Goal: Transaction & Acquisition: Purchase product/service

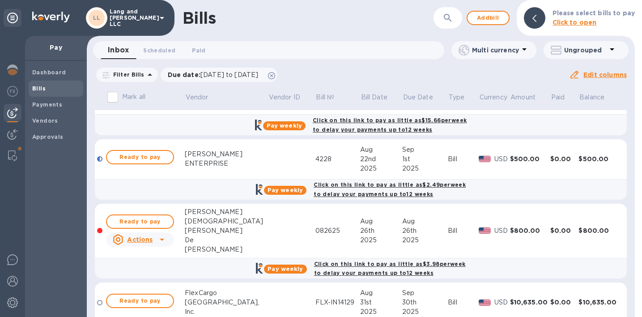
scroll to position [315, 0]
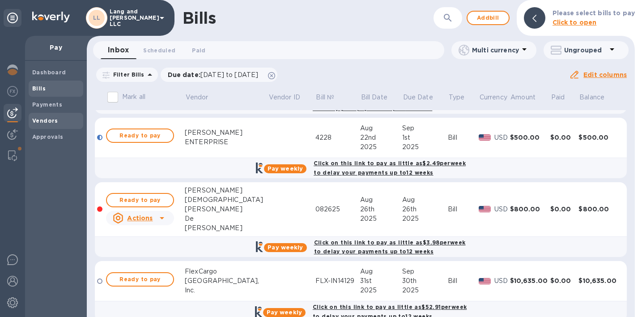
click at [43, 122] on b "Vendors" at bounding box center [45, 120] width 26 height 7
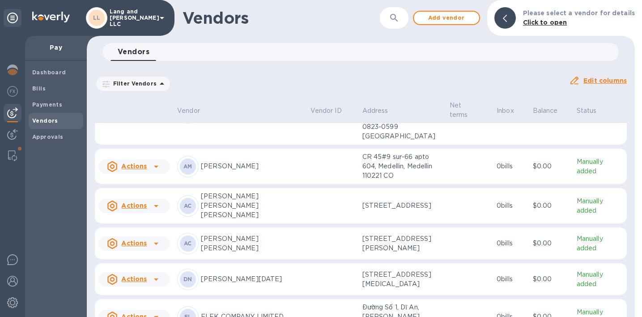
click at [247, 162] on p "[PERSON_NAME]" at bounding box center [252, 166] width 102 height 9
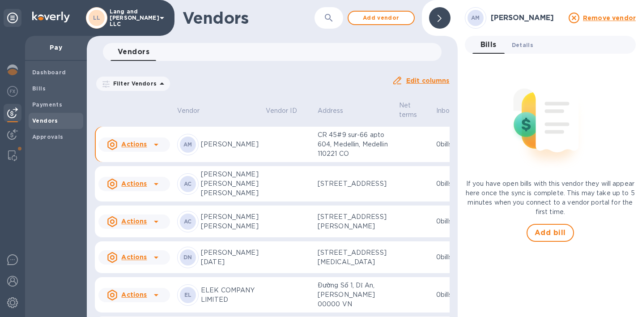
click at [529, 47] on span "Details 0" at bounding box center [522, 44] width 21 height 9
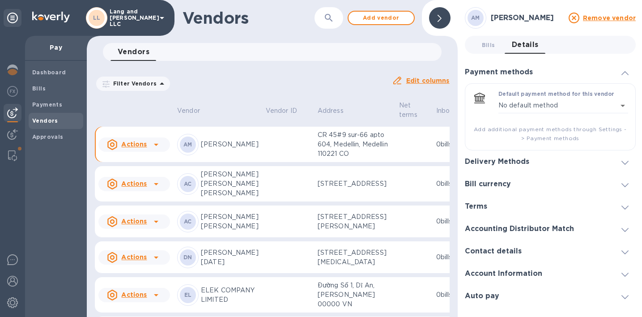
click at [503, 188] on h3 "Bill currency" at bounding box center [488, 184] width 46 height 9
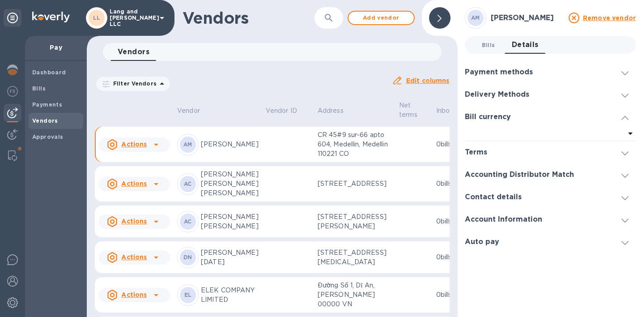
click at [482, 47] on span "Bills 0" at bounding box center [488, 44] width 13 height 9
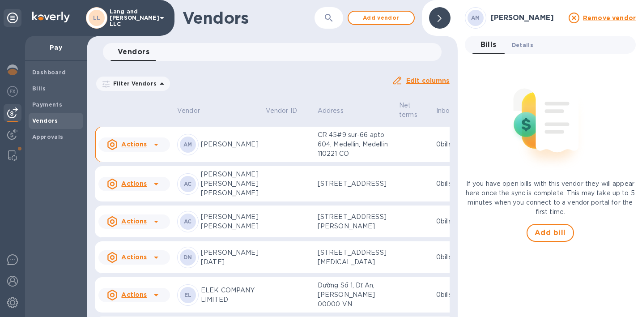
click at [513, 47] on span "Details 0" at bounding box center [522, 44] width 21 height 9
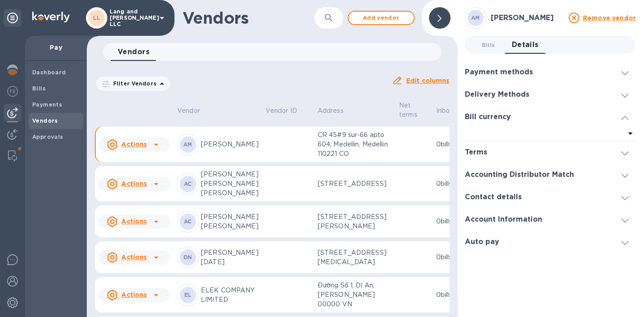
click at [508, 89] on div "Delivery Methods" at bounding box center [550, 94] width 171 height 22
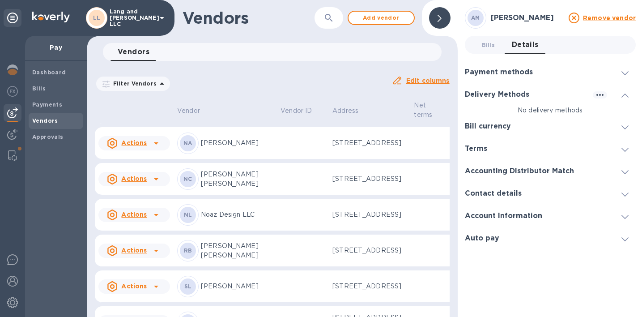
scroll to position [1240, 0]
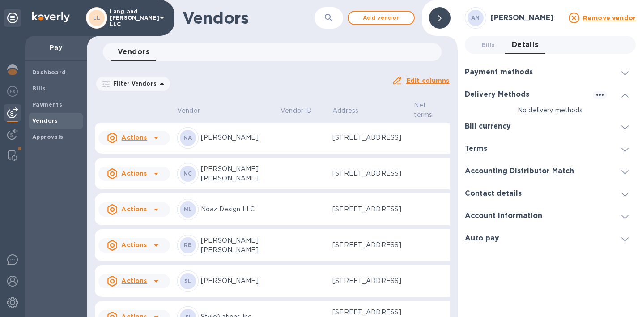
click at [249, 69] on p "[PERSON_NAME] [PERSON_NAME]" at bounding box center [237, 59] width 72 height 19
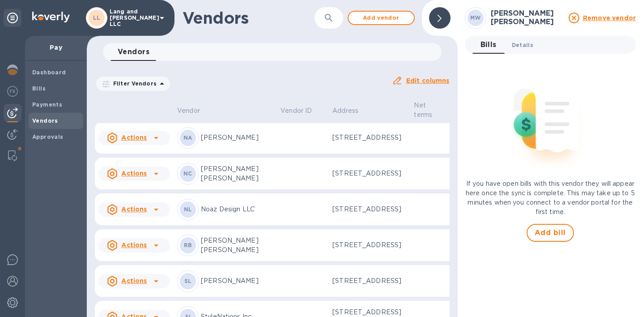
click at [522, 43] on span "Details 0" at bounding box center [522, 44] width 21 height 9
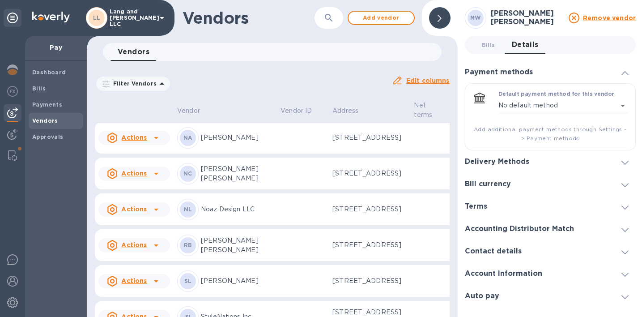
click at [505, 183] on h3 "Bill currency" at bounding box center [488, 184] width 46 height 9
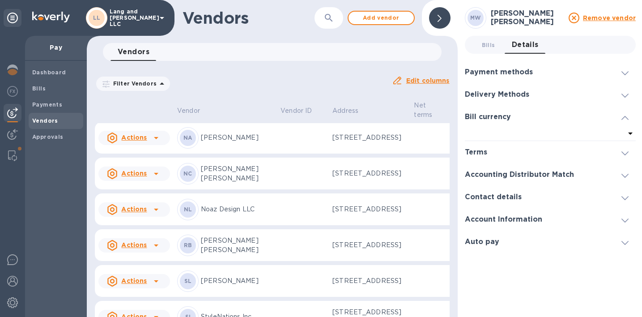
click at [560, 135] on div at bounding box center [545, 134] width 160 height 13
click at [441, 18] on icon at bounding box center [440, 18] width 4 height 7
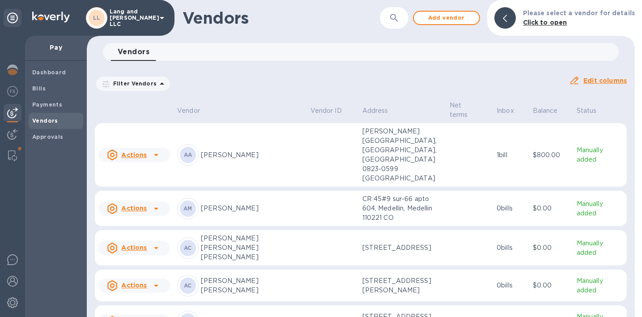
click at [234, 204] on p "[PERSON_NAME]" at bounding box center [252, 208] width 102 height 9
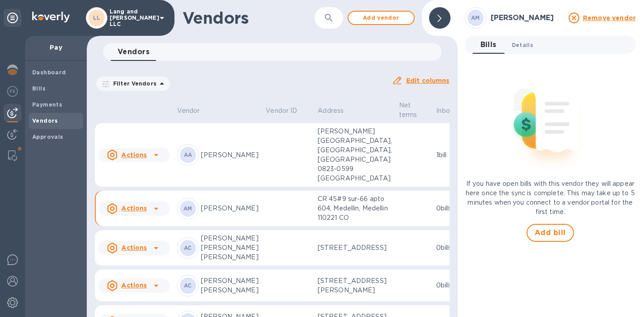
click at [524, 42] on span "Details 0" at bounding box center [522, 44] width 21 height 9
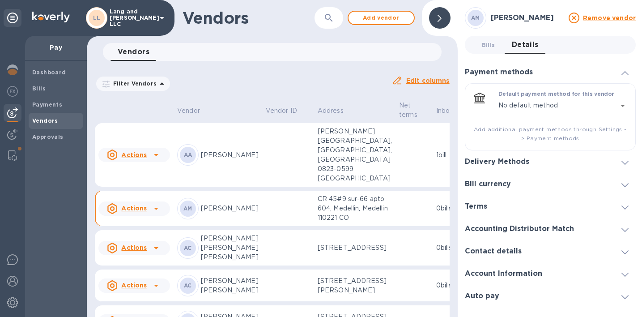
click at [494, 160] on h3 "Delivery Methods" at bounding box center [497, 161] width 64 height 9
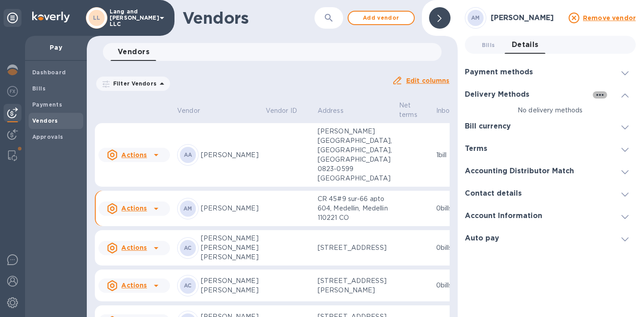
click at [600, 95] on icon "button" at bounding box center [599, 95] width 7 height 2
click at [608, 112] on p "Add new" at bounding box center [611, 113] width 30 height 9
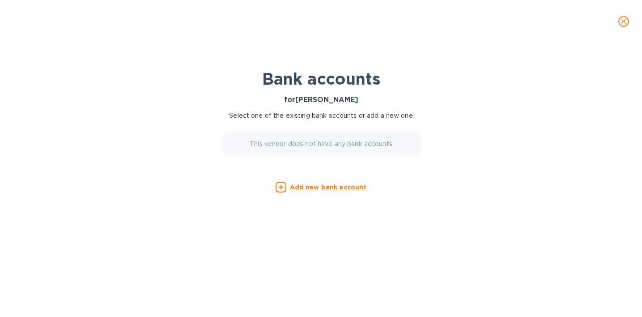
click at [321, 149] on div "This vendor does not have any bank accounts" at bounding box center [321, 144] width 199 height 24
click at [309, 191] on p "Add new bank account" at bounding box center [328, 187] width 77 height 9
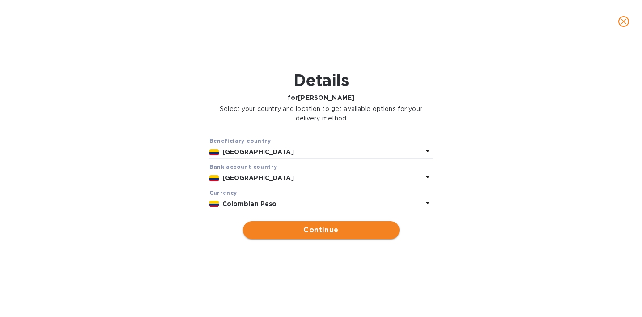
click at [316, 229] on span "Continue" at bounding box center [321, 230] width 142 height 11
type input "[PERSON_NAME]"
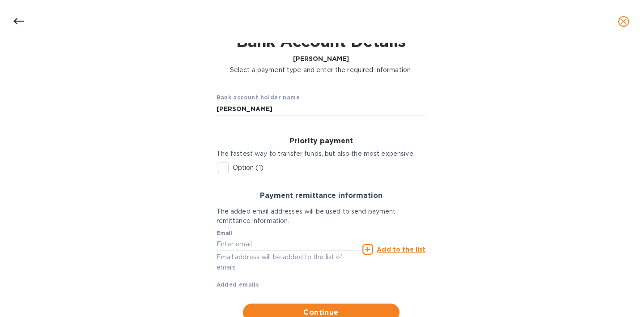
scroll to position [30, 0]
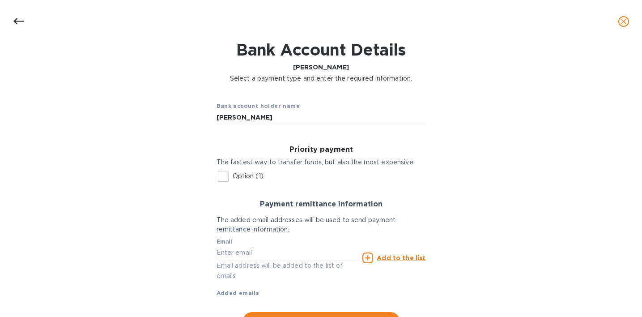
click at [17, 21] on icon at bounding box center [18, 21] width 11 height 6
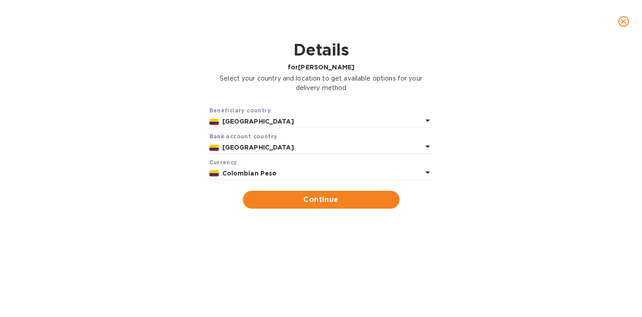
click at [285, 172] on p "Colombian Peso" at bounding box center [322, 173] width 200 height 9
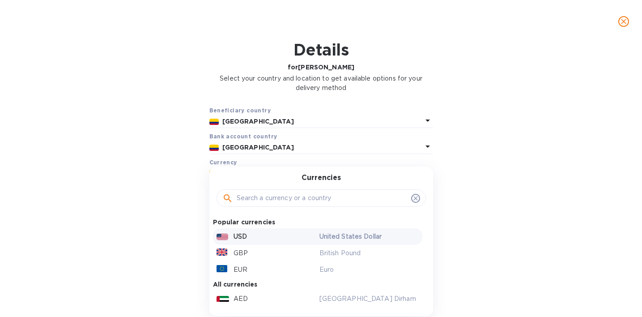
click at [245, 239] on p "USD" at bounding box center [240, 236] width 13 height 9
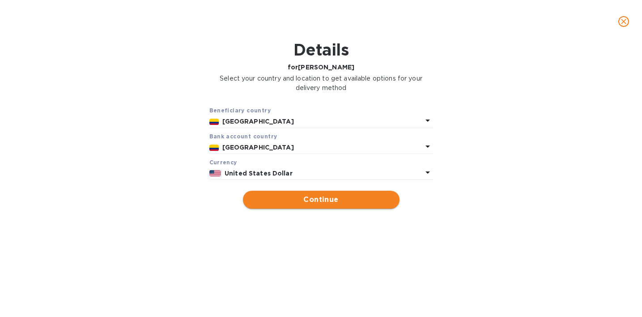
click at [302, 198] on span "Continue" at bounding box center [321, 199] width 142 height 11
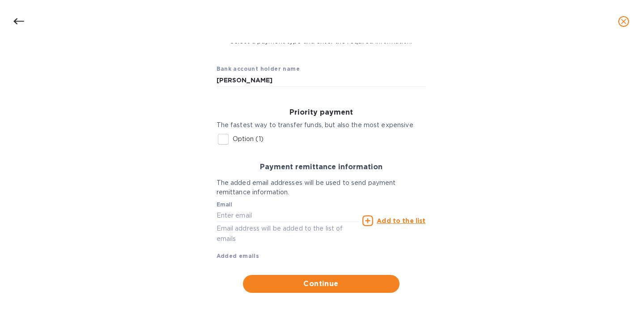
scroll to position [72, 0]
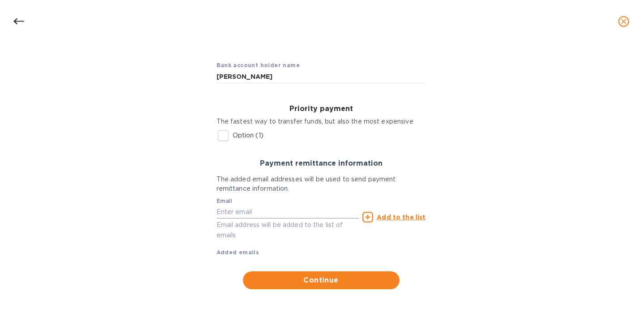
click at [250, 213] on input "text" at bounding box center [288, 211] width 143 height 13
type input "angelo@langschwander.com"
click at [266, 227] on p "Email address will be added to the list of emails" at bounding box center [288, 230] width 143 height 21
click at [366, 216] on icon at bounding box center [367, 217] width 11 height 11
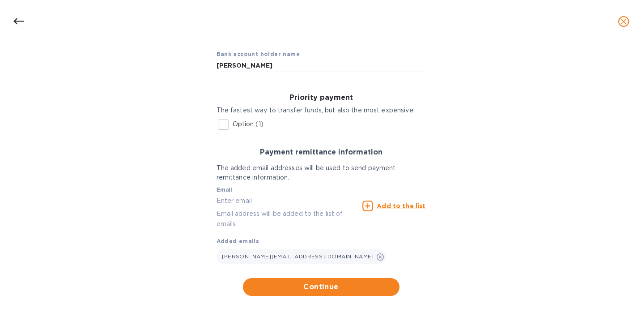
scroll to position [89, 0]
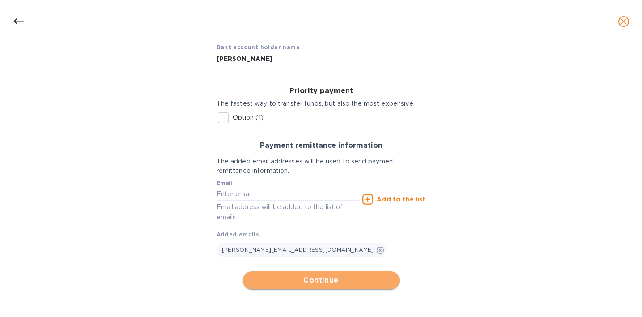
click at [316, 279] on span "Continue" at bounding box center [321, 280] width 142 height 11
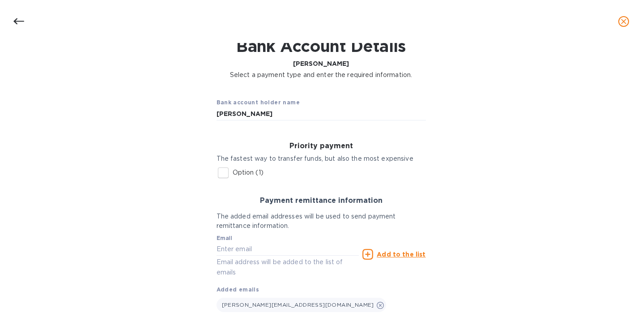
scroll to position [0, 0]
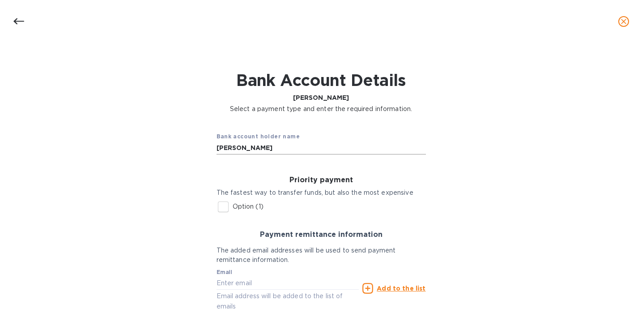
click at [270, 147] on input "[PERSON_NAME]" at bounding box center [321, 147] width 209 height 13
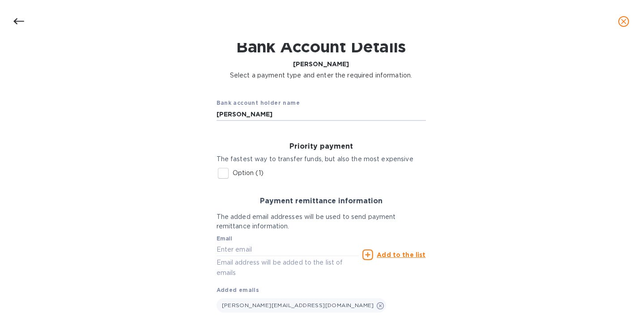
scroll to position [49, 0]
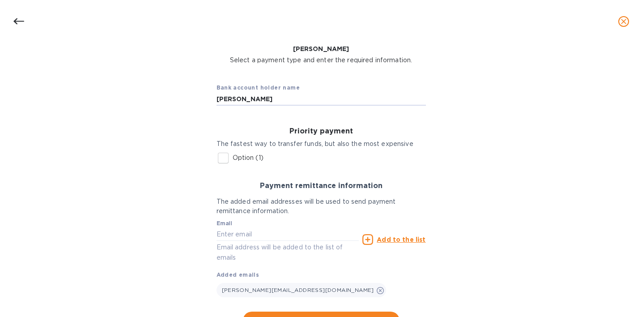
click at [222, 159] on input "Option (1)" at bounding box center [223, 158] width 19 height 19
checkbox input "true"
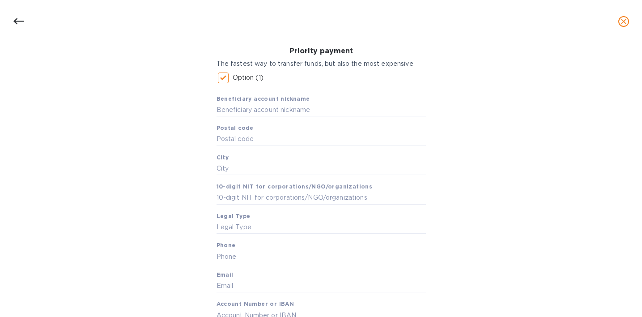
scroll to position [129, 0]
click at [256, 108] on input "text" at bounding box center [321, 109] width 209 height 13
type input "[PERSON_NAME]"
click at [258, 139] on input "text" at bounding box center [321, 138] width 209 height 13
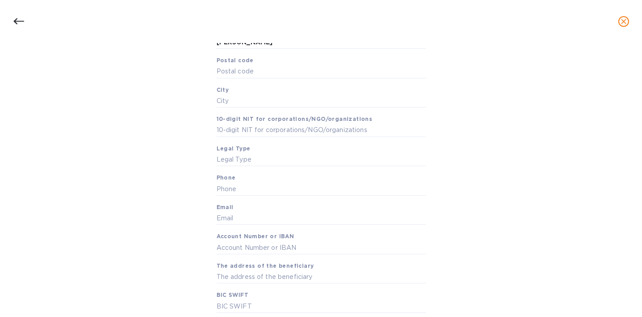
scroll to position [187, 0]
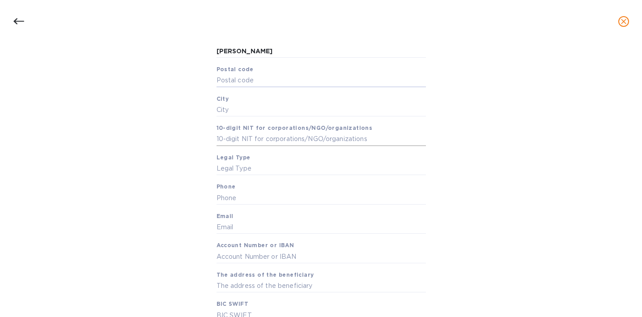
click at [229, 140] on input "text" at bounding box center [321, 138] width 209 height 13
paste input "CR 45#9 sur-66 apto 604"
type input "CR 45#9 sur-66 apto 604"
click at [226, 173] on input "text" at bounding box center [321, 168] width 209 height 13
click at [228, 73] on span "Postal code" at bounding box center [235, 69] width 37 height 9
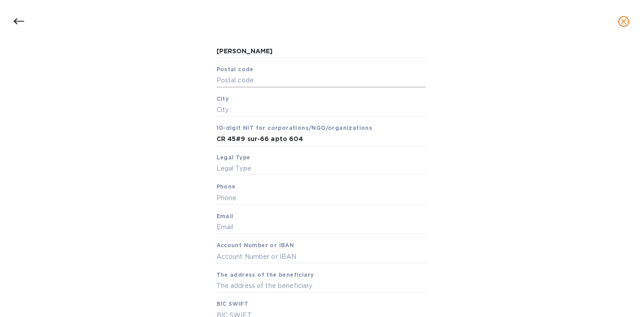
click at [229, 80] on input "text" at bounding box center [321, 80] width 209 height 13
click at [225, 109] on input "text" at bounding box center [321, 109] width 209 height 13
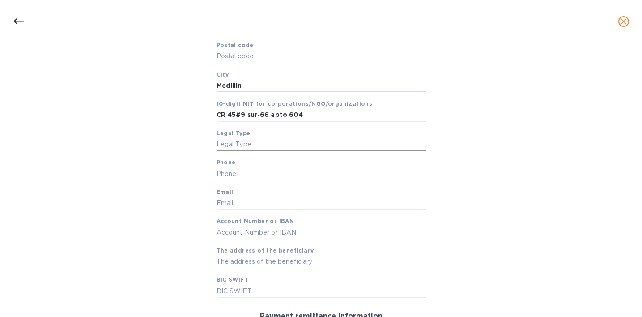
type input "Medillin"
click at [242, 140] on input "text" at bounding box center [321, 144] width 209 height 13
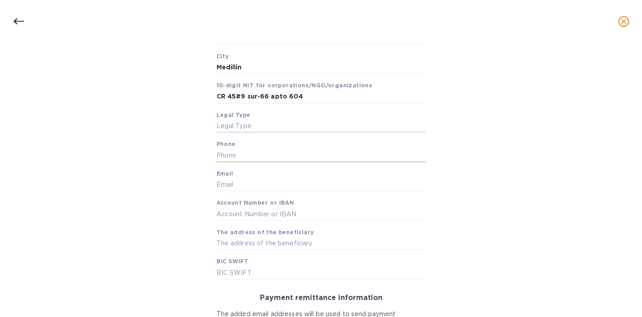
scroll to position [232, 0]
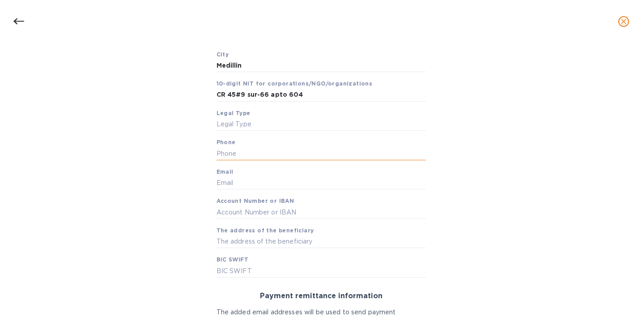
click at [236, 151] on input "text" at bounding box center [321, 153] width 209 height 13
click at [229, 119] on input "text" at bounding box center [321, 124] width 209 height 13
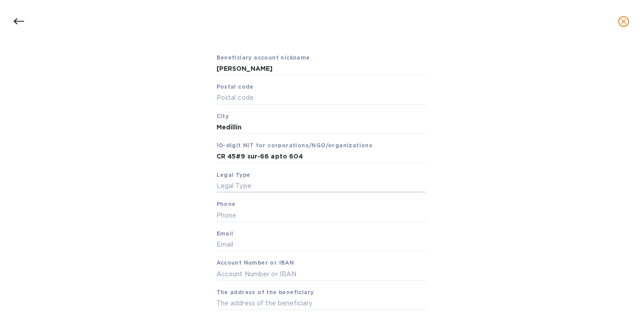
scroll to position [163, 0]
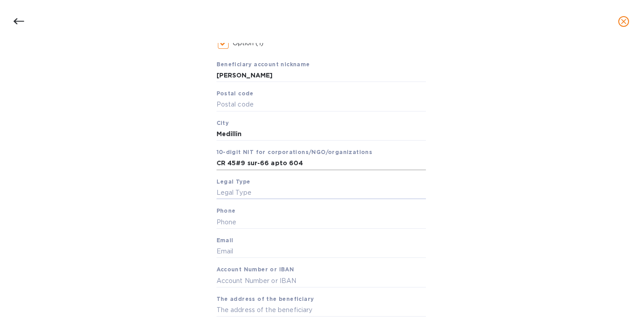
click at [260, 163] on input "CR 45#9 sur-66 apto 604" at bounding box center [321, 163] width 209 height 13
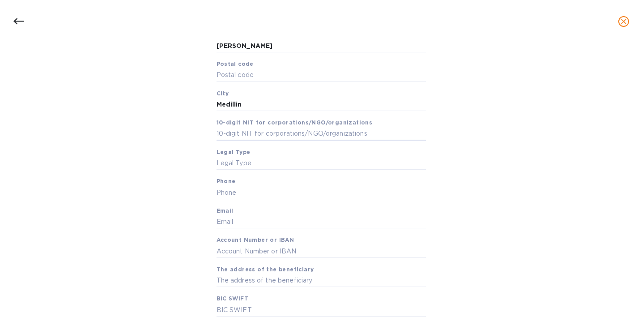
scroll to position [194, 0]
click at [247, 162] on input "text" at bounding box center [321, 162] width 209 height 13
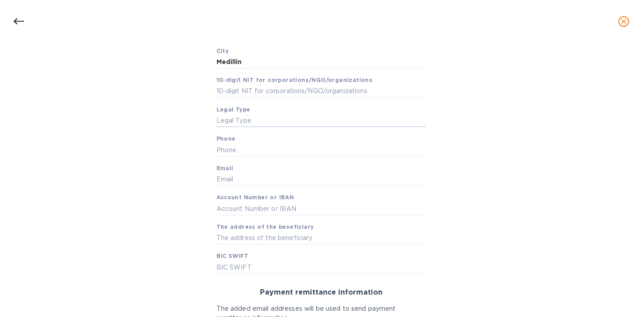
scroll to position [237, 0]
click at [253, 149] on input "text" at bounding box center [321, 148] width 209 height 13
type input "="
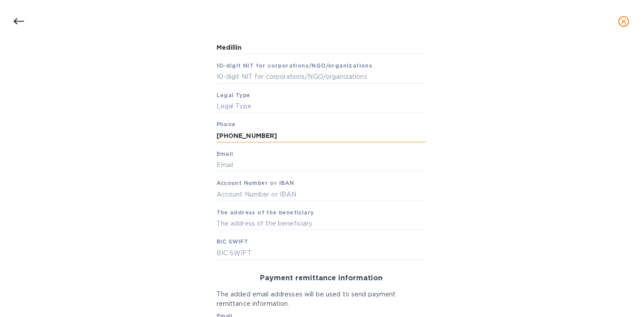
scroll to position [259, 0]
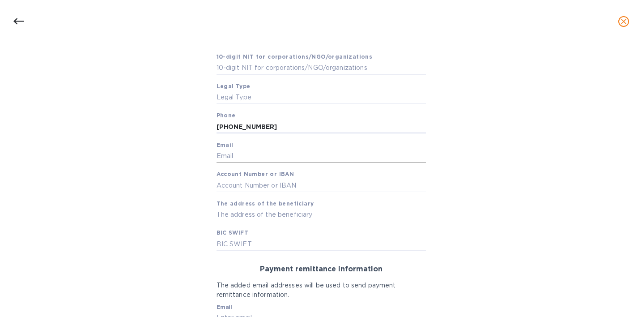
type input "+573187747251"
click at [240, 155] on input "text" at bounding box center [321, 155] width 209 height 13
type input "angelo@langschwander.com"
click at [234, 191] on input "text" at bounding box center [321, 185] width 209 height 13
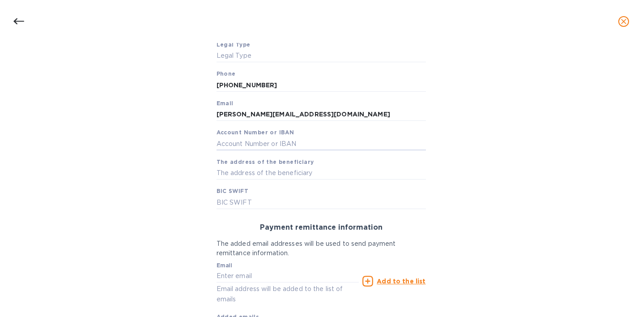
scroll to position [319, 0]
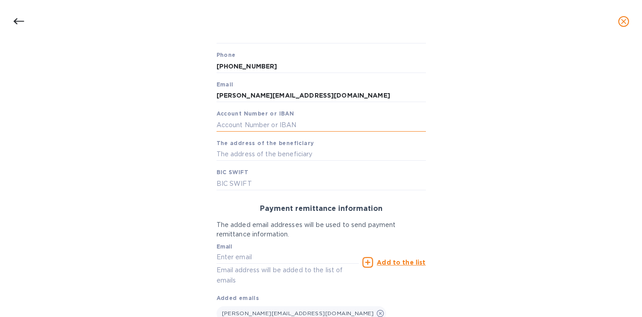
paste input "57161293280"
type input "57161293280"
click at [236, 155] on input "text" at bounding box center [321, 154] width 209 height 13
paste input "CR 45#9 sur-66 apto 604"
type input "CR 45#9 sur-66 apto 604"
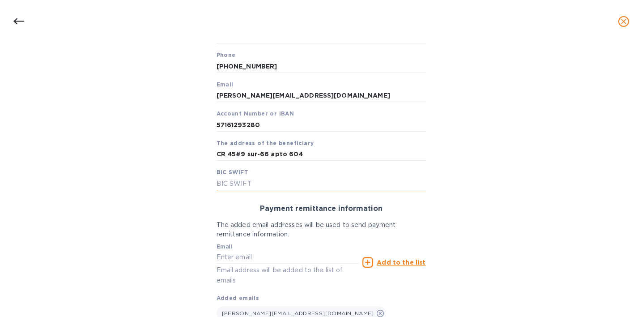
click at [233, 182] on input "text" at bounding box center [321, 183] width 209 height 13
paste input "COLOCOBMXXX"
type input "COLOCOBMXXX"
click at [213, 198] on div "Payment remittance information The added email addresses will be used to send p…" at bounding box center [321, 262] width 224 height 130
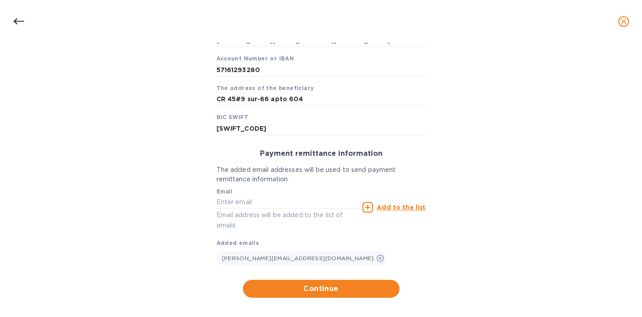
scroll to position [383, 0]
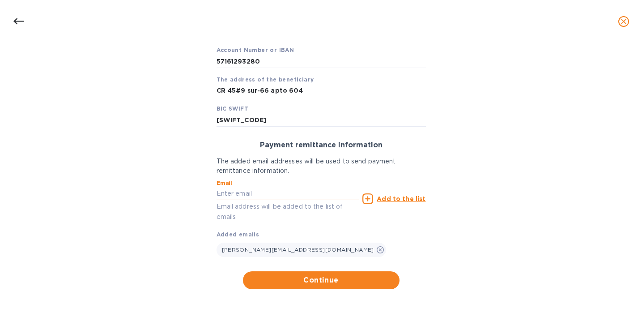
click at [258, 192] on input "text" at bounding box center [288, 193] width 143 height 13
click at [196, 187] on div "Bank account holder name Angelo Mora Priority payment The fastest way to transf…" at bounding box center [321, 15] width 619 height 558
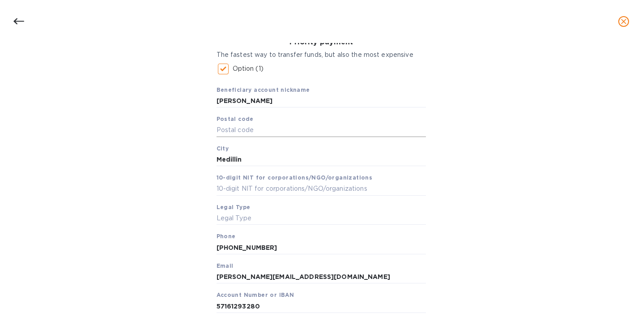
scroll to position [201, 0]
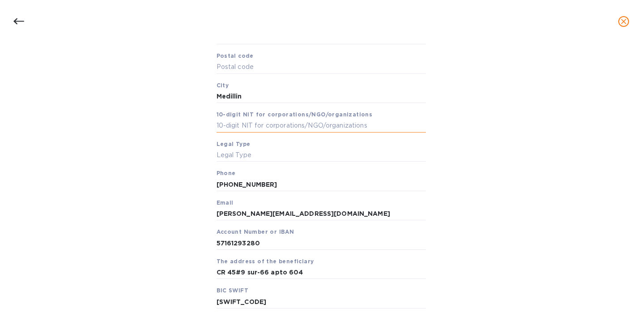
click at [228, 129] on input "text" at bounding box center [321, 125] width 209 height 13
paste input "808741751"
type input "808741751"
click at [244, 161] on input "text" at bounding box center [321, 155] width 209 height 13
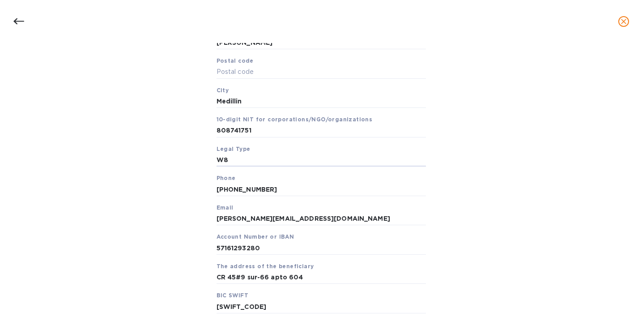
scroll to position [202, 0]
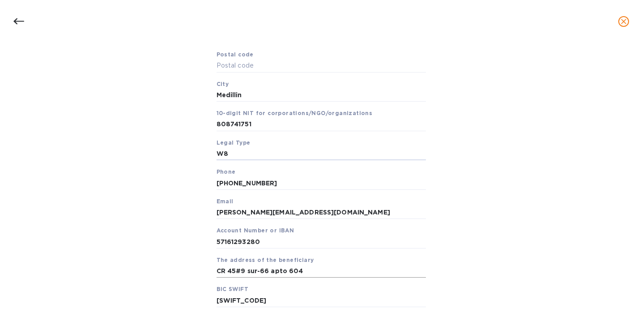
type input "W8"
click at [268, 272] on input "CR 45#9 sur-66 apto 604" at bounding box center [321, 270] width 209 height 13
click at [226, 66] on input "text" at bounding box center [321, 65] width 209 height 13
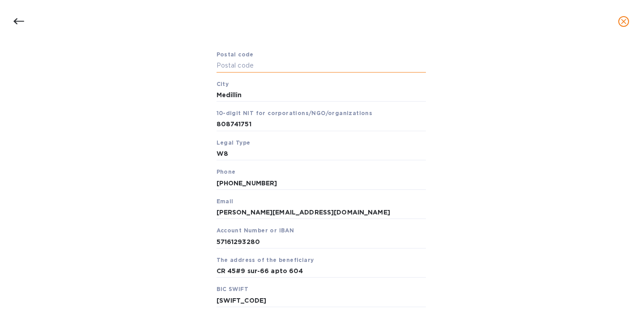
paste input "050006"
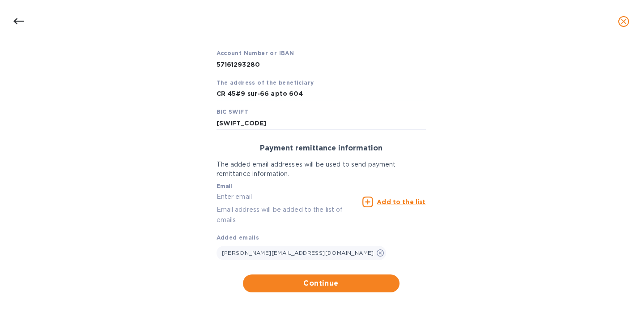
scroll to position [383, 0]
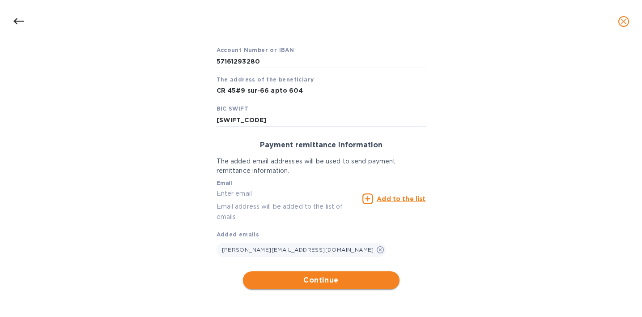
type input "050006"
click at [323, 284] on span "Continue" at bounding box center [321, 280] width 142 height 11
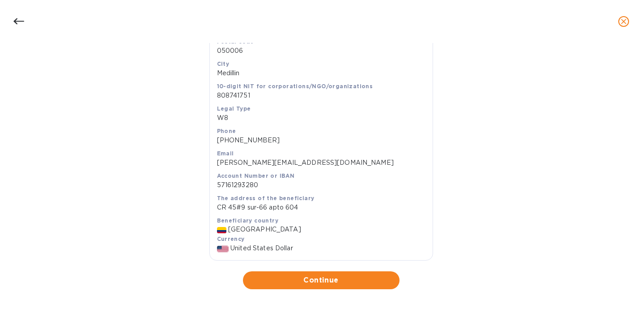
scroll to position [240, 0]
click at [314, 282] on span "Continue" at bounding box center [321, 280] width 142 height 11
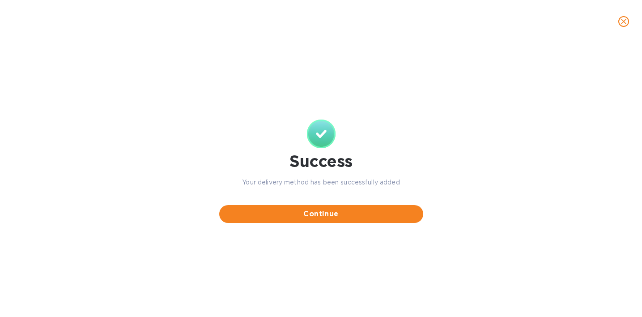
scroll to position [0, 0]
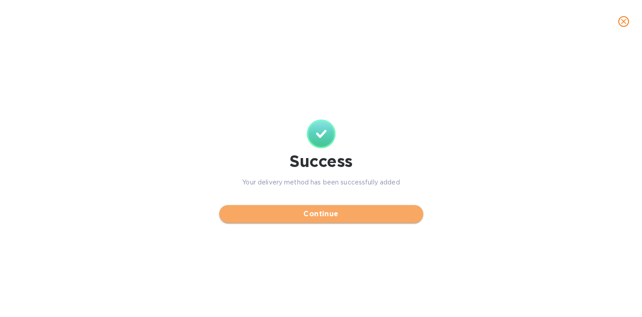
click at [316, 217] on span "Continue" at bounding box center [321, 214] width 190 height 11
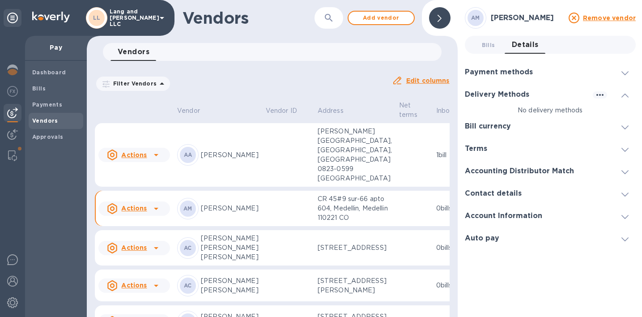
click at [250, 213] on p "[PERSON_NAME]" at bounding box center [230, 208] width 58 height 9
click at [52, 105] on b "Payments" at bounding box center [47, 104] width 30 height 7
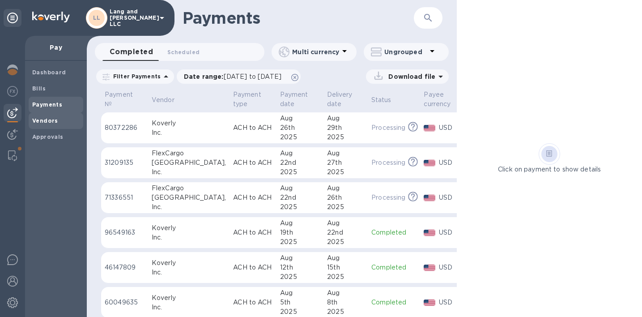
click at [49, 118] on b "Vendors" at bounding box center [45, 120] width 26 height 7
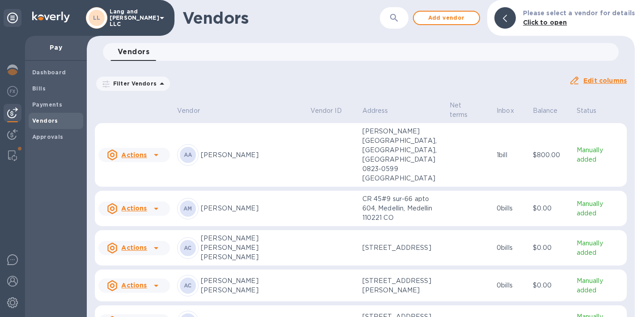
click at [238, 204] on p "[PERSON_NAME]" at bounding box center [252, 208] width 102 height 9
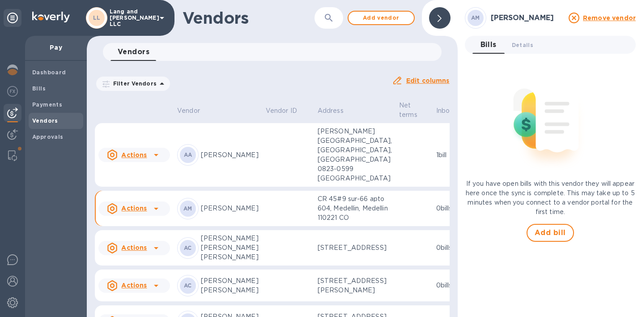
click at [159, 214] on icon at bounding box center [156, 208] width 11 height 11
click at [525, 49] on div at bounding box center [321, 158] width 642 height 317
click at [517, 46] on span "Details 0" at bounding box center [522, 44] width 21 height 9
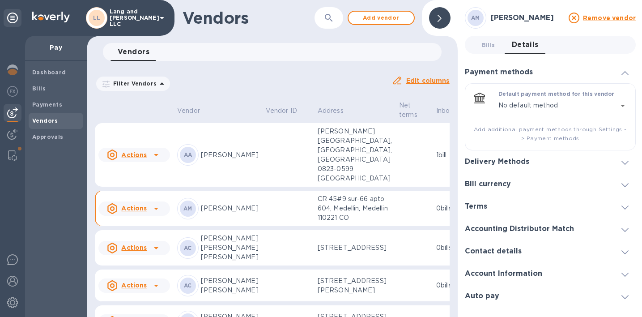
click at [495, 186] on h3 "Bill currency" at bounding box center [488, 184] width 46 height 9
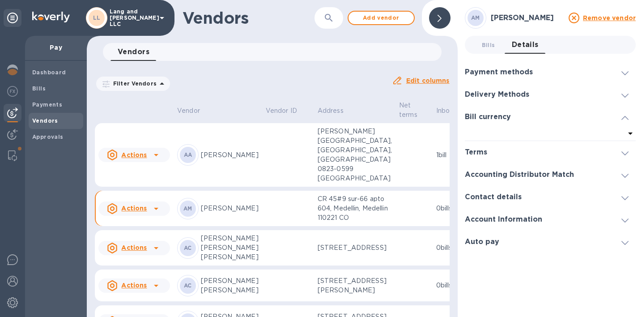
click at [491, 95] on h3 "Delivery Methods" at bounding box center [497, 94] width 64 height 9
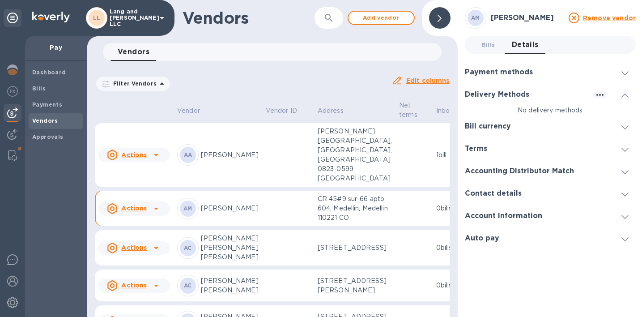
click at [440, 19] on icon at bounding box center [440, 18] width 4 height 7
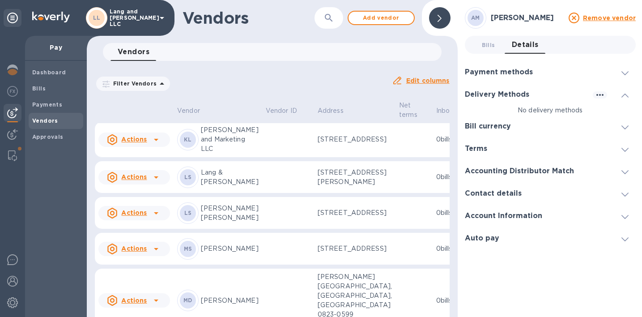
scroll to position [824, 0]
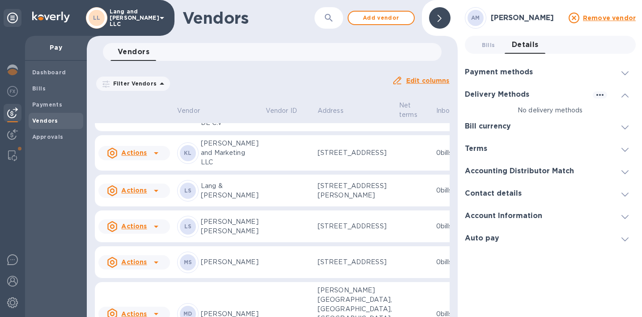
click at [433, 132] on td "0 bills" at bounding box center [451, 108] width 36 height 45
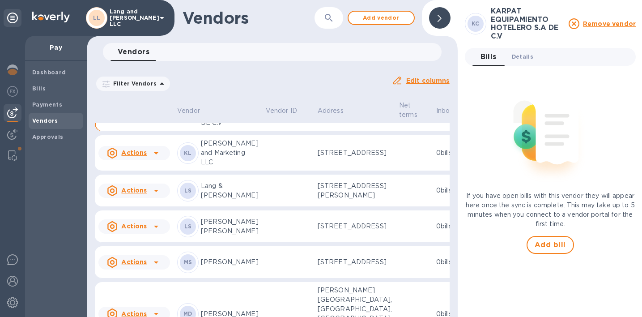
click at [518, 61] on button "Details 0" at bounding box center [523, 57] width 36 height 18
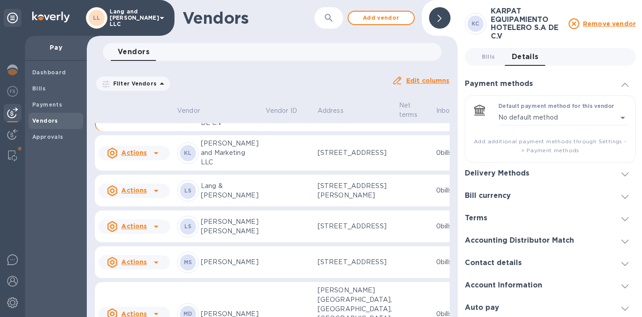
click at [495, 178] on div "Delivery Methods" at bounding box center [550, 173] width 171 height 22
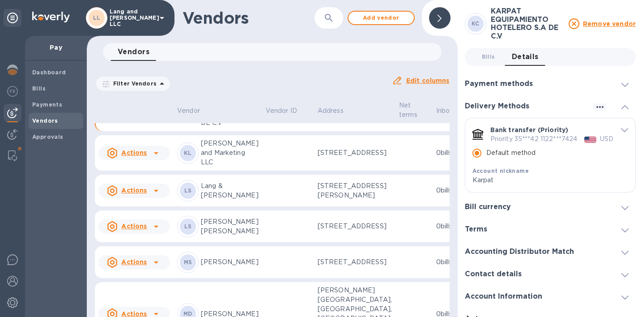
click at [438, 14] on span at bounding box center [440, 18] width 4 height 9
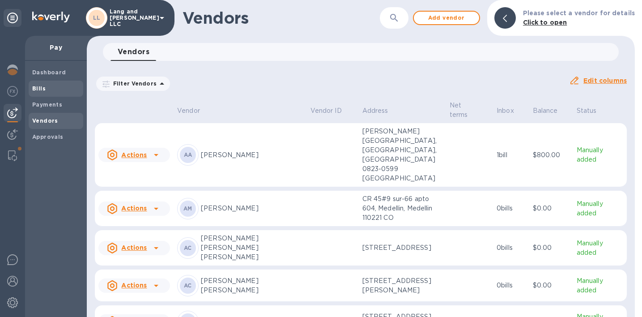
click at [43, 88] on b "Bills" at bounding box center [38, 88] width 13 height 7
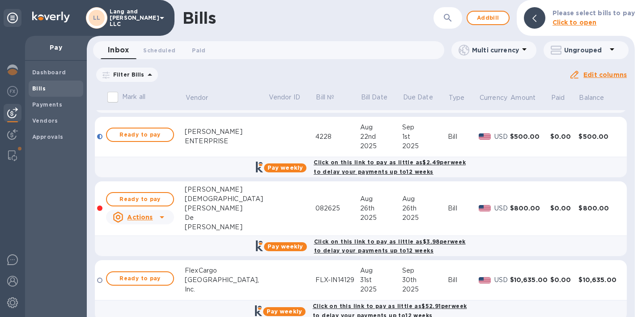
scroll to position [332, 0]
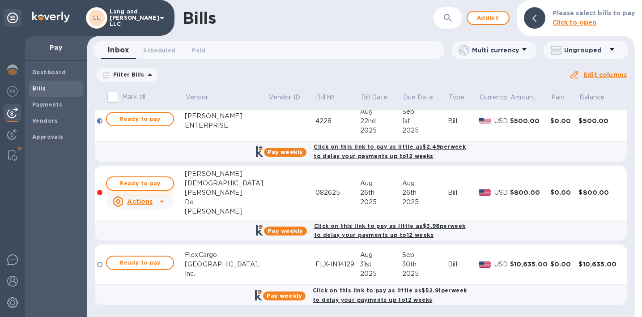
click at [142, 186] on span "Ready to pay" at bounding box center [140, 183] width 52 height 11
click at [142, 185] on span "Ready to pay" at bounding box center [140, 183] width 52 height 11
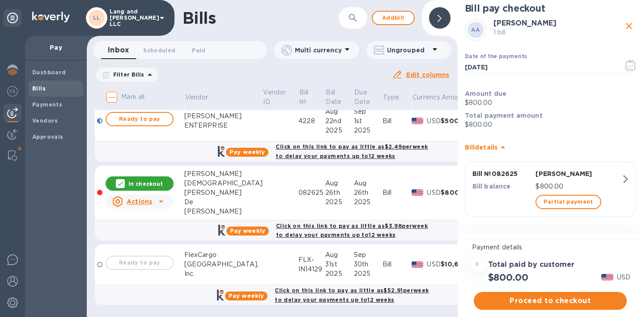
scroll to position [18, 0]
click at [539, 300] on span "Proceed to checkout" at bounding box center [550, 300] width 139 height 11
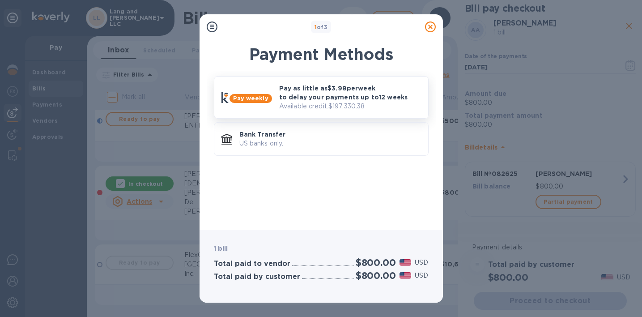
click at [311, 97] on p "Pay as little as $3.98 per week to delay your payments up to 12 weeks" at bounding box center [350, 93] width 142 height 18
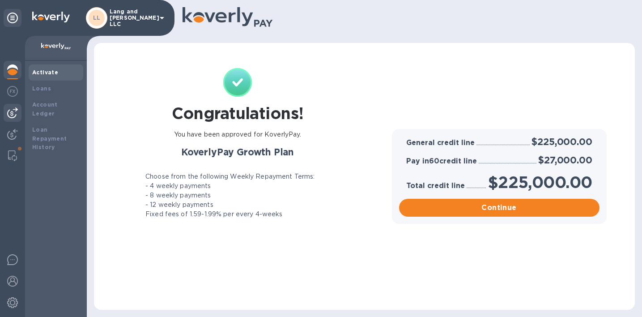
click at [13, 111] on img at bounding box center [12, 112] width 11 height 11
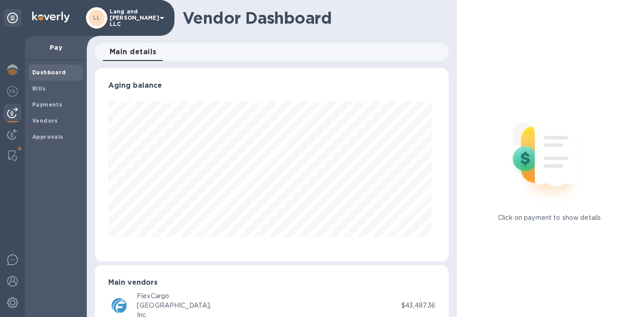
scroll to position [193, 350]
click at [13, 157] on img at bounding box center [12, 155] width 9 height 11
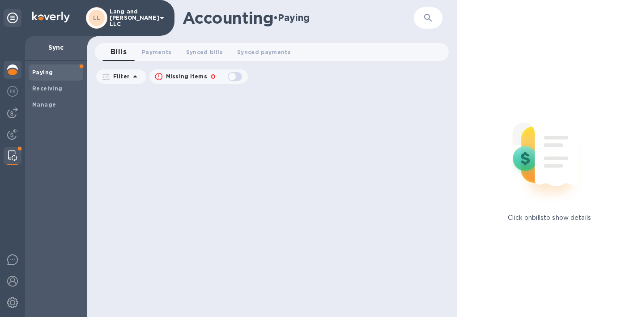
click at [13, 69] on img at bounding box center [12, 69] width 11 height 11
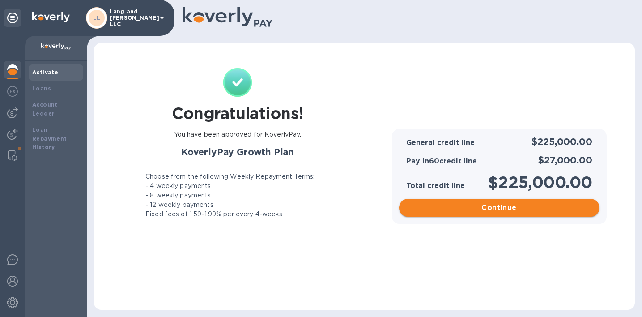
click at [473, 213] on button "Continue" at bounding box center [499, 208] width 200 height 18
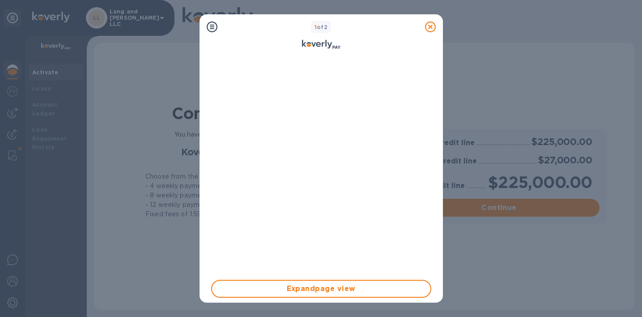
scroll to position [108, 0]
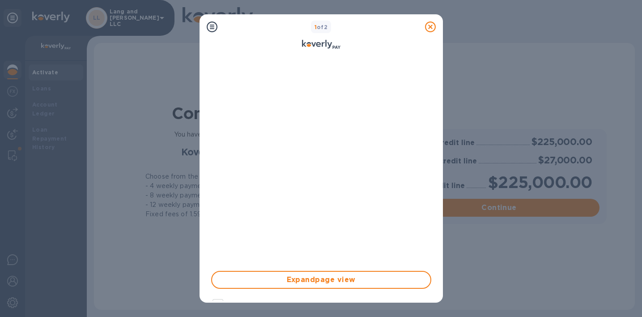
click at [214, 26] on icon at bounding box center [212, 26] width 11 height 11
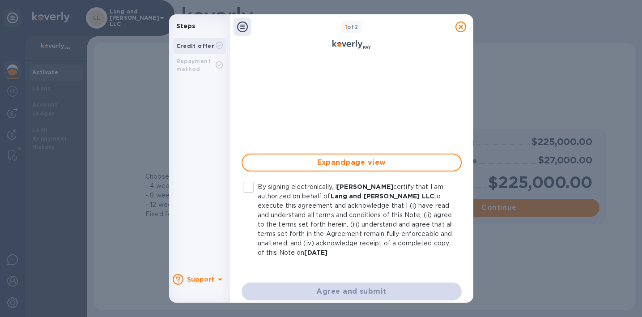
scroll to position [230, 0]
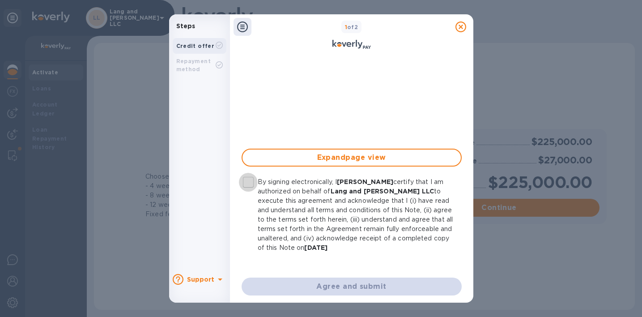
click at [251, 175] on input "By signing electronically, I [PERSON_NAME] certify that I am authorized on beha…" at bounding box center [248, 182] width 19 height 19
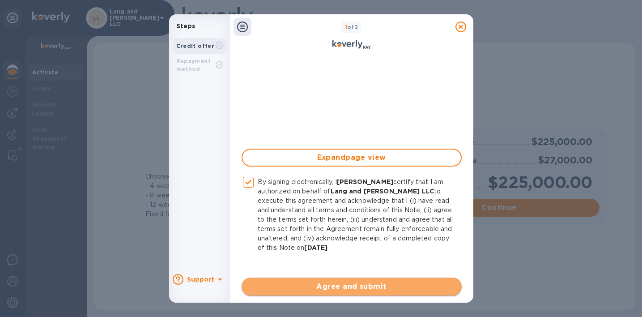
click at [363, 283] on span "Agree and submit" at bounding box center [352, 286] width 206 height 11
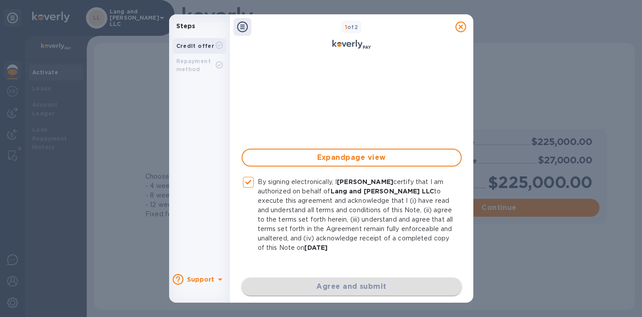
checkbox input "false"
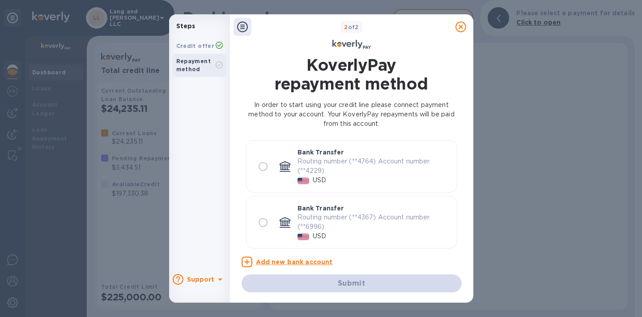
scroll to position [0, 0]
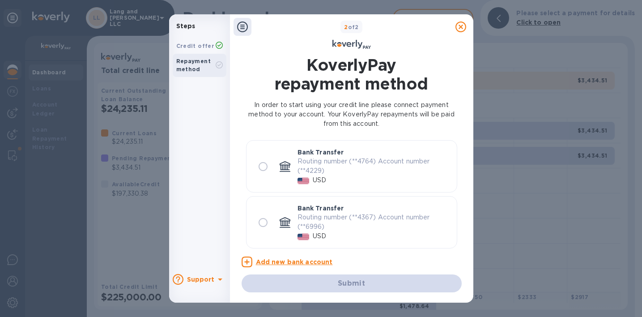
click at [264, 166] on input "radio" at bounding box center [263, 166] width 19 height 19
radio input "true"
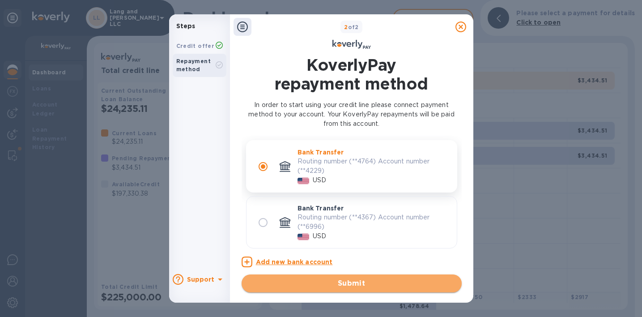
click at [343, 281] on span "Submit" at bounding box center [352, 283] width 206 height 11
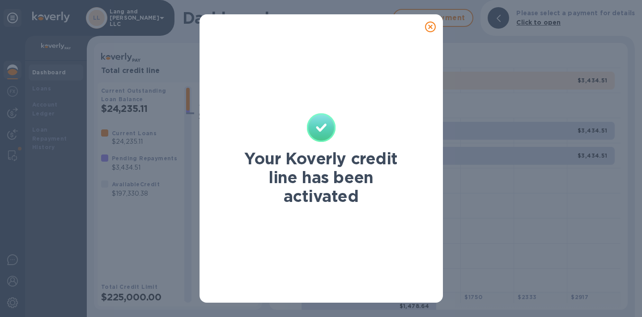
click at [431, 28] on icon at bounding box center [430, 26] width 11 height 11
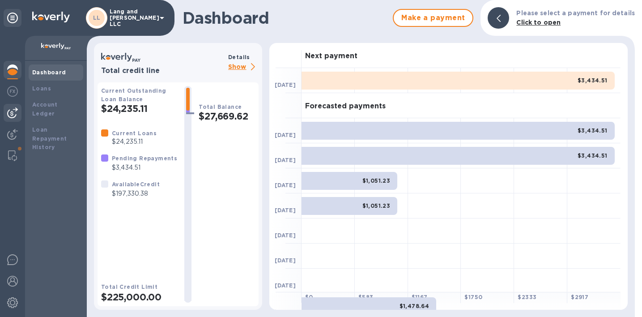
click at [9, 116] on img at bounding box center [12, 112] width 11 height 11
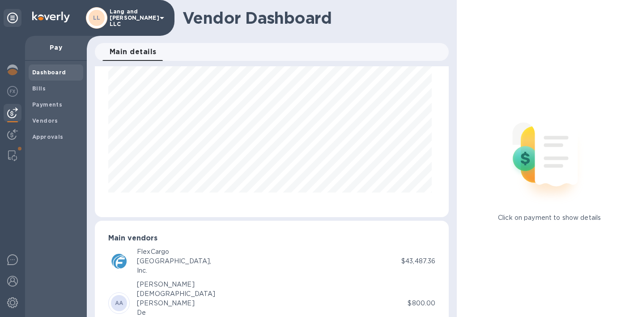
scroll to position [63, 0]
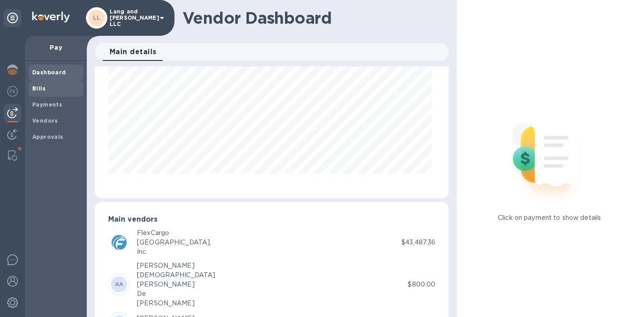
click at [50, 87] on span "Bills" at bounding box center [55, 88] width 47 height 9
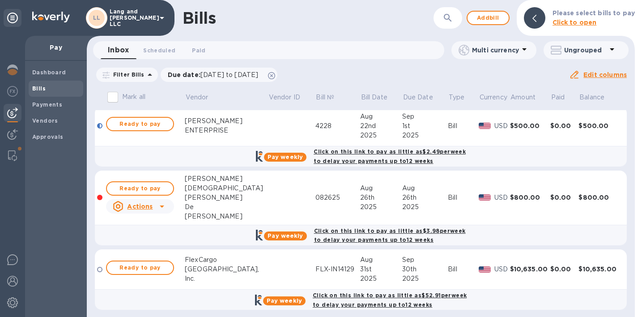
scroll to position [332, 0]
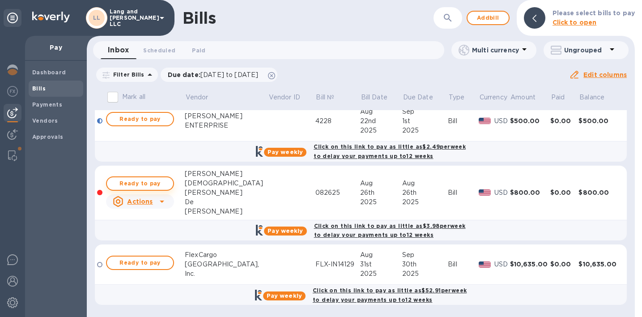
click at [142, 182] on span "Ready to pay" at bounding box center [140, 183] width 52 height 11
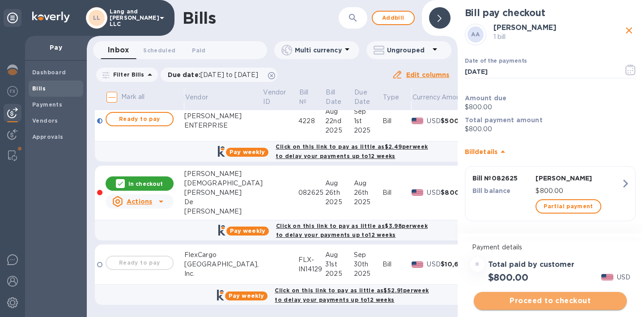
click at [546, 300] on span "Proceed to checkout" at bounding box center [550, 300] width 139 height 11
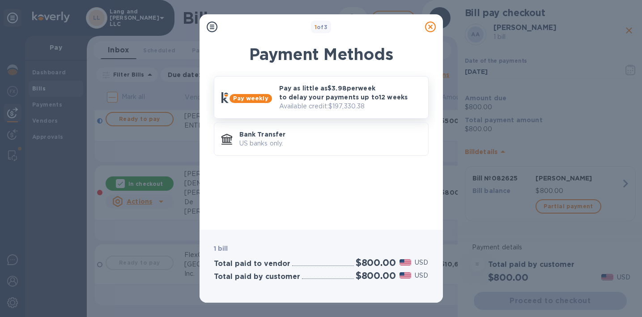
click at [319, 102] on p "Available credit: $197,330.38" at bounding box center [350, 106] width 142 height 9
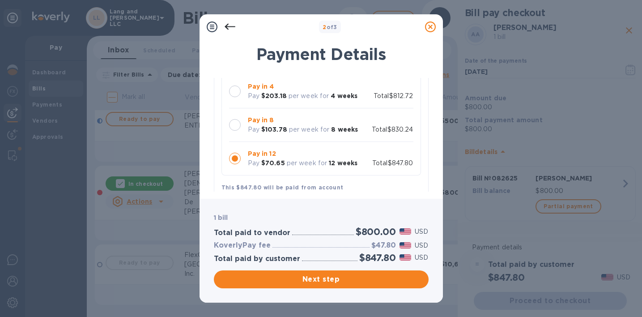
scroll to position [80, 0]
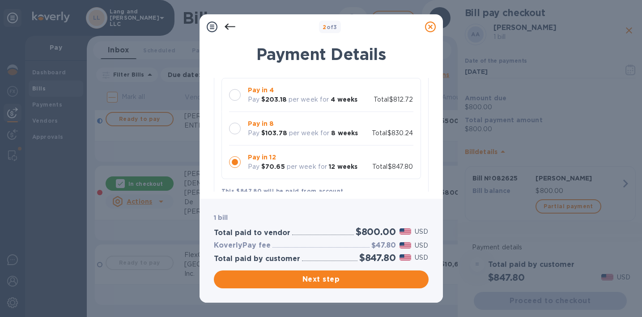
click at [237, 130] on div at bounding box center [235, 129] width 12 height 12
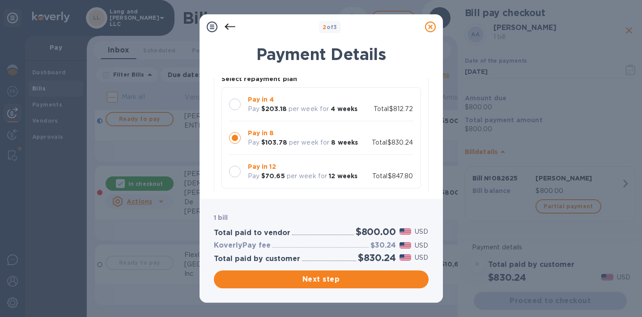
scroll to position [66, 0]
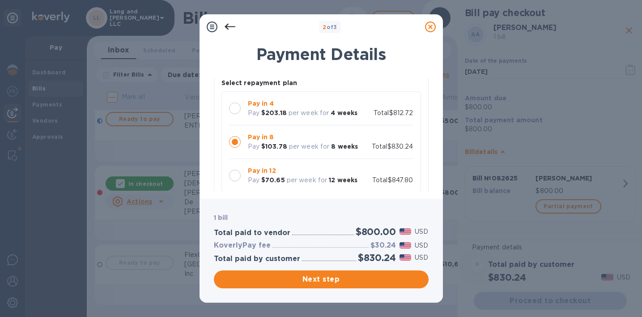
click at [233, 107] on div at bounding box center [235, 108] width 12 height 12
click at [234, 145] on div at bounding box center [235, 142] width 12 height 12
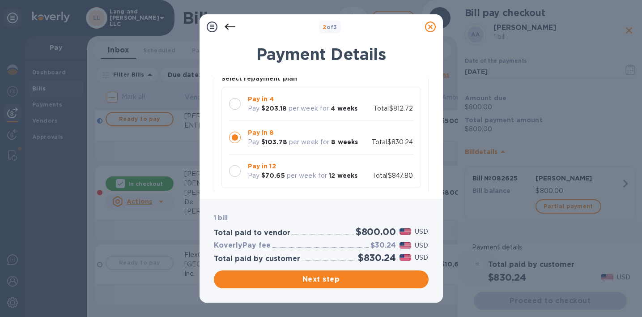
click at [431, 26] on icon at bounding box center [430, 26] width 11 height 11
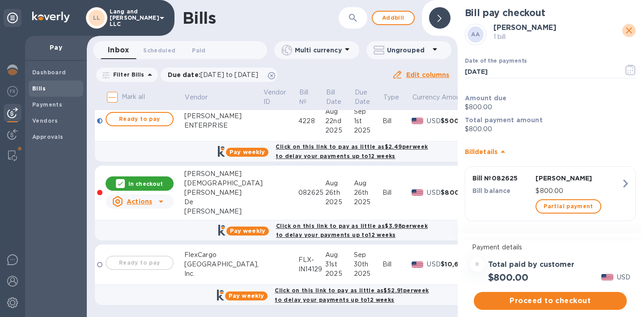
click at [627, 31] on icon "close" at bounding box center [629, 30] width 11 height 11
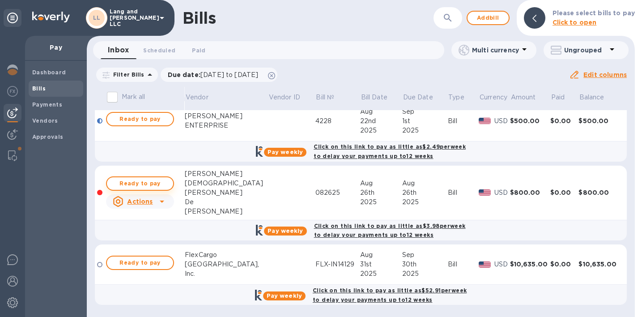
click at [153, 182] on span "Ready to pay" at bounding box center [140, 183] width 52 height 11
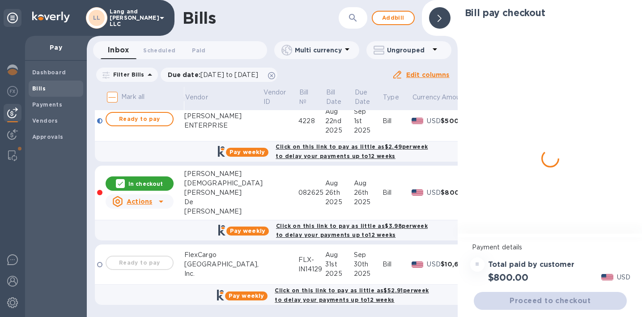
scroll to position [339, 0]
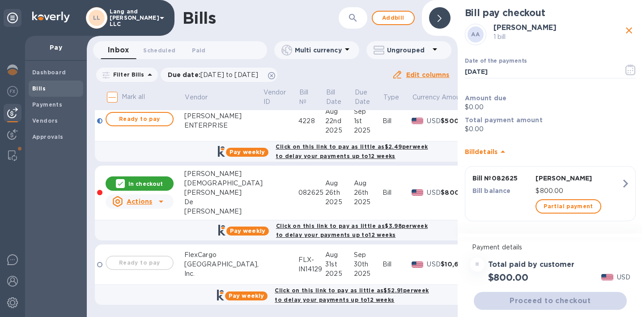
click at [135, 255] on div "Ready to pay" at bounding box center [140, 263] width 72 height 18
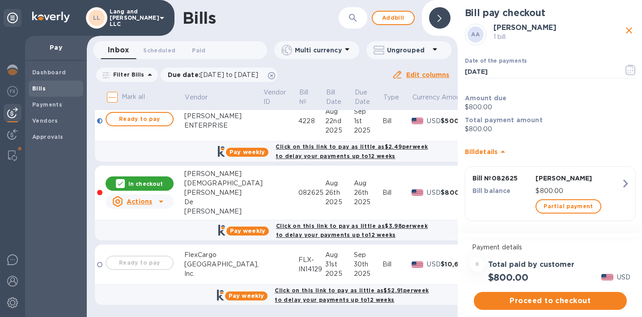
click at [105, 255] on div "Ready to pay" at bounding box center [140, 263] width 72 height 18
click at [141, 254] on div "Ready to pay" at bounding box center [140, 263] width 72 height 18
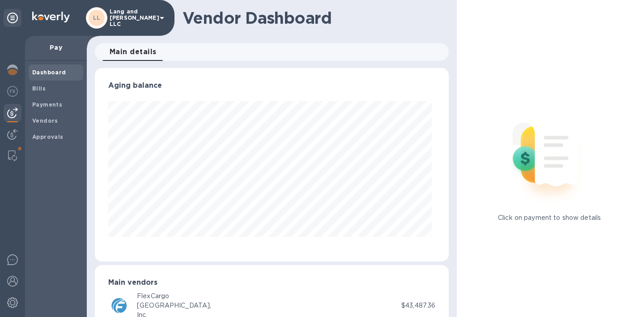
scroll to position [193, 350]
click at [42, 107] on b "Payments" at bounding box center [47, 104] width 30 height 7
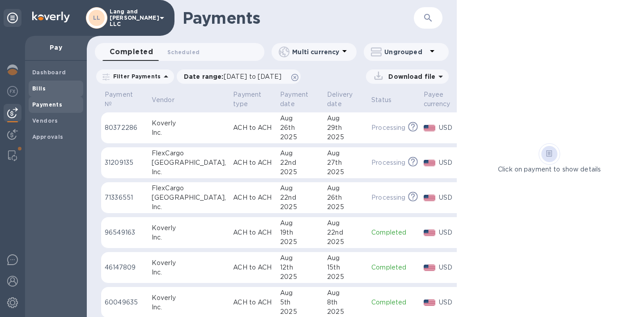
click at [37, 89] on b "Bills" at bounding box center [38, 88] width 13 height 7
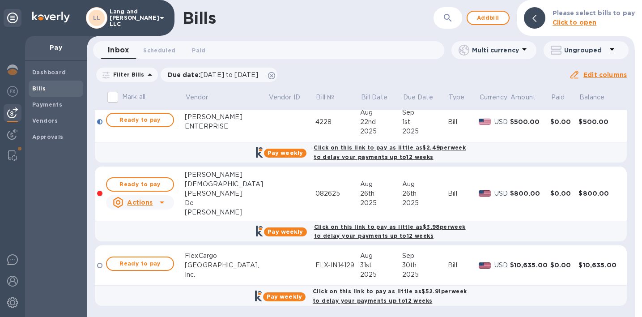
scroll to position [332, 0]
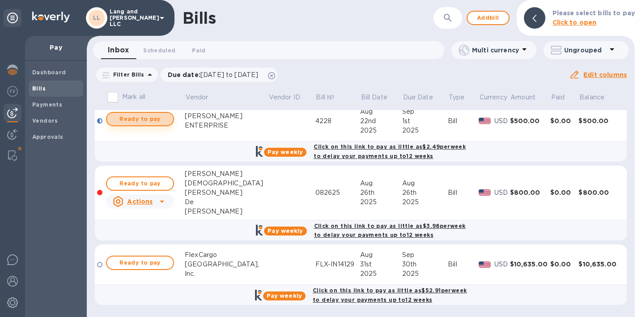
click at [154, 121] on span "Ready to pay" at bounding box center [140, 119] width 52 height 11
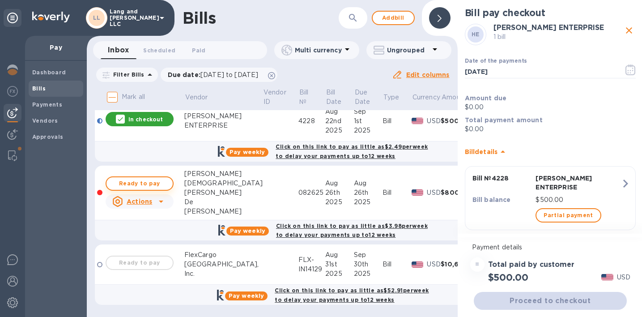
click at [146, 184] on span "Ready to pay" at bounding box center [140, 183] width 52 height 11
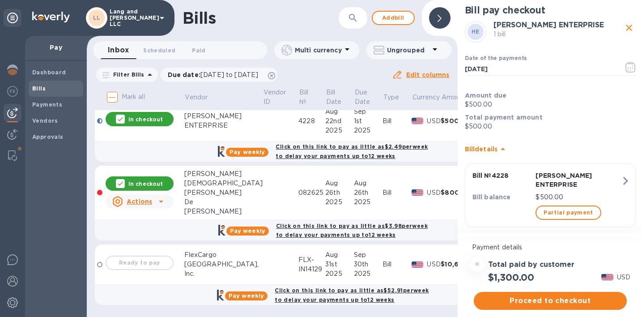
scroll to position [0, 0]
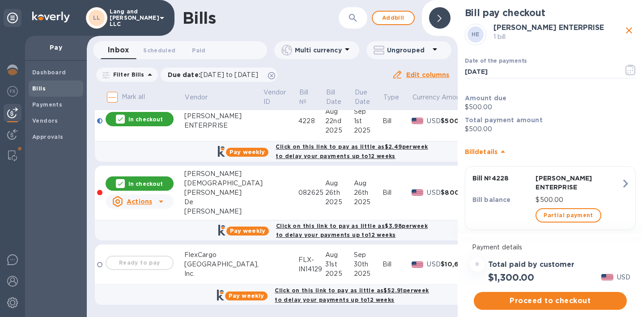
click at [627, 32] on icon "close" at bounding box center [629, 30] width 6 height 6
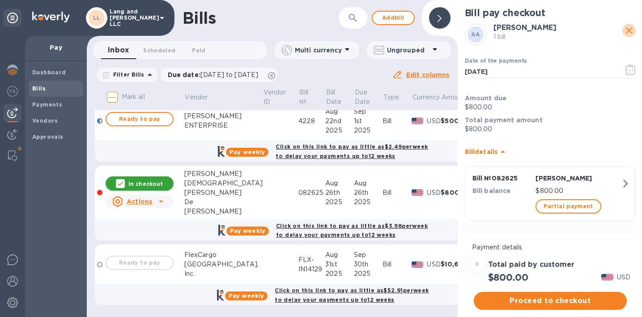
click at [625, 31] on icon "close" at bounding box center [629, 30] width 11 height 11
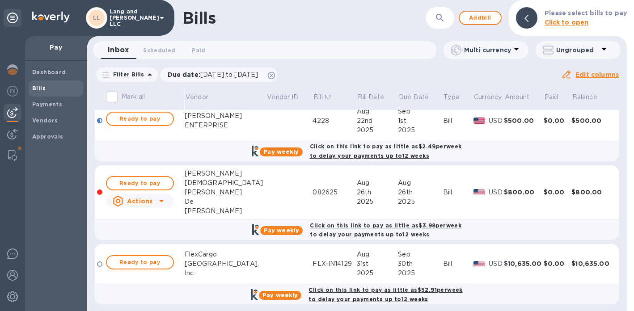
scroll to position [336, 0]
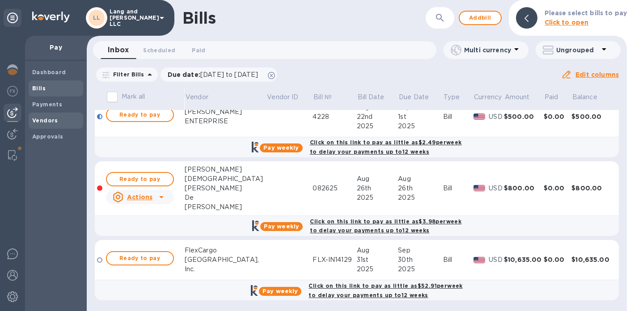
click at [45, 119] on b "Vendors" at bounding box center [45, 120] width 26 height 7
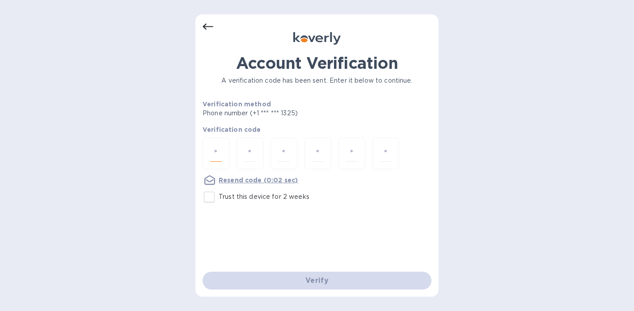
click at [213, 153] on input "number" at bounding box center [216, 153] width 12 height 17
type input "7"
type input "3"
type input "8"
type input "7"
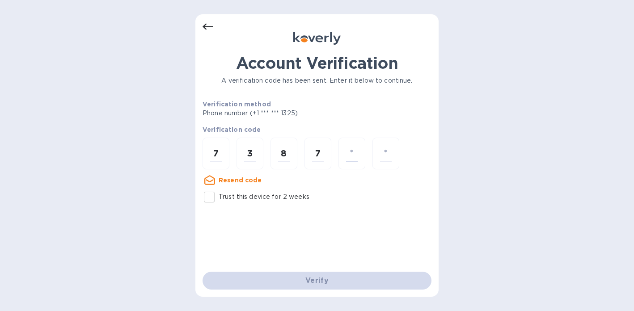
type input "7"
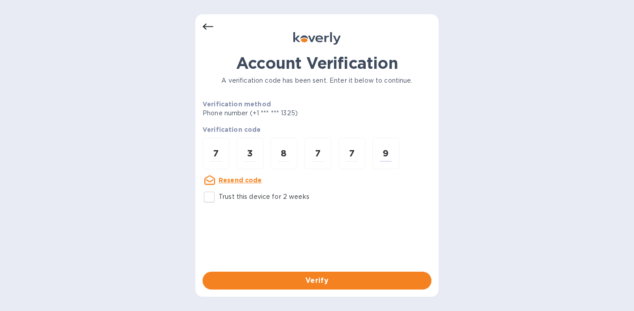
type input "9"
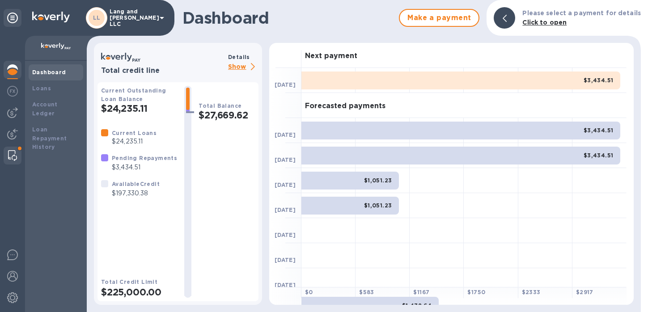
click at [14, 155] on img at bounding box center [12, 155] width 9 height 11
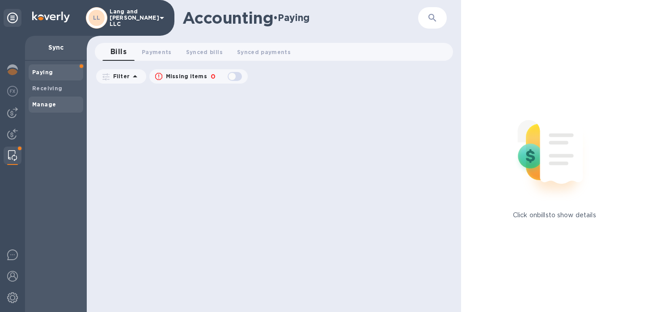
click at [47, 103] on b "Manage" at bounding box center [44, 104] width 24 height 7
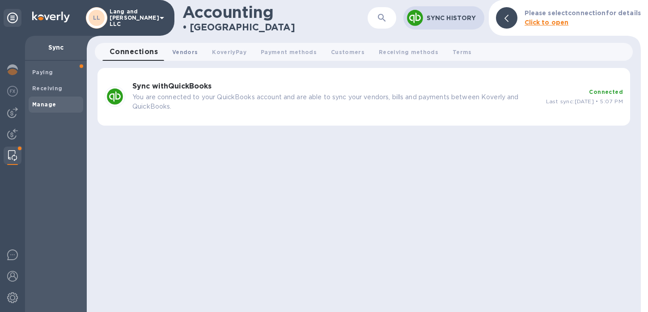
click at [180, 50] on span "Vendors 0" at bounding box center [185, 51] width 26 height 9
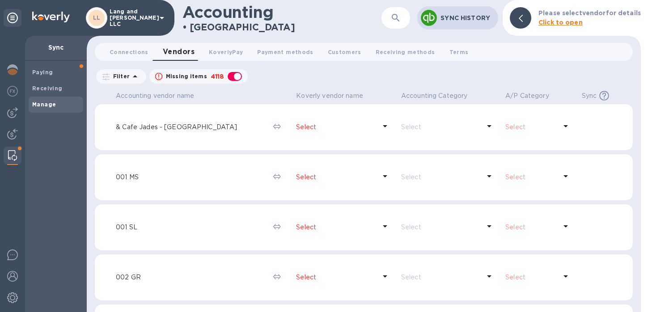
click at [236, 79] on div "button" at bounding box center [235, 76] width 18 height 13
checkbox input "false"
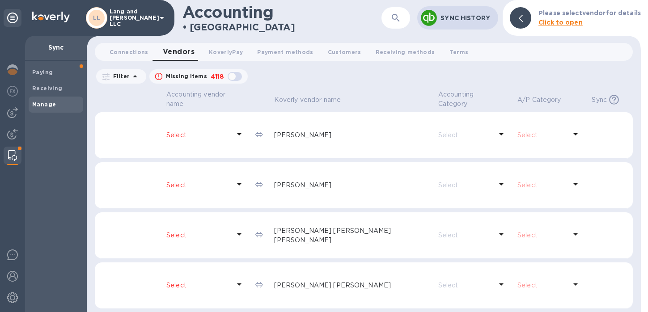
click at [242, 136] on icon at bounding box center [239, 134] width 11 height 11
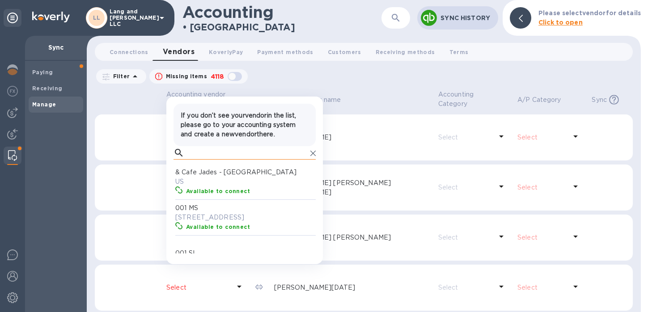
click at [212, 152] on input "text" at bounding box center [247, 152] width 119 height 13
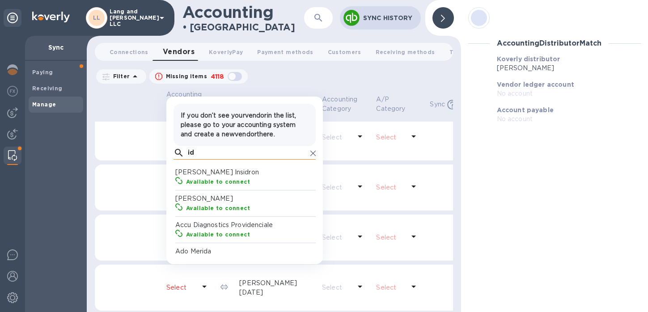
scroll to position [82, 139]
type input "i"
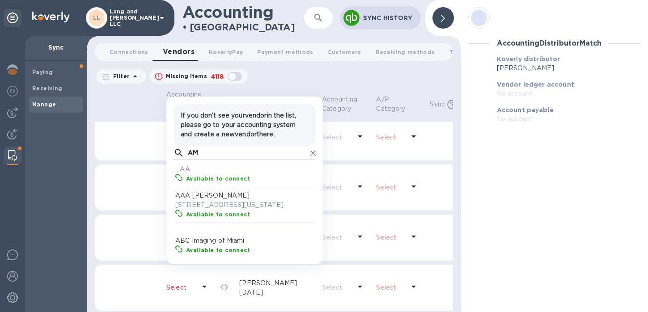
scroll to position [11, 0]
type input "A"
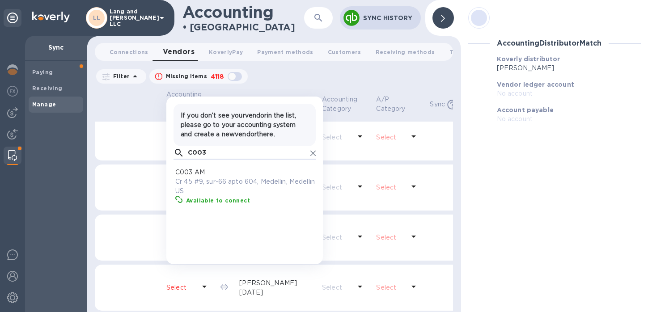
scroll to position [82, 139]
type input "C003"
click at [209, 175] on p "C003 AM" at bounding box center [246, 172] width 142 height 9
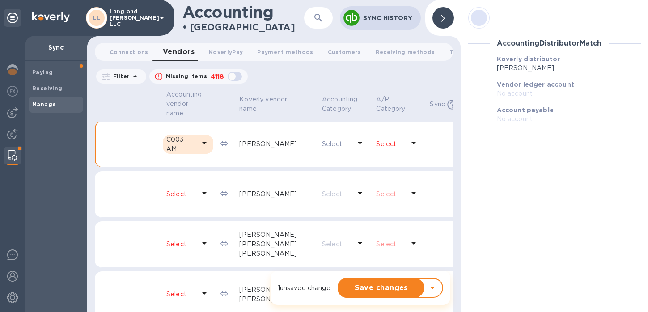
scroll to position [0, 0]
click at [204, 144] on icon at bounding box center [204, 144] width 4 height 2
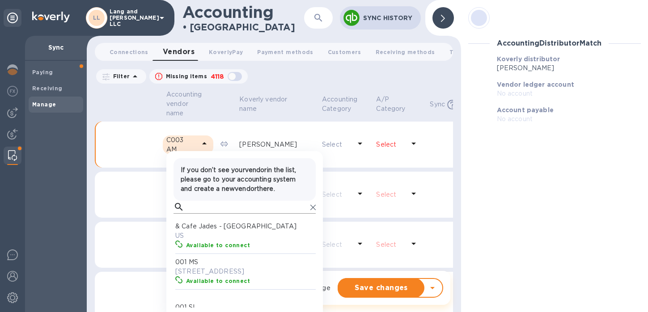
click at [199, 206] on input "text" at bounding box center [247, 207] width 119 height 13
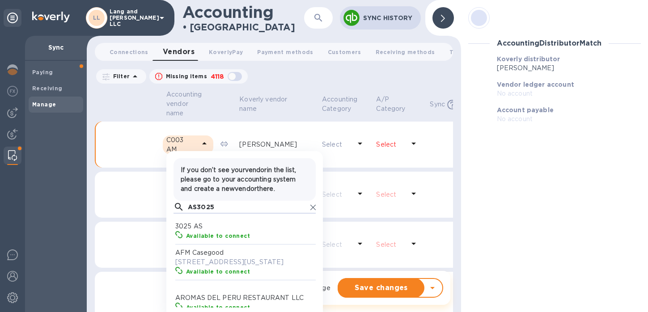
scroll to position [8, 4]
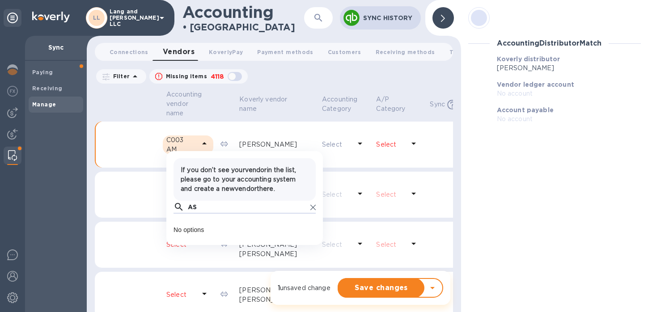
type input "A"
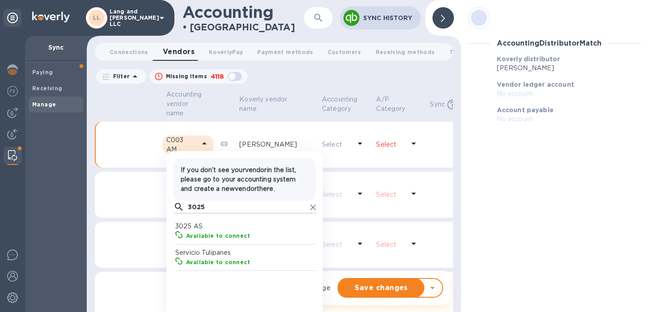
scroll to position [82, 139]
type input "3025"
click at [196, 231] on div "Available to connect" at bounding box center [251, 236] width 135 height 13
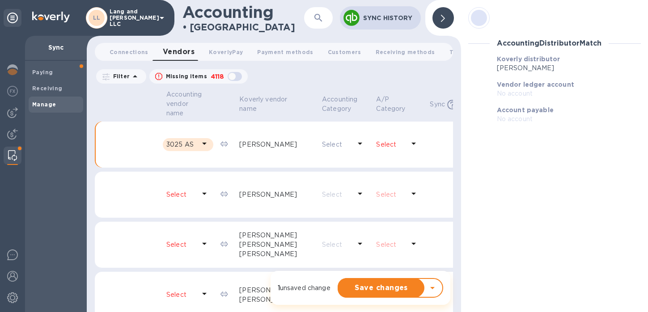
click at [203, 194] on icon at bounding box center [204, 193] width 11 height 11
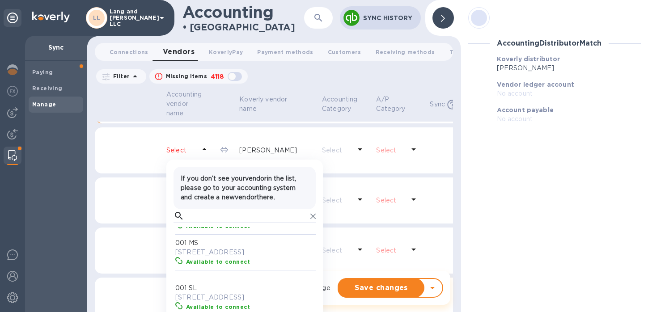
scroll to position [29, 0]
click at [192, 214] on input "text" at bounding box center [247, 215] width 119 height 13
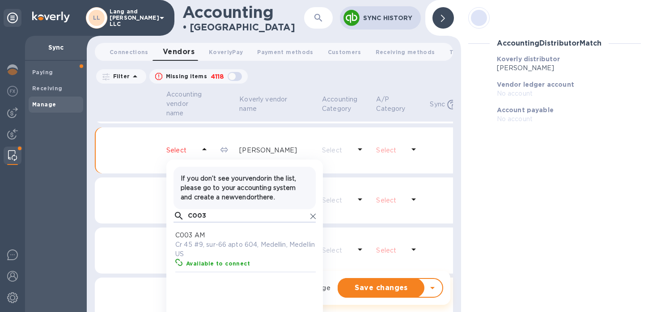
scroll to position [8, 4]
type input "C003"
click at [212, 238] on p "C003 AM" at bounding box center [246, 235] width 142 height 9
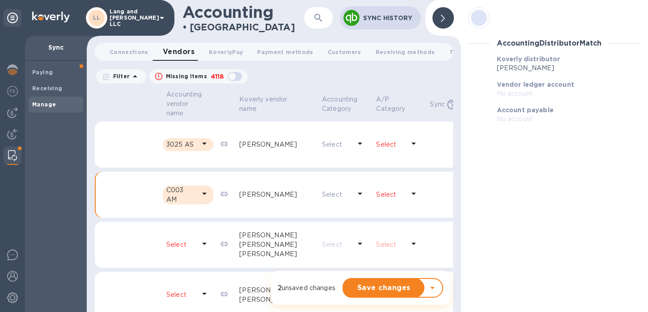
click at [438, 16] on div at bounding box center [443, 17] width 21 height 21
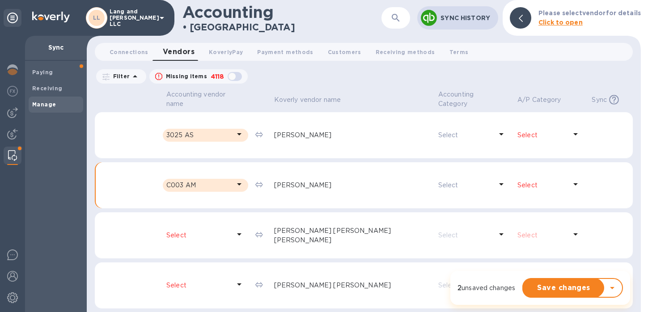
click at [523, 138] on p "Select" at bounding box center [542, 135] width 49 height 9
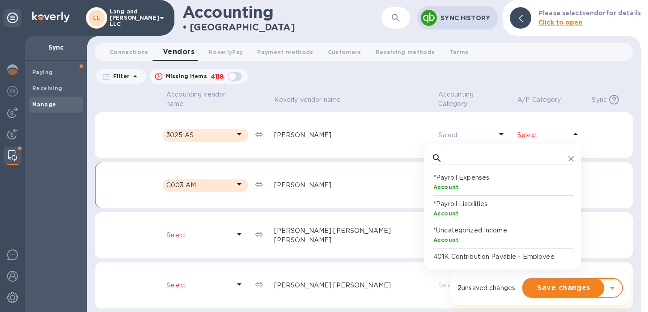
scroll to position [82, 139]
click at [472, 149] on div "​ *Payroll Expenses Account *Payroll Liabilities Account *Uncategorized Income …" at bounding box center [503, 207] width 157 height 125
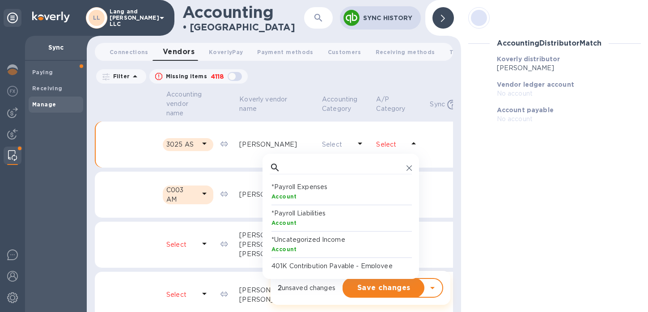
click at [401, 167] on div "​ *Payroll Expenses Account *Payroll Liabilities Account *Uncategorized Income …" at bounding box center [341, 214] width 157 height 107
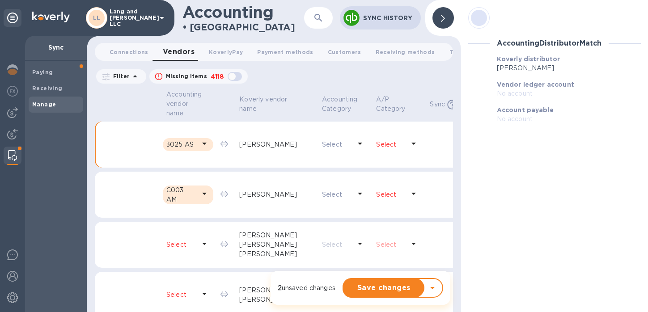
click at [447, 19] on div at bounding box center [443, 17] width 21 height 21
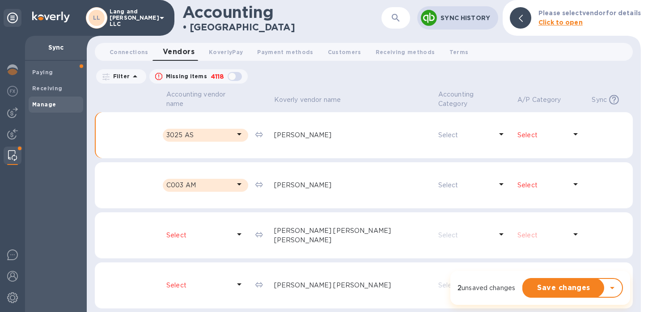
click at [524, 137] on p "Select" at bounding box center [542, 135] width 49 height 9
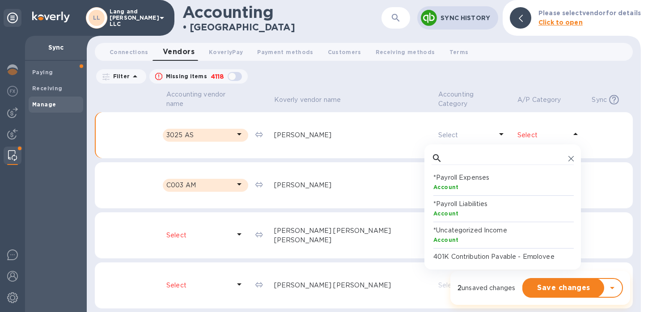
scroll to position [82, 139]
click at [469, 157] on input "text" at bounding box center [505, 158] width 119 height 13
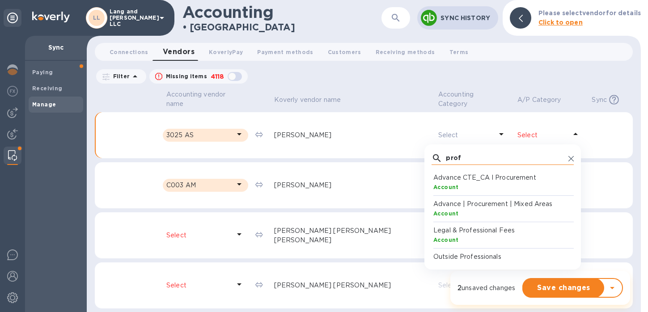
scroll to position [69, 0]
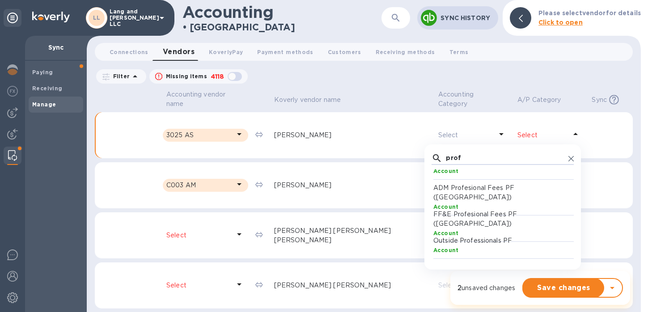
type input "prof"
click at [470, 217] on p "FF&E Profesional Fees PF (Vzla)" at bounding box center [505, 219] width 142 height 19
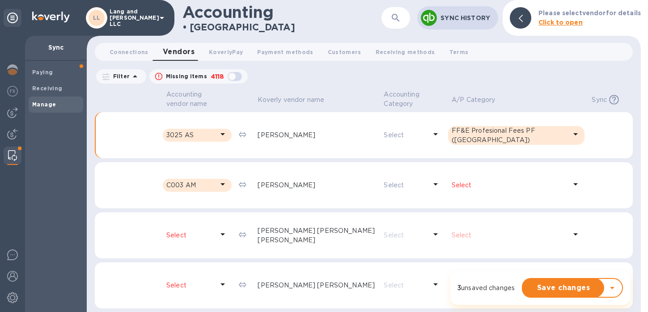
click at [498, 184] on p "Select" at bounding box center [509, 185] width 115 height 9
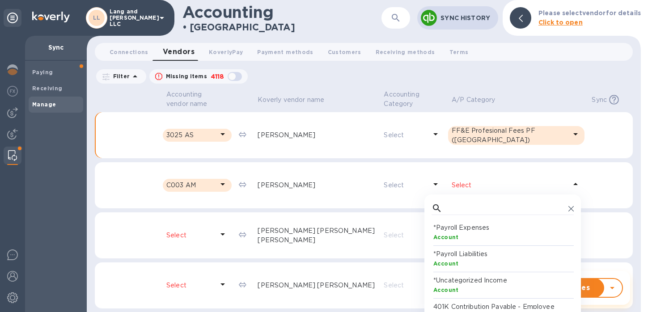
scroll to position [82, 139]
click at [472, 205] on input "text" at bounding box center [505, 208] width 119 height 13
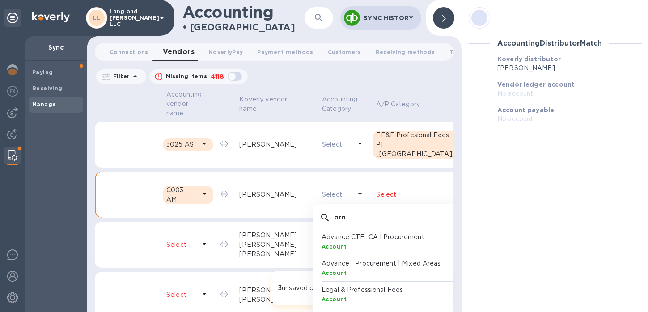
type input "prof"
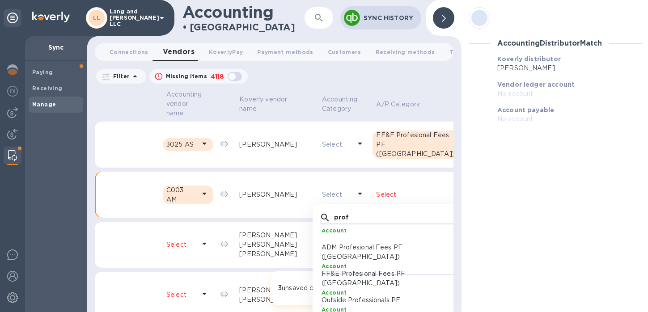
click at [438, 18] on div at bounding box center [443, 17] width 21 height 21
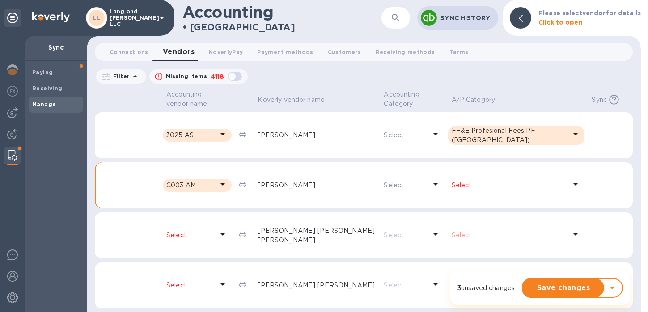
click at [488, 192] on div "Select" at bounding box center [516, 185] width 133 height 17
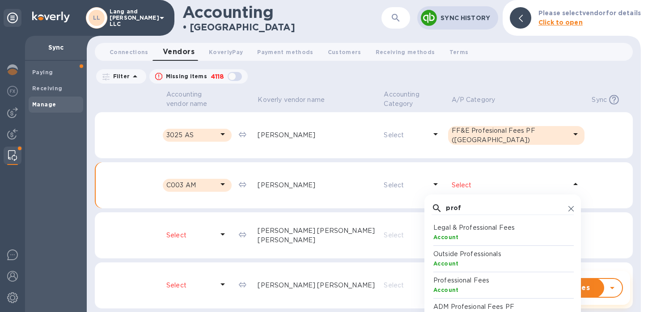
scroll to position [82, 139]
click at [470, 209] on input "prof" at bounding box center [505, 208] width 119 height 13
type input "p"
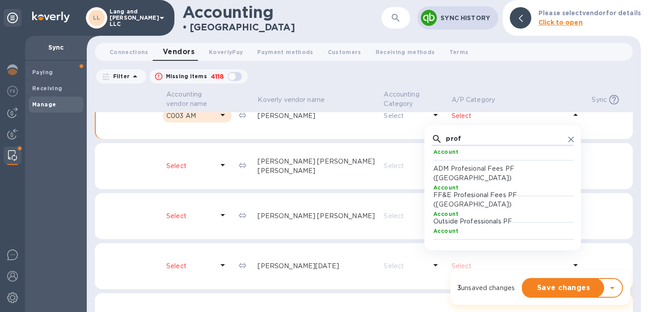
scroll to position [73, 0]
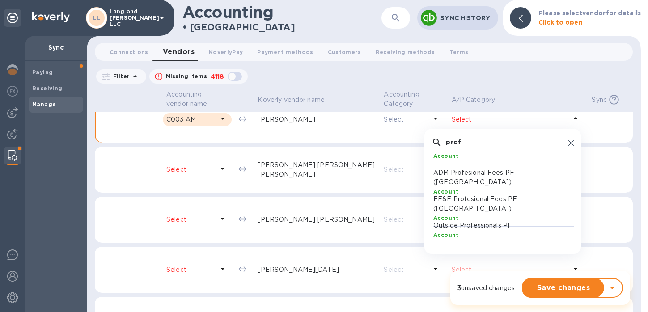
click at [446, 144] on input "prof" at bounding box center [505, 142] width 119 height 13
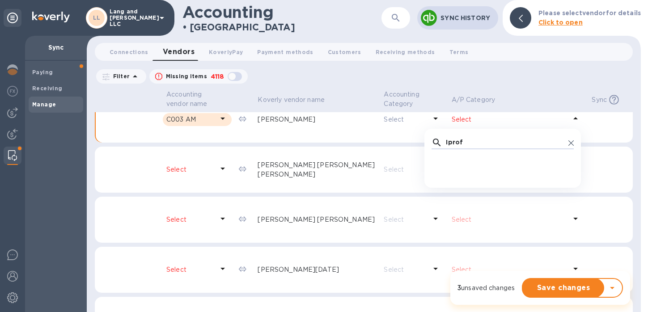
scroll to position [0, 0]
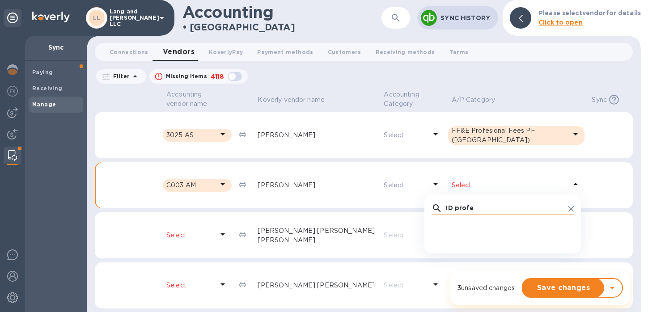
click at [474, 209] on input "ID profe" at bounding box center [505, 208] width 119 height 13
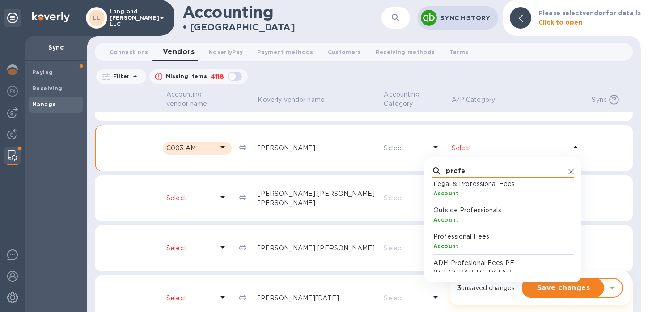
click at [467, 171] on input "profe" at bounding box center [505, 171] width 119 height 13
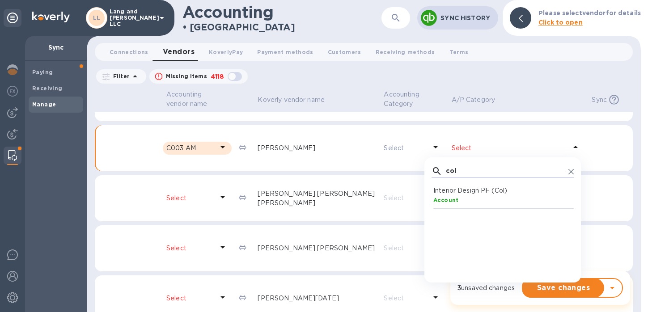
type input "col"
click at [452, 196] on div "Account" at bounding box center [505, 200] width 142 height 9
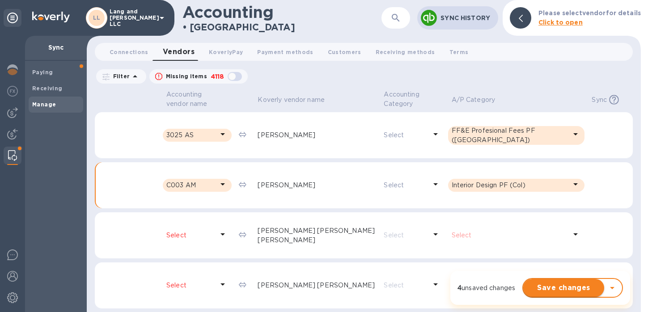
click at [566, 287] on span "Save changes" at bounding box center [564, 288] width 67 height 11
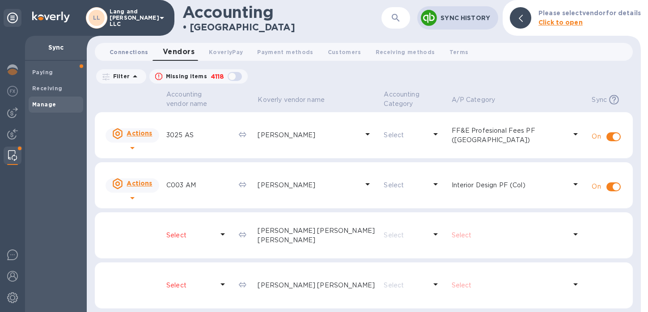
click at [118, 51] on span "Connections 0" at bounding box center [129, 51] width 39 height 9
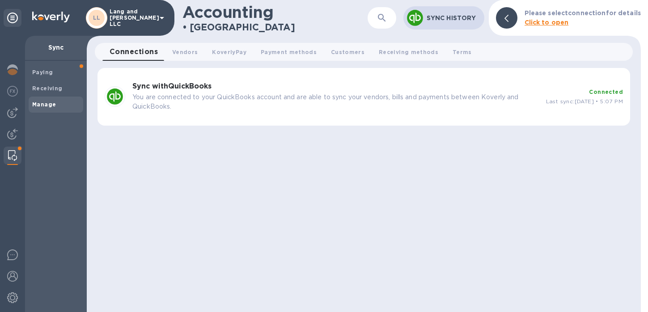
click at [153, 89] on b "Sync with QuickBooks" at bounding box center [171, 86] width 79 height 9
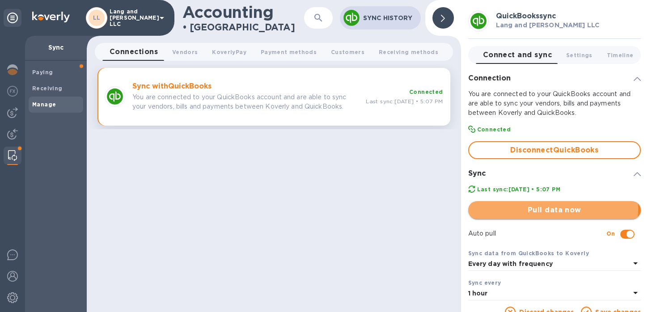
click at [537, 210] on span "Pull data now" at bounding box center [555, 210] width 158 height 11
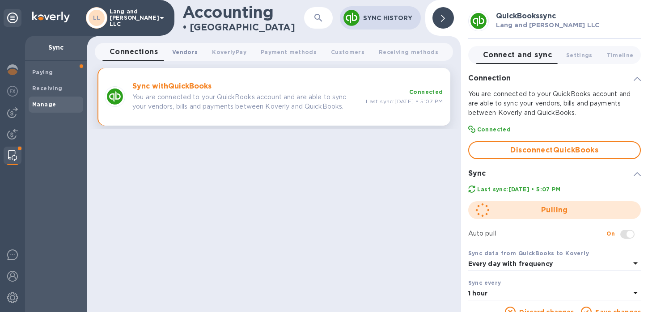
click at [186, 51] on span "Vendors 0" at bounding box center [185, 51] width 26 height 9
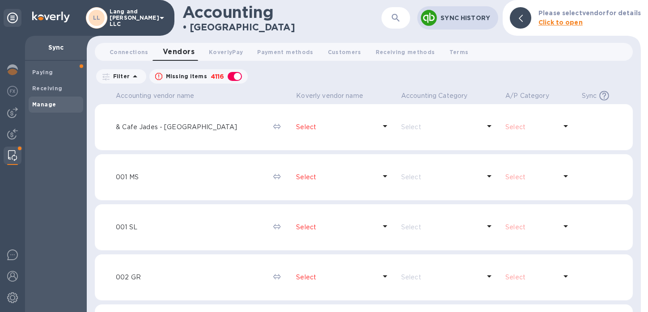
click at [235, 76] on div "button" at bounding box center [235, 76] width 18 height 13
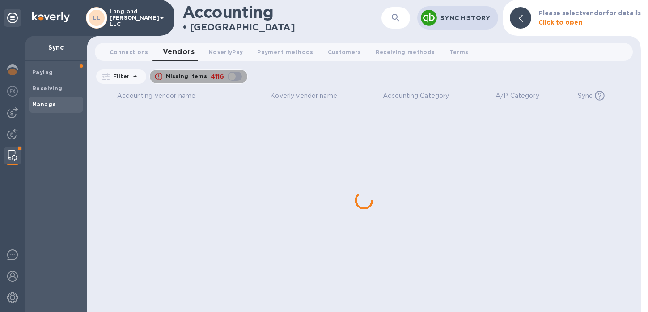
click at [235, 76] on div "button" at bounding box center [235, 76] width 18 height 13
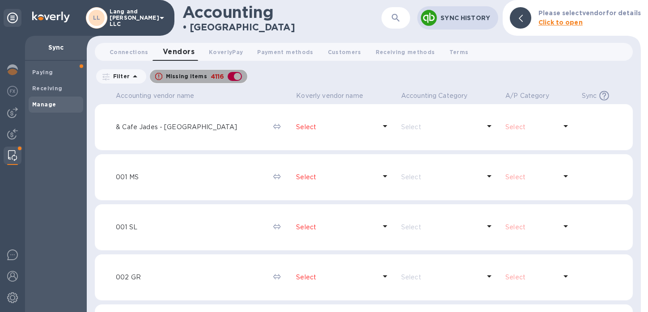
click at [230, 79] on div "button" at bounding box center [235, 76] width 18 height 13
checkbox input "false"
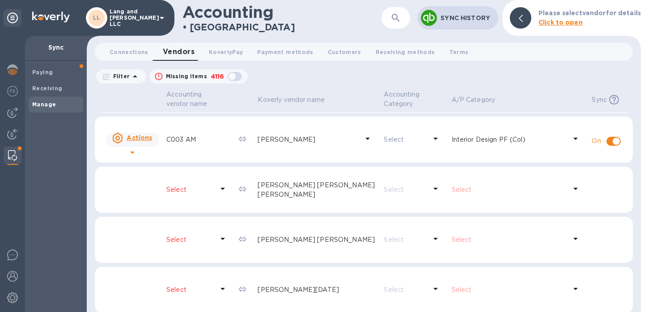
scroll to position [49, 0]
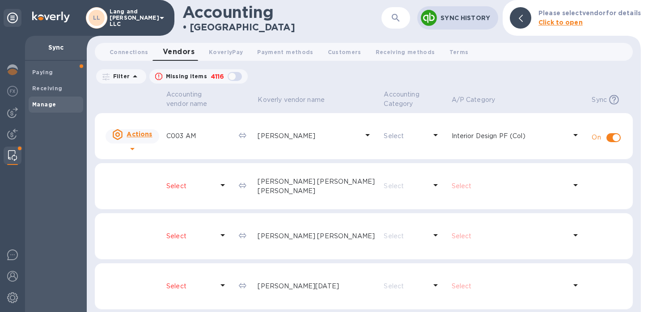
click at [183, 184] on p "Select" at bounding box center [189, 186] width 47 height 9
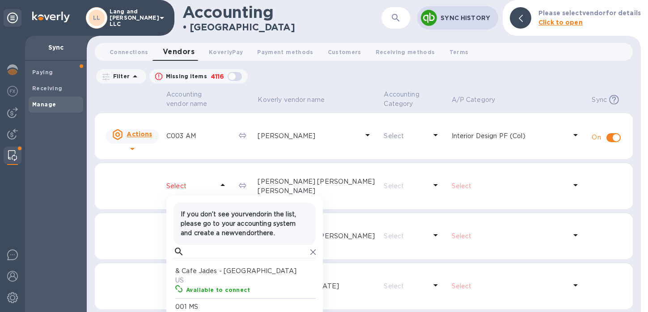
scroll to position [54, 0]
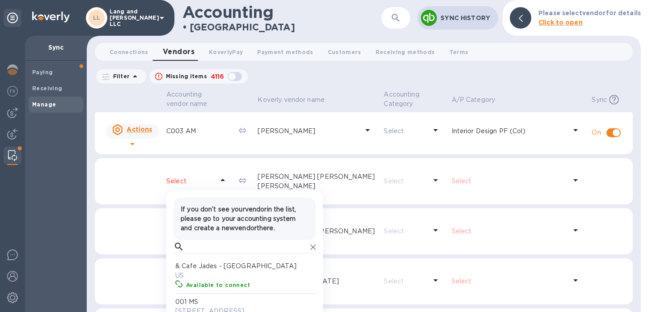
click at [10, 158] on img at bounding box center [12, 155] width 9 height 11
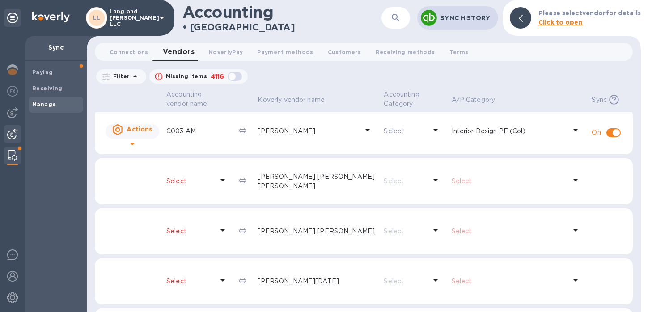
click at [15, 137] on img at bounding box center [12, 134] width 11 height 11
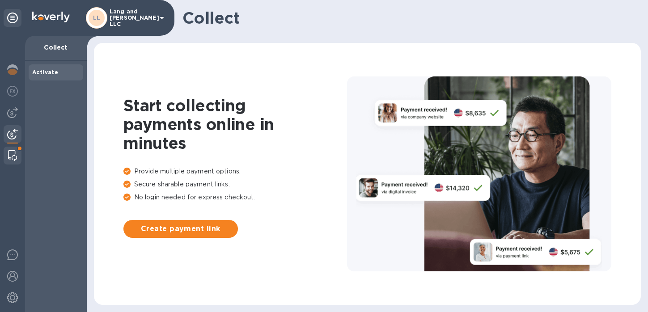
click at [13, 158] on img at bounding box center [12, 155] width 9 height 11
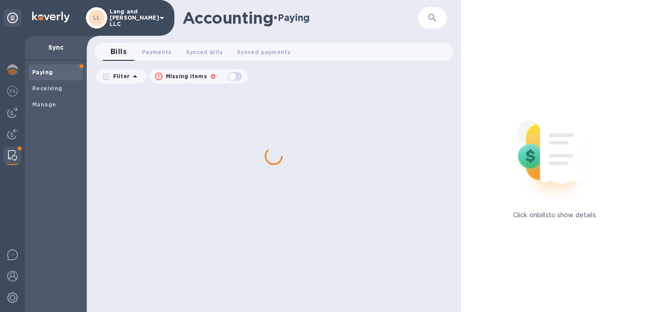
click at [609, 266] on div "Click on bills to show details" at bounding box center [554, 156] width 187 height 312
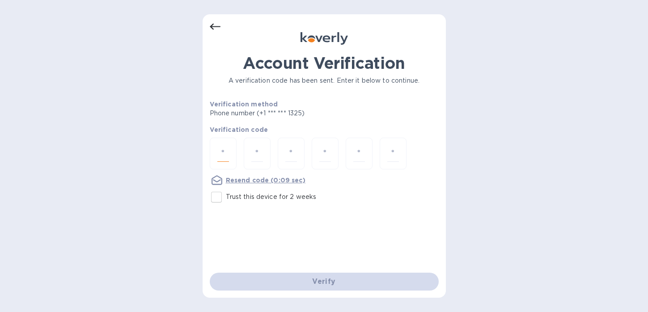
click at [225, 158] on input "number" at bounding box center [223, 153] width 12 height 17
type input "6"
type input "7"
type input "6"
type input "4"
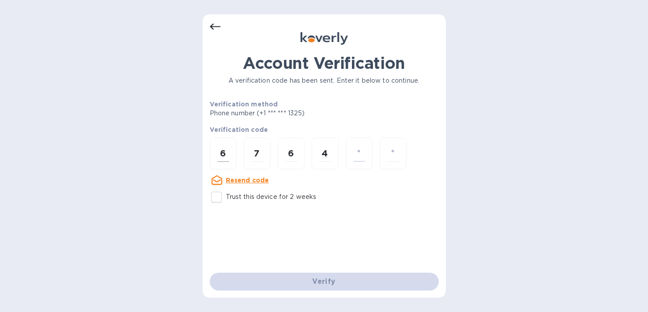
type input "0"
type input "8"
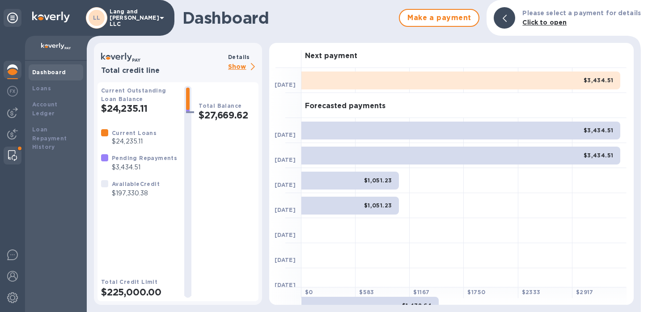
click at [9, 156] on img at bounding box center [12, 155] width 9 height 11
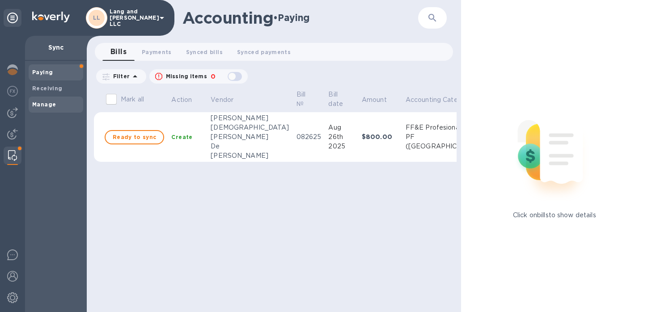
click at [54, 105] on b "Manage" at bounding box center [44, 104] width 24 height 7
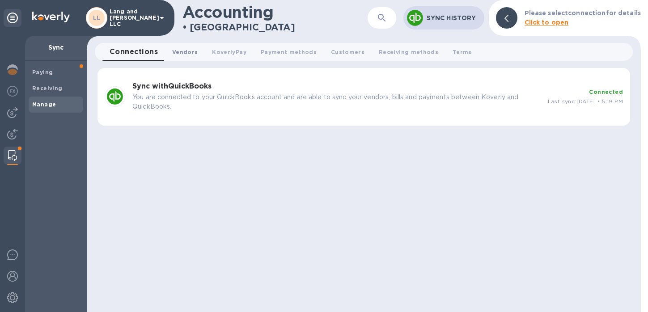
click at [187, 52] on span "Vendors 0" at bounding box center [185, 51] width 26 height 9
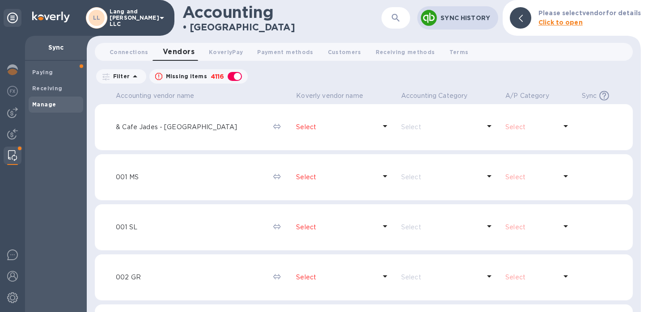
click at [234, 75] on div "button" at bounding box center [235, 76] width 18 height 13
checkbox input "false"
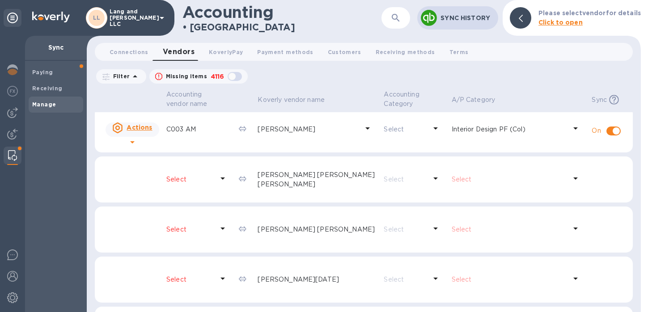
scroll to position [58, 0]
click at [228, 179] on icon at bounding box center [222, 176] width 11 height 11
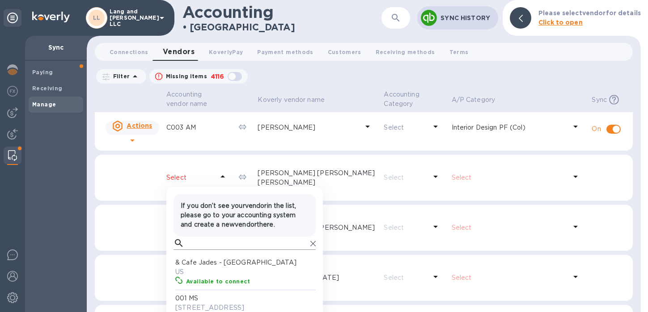
scroll to position [82, 139]
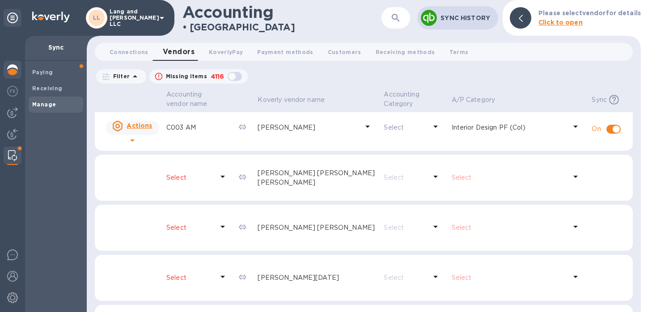
click at [17, 73] on img at bounding box center [12, 69] width 11 height 11
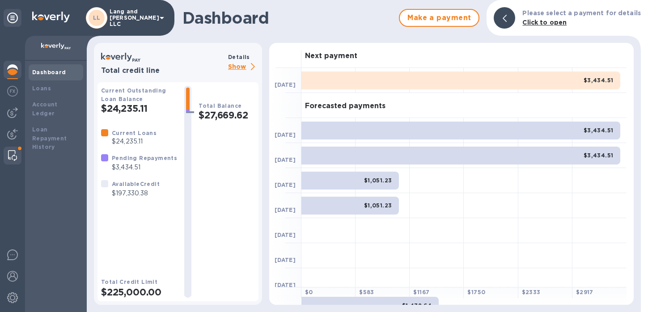
click at [13, 151] on img at bounding box center [12, 155] width 9 height 11
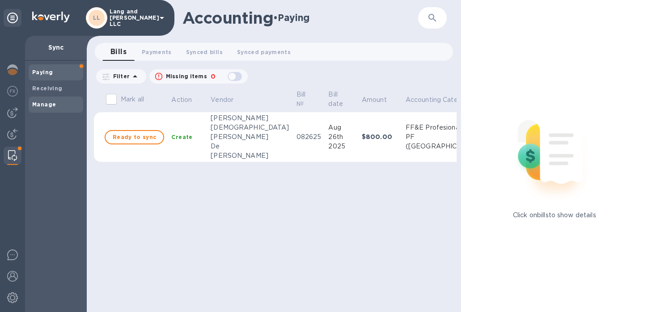
click at [48, 108] on span "Manage" at bounding box center [44, 104] width 24 height 9
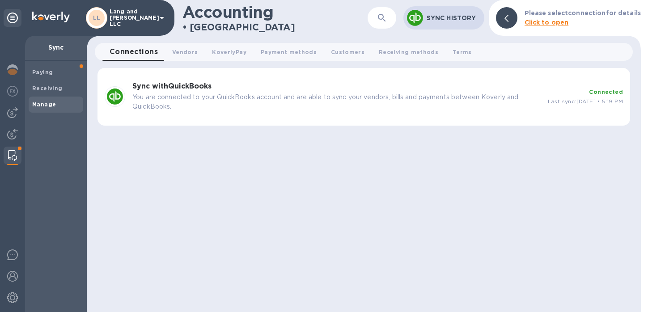
click at [203, 89] on b "Sync with QuickBooks" at bounding box center [171, 86] width 79 height 9
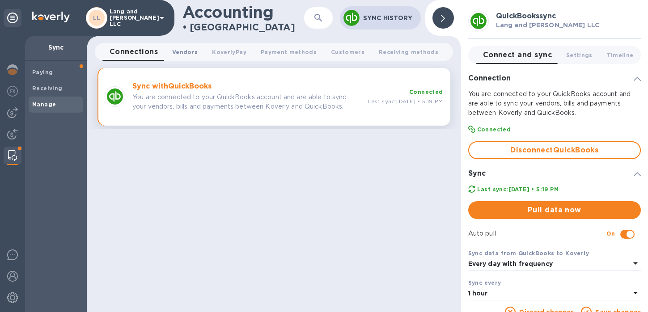
click at [181, 52] on span "Vendors 0" at bounding box center [185, 51] width 26 height 9
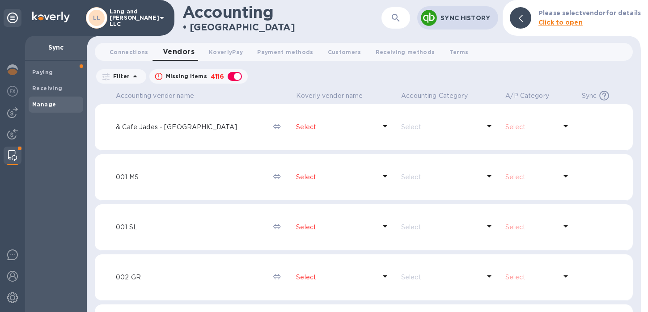
click at [241, 77] on div "button" at bounding box center [235, 76] width 18 height 13
checkbox input "false"
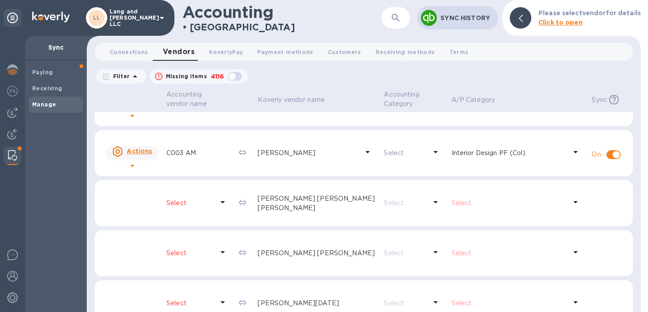
scroll to position [50, 0]
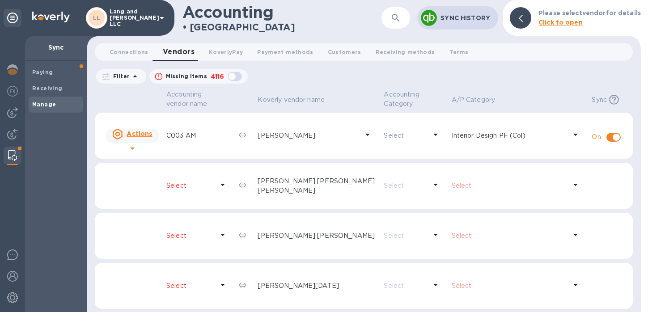
click at [228, 185] on icon at bounding box center [222, 184] width 11 height 11
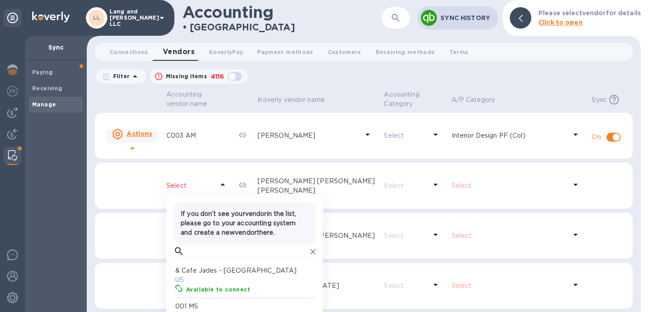
scroll to position [82, 139]
click at [203, 251] on input "text" at bounding box center [247, 251] width 119 height 13
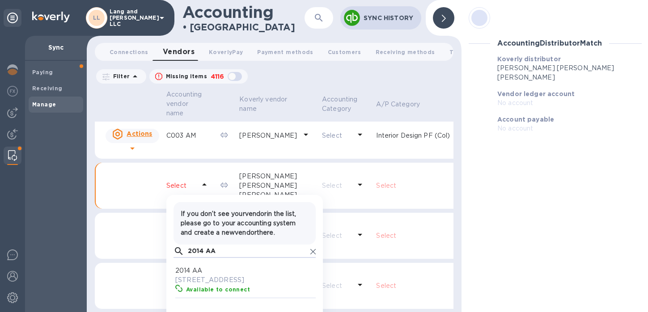
scroll to position [82, 139]
type input "2014 AA"
click at [207, 272] on p "2014 AA" at bounding box center [246, 270] width 142 height 9
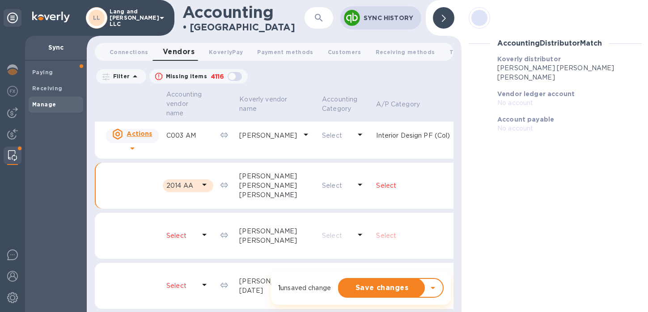
scroll to position [59, 13]
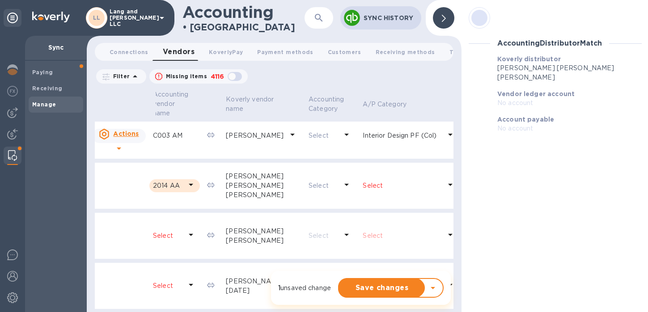
click at [448, 184] on icon at bounding box center [450, 185] width 4 height 2
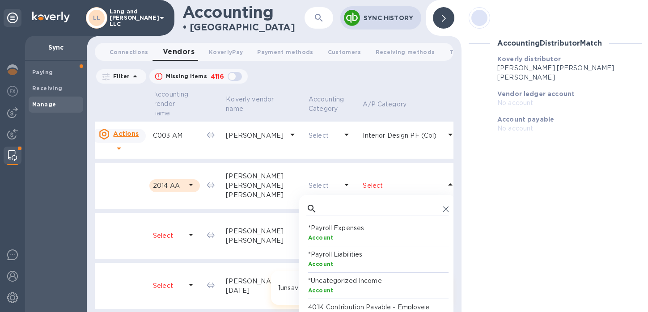
scroll to position [82, 139]
click at [321, 210] on input "text" at bounding box center [380, 208] width 119 height 13
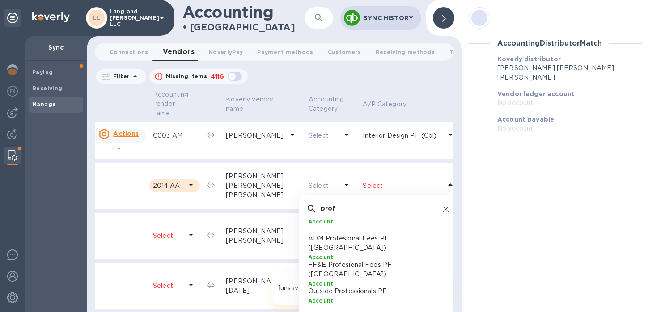
type input "prof"
click at [308, 279] on div "Account" at bounding box center [379, 283] width 142 height 9
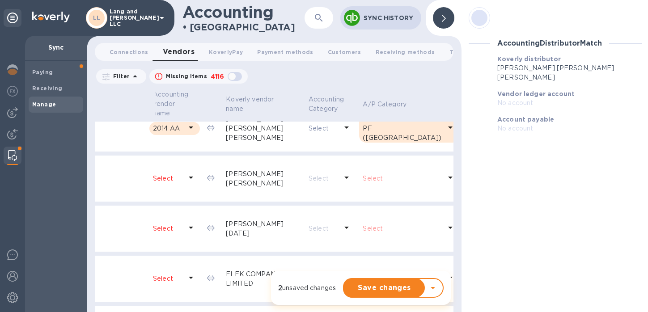
scroll to position [119, 13]
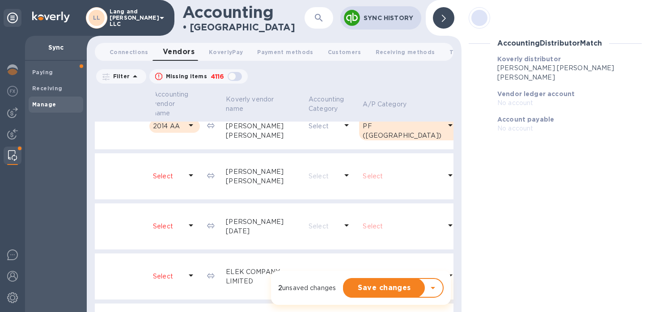
click at [440, 17] on div at bounding box center [443, 17] width 21 height 21
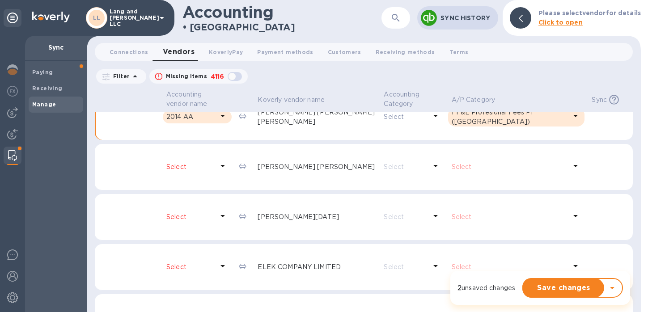
scroll to position [109, 0]
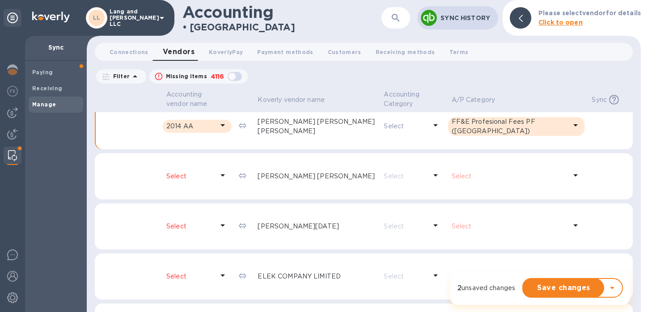
click at [228, 176] on icon at bounding box center [222, 175] width 11 height 11
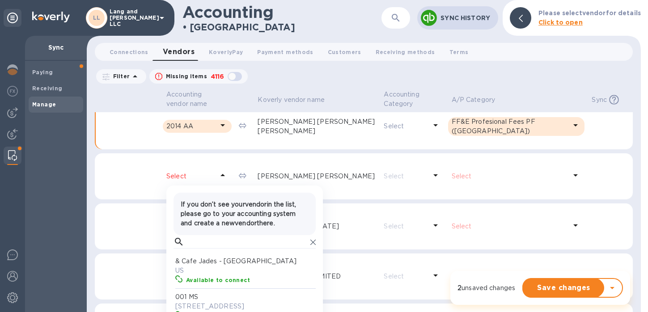
scroll to position [82, 139]
click at [200, 245] on input "text" at bounding box center [247, 241] width 119 height 13
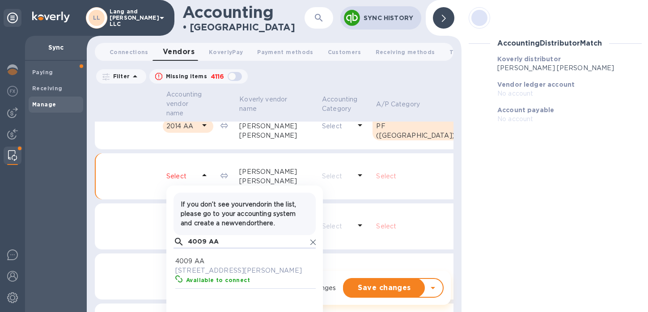
scroll to position [82, 139]
type input "4009 AA"
click at [205, 268] on p "[STREET_ADDRESS][PERSON_NAME]" at bounding box center [246, 270] width 142 height 9
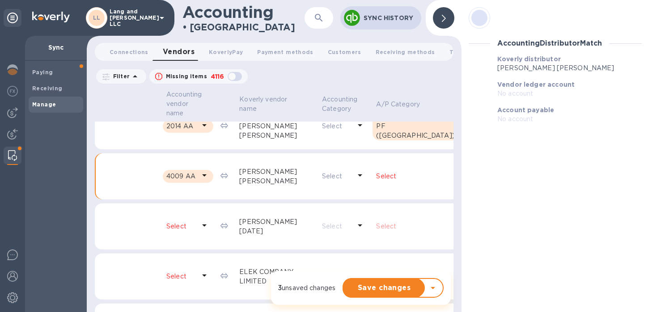
click at [459, 175] on icon at bounding box center [464, 175] width 11 height 11
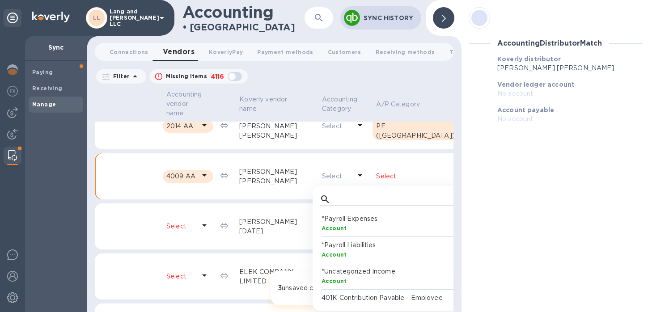
click at [334, 202] on input "text" at bounding box center [393, 199] width 119 height 13
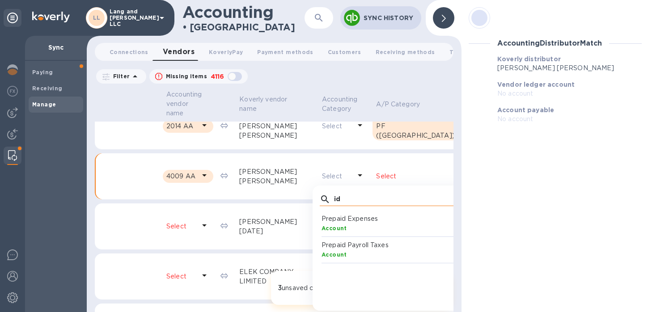
scroll to position [0, 0]
type input "i"
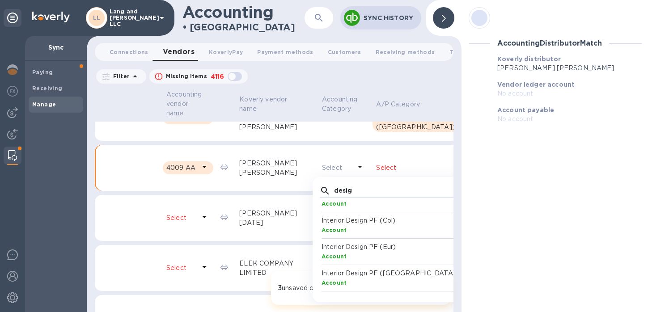
scroll to position [129, 0]
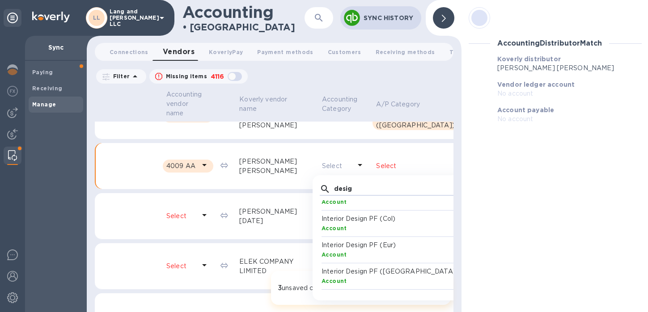
type input "desig"
click at [322, 274] on p "Interior Design PF (Vzla)" at bounding box center [393, 271] width 142 height 9
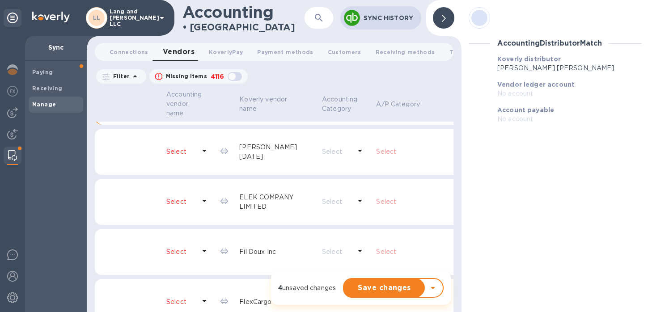
scroll to position [196, 0]
click at [209, 151] on icon at bounding box center [204, 148] width 11 height 11
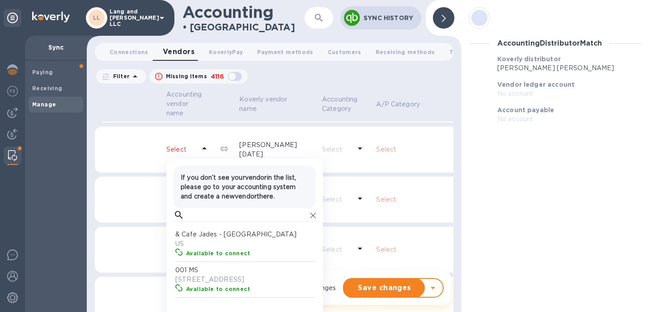
scroll to position [82, 139]
click at [196, 218] on input "text" at bounding box center [247, 215] width 119 height 13
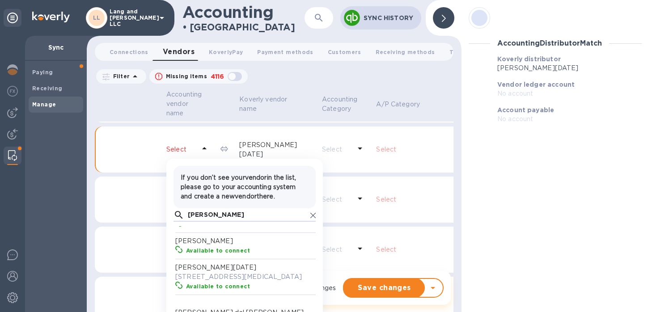
scroll to position [51, 0]
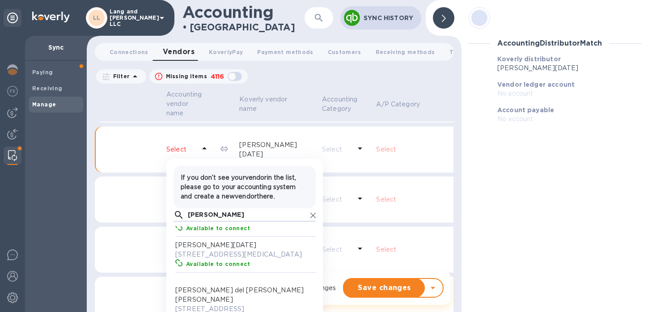
type input "daniel"
click at [206, 247] on p "[PERSON_NAME][DATE]" at bounding box center [246, 245] width 142 height 9
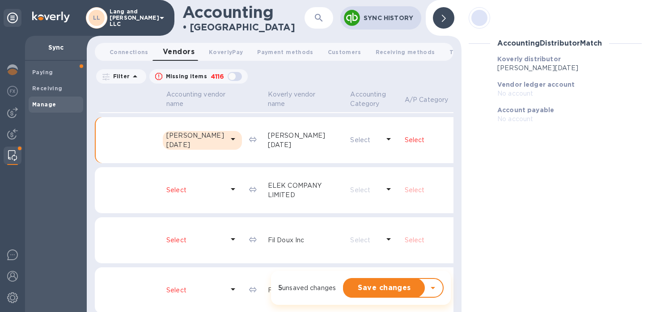
click at [487, 145] on icon at bounding box center [492, 139] width 11 height 11
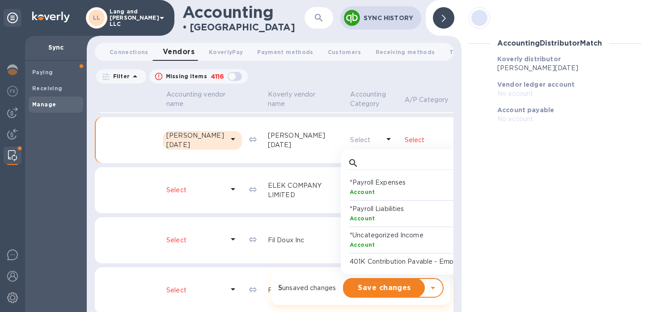
scroll to position [82, 139]
click at [362, 170] on input "text" at bounding box center [421, 163] width 119 height 13
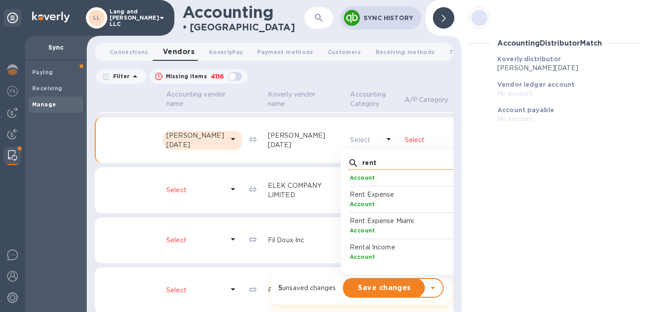
scroll to position [0, 0]
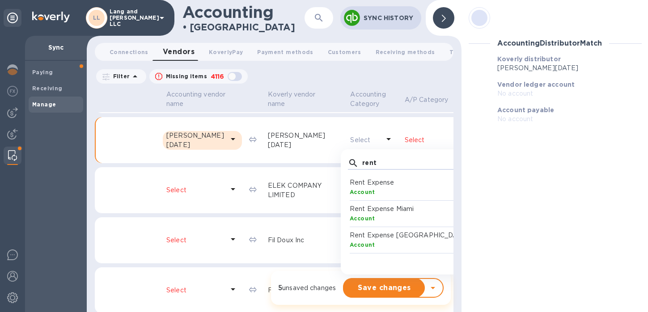
type input "rent"
click at [350, 250] on div "Account" at bounding box center [421, 244] width 142 height 9
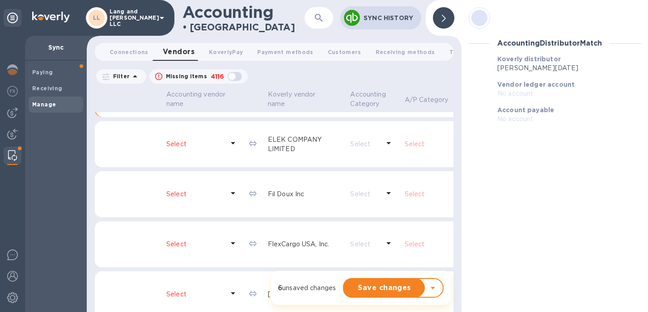
scroll to position [249, 0]
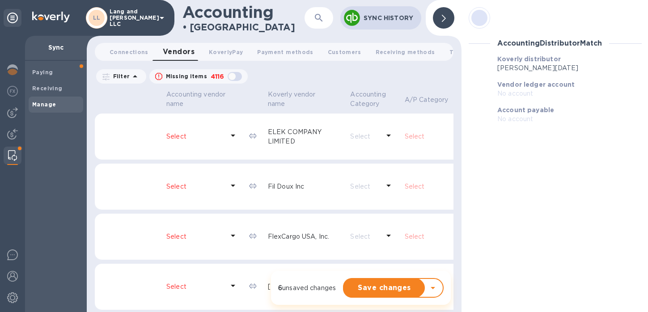
click at [228, 141] on icon at bounding box center [233, 135] width 11 height 11
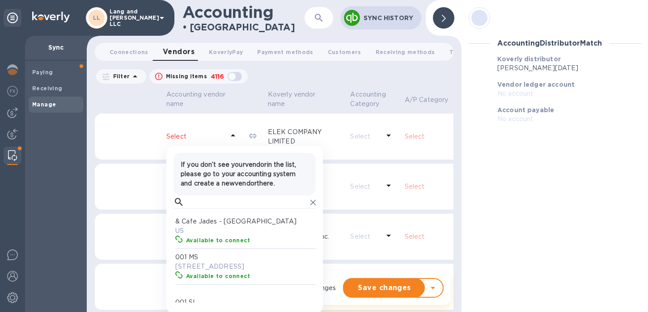
scroll to position [82, 139]
click at [196, 209] on input "text" at bounding box center [247, 202] width 119 height 13
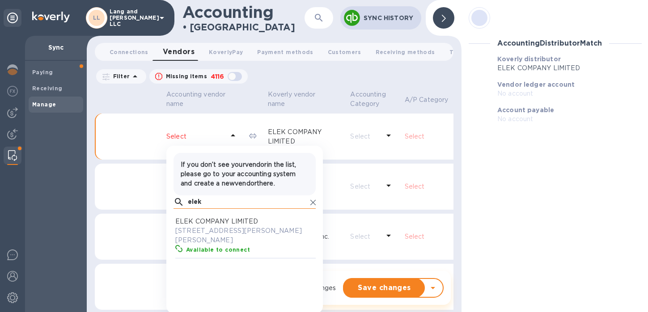
scroll to position [82, 139]
type input "elek"
click at [209, 240] on p "194/24A Noi Hoa 1 - Binh An, Di An, Binh Doung 810000 US" at bounding box center [246, 235] width 142 height 19
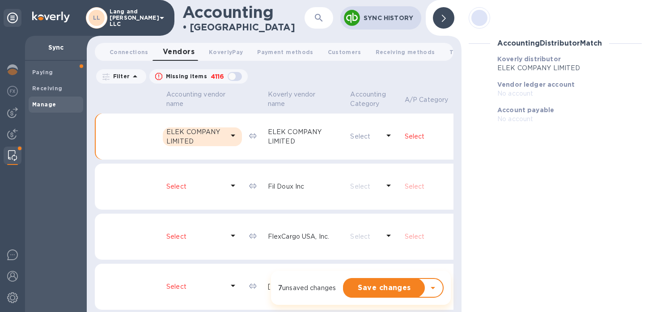
click at [405, 141] on p "Select" at bounding box center [444, 136] width 79 height 9
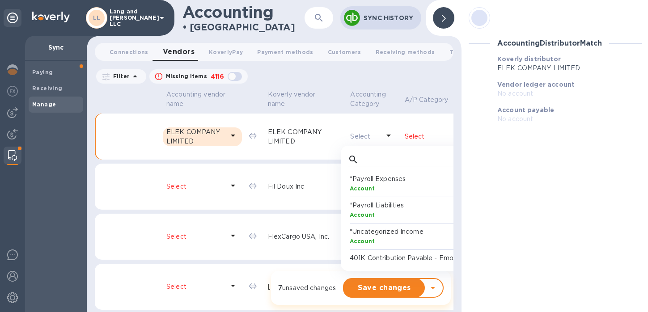
click at [362, 165] on input "text" at bounding box center [421, 159] width 119 height 13
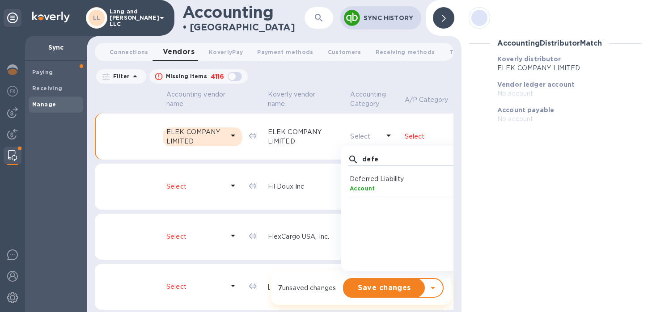
type input "defe"
click at [350, 184] on p "Deferred Liability" at bounding box center [421, 179] width 142 height 9
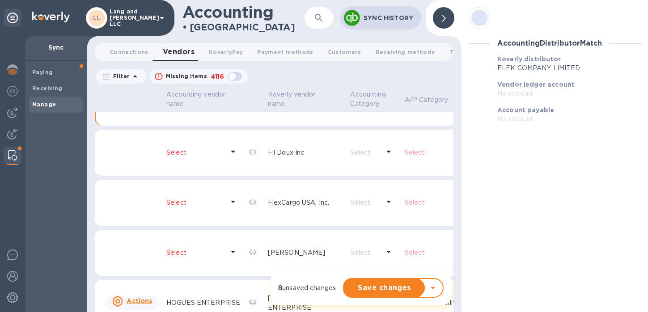
scroll to position [288, 0]
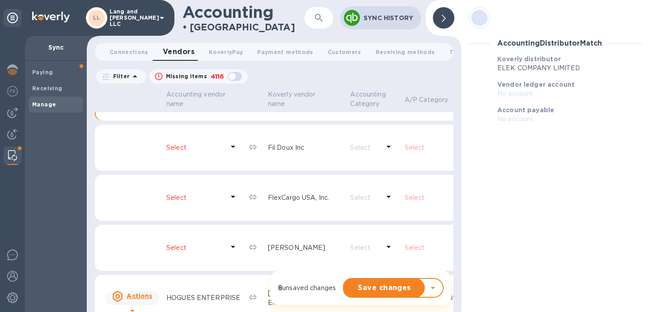
click at [228, 152] on icon at bounding box center [233, 146] width 11 height 11
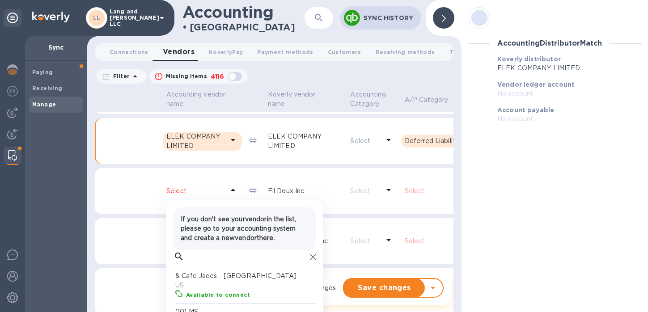
scroll to position [243, 0]
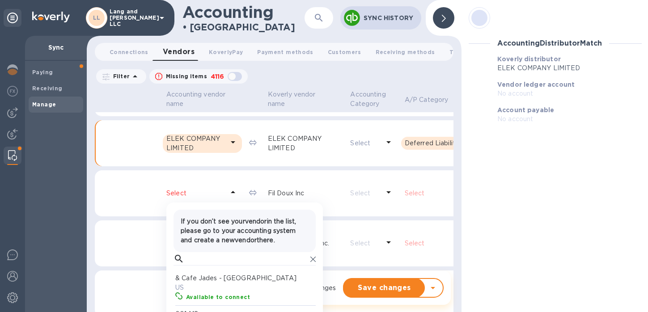
click at [449, 15] on div at bounding box center [443, 17] width 21 height 21
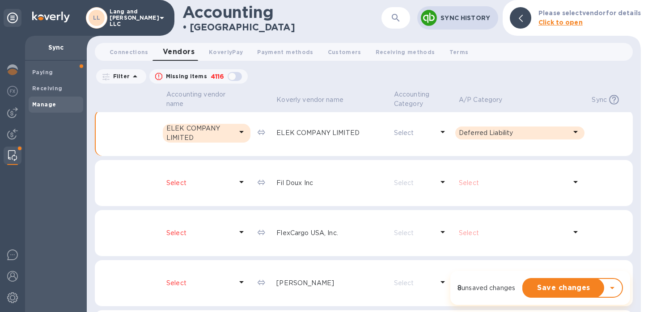
scroll to position [260, 0]
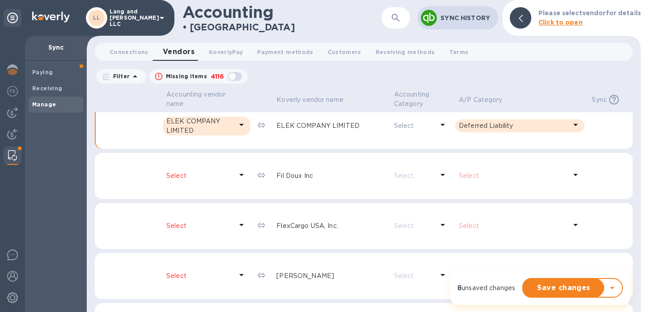
click at [239, 176] on icon at bounding box center [241, 175] width 11 height 11
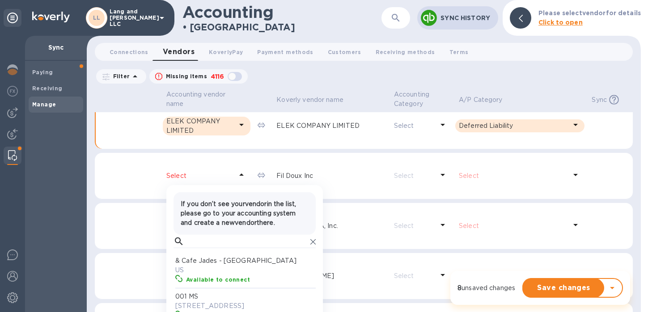
scroll to position [82, 139]
click at [195, 241] on input "text" at bounding box center [247, 241] width 119 height 13
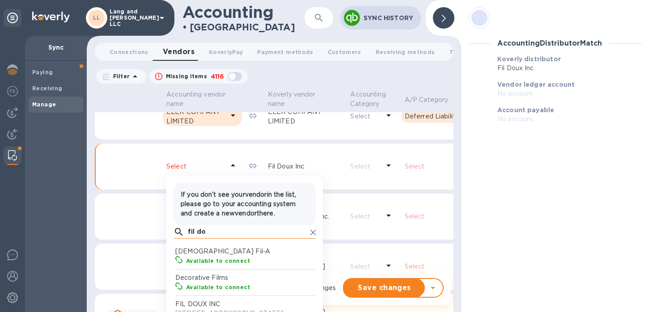
scroll to position [82, 139]
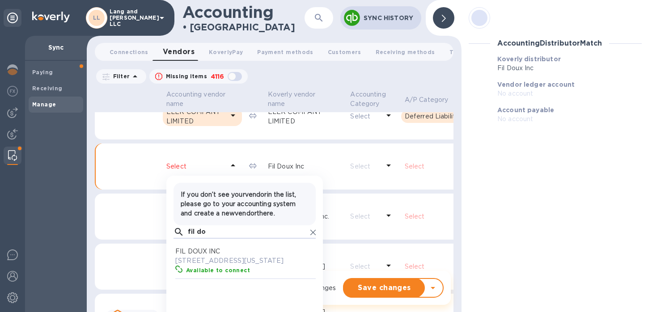
type input "fil do"
click at [205, 266] on p "501 3rd Avenue, Brooklyn, New York 11215 US" at bounding box center [246, 260] width 142 height 9
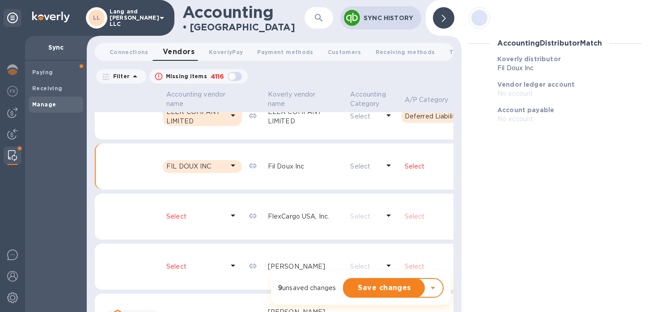
click at [405, 171] on p "Select" at bounding box center [444, 166] width 79 height 9
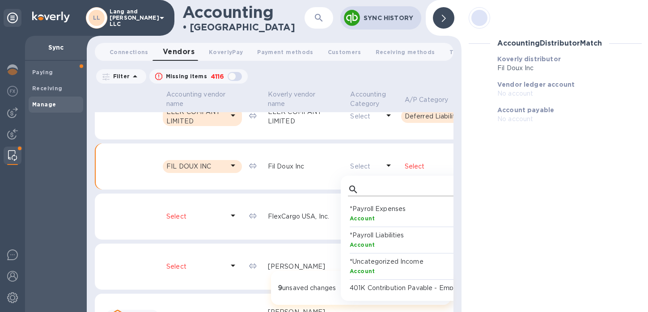
click at [362, 196] on input "text" at bounding box center [421, 189] width 119 height 13
type input "def"
click at [350, 214] on p "Deferred Liability" at bounding box center [421, 208] width 142 height 9
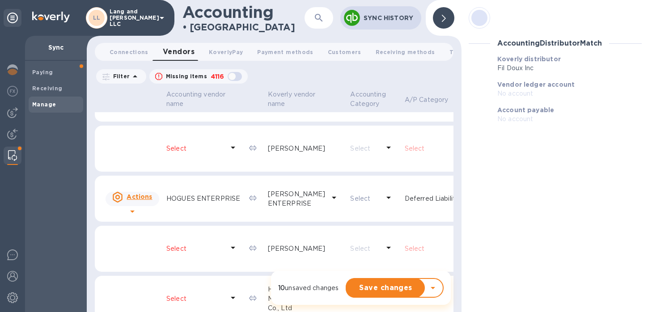
scroll to position [388, 0]
click at [228, 153] on icon at bounding box center [233, 147] width 11 height 11
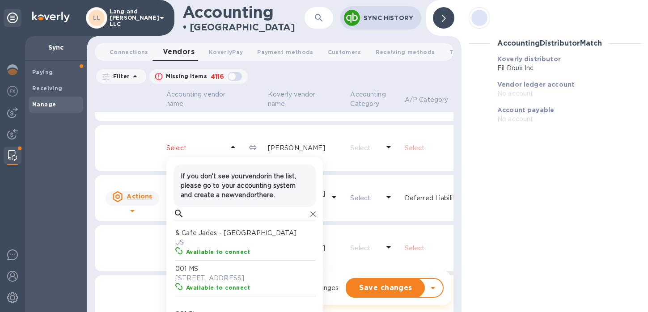
scroll to position [82, 139]
click at [196, 221] on input "text" at bounding box center [247, 213] width 119 height 13
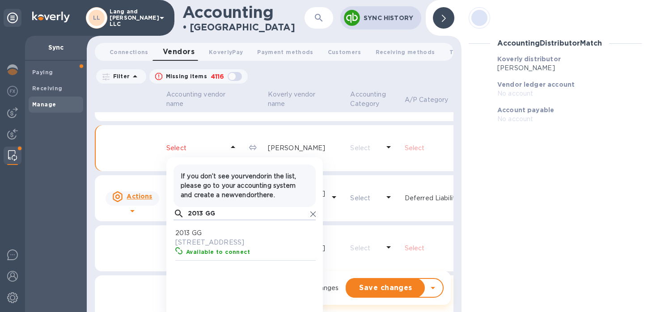
scroll to position [82, 139]
type input "2013 GG"
click at [209, 238] on p "2013 GG" at bounding box center [246, 233] width 142 height 9
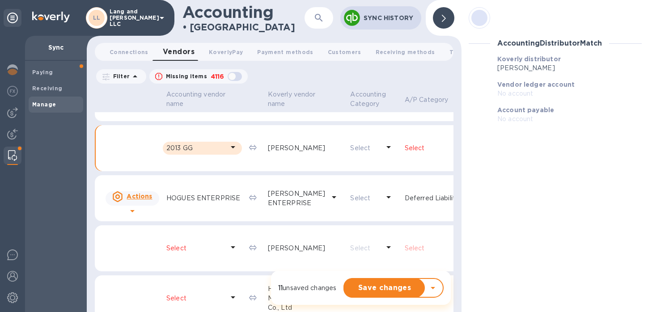
click at [405, 153] on p "Select" at bounding box center [444, 148] width 79 height 9
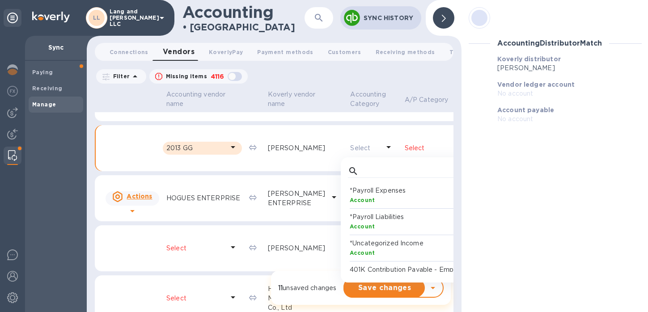
click at [405, 153] on p "Select" at bounding box center [444, 148] width 79 height 9
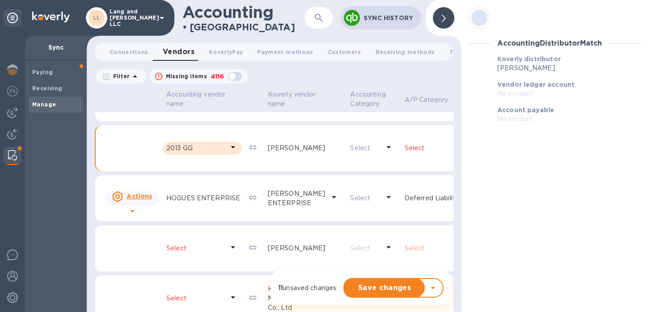
click at [405, 153] on p "Select" at bounding box center [444, 148] width 79 height 9
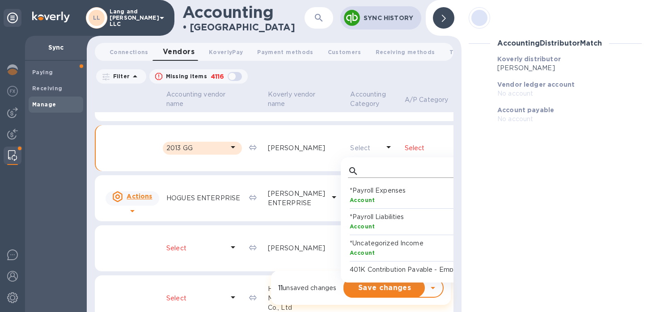
click at [362, 178] on input "text" at bounding box center [421, 171] width 119 height 13
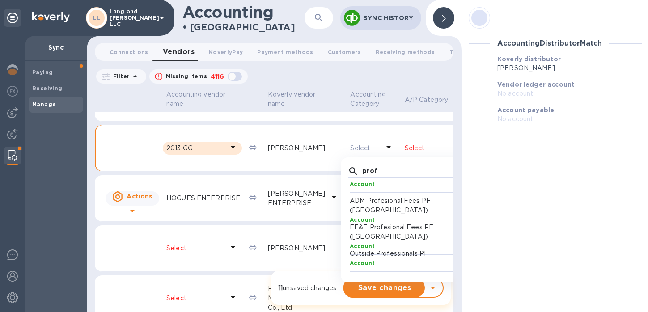
type input "prof"
click at [350, 238] on p "FF&E Profesional Fees PF (Vzla)" at bounding box center [421, 232] width 142 height 19
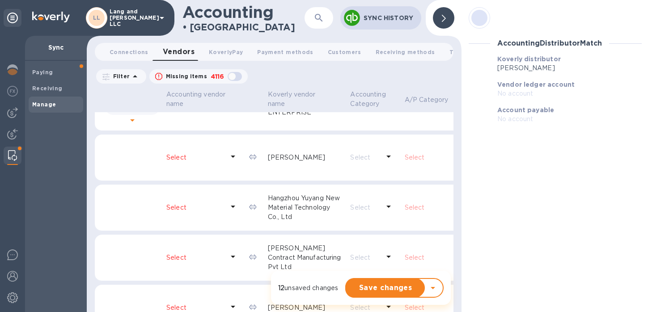
scroll to position [0, 0]
click at [228, 160] on icon at bounding box center [233, 154] width 11 height 11
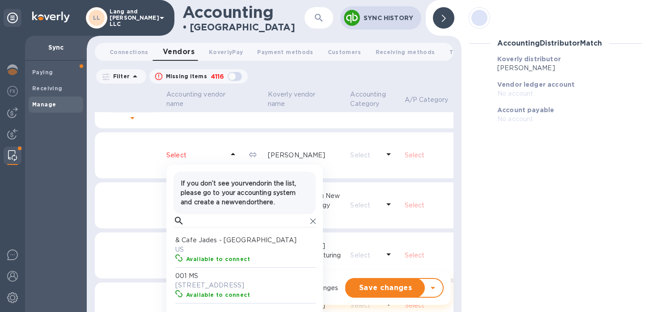
scroll to position [82, 139]
click at [203, 228] on input "text" at bounding box center [247, 220] width 119 height 13
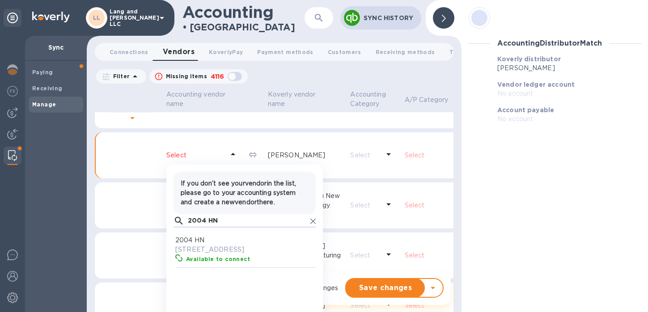
scroll to position [82, 139]
type input "2004 HN"
click at [211, 255] on p "7400 NE 4th Ct Suite 102 Miami FL 33138, Miami, FL 33138 US" at bounding box center [246, 249] width 142 height 9
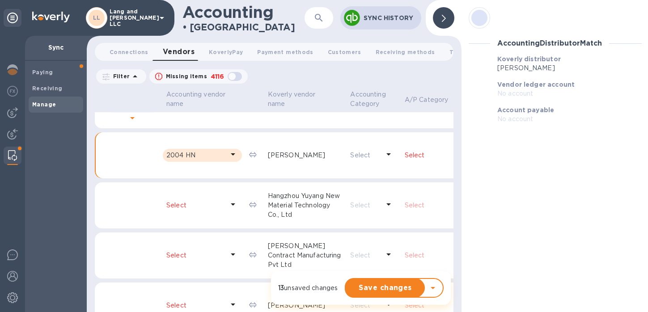
click at [405, 160] on p "Select" at bounding box center [444, 155] width 78 height 9
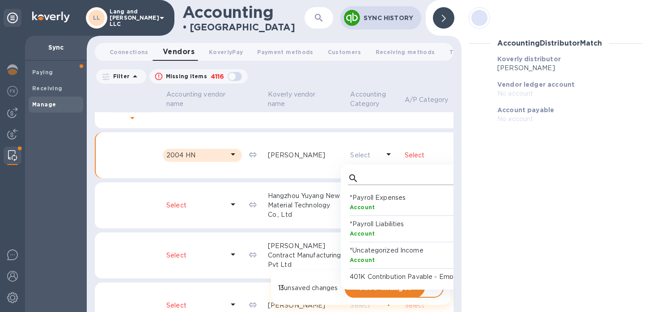
click at [362, 185] on input "text" at bounding box center [421, 178] width 119 height 13
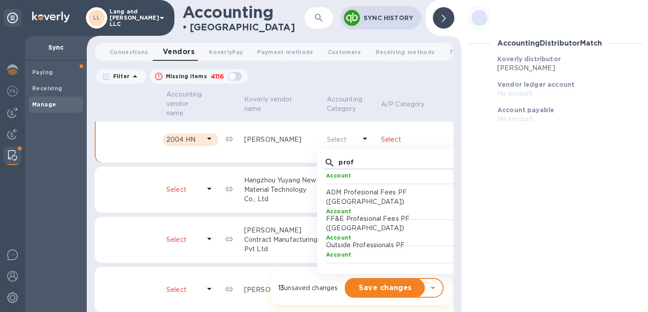
scroll to position [512, 0]
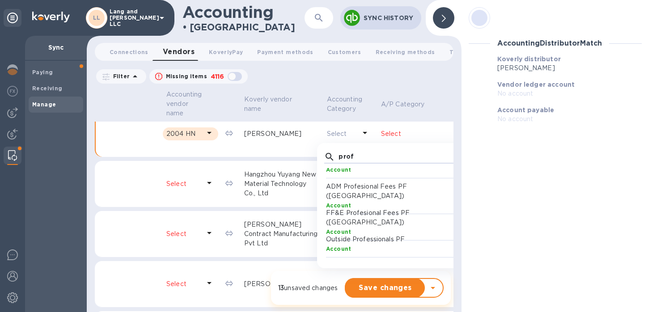
type input "prof"
click at [326, 214] on p "FF&E Profesional Fees PF (Vzla)" at bounding box center [397, 218] width 142 height 19
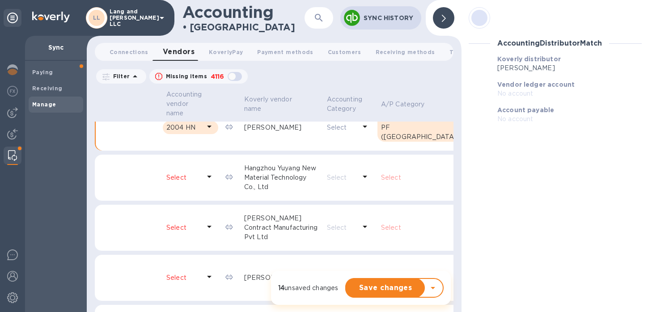
scroll to position [524, 0]
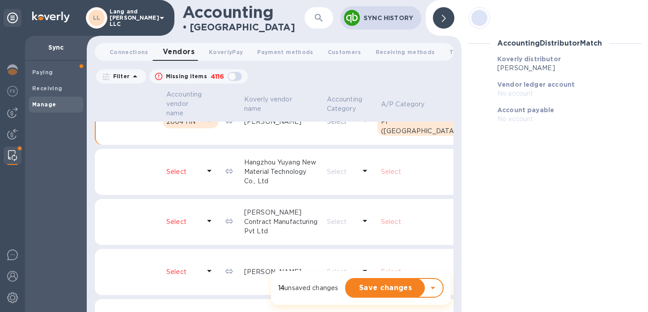
click at [204, 173] on icon at bounding box center [209, 171] width 11 height 11
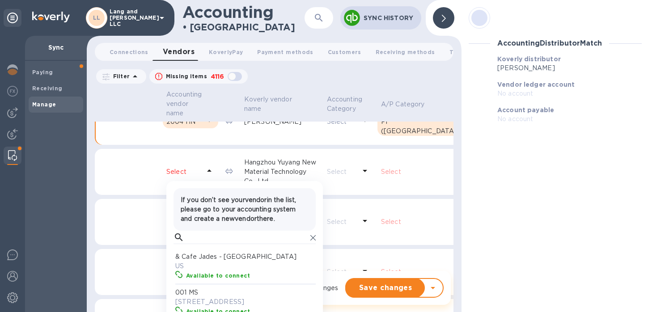
scroll to position [82, 139]
click at [203, 234] on input "text" at bounding box center [247, 237] width 119 height 13
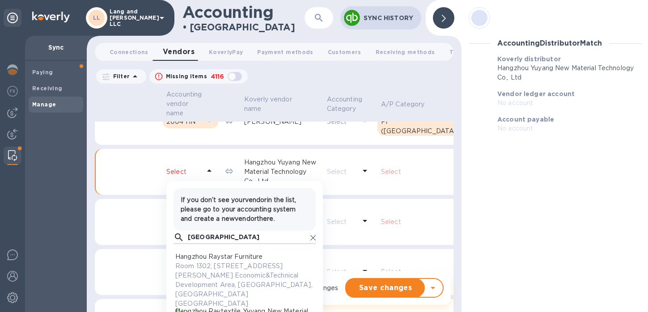
scroll to position [82, 139]
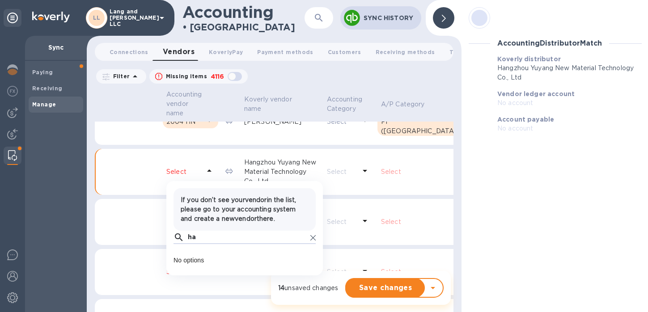
type input "h"
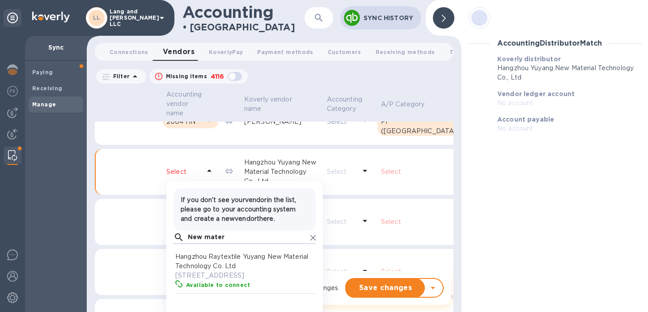
type input "New mater"
click at [211, 263] on p "Hangzhou Raytextile Yuyang New Material Technology Co. Ltd" at bounding box center [246, 261] width 142 height 19
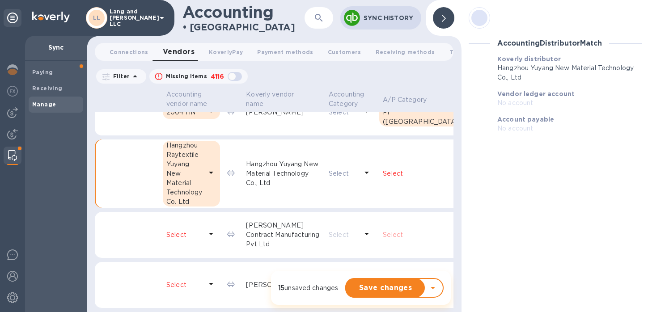
scroll to position [515, 0]
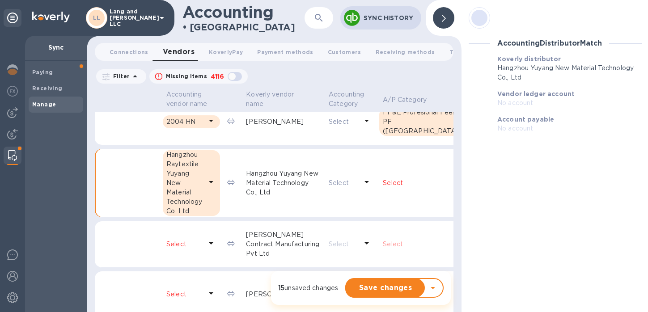
click at [383, 183] on p "Select" at bounding box center [422, 183] width 78 height 9
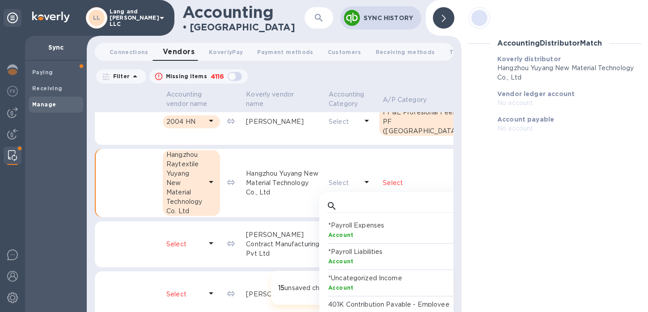
scroll to position [82, 139]
click at [341, 203] on input "text" at bounding box center [400, 206] width 119 height 13
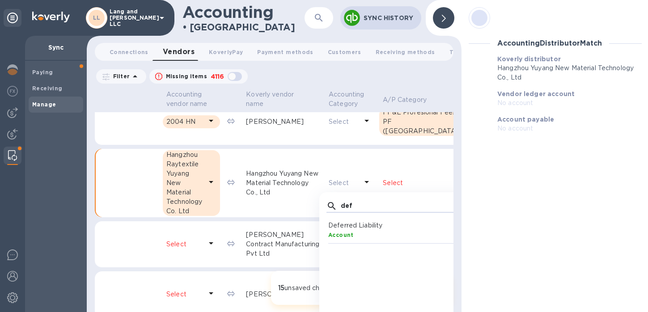
type input "def"
click at [328, 234] on b "Account" at bounding box center [341, 235] width 26 height 7
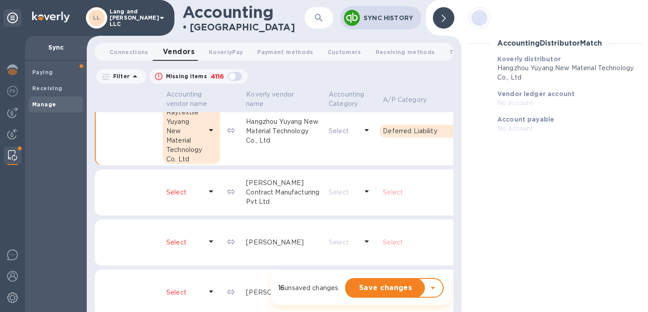
scroll to position [615, 0]
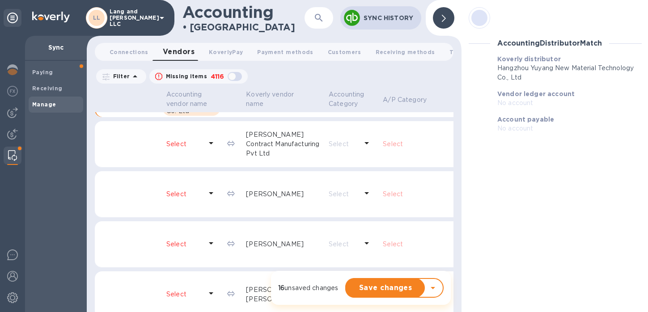
click at [207, 147] on icon at bounding box center [211, 143] width 11 height 11
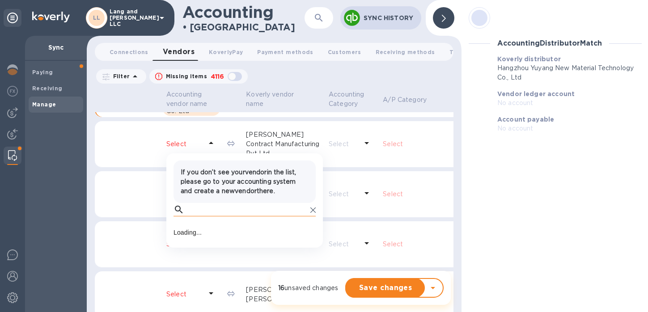
click at [189, 213] on input "text" at bounding box center [247, 209] width 119 height 13
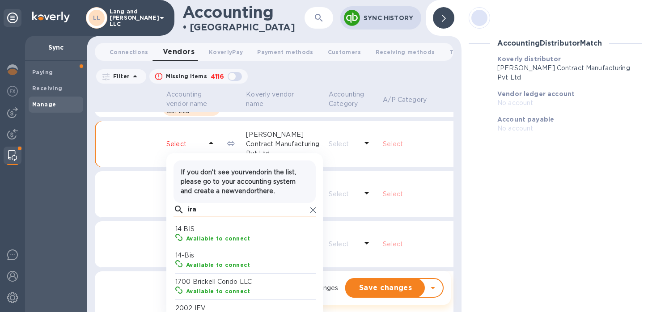
scroll to position [82, 139]
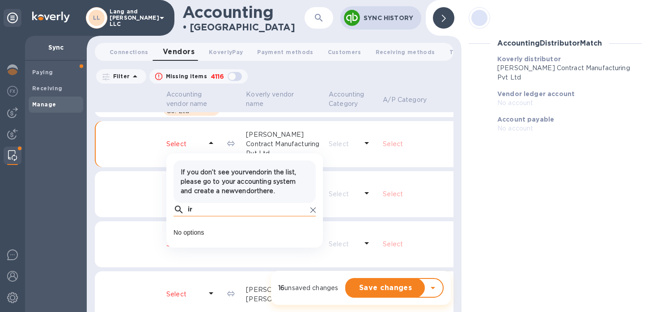
type input "i"
type input "contract"
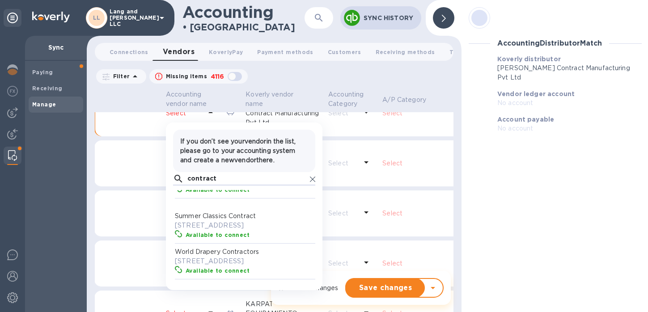
scroll to position [602, 0]
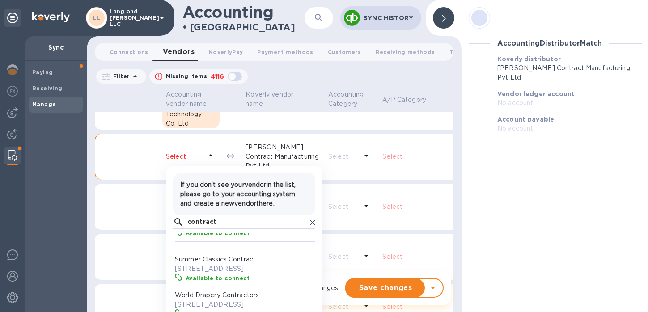
click at [126, 183] on table "Accounting vendor name Koverly vendor name Accounting Category A/P Category Syn…" at bounding box center [310, 311] width 433 height 948
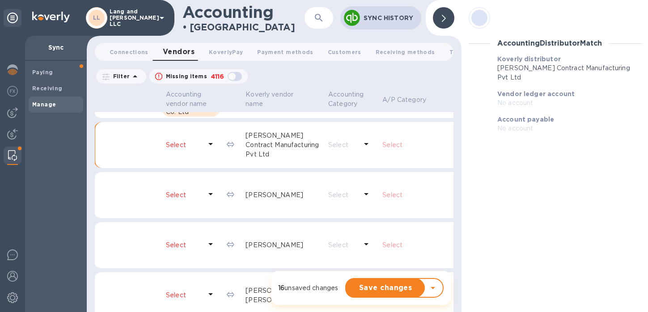
scroll to position [618, 0]
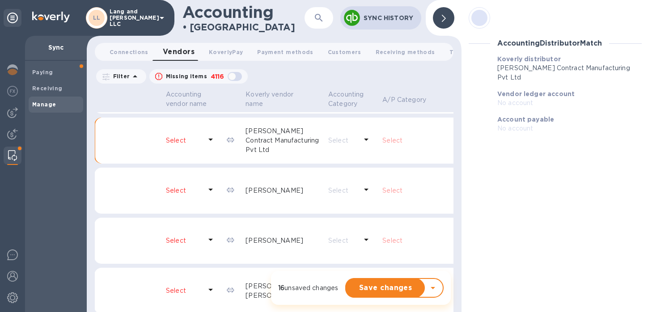
click at [204, 189] on div at bounding box center [211, 191] width 14 height 17
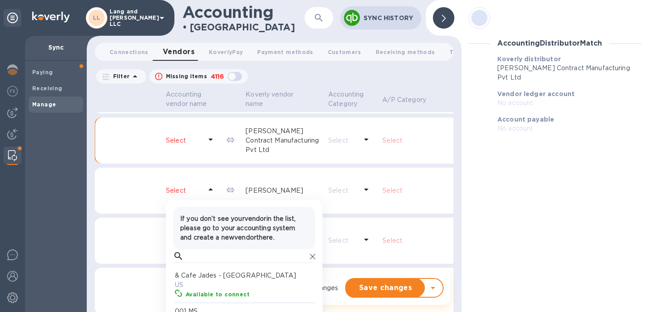
scroll to position [82, 139]
click at [198, 254] on input "text" at bounding box center [246, 256] width 119 height 13
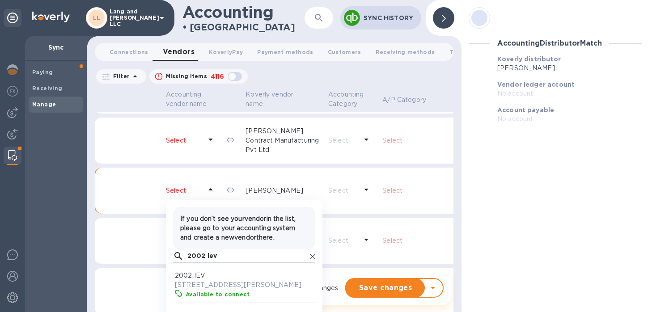
scroll to position [8, 4]
type input "2002 iev"
click at [202, 282] on p "Avenida de la Gavia, 90, Madrid, MD 28051 US" at bounding box center [246, 285] width 142 height 9
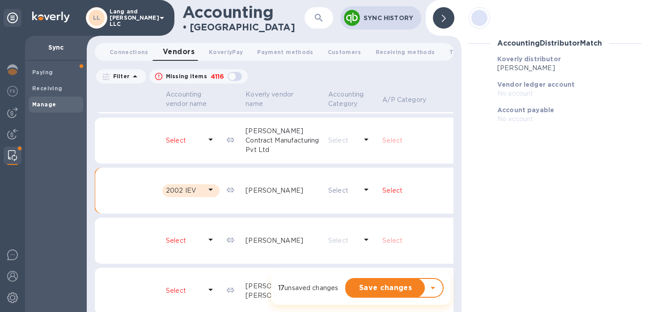
click at [383, 190] on p "Select" at bounding box center [422, 190] width 78 height 9
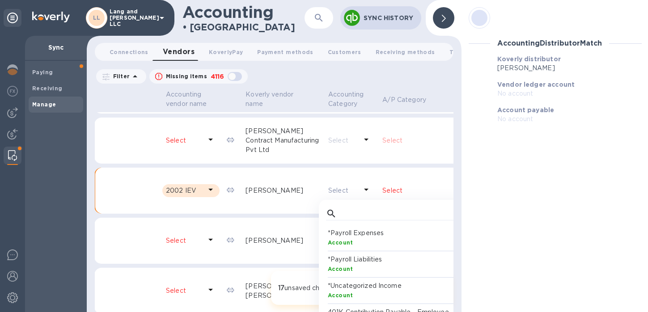
scroll to position [82, 139]
click at [340, 212] on input "text" at bounding box center [399, 213] width 119 height 13
type input "eu"
click at [328, 238] on div "Account" at bounding box center [399, 242] width 142 height 9
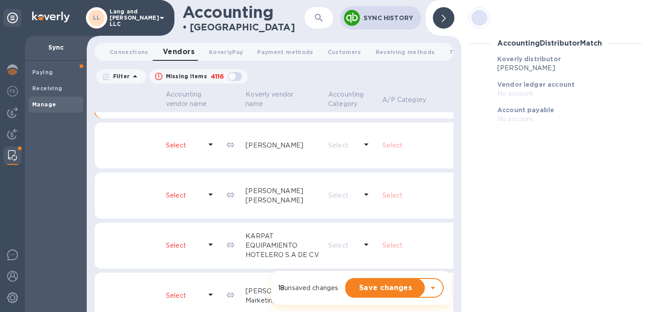
scroll to position [708, 0]
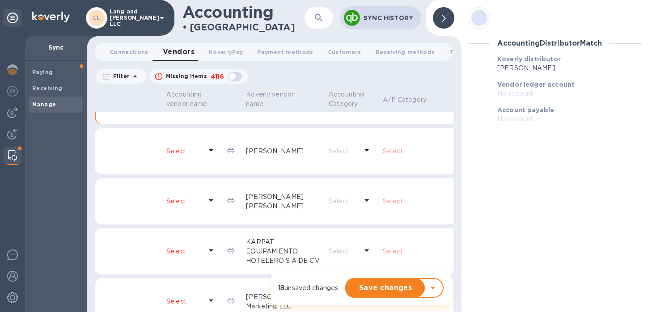
click at [210, 149] on icon at bounding box center [211, 150] width 11 height 11
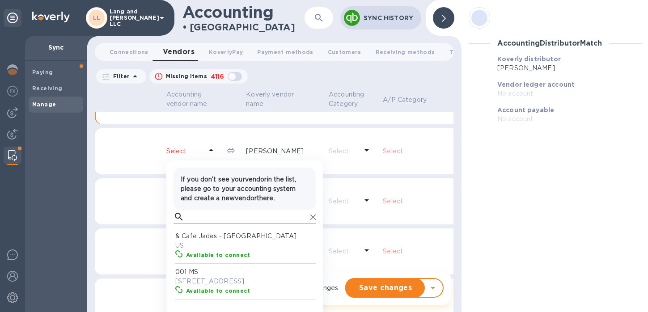
scroll to position [82, 139]
click at [195, 215] on input "text" at bounding box center [247, 216] width 119 height 13
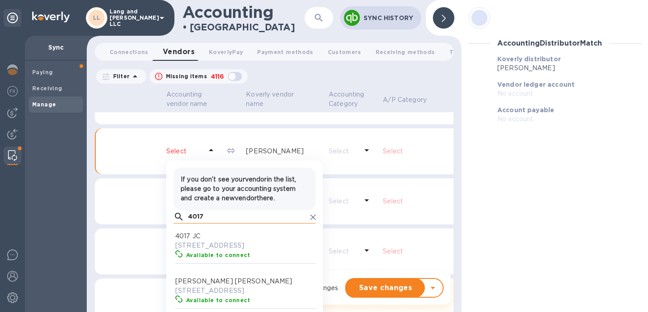
scroll to position [82, 139]
type input "4017"
click at [211, 244] on p "13035 Inkwell Alley, Winter Garden, FL 34787 US" at bounding box center [246, 245] width 142 height 9
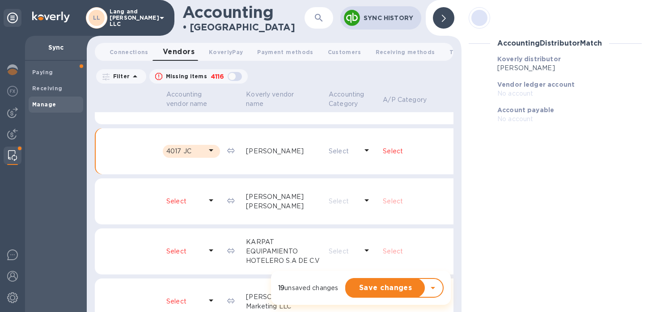
scroll to position [708, 26]
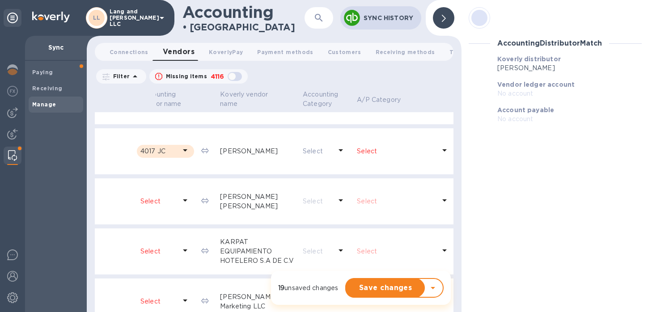
click at [357, 150] on p "Select" at bounding box center [396, 151] width 78 height 9
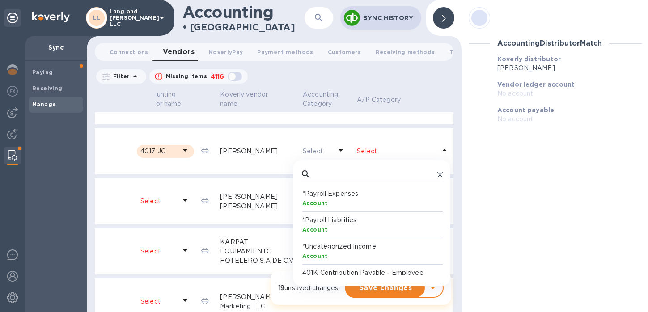
scroll to position [82, 139]
click at [315, 175] on input "text" at bounding box center [374, 174] width 119 height 13
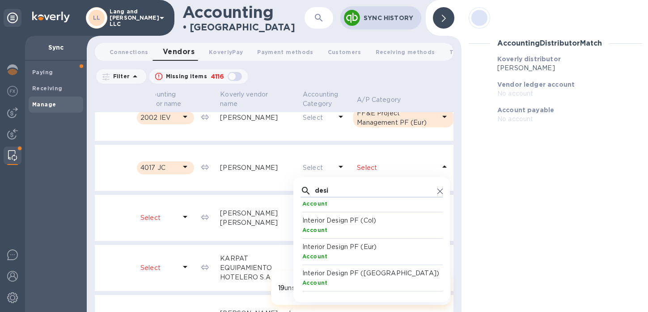
scroll to position [705, 26]
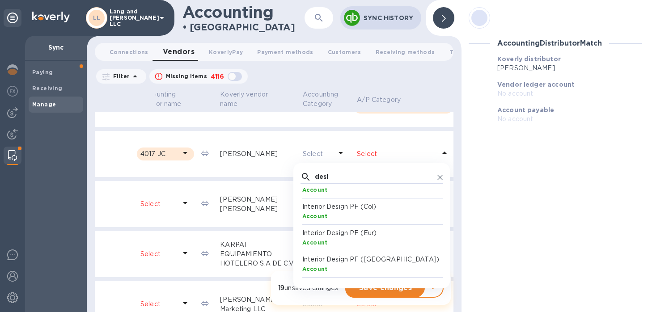
type input "desi"
click at [302, 258] on p "Interior Design PF (Vzla)" at bounding box center [373, 259] width 142 height 9
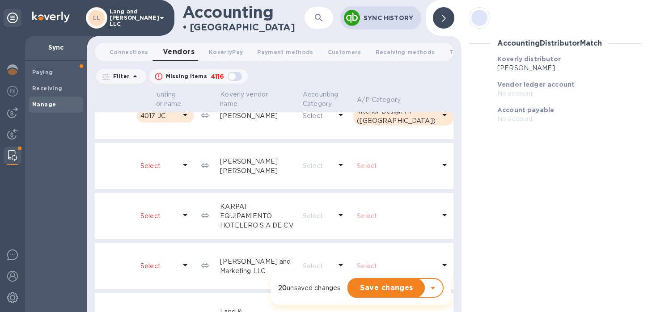
scroll to position [746, 26]
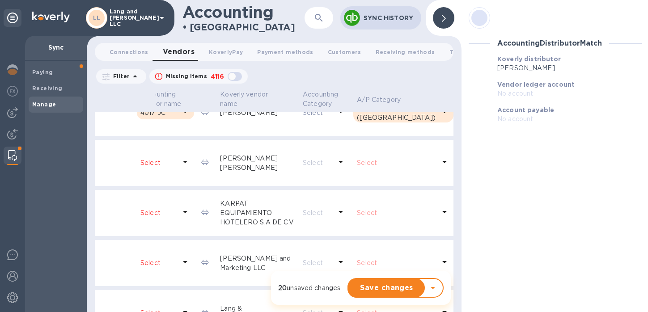
click at [185, 161] on icon at bounding box center [185, 162] width 11 height 11
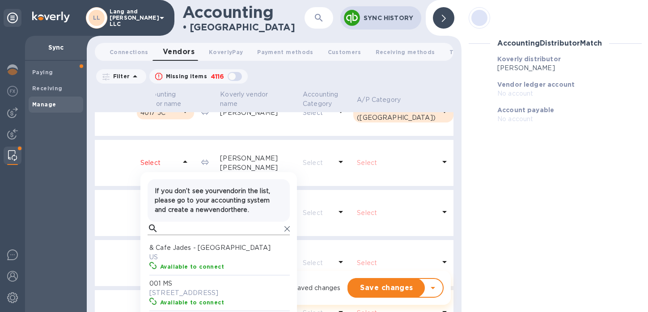
scroll to position [82, 139]
click at [163, 231] on input "text" at bounding box center [221, 228] width 119 height 13
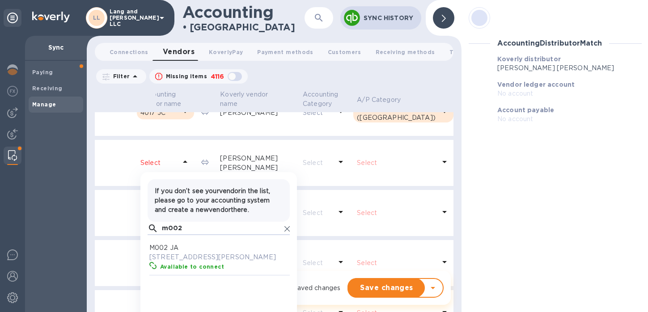
scroll to position [82, 139]
type input "m002"
click at [177, 254] on p "Vizcaínas 123-2, Naucalpan de Juárez, Méx. 53126 US" at bounding box center [220, 257] width 142 height 9
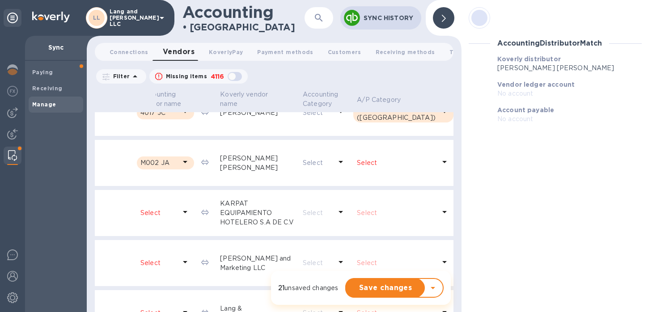
click at [369, 162] on p "Select" at bounding box center [396, 162] width 79 height 9
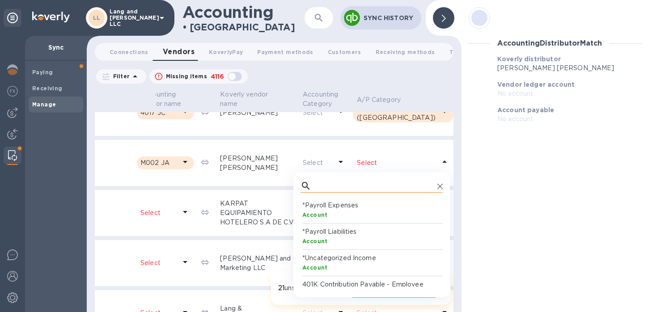
click at [315, 187] on input "text" at bounding box center [374, 185] width 119 height 13
type input "c"
type input "C"
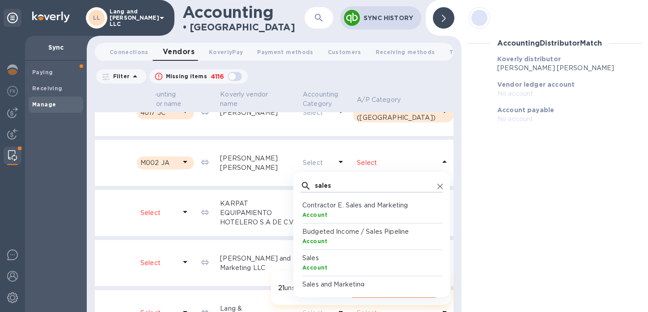
type input "sales"
click at [302, 209] on p "Contractor E. Sales and Marketing" at bounding box center [373, 205] width 142 height 9
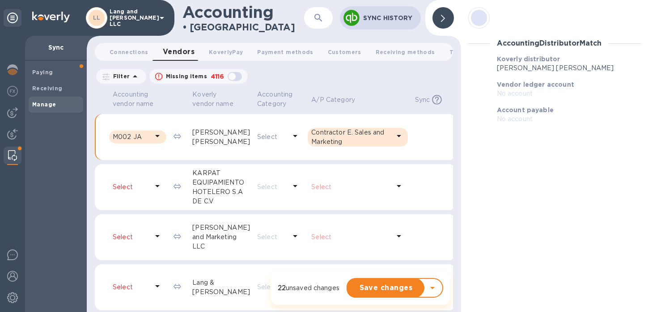
scroll to position [770, 0]
click at [163, 183] on icon at bounding box center [157, 188] width 11 height 11
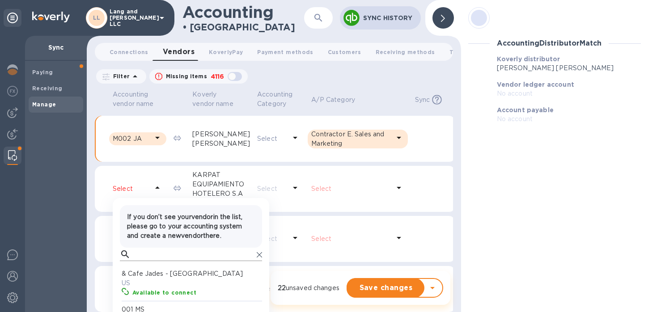
scroll to position [82, 139]
click at [142, 248] on input "text" at bounding box center [193, 254] width 119 height 13
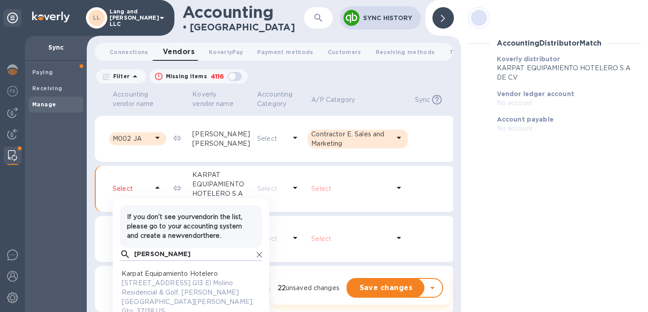
scroll to position [82, 139]
type input "karp"
click at [160, 279] on p "Paseos del Molino 502 Condominio 14 Int. G13 El Molino Residencial & Golf, León…" at bounding box center [193, 298] width 142 height 38
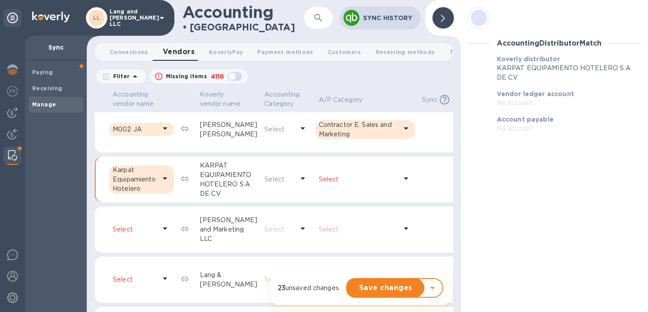
click at [345, 181] on p "Select" at bounding box center [358, 179] width 79 height 9
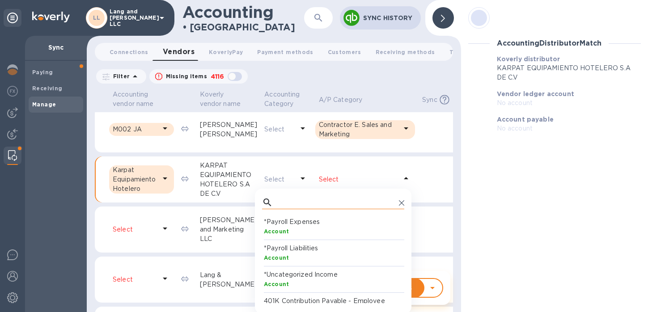
click at [279, 196] on input "text" at bounding box center [336, 202] width 119 height 13
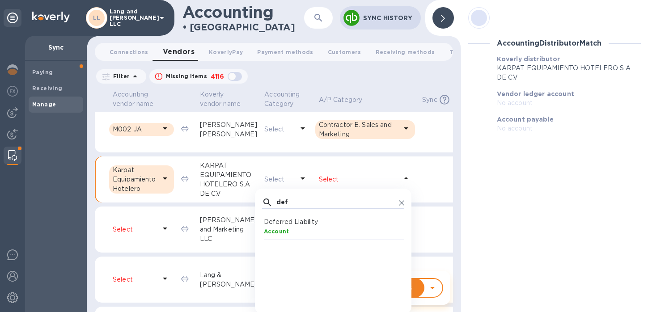
type input "def"
click at [268, 230] on b "Account" at bounding box center [277, 231] width 26 height 7
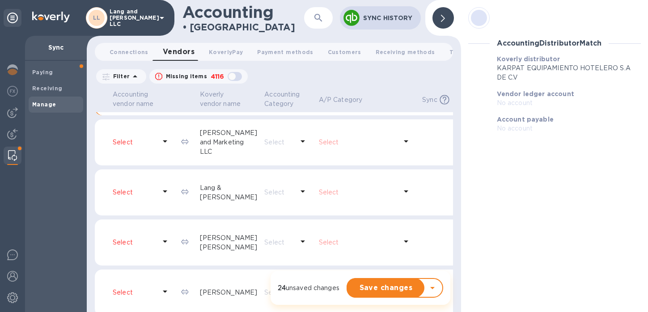
click at [170, 147] on icon at bounding box center [165, 141] width 11 height 11
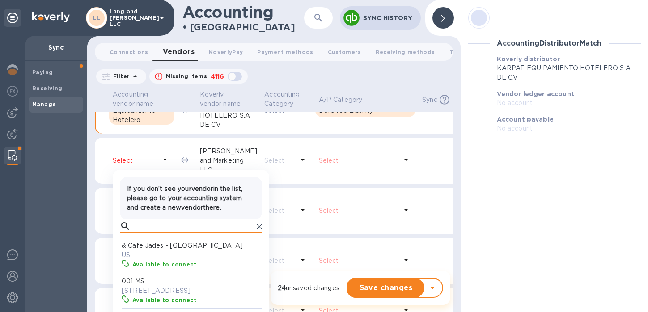
click at [147, 220] on input "text" at bounding box center [193, 226] width 119 height 13
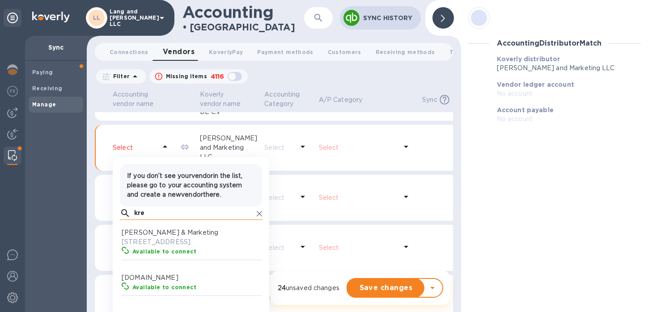
scroll to position [82, 139]
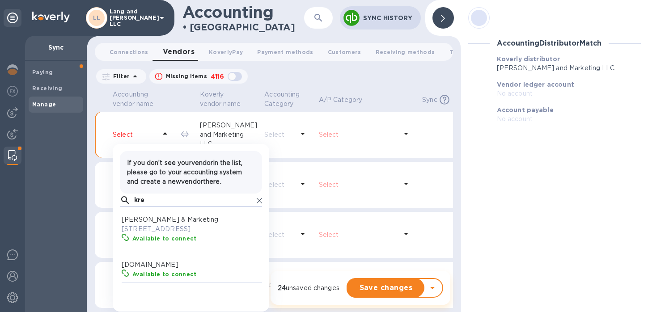
type input "kre"
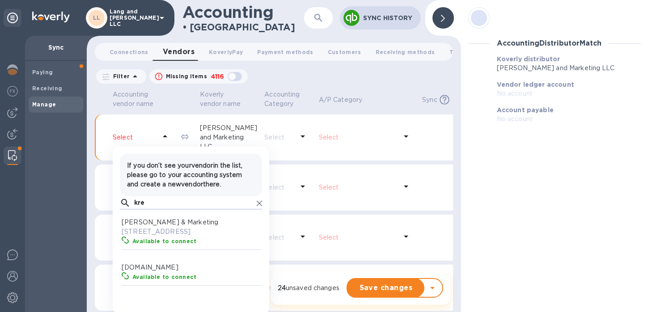
click at [153, 237] on p "3860 North Powerline Road, Deerfield Beach, Fl 33073 US" at bounding box center [193, 231] width 142 height 9
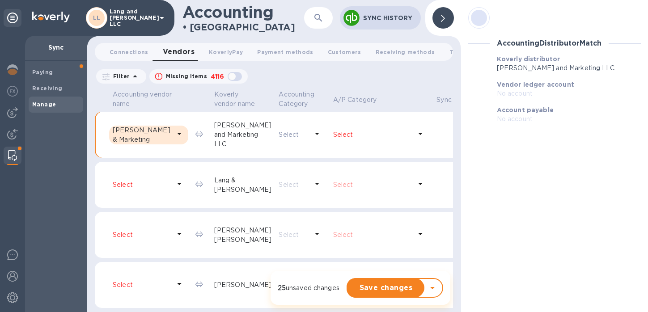
click at [345, 140] on p "Select" at bounding box center [372, 134] width 79 height 9
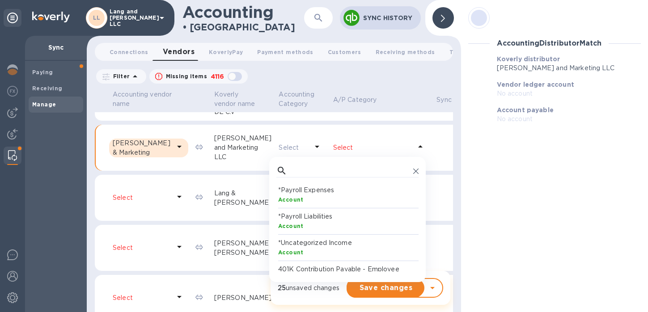
click at [344, 147] on p "Select" at bounding box center [372, 147] width 79 height 9
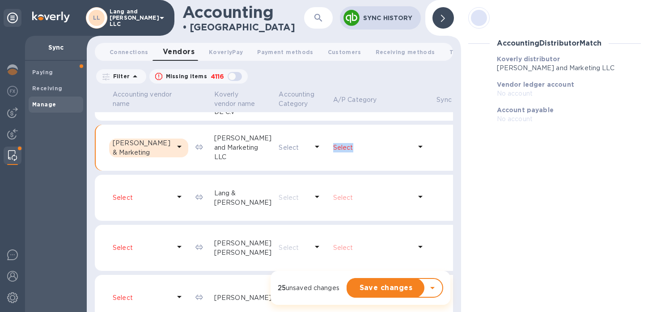
click at [344, 147] on p "Select" at bounding box center [372, 147] width 79 height 9
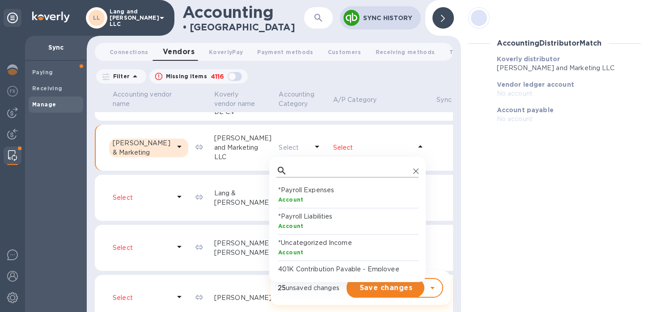
click at [298, 169] on input "text" at bounding box center [350, 170] width 119 height 13
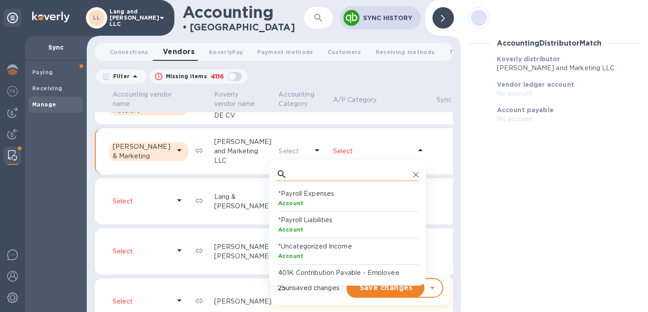
type input "d"
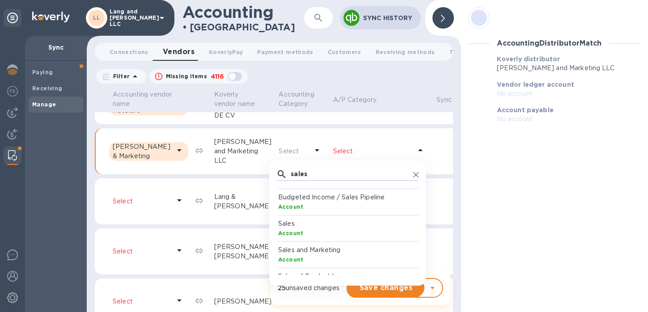
scroll to position [30, 0]
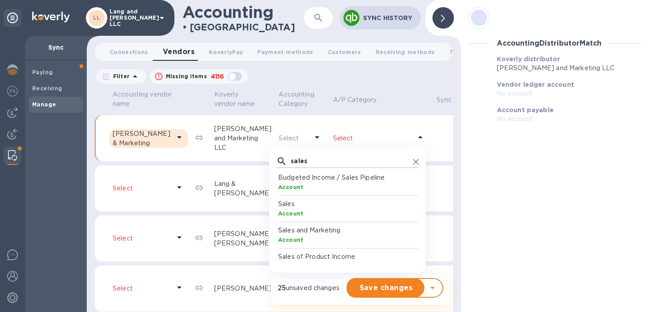
type input "sales"
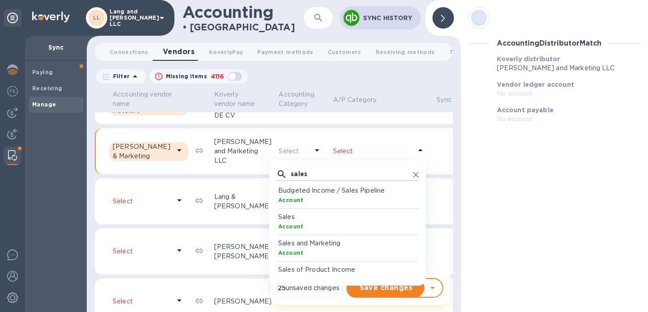
click at [286, 244] on p "Sales and Marketing" at bounding box center [349, 243] width 142 height 9
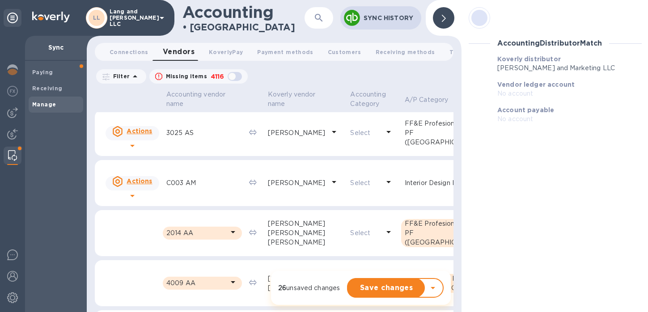
scroll to position [0, 0]
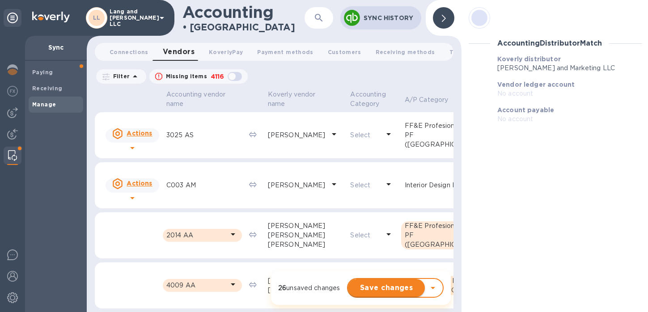
click at [375, 289] on span "Save changes" at bounding box center [386, 288] width 63 height 11
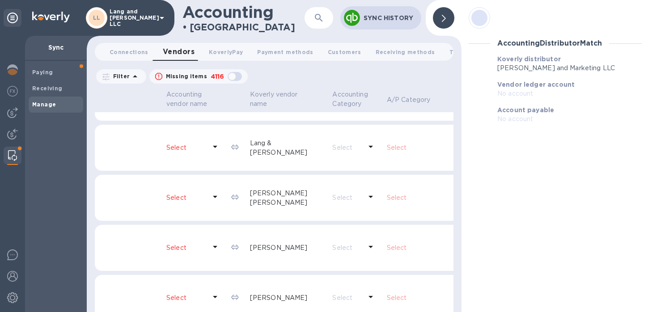
scroll to position [892, 0]
click at [186, 150] on p "Select" at bounding box center [186, 145] width 40 height 9
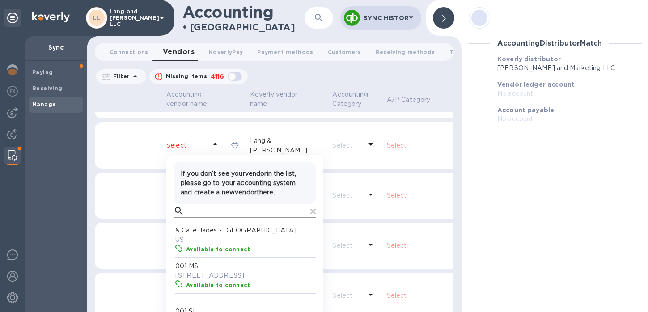
scroll to position [82, 139]
click at [195, 218] on input "text" at bounding box center [247, 210] width 119 height 13
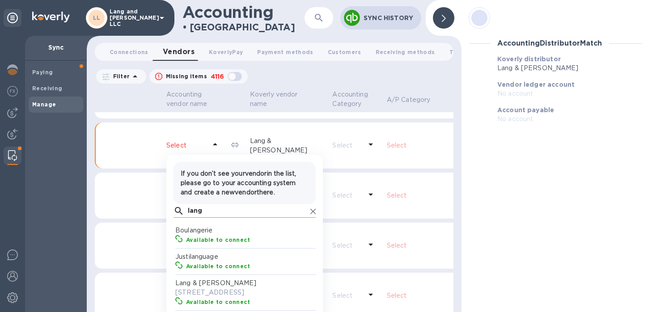
scroll to position [82, 139]
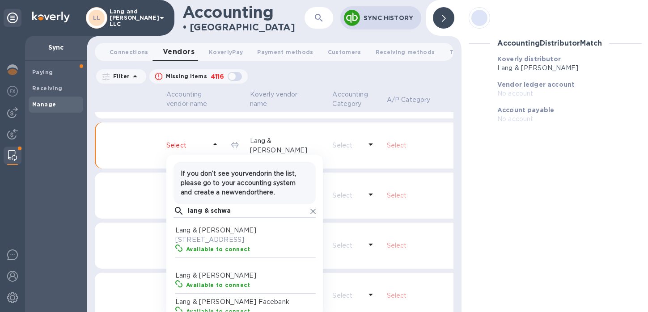
type input "lang & schwa"
click at [203, 245] on p "7400 Northeast 4th Court, Miami, FL 33138 US" at bounding box center [246, 239] width 142 height 9
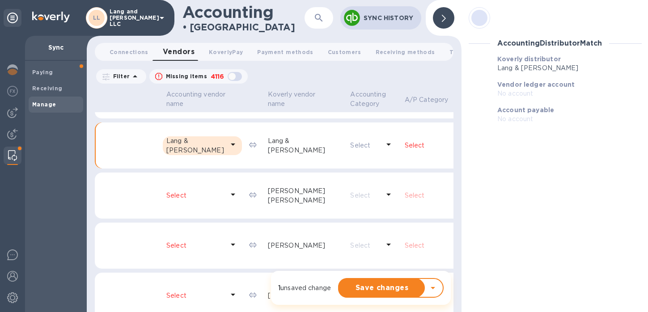
click at [405, 150] on p "Select" at bounding box center [444, 145] width 79 height 9
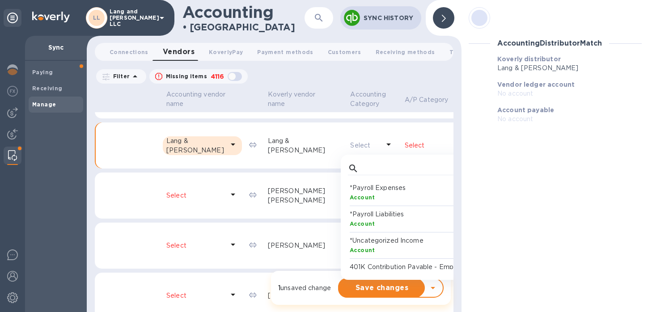
click at [405, 150] on p "Select" at bounding box center [444, 145] width 79 height 9
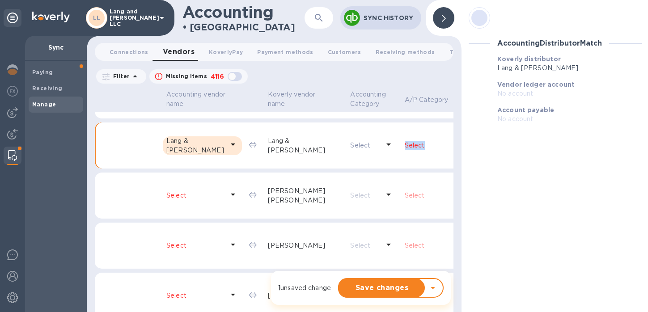
click at [405, 150] on p "Select" at bounding box center [444, 145] width 79 height 9
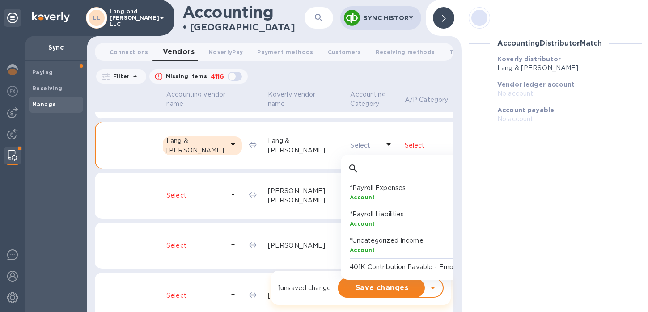
click at [362, 175] on input "text" at bounding box center [421, 168] width 119 height 13
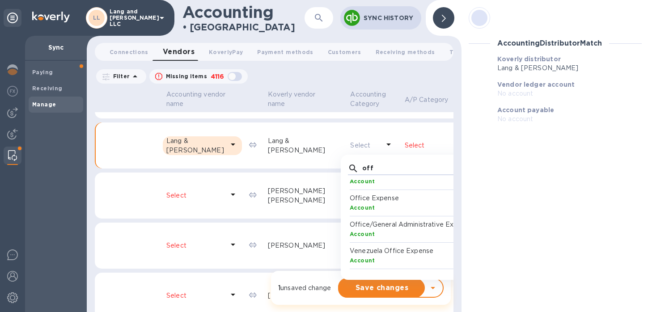
scroll to position [907, 0]
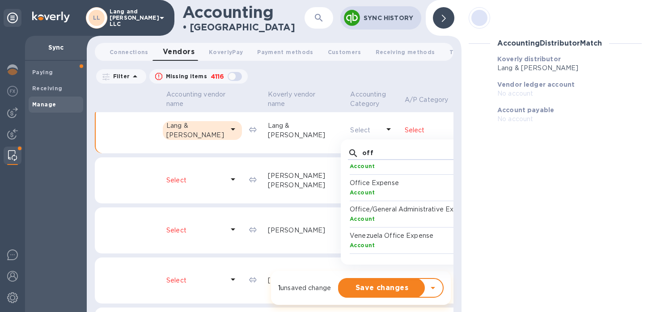
type input "off"
click at [350, 241] on p "Venezuela Office Expense" at bounding box center [421, 235] width 142 height 9
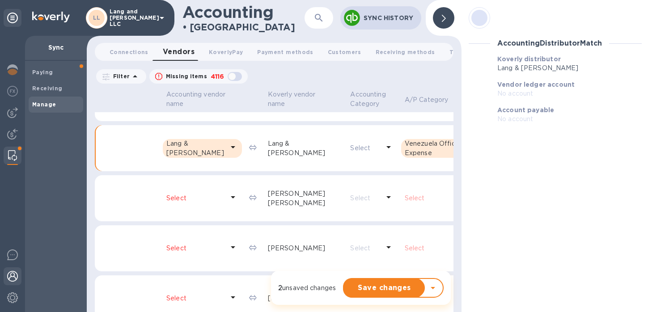
scroll to position [893, 0]
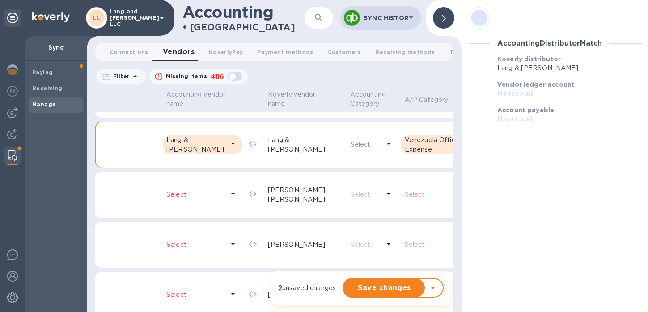
click at [447, 19] on div at bounding box center [443, 17] width 21 height 21
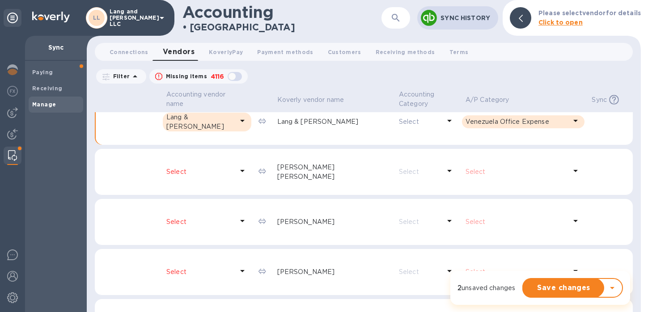
scroll to position [921, 0]
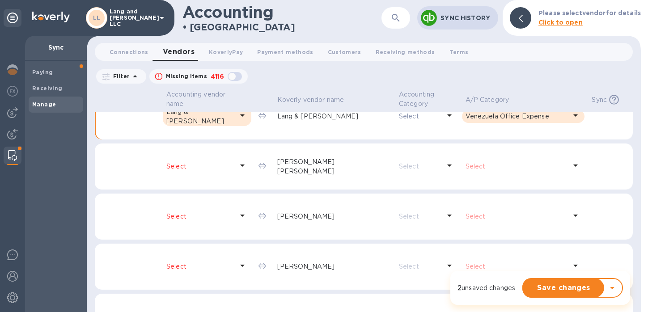
click at [237, 168] on icon at bounding box center [242, 165] width 11 height 11
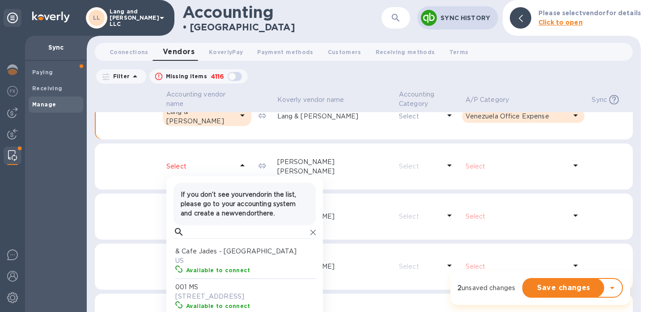
scroll to position [82, 139]
click at [185, 167] on p "Select" at bounding box center [199, 166] width 67 height 9
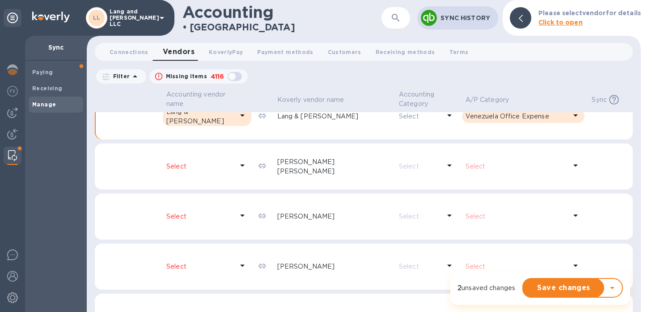
click at [185, 167] on p "Select" at bounding box center [199, 166] width 67 height 9
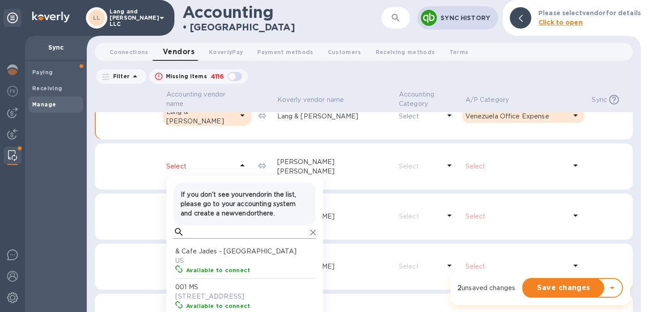
click at [200, 231] on input "text" at bounding box center [247, 232] width 119 height 13
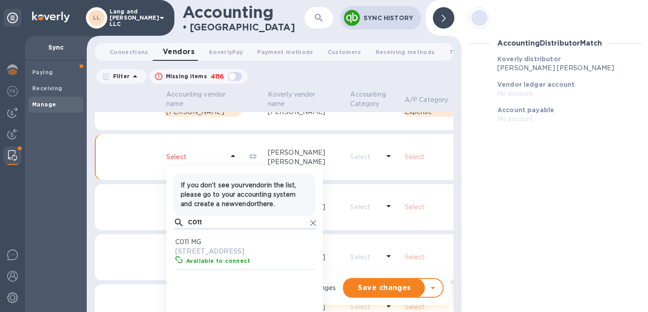
scroll to position [82, 139]
type input "C011"
click at [203, 247] on p "C011 MG" at bounding box center [246, 242] width 142 height 9
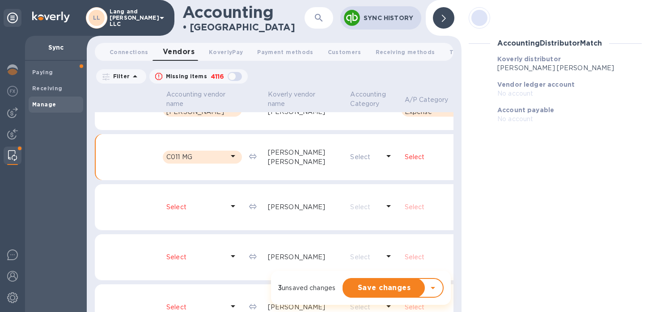
click at [405, 162] on p "Select" at bounding box center [444, 157] width 79 height 9
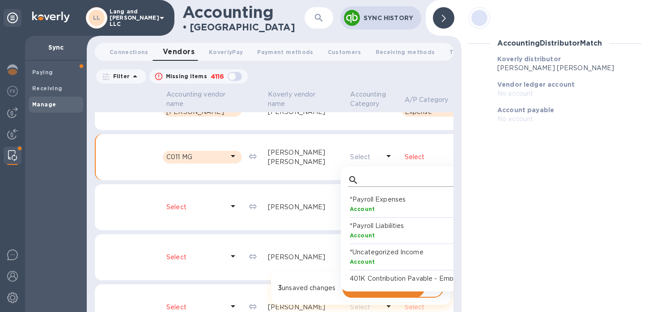
click at [362, 187] on input "text" at bounding box center [421, 180] width 119 height 13
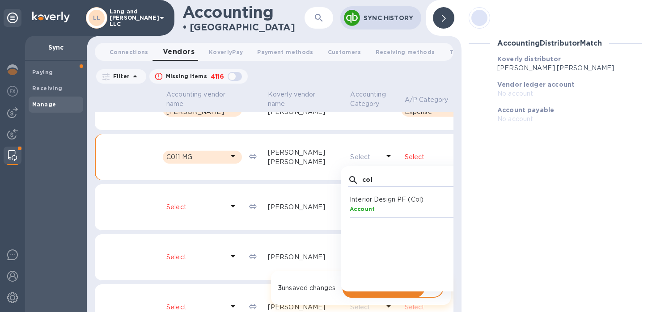
type input "col"
click at [350, 214] on div "Account" at bounding box center [421, 208] width 142 height 9
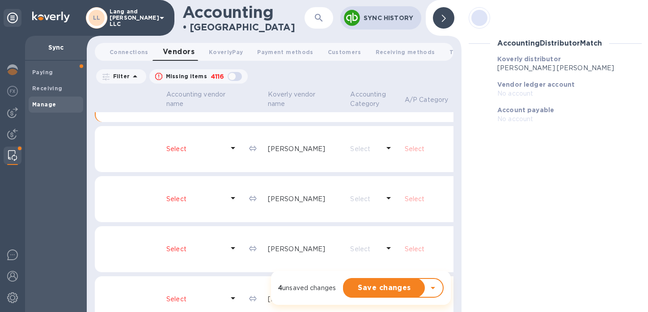
scroll to position [990, 0]
click at [228, 152] on icon at bounding box center [233, 146] width 11 height 11
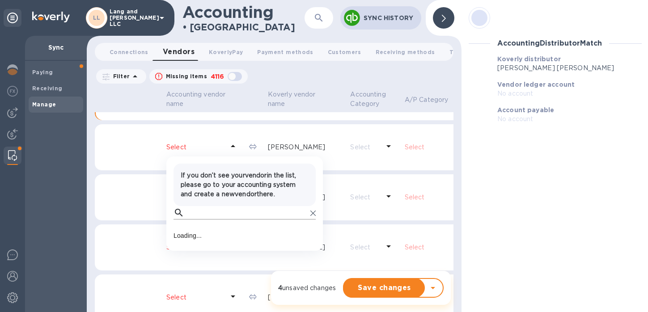
click at [199, 220] on input "text" at bounding box center [247, 212] width 119 height 13
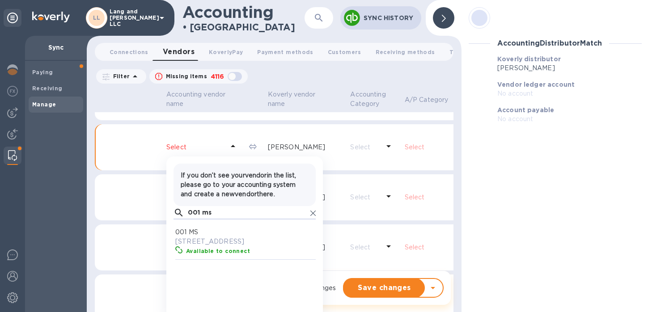
scroll to position [82, 139]
type input "001 ms"
click at [208, 237] on p "001 MS" at bounding box center [246, 232] width 142 height 9
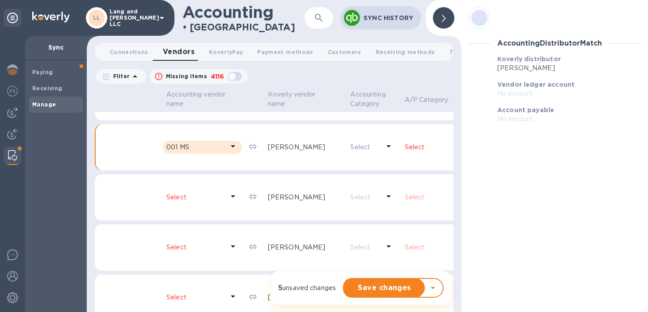
click at [405, 152] on p "Select" at bounding box center [444, 147] width 79 height 9
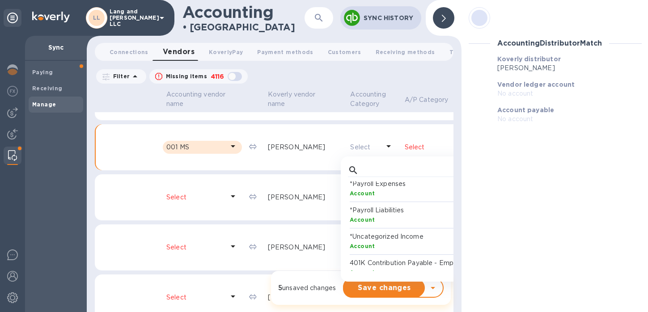
scroll to position [0, 0]
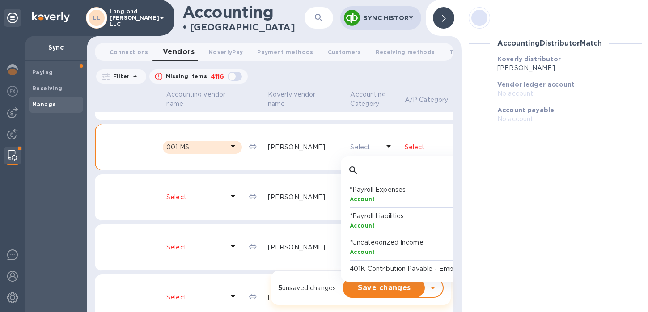
click at [362, 177] on input "text" at bounding box center [421, 170] width 119 height 13
type input "v"
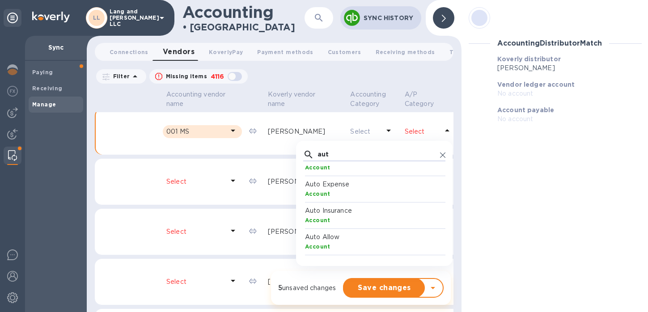
scroll to position [0, 0]
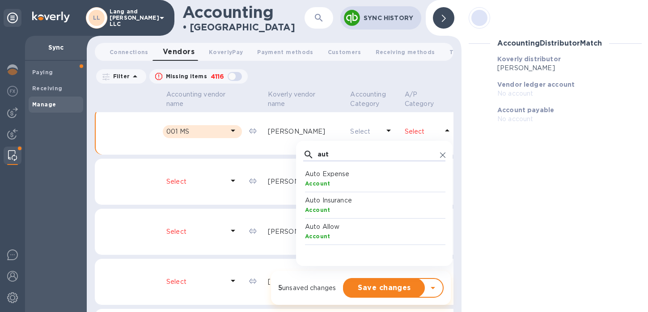
type input "aut"
click at [308, 188] on div "Account" at bounding box center [376, 183] width 142 height 9
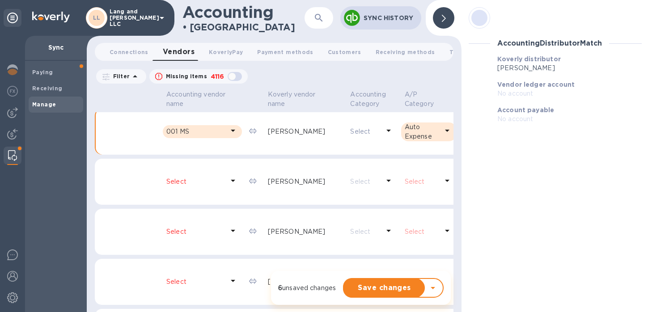
scroll to position [1013, 0]
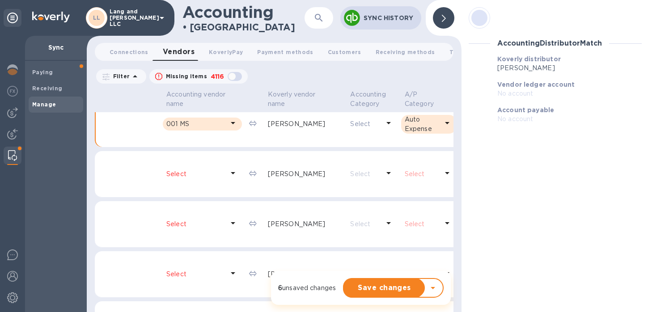
click at [228, 179] on icon at bounding box center [233, 173] width 11 height 11
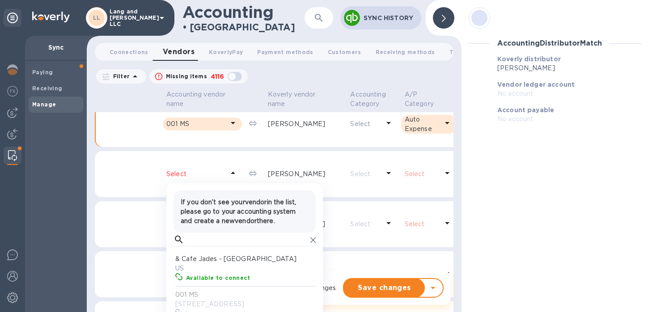
scroll to position [82, 139]
click at [210, 247] on input "text" at bounding box center [247, 239] width 119 height 13
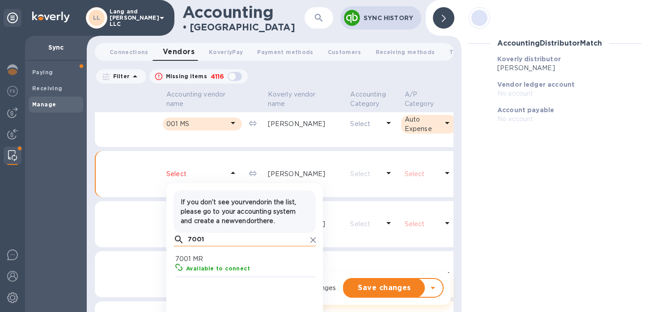
scroll to position [82, 139]
type input "7001 mr"
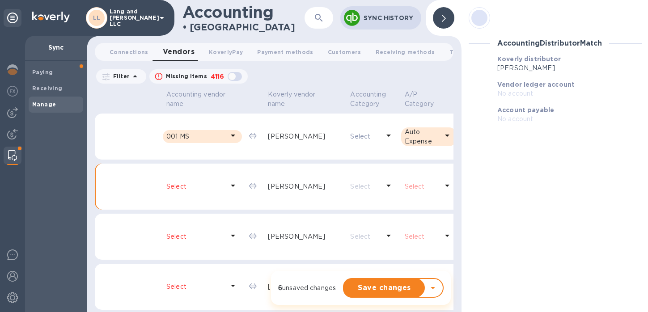
scroll to position [1008, 0]
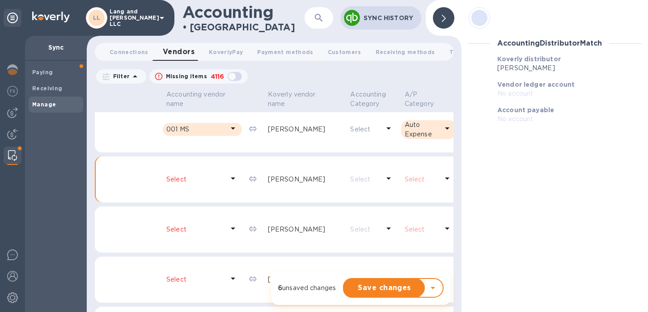
click at [228, 184] on icon at bounding box center [233, 178] width 11 height 11
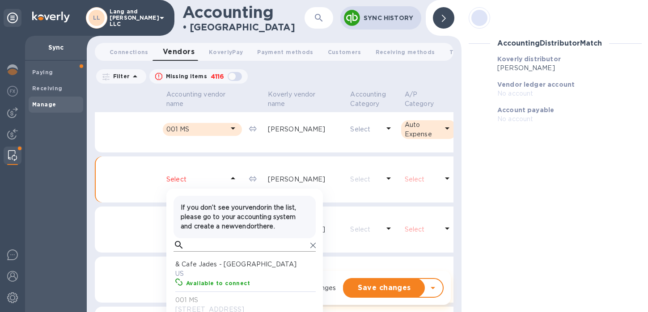
scroll to position [82, 139]
click at [201, 252] on input "text" at bounding box center [247, 244] width 119 height 13
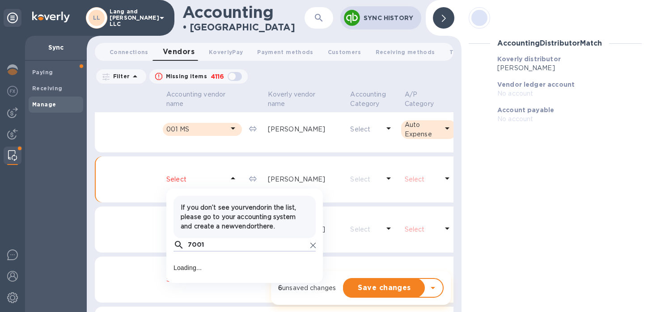
type input "7001 mr"
click at [213, 278] on div "Available to connect" at bounding box center [251, 274] width 135 height 13
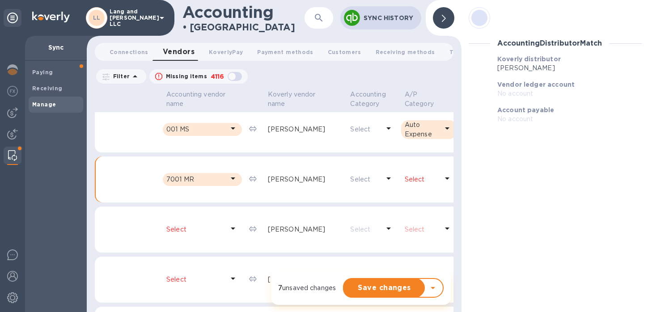
click at [405, 184] on p "Select" at bounding box center [422, 179] width 34 height 9
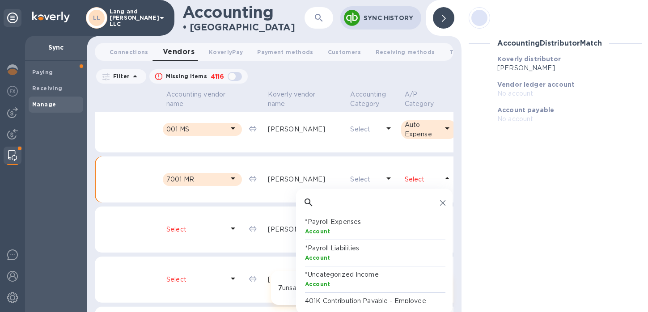
click at [330, 209] on input "text" at bounding box center [377, 202] width 119 height 13
type input "p"
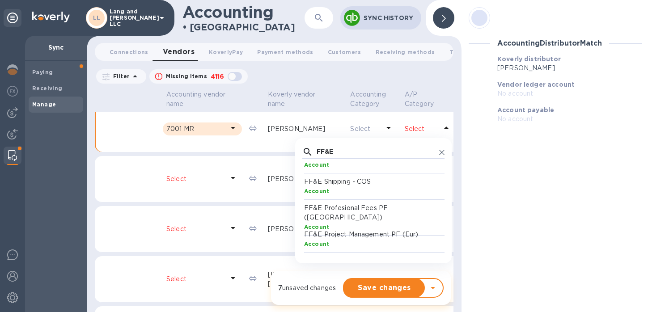
scroll to position [1060, 0]
type input "FF&E"
click at [322, 221] on div "Account" at bounding box center [375, 225] width 142 height 9
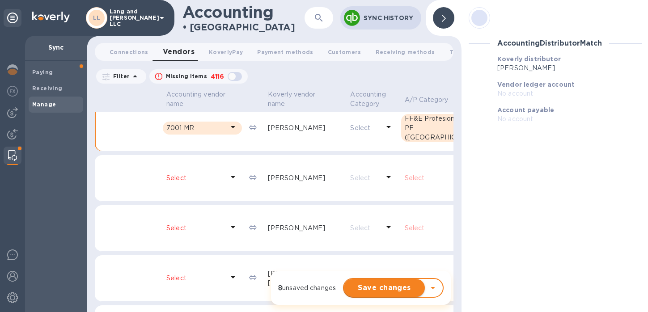
click at [374, 287] on span "Save changes" at bounding box center [384, 288] width 67 height 11
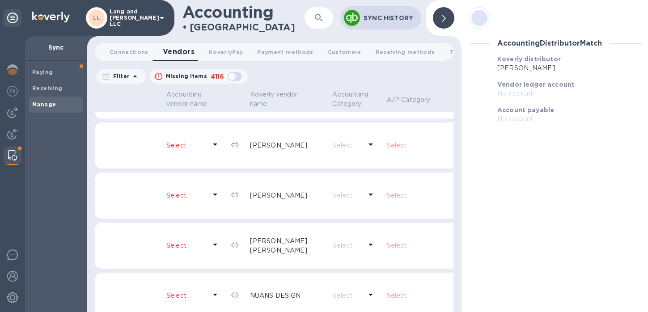
scroll to position [1088, 0]
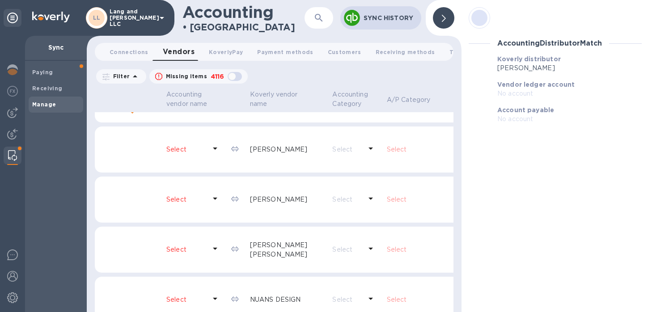
click at [188, 154] on p "Select" at bounding box center [186, 149] width 40 height 9
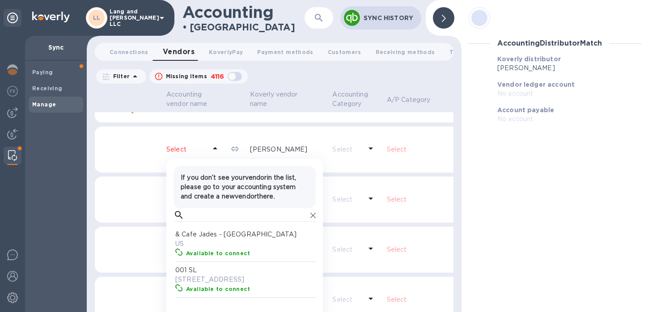
scroll to position [82, 139]
click at [194, 222] on input "text" at bounding box center [247, 215] width 119 height 13
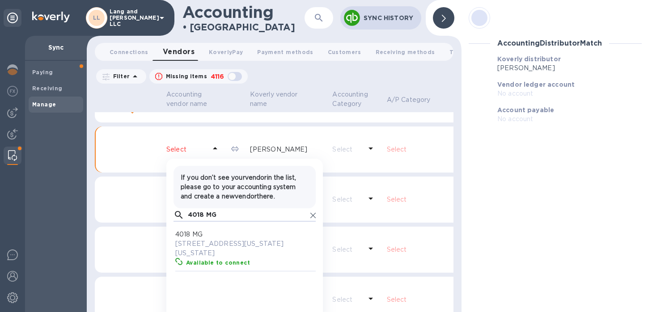
scroll to position [82, 139]
type input "4018 MG"
click at [219, 239] on p "4018 MG" at bounding box center [246, 234] width 142 height 9
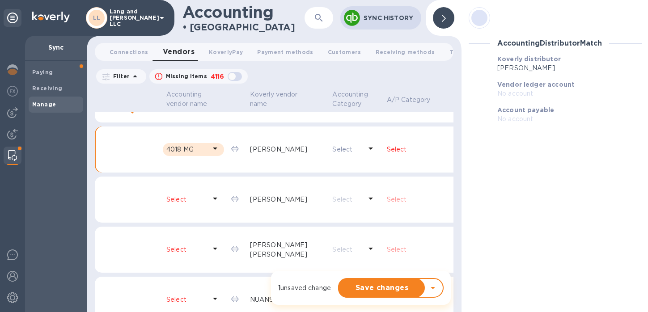
click at [387, 154] on p "Select" at bounding box center [426, 149] width 78 height 9
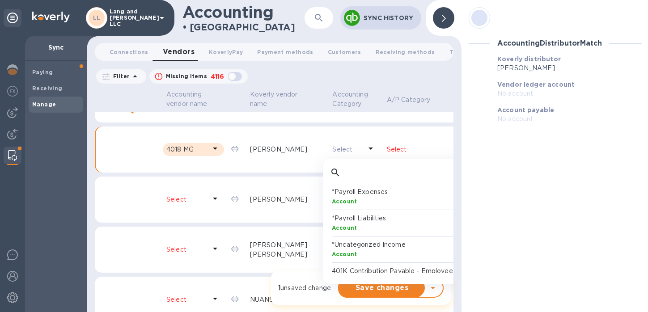
click at [345, 179] on input "text" at bounding box center [404, 172] width 119 height 13
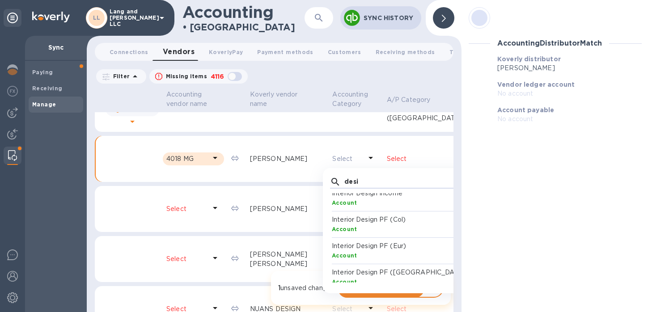
scroll to position [16, 0]
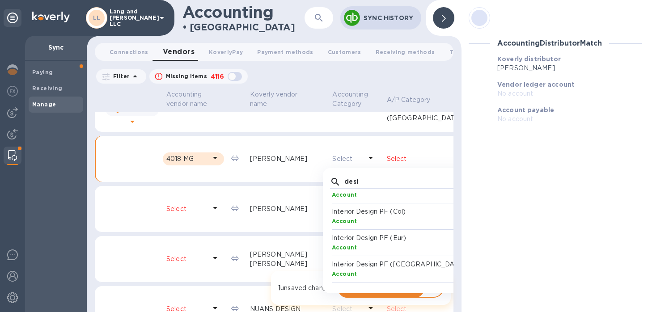
type input "desi"
click at [332, 269] on p "Interior Design PF (Vzla)" at bounding box center [403, 264] width 142 height 9
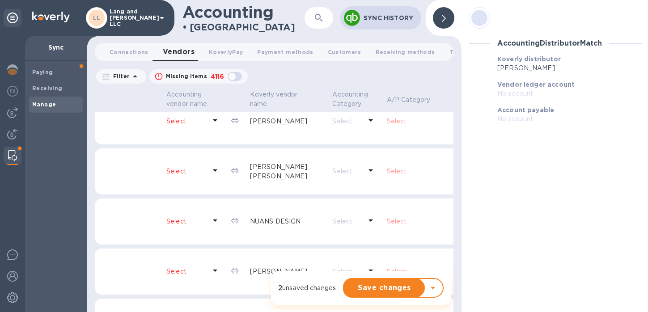
scroll to position [1153, 0]
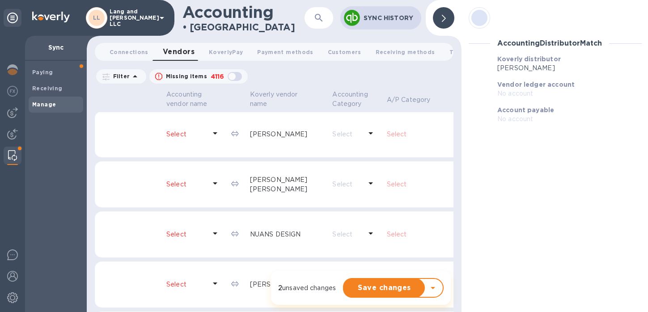
click at [194, 137] on div "Select" at bounding box center [194, 134] width 58 height 17
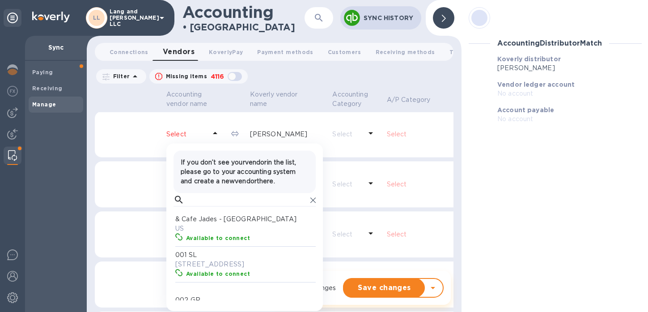
scroll to position [82, 139]
click at [193, 207] on input "text" at bounding box center [247, 199] width 119 height 13
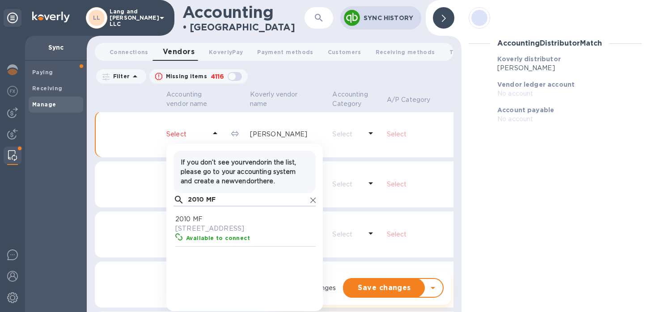
scroll to position [82, 139]
type input "2010 MF"
click at [212, 224] on p "2010 MF" at bounding box center [246, 219] width 142 height 9
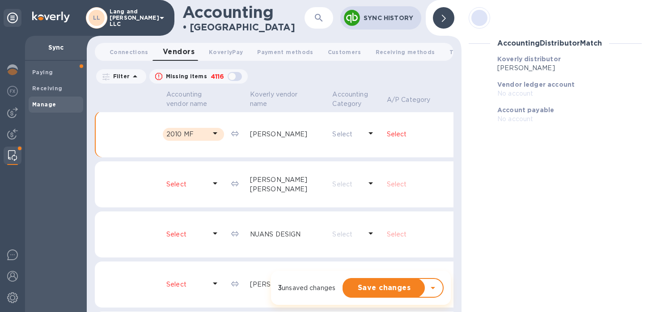
click at [387, 139] on p "Select" at bounding box center [426, 134] width 79 height 9
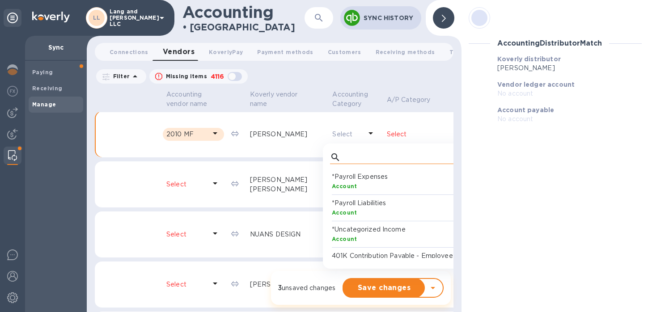
click at [345, 164] on input "text" at bounding box center [404, 157] width 119 height 13
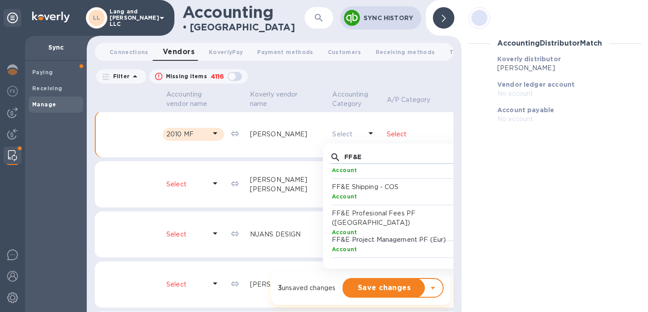
scroll to position [1161, 0]
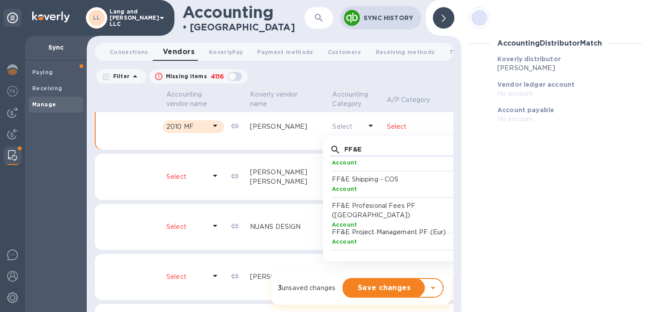
type input "FF&E"
click at [332, 218] on p "FF&E Profesional Fees PF (Vzla)" at bounding box center [403, 210] width 142 height 19
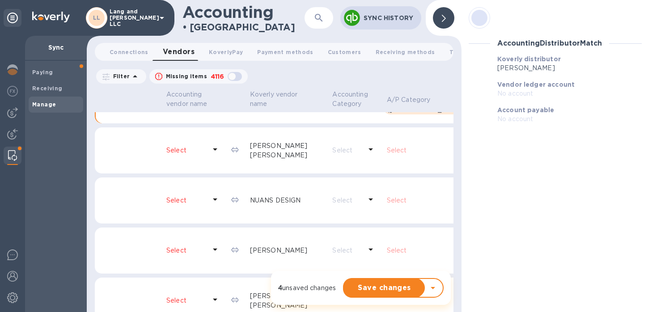
scroll to position [1204, 0]
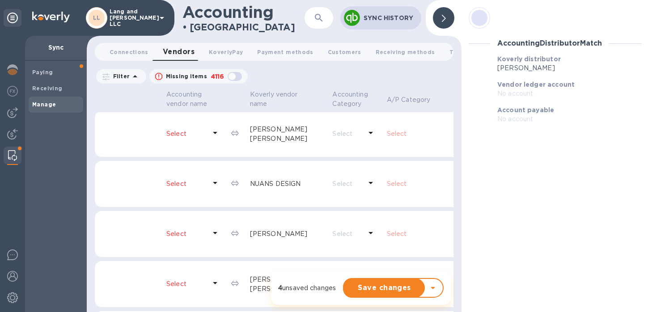
click at [210, 138] on icon at bounding box center [215, 133] width 11 height 11
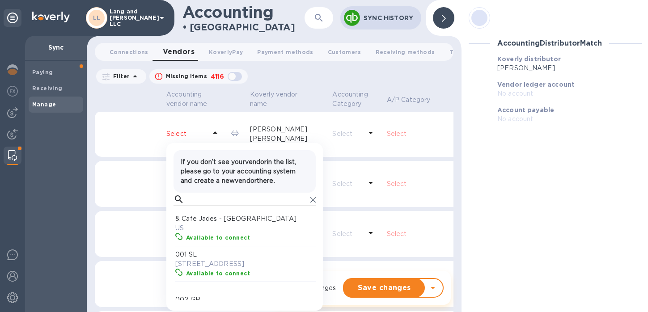
scroll to position [82, 139]
click at [194, 206] on input "text" at bounding box center [247, 199] width 119 height 13
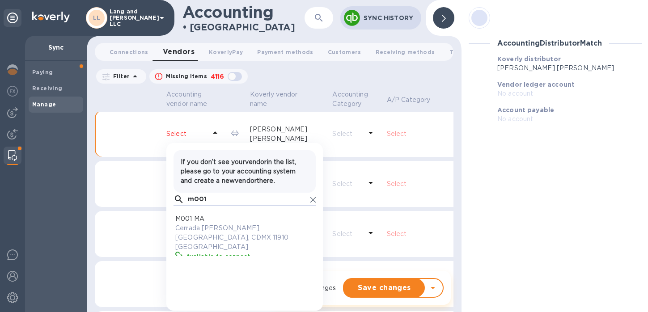
scroll to position [82, 139]
type input "m001"
click at [207, 234] on p "Cerrada de Bezares, Ciudad de México, CDMX 11910 US" at bounding box center [246, 238] width 142 height 28
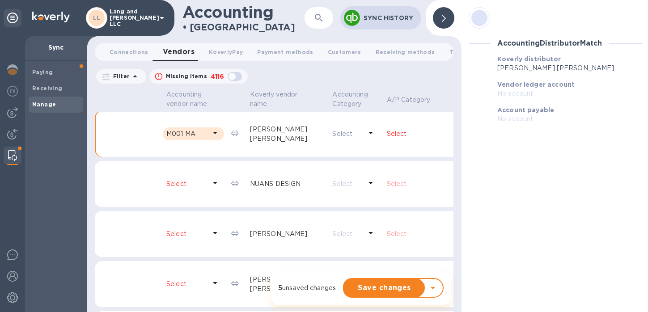
click at [396, 139] on p "Select" at bounding box center [426, 133] width 79 height 9
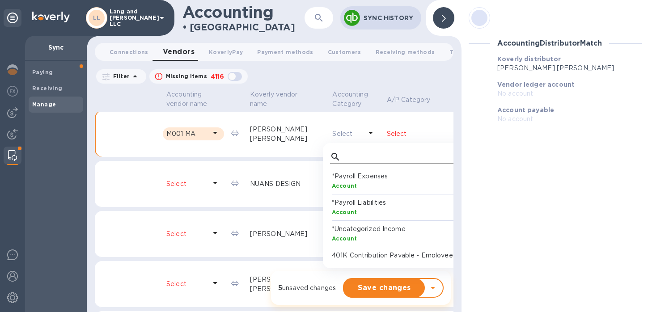
click at [347, 163] on input "text" at bounding box center [404, 156] width 119 height 13
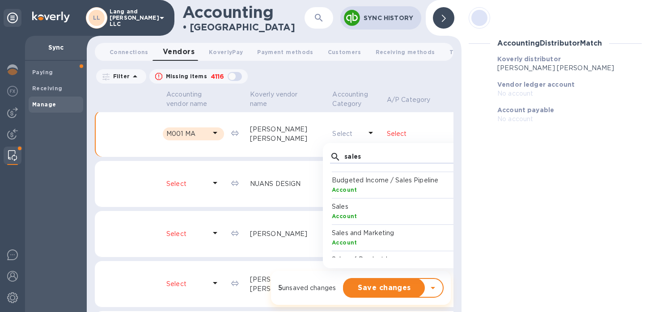
scroll to position [39, 0]
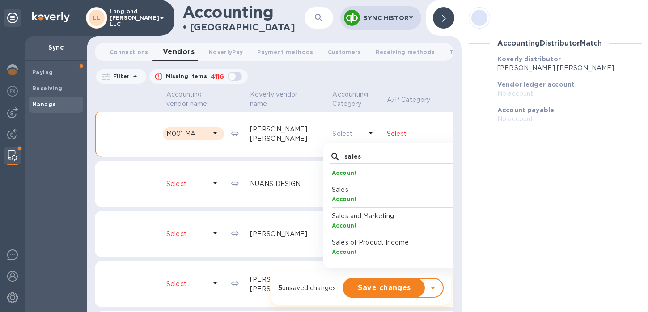
type input "sales"
click at [332, 230] on div "Sales and Marketing Account" at bounding box center [403, 221] width 142 height 19
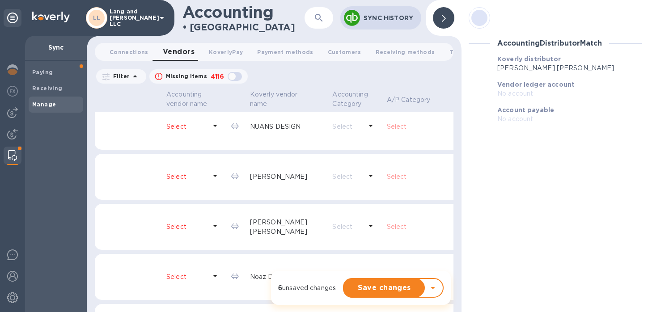
scroll to position [1250, 0]
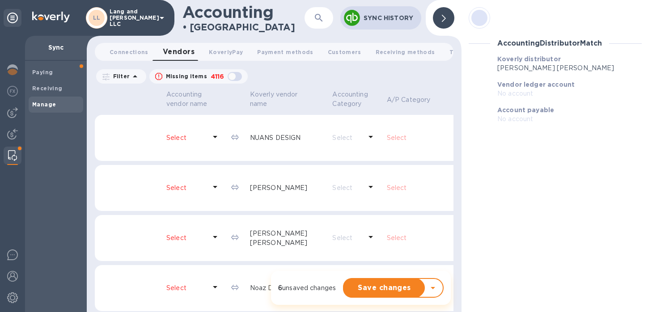
click at [213, 138] on icon at bounding box center [215, 137] width 4 height 2
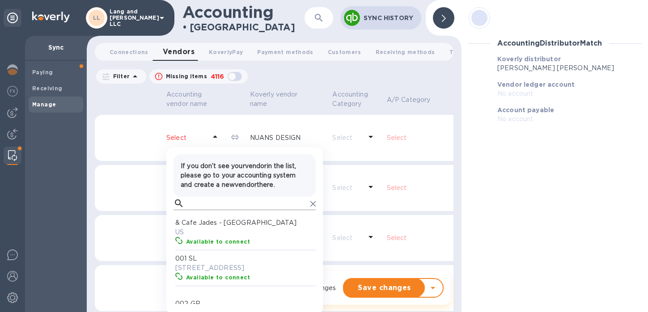
scroll to position [82, 139]
click at [189, 210] on input "text" at bounding box center [247, 203] width 119 height 13
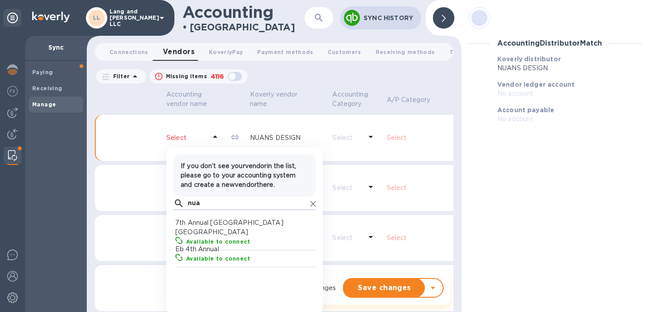
scroll to position [82, 139]
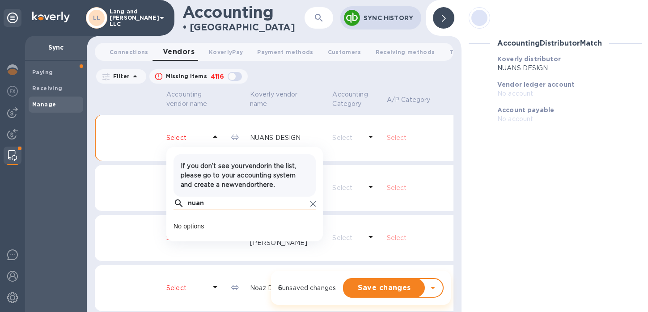
type input "nuan"
click at [313, 207] on icon at bounding box center [313, 203] width 5 height 5
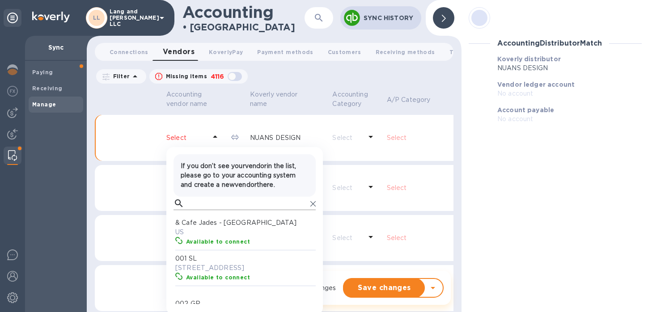
scroll to position [1255, 0]
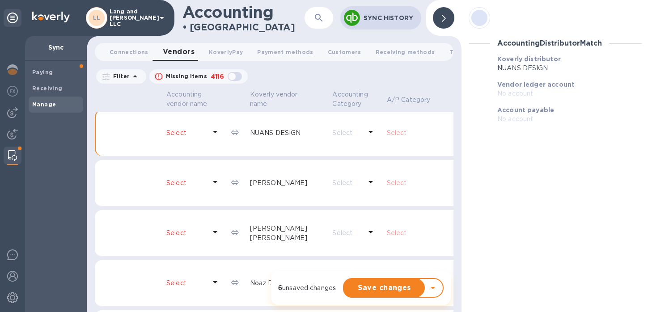
click at [487, 148] on td "Off" at bounding box center [509, 133] width 45 height 47
click at [376, 290] on span "Save changes" at bounding box center [384, 288] width 67 height 11
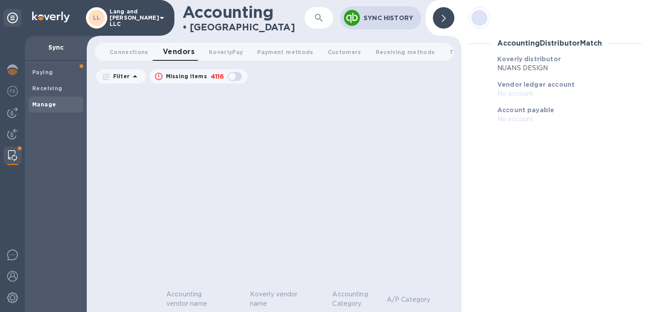
scroll to position [1264, 0]
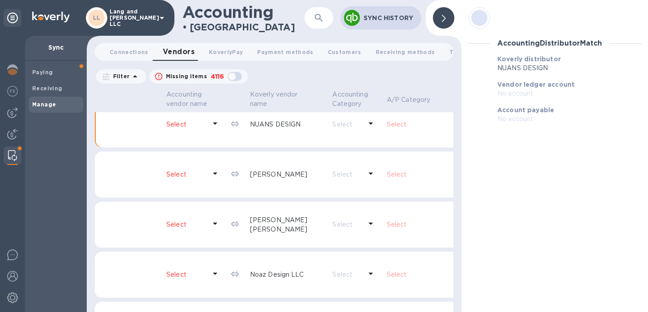
click at [210, 129] on icon at bounding box center [215, 123] width 11 height 11
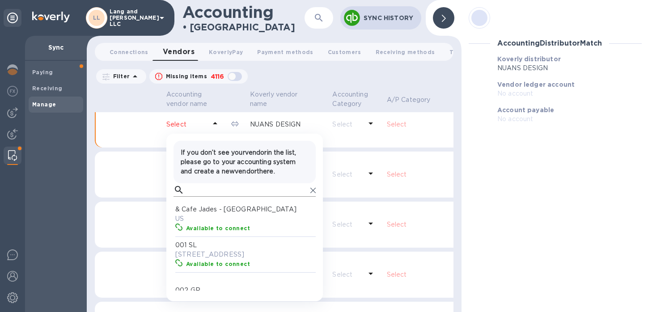
scroll to position [82, 139]
click at [195, 197] on input "text" at bounding box center [247, 189] width 119 height 13
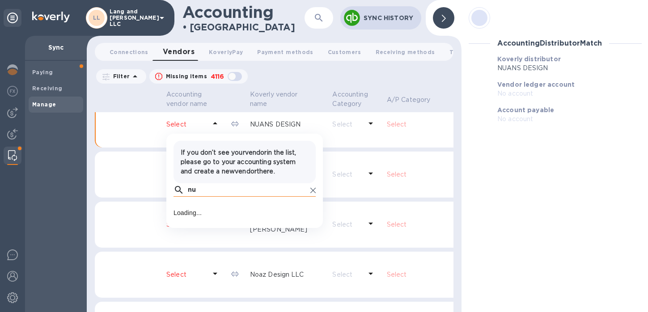
type input "nua"
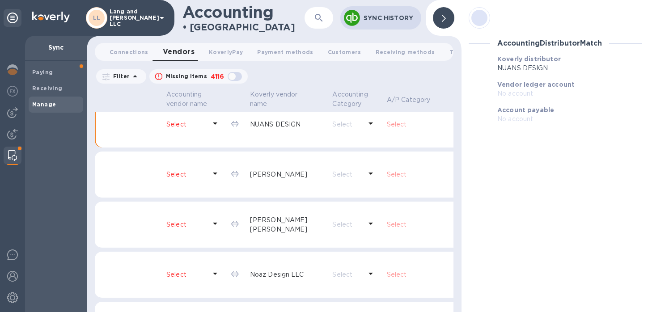
click at [133, 175] on td at bounding box center [132, 175] width 61 height 47
click at [210, 179] on icon at bounding box center [215, 173] width 11 height 11
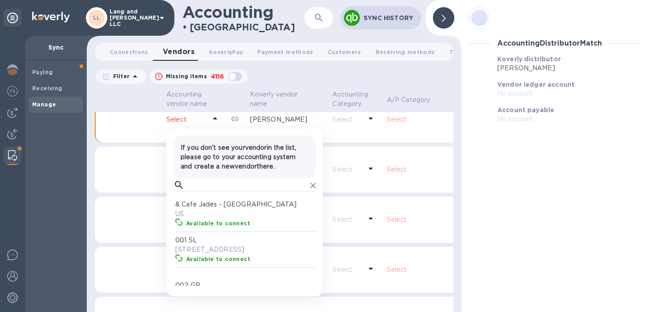
scroll to position [1315, 0]
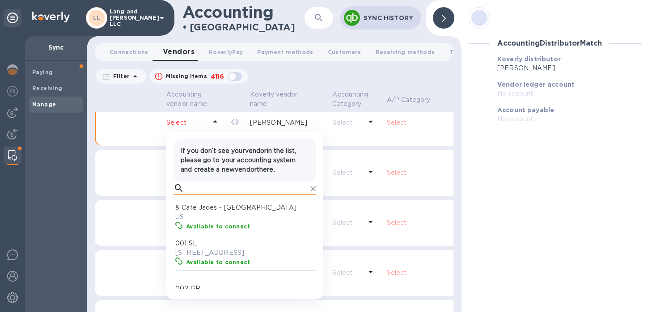
click at [194, 195] on input "text" at bounding box center [247, 188] width 119 height 13
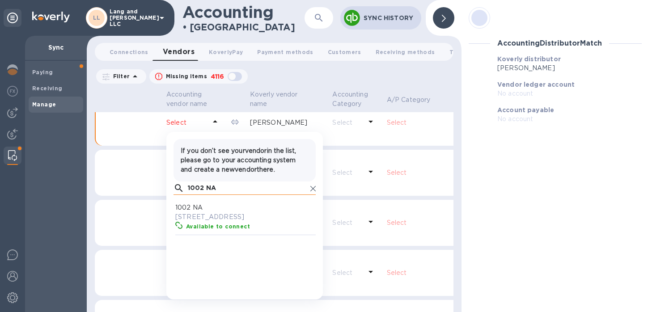
scroll to position [82, 139]
type input "1002 NA"
click at [200, 222] on p "3301 Northeast 5th Avenue, Miami, FL 33137 US" at bounding box center [246, 217] width 142 height 9
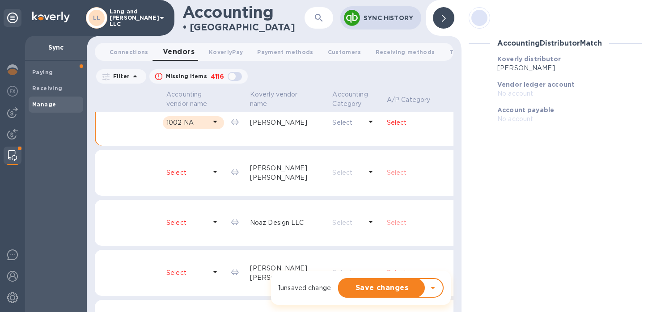
click at [388, 128] on p "Select" at bounding box center [426, 122] width 79 height 9
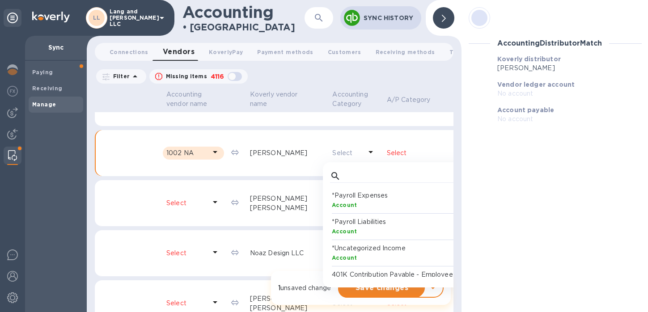
scroll to position [1283, 0]
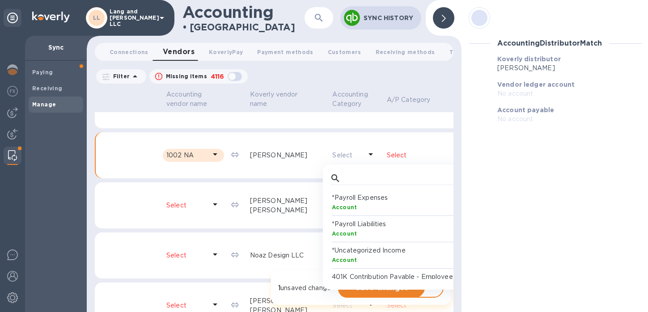
click at [341, 179] on div "​ *Payroll Expenses Account *Payroll Liabilities Account *Uncategorized Income …" at bounding box center [401, 227] width 157 height 125
click at [345, 183] on input "text" at bounding box center [404, 178] width 119 height 13
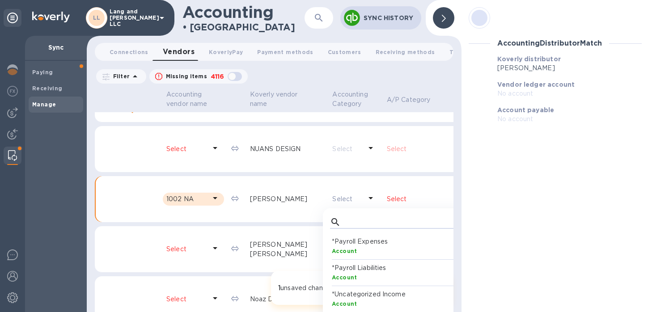
scroll to position [1250, 0]
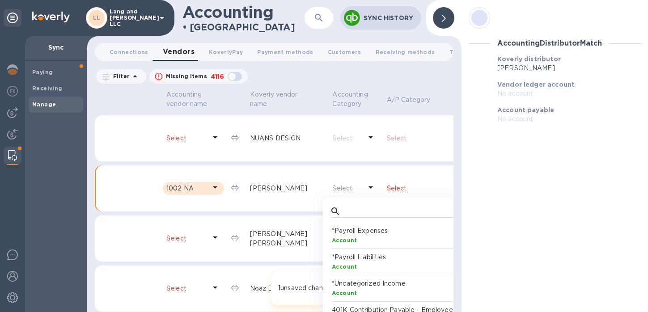
click at [194, 143] on p "Select" at bounding box center [186, 138] width 40 height 9
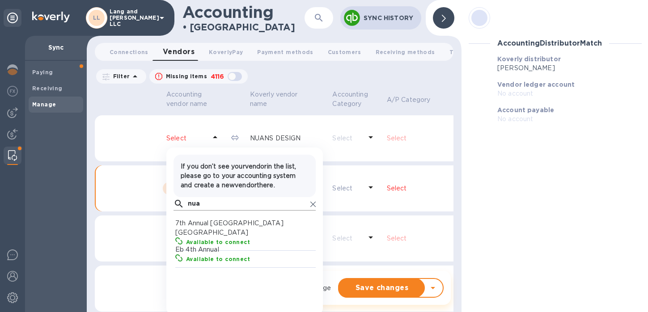
scroll to position [82, 139]
click at [204, 211] on input "nua" at bounding box center [247, 203] width 119 height 13
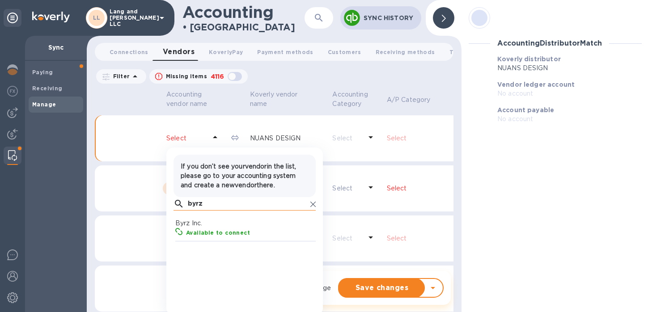
scroll to position [82, 139]
type input "byrz"
click at [198, 228] on p "Byrz Inc." at bounding box center [246, 223] width 142 height 9
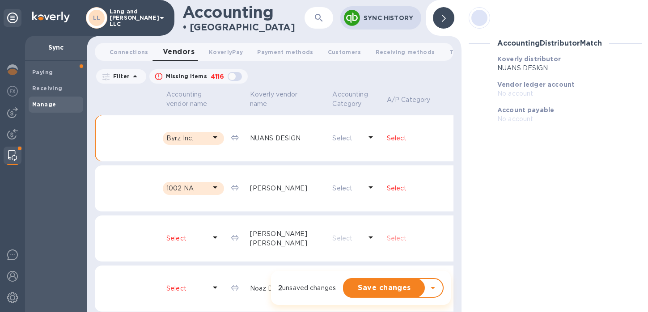
click at [387, 143] on p "Select" at bounding box center [426, 138] width 79 height 9
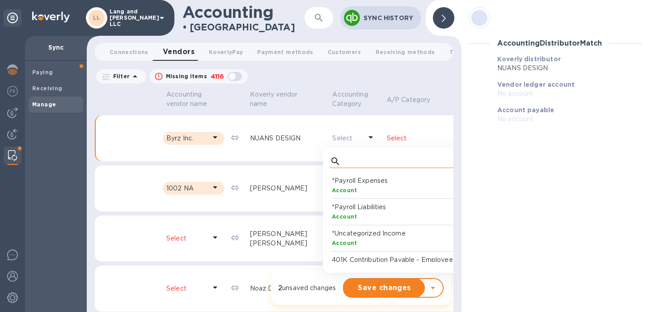
click at [345, 168] on input "text" at bounding box center [404, 161] width 119 height 13
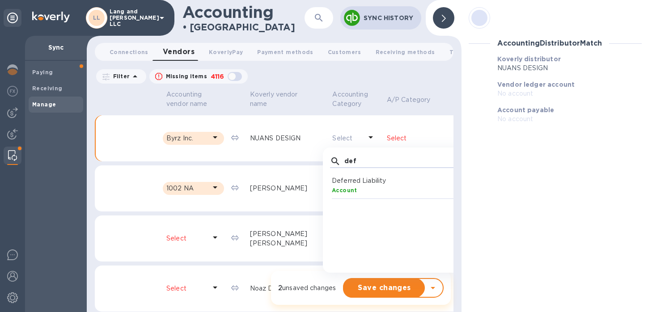
type input "def"
click at [332, 186] on p "Deferred Liability" at bounding box center [403, 180] width 142 height 9
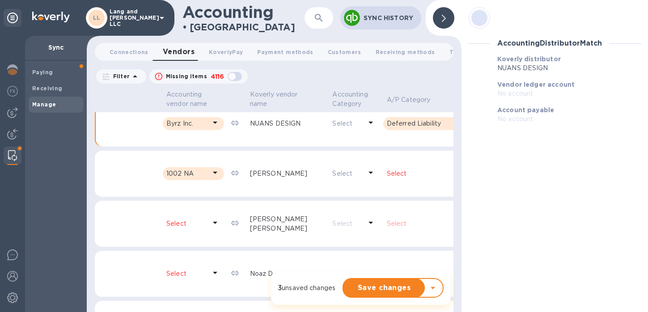
scroll to position [1276, 0]
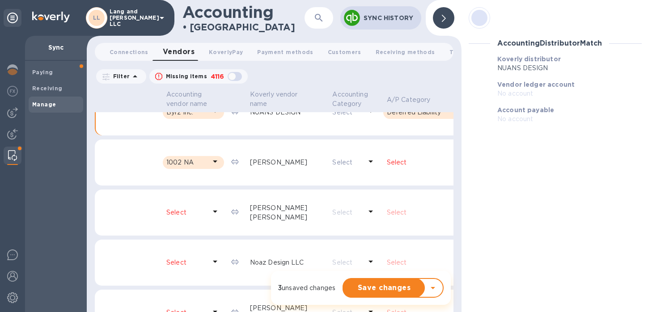
click at [387, 167] on p "Select" at bounding box center [426, 162] width 79 height 9
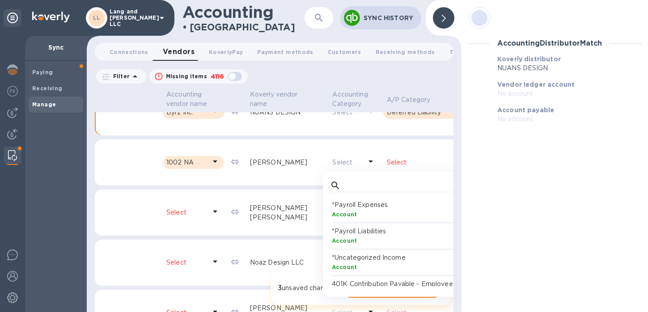
scroll to position [82, 139]
click at [345, 192] on input "text" at bounding box center [404, 185] width 119 height 13
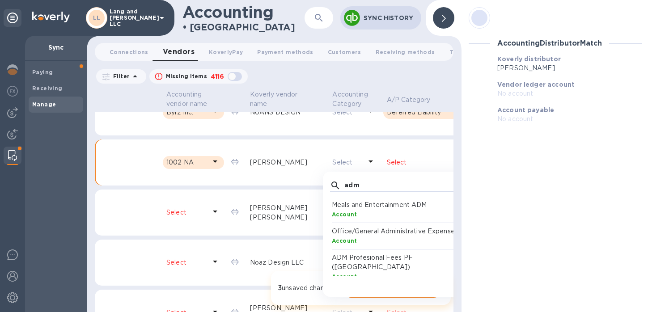
type input "adm"
click at [332, 270] on p "ADM Profesional Fees PF (Vzla)" at bounding box center [403, 262] width 142 height 19
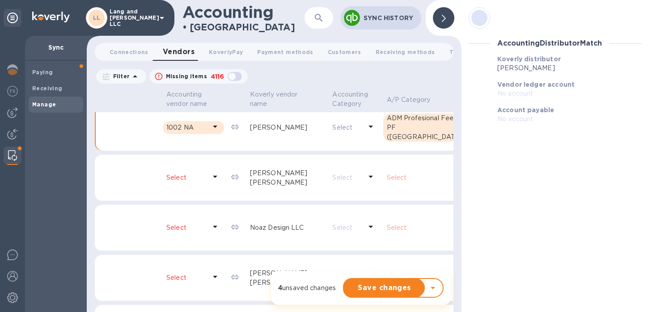
scroll to position [1319, 0]
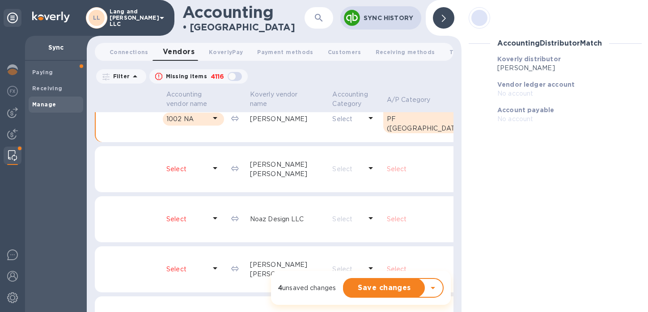
click at [210, 174] on icon at bounding box center [215, 168] width 11 height 11
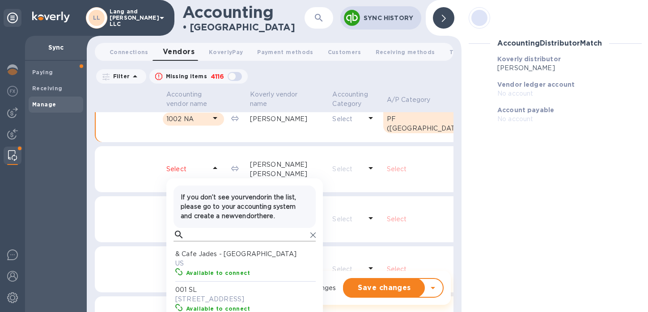
scroll to position [82, 139]
click at [194, 242] on input "text" at bounding box center [247, 234] width 119 height 13
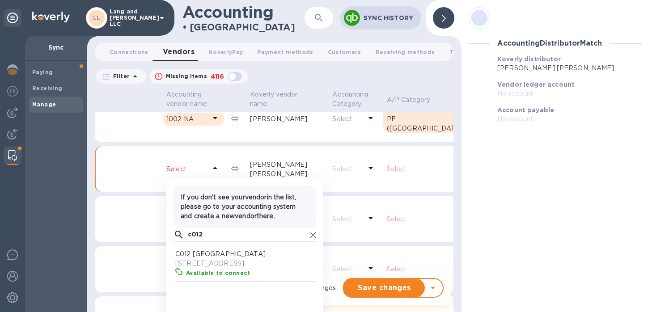
scroll to position [82, 139]
type input "c012"
click at [201, 259] on p "C012 NC" at bounding box center [246, 254] width 142 height 9
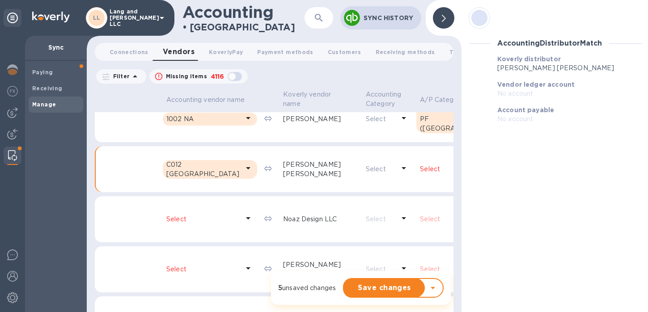
click at [420, 174] on p "Select" at bounding box center [459, 169] width 79 height 9
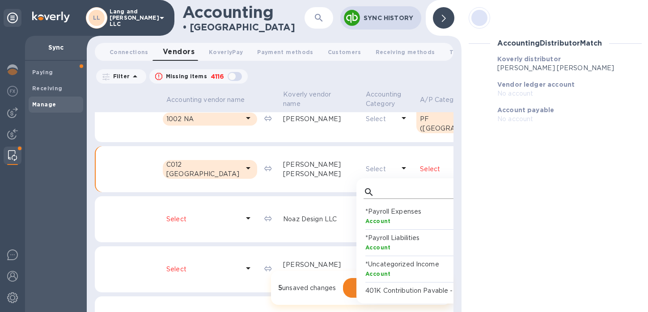
click at [378, 196] on input "text" at bounding box center [437, 192] width 119 height 13
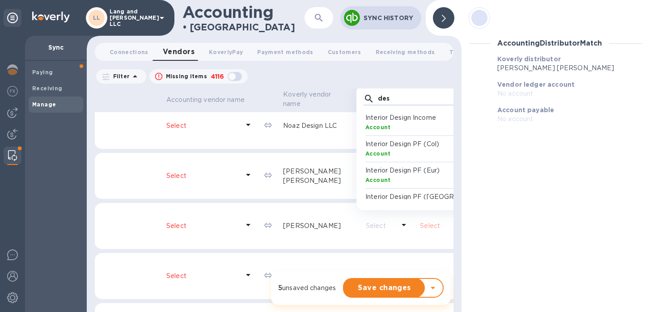
scroll to position [0, 0]
type input "des"
click at [366, 159] on div "Account" at bounding box center [437, 153] width 142 height 9
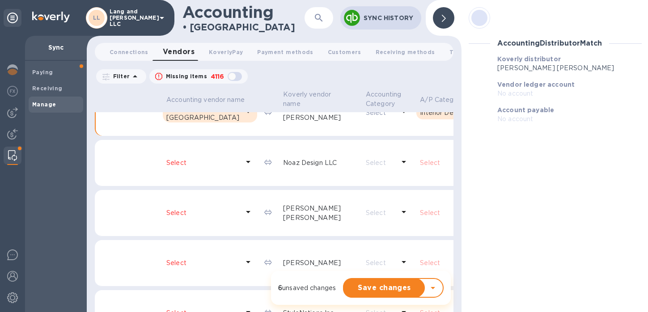
scroll to position [1377, 0]
click at [243, 166] on icon at bounding box center [248, 160] width 11 height 11
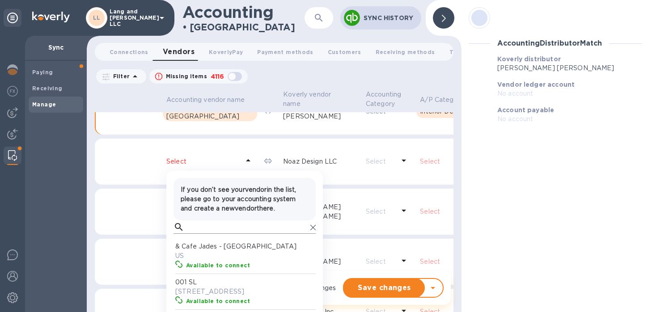
scroll to position [8, 4]
click at [202, 234] on input "text" at bounding box center [247, 227] width 119 height 13
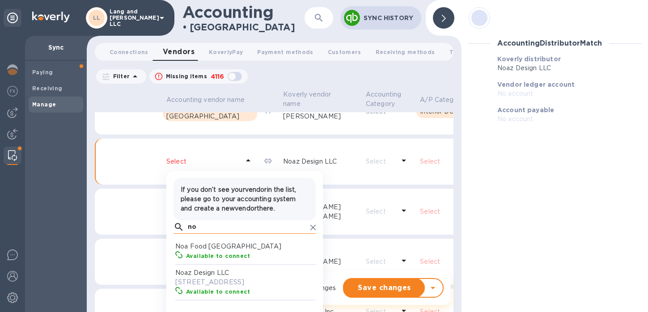
type input "n"
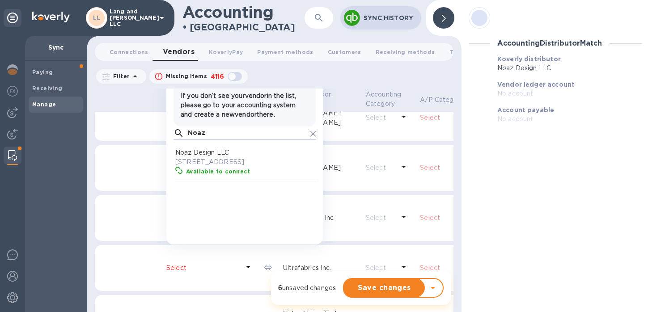
type input "Noaz"
click at [213, 167] on p "924 Southeast 2nd Street, Fort Lauderdale, FL 33301 US" at bounding box center [246, 161] width 142 height 9
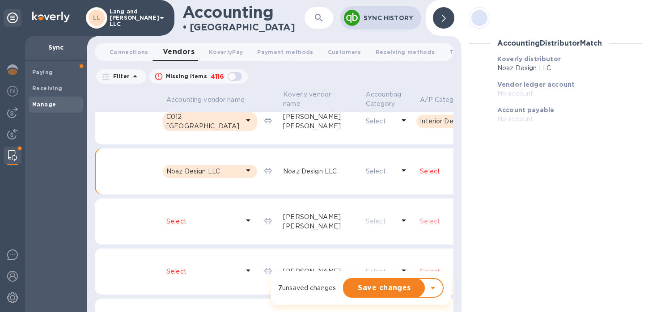
click at [420, 176] on p "Select" at bounding box center [459, 171] width 79 height 9
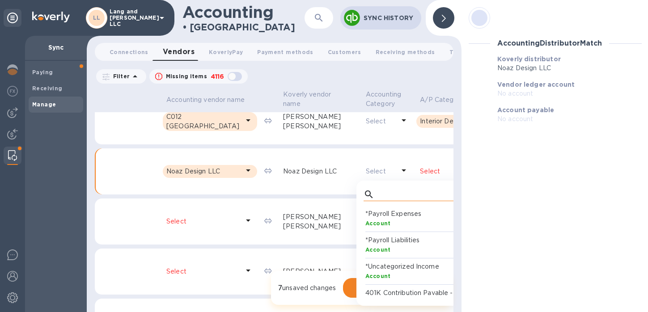
click at [378, 200] on input "text" at bounding box center [437, 194] width 119 height 13
type input "des"
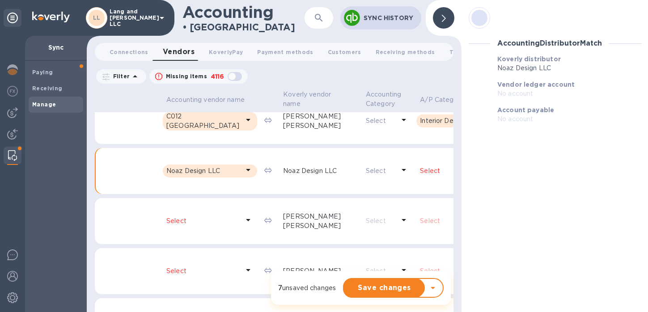
click at [420, 176] on p "Select" at bounding box center [459, 170] width 79 height 9
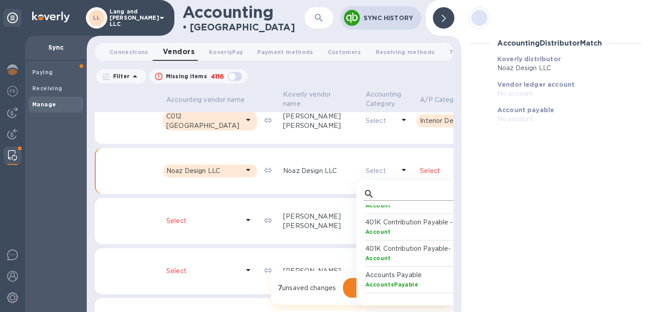
click at [378, 201] on input "text" at bounding box center [437, 193] width 119 height 13
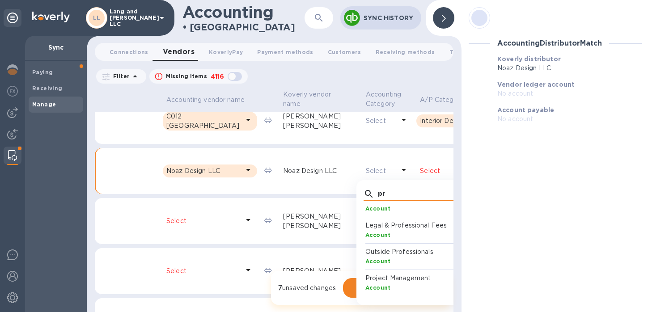
type input "p"
type input "out"
click at [366, 229] on p "Outside Professionals" at bounding box center [437, 223] width 142 height 9
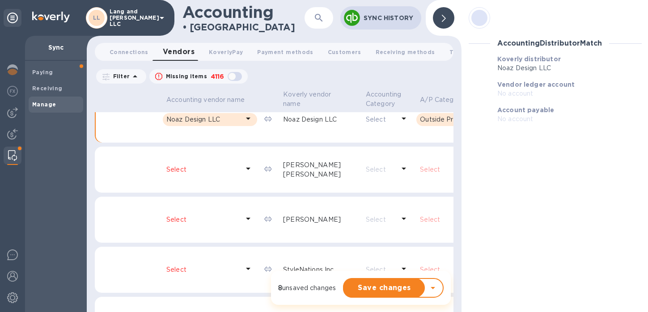
click at [502, 124] on icon at bounding box center [507, 118] width 11 height 11
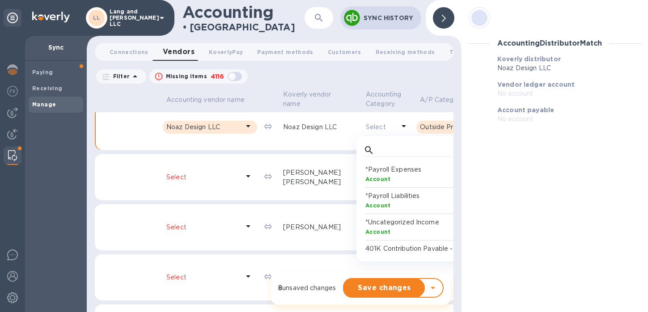
click at [207, 201] on td "Select" at bounding box center [212, 177] width 98 height 47
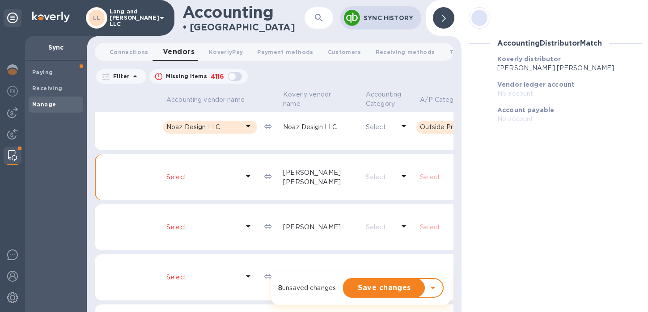
click at [243, 182] on icon at bounding box center [248, 176] width 11 height 11
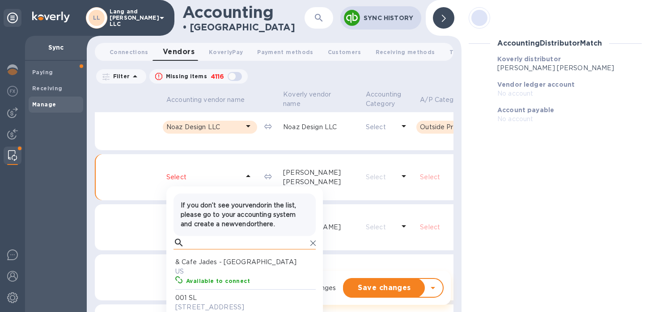
click at [200, 250] on input "text" at bounding box center [247, 242] width 119 height 13
type input "1003 RD"
click at [209, 267] on p "1003 RD" at bounding box center [246, 262] width 142 height 9
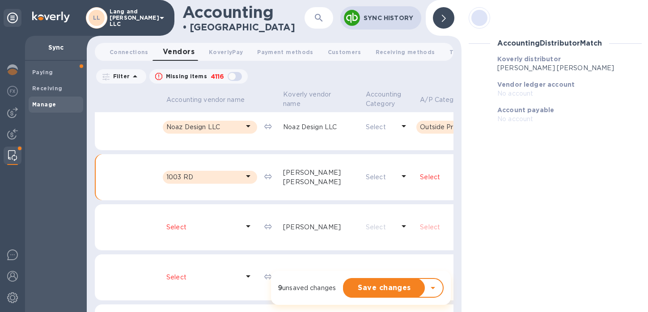
click at [420, 182] on p "Select" at bounding box center [459, 177] width 79 height 9
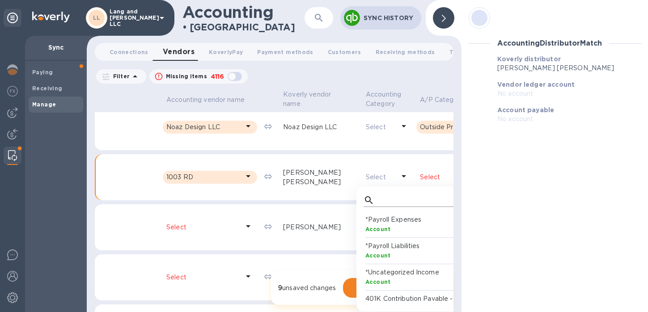
click at [378, 204] on input "text" at bounding box center [437, 200] width 119 height 13
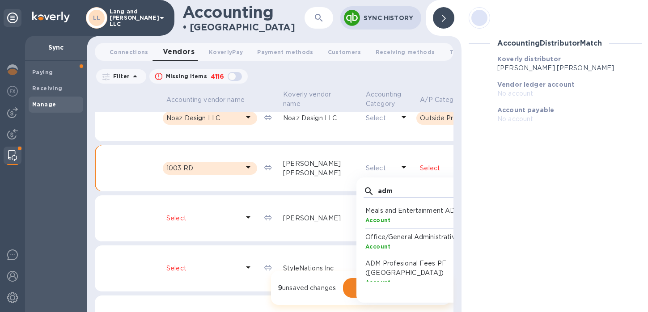
type input "adm"
click at [366, 276] on p "ADM Profesional Fees PF (Vzla)" at bounding box center [437, 268] width 142 height 19
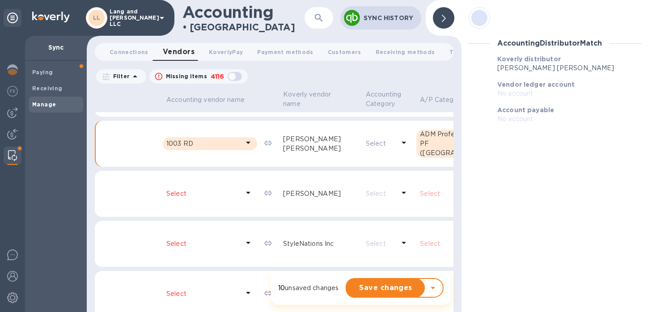
scroll to position [1460, 0]
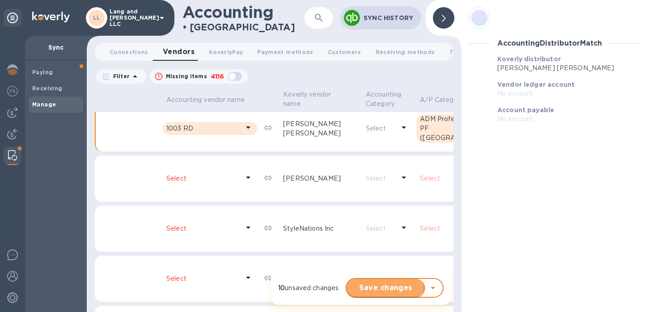
click at [380, 288] on span "Save changes" at bounding box center [386, 288] width 64 height 11
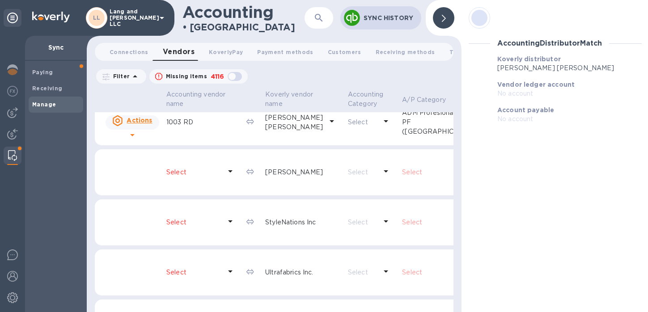
scroll to position [1457, 0]
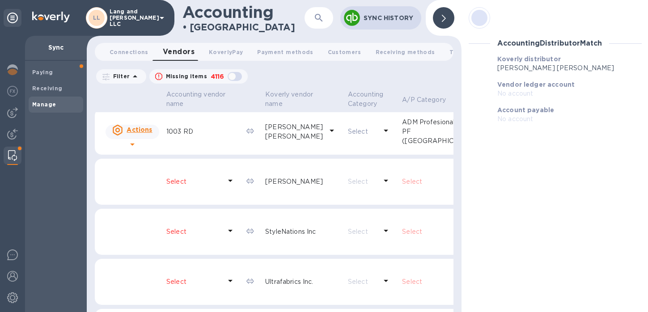
click at [197, 188] on div "Select" at bounding box center [194, 181] width 59 height 13
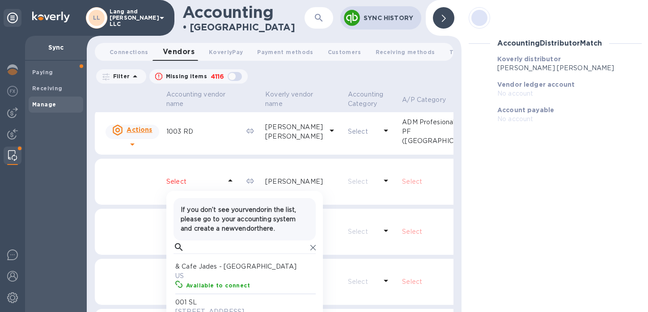
scroll to position [82, 139]
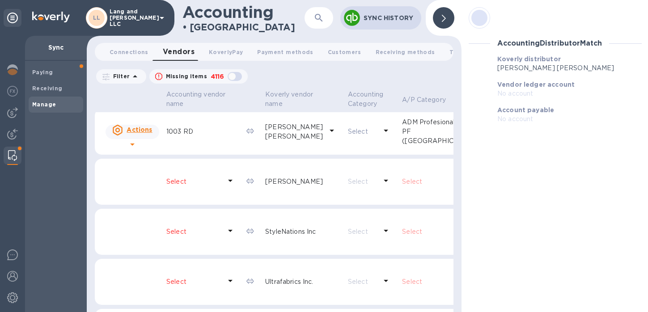
click at [185, 187] on p "Select" at bounding box center [193, 181] width 55 height 9
click at [223, 190] on div at bounding box center [230, 182] width 14 height 17
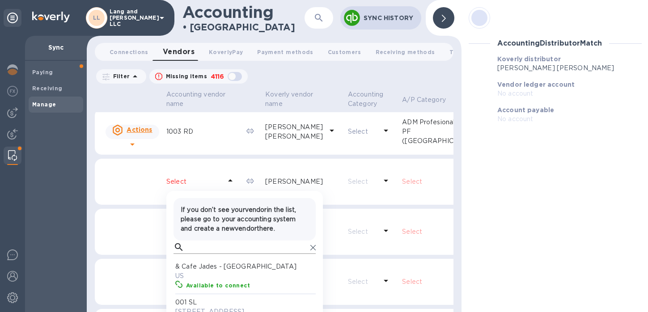
click at [193, 254] on input "text" at bounding box center [247, 247] width 119 height 13
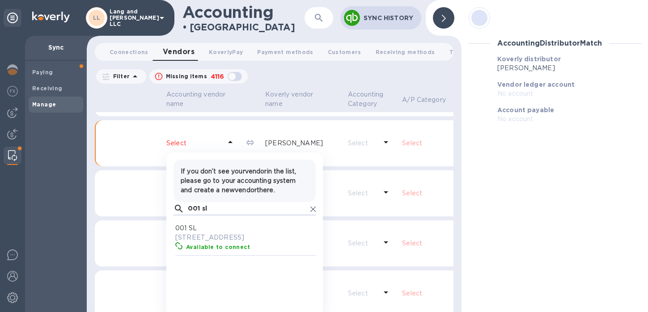
scroll to position [1498, 0]
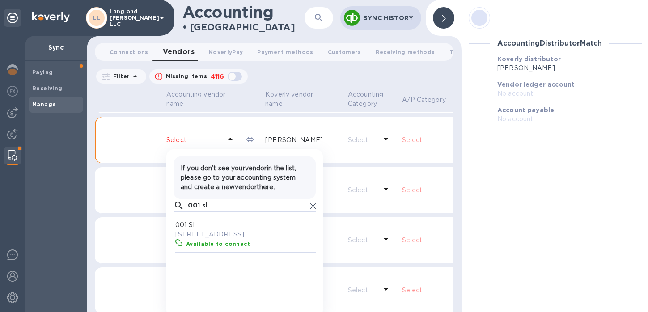
type input "001 sl"
click at [207, 239] on p "7400 Northeast 4th Court, Miami, FL 33138 US" at bounding box center [246, 234] width 142 height 9
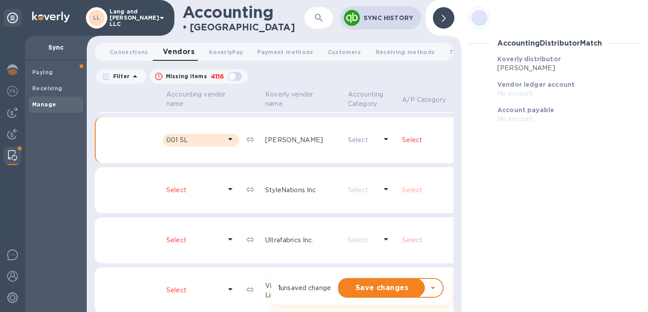
click at [402, 145] on p "Select" at bounding box center [441, 140] width 79 height 9
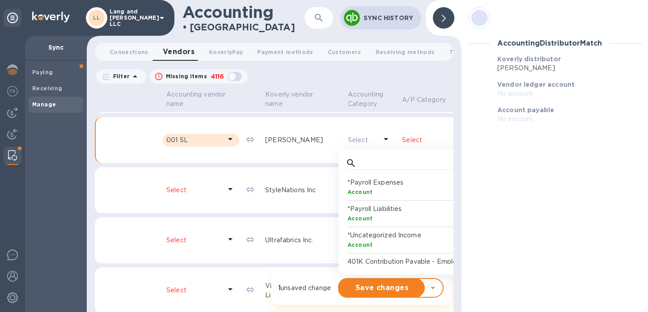
scroll to position [82, 139]
click at [360, 170] on input "text" at bounding box center [419, 163] width 119 height 13
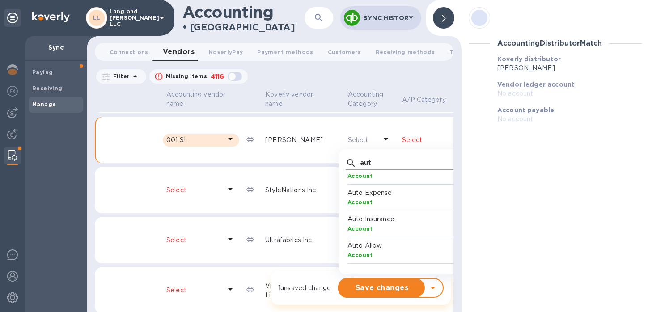
scroll to position [0, 0]
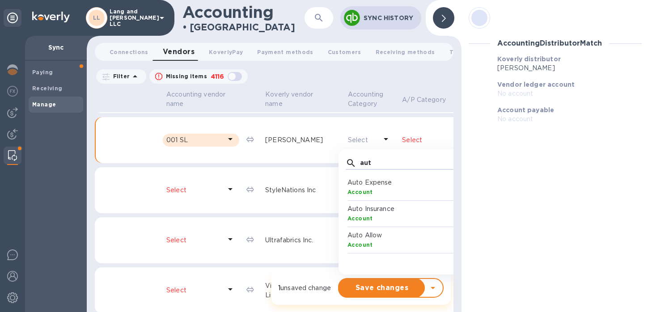
type input "aut"
click at [348, 197] on div "Account" at bounding box center [419, 191] width 142 height 9
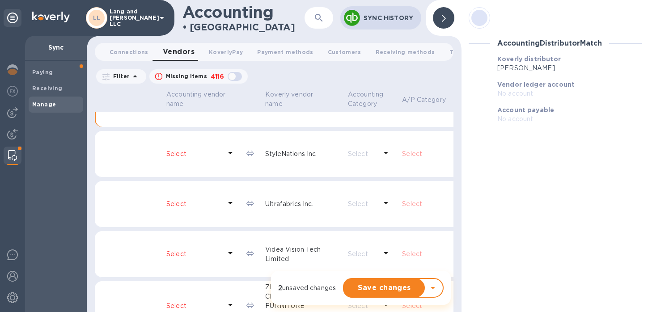
scroll to position [1548, 0]
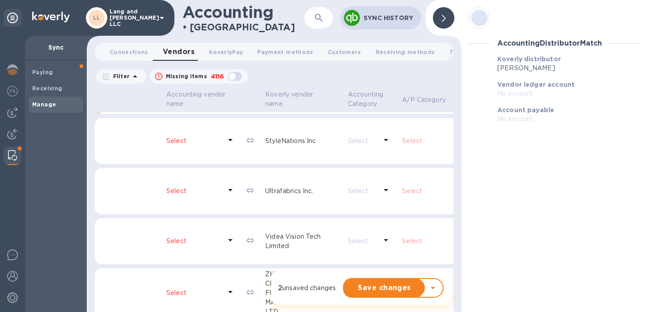
click at [225, 145] on icon at bounding box center [230, 140] width 11 height 11
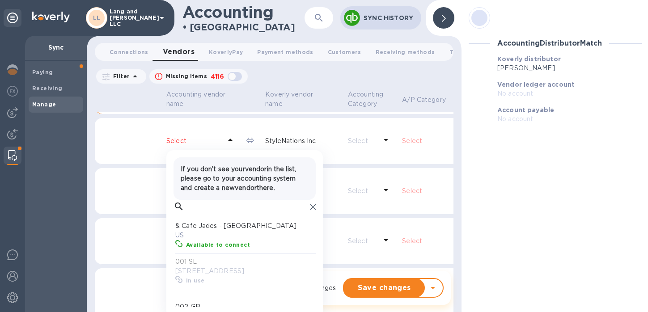
scroll to position [82, 139]
click at [193, 213] on input "text" at bounding box center [247, 206] width 119 height 13
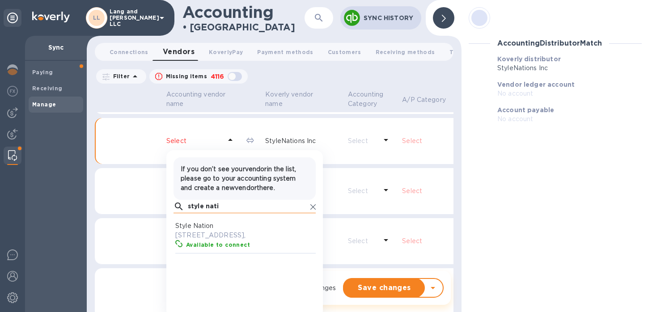
scroll to position [82, 139]
type input "style nati"
click at [212, 240] on p "605 Queens Garden Dr Dallas TX 75248," at bounding box center [246, 235] width 142 height 9
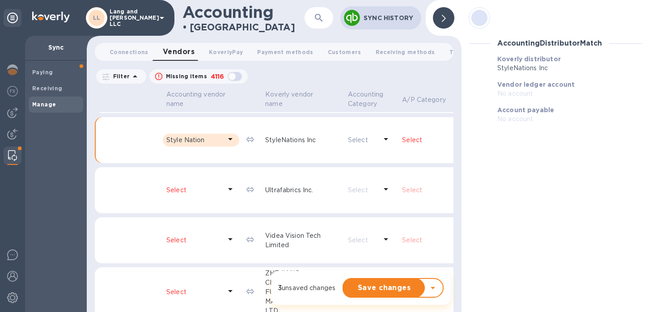
scroll to position [1548, 0]
click at [402, 146] on p "Select" at bounding box center [441, 140] width 79 height 9
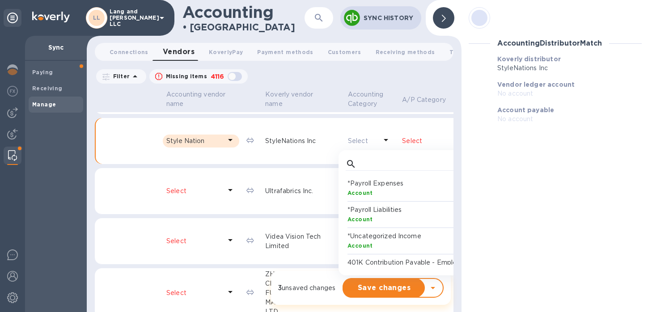
scroll to position [82, 139]
click at [360, 171] on input "text" at bounding box center [419, 163] width 119 height 13
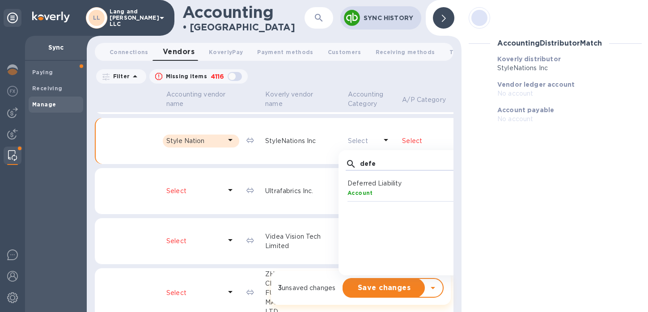
type input "defe"
click at [348, 188] on p "Deferred Liability" at bounding box center [419, 183] width 142 height 9
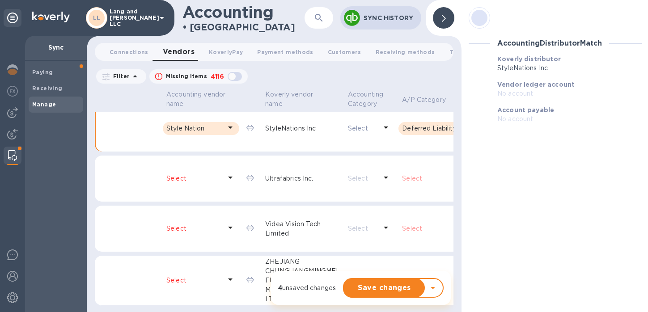
scroll to position [1551, 0]
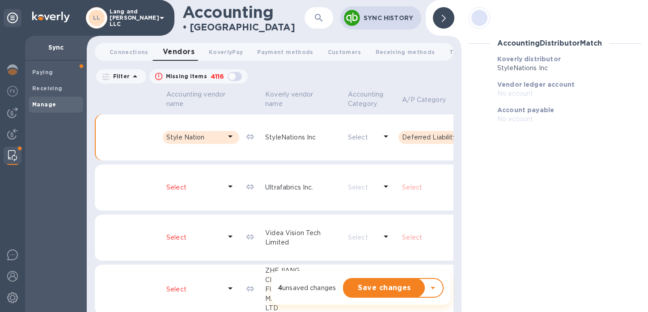
click at [225, 192] on icon at bounding box center [230, 186] width 11 height 11
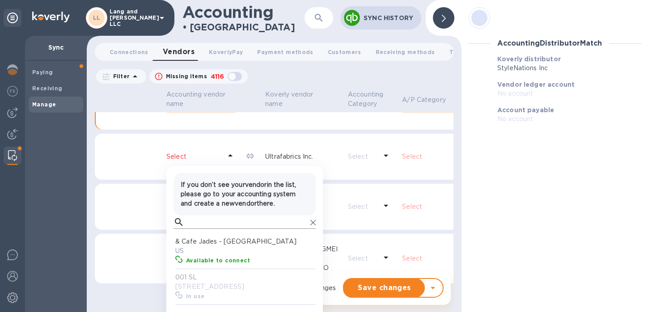
scroll to position [1594, 0]
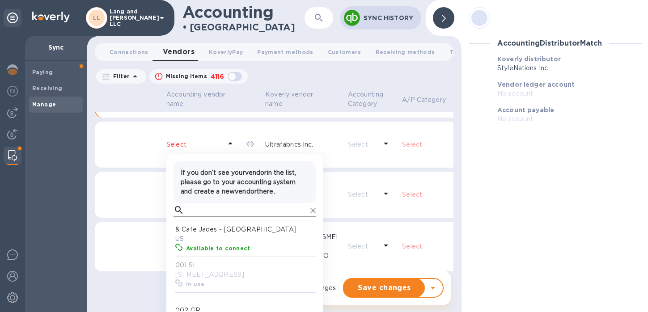
click at [199, 217] on input "text" at bounding box center [247, 210] width 119 height 13
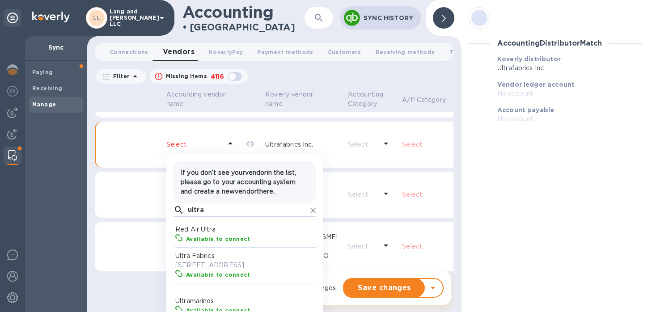
scroll to position [82, 139]
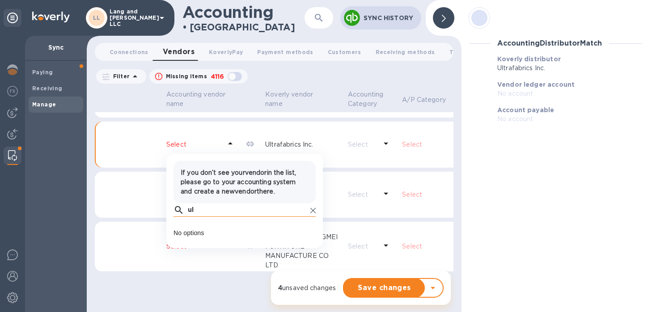
type input "u"
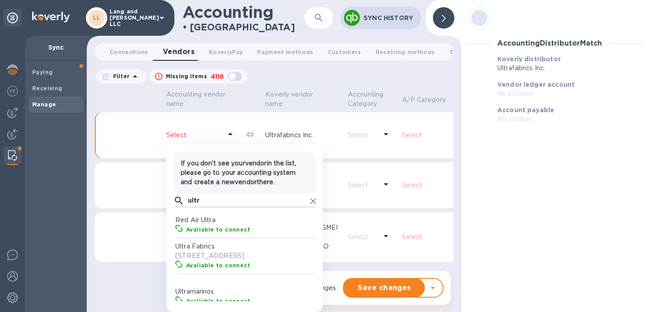
scroll to position [7, 0]
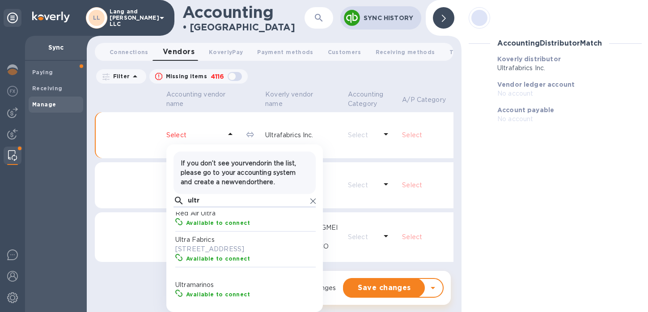
type input "ultr"
click at [221, 245] on p "303 South Broadway, Tarrytown, NY 10591 US" at bounding box center [246, 249] width 142 height 9
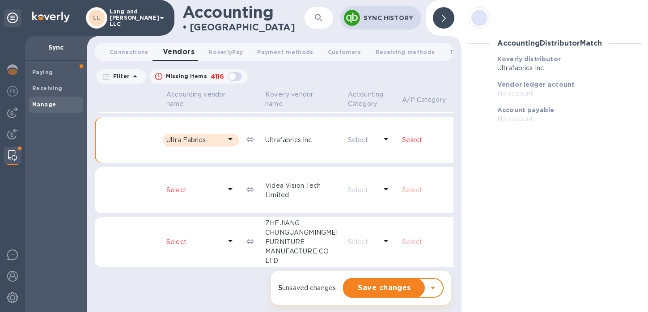
click at [402, 136] on p "Select" at bounding box center [441, 140] width 79 height 9
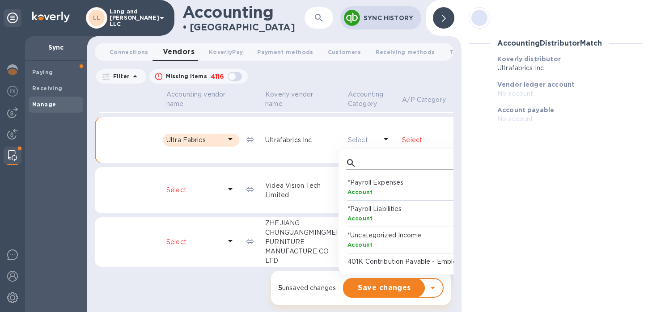
scroll to position [8, 4]
click at [360, 157] on input "text" at bounding box center [419, 163] width 119 height 13
type input "defe"
click at [348, 178] on p "Deferred Liability" at bounding box center [419, 182] width 142 height 9
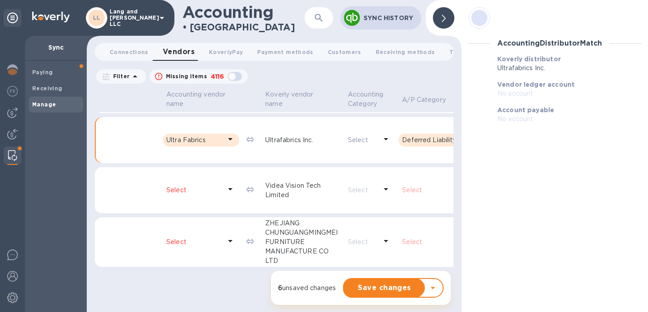
click at [225, 184] on icon at bounding box center [230, 189] width 11 height 11
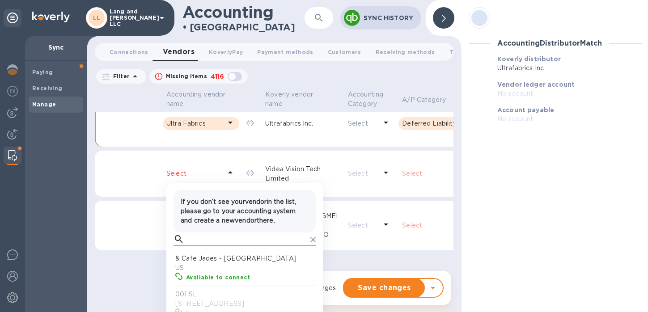
click at [198, 246] on input "text" at bounding box center [247, 239] width 119 height 13
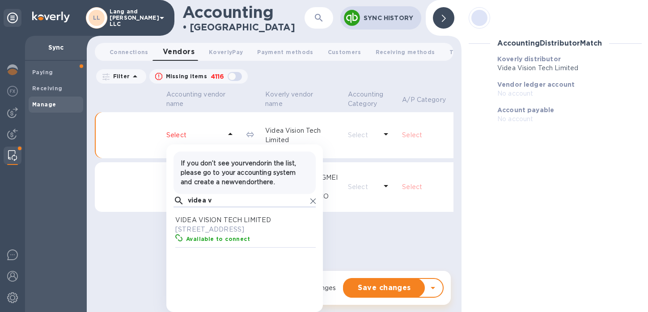
type input "videa v"
click at [212, 234] on p "RM205,2/F Greatmany Centre, 111,Queens Road, East, Wanchai, Hong Kong 999077 US" at bounding box center [246, 229] width 142 height 9
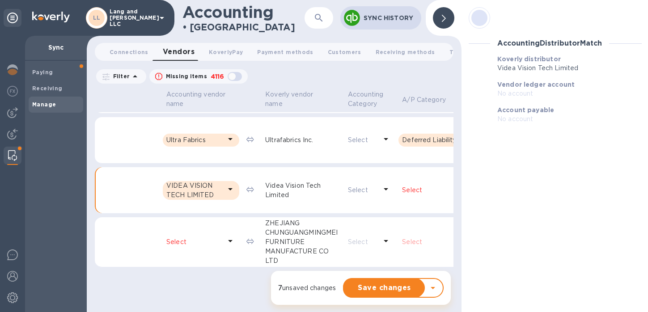
click at [402, 186] on p "Select" at bounding box center [441, 190] width 79 height 9
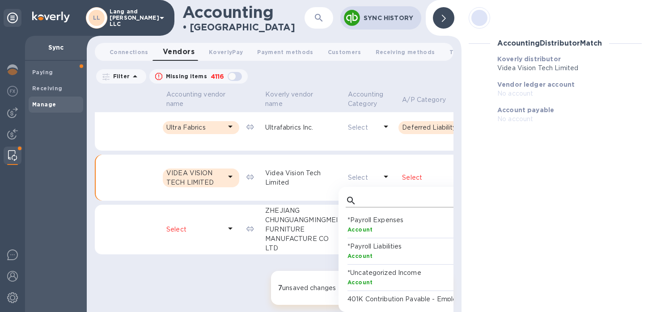
click at [360, 205] on input "text" at bounding box center [419, 200] width 119 height 13
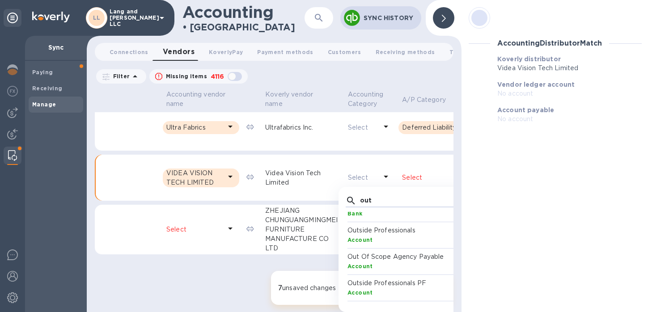
type input "out"
click at [348, 235] on p "Outside Professionals" at bounding box center [419, 230] width 142 height 9
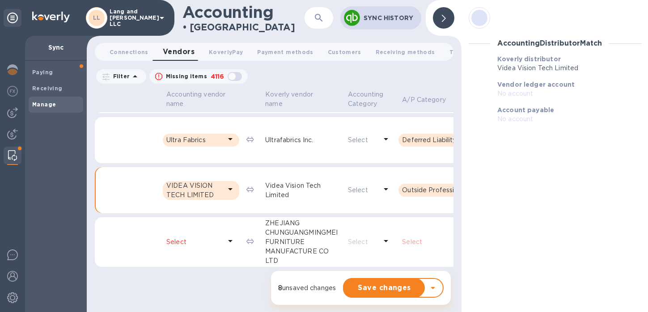
click at [225, 236] on icon at bounding box center [230, 241] width 11 height 11
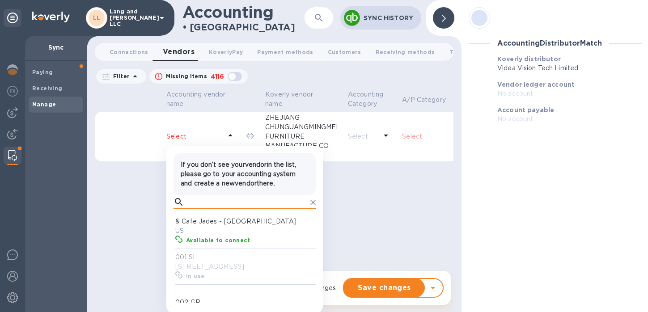
click at [196, 209] on input "text" at bounding box center [247, 202] width 119 height 13
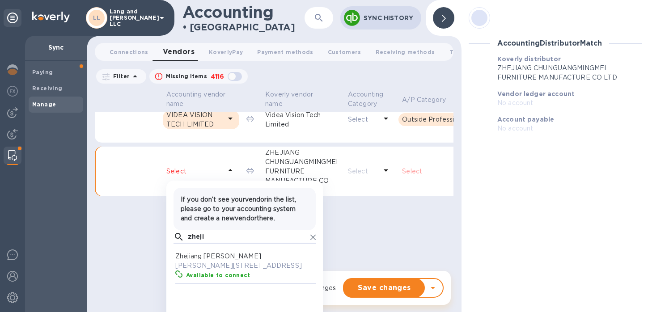
type input "zheji"
click at [209, 271] on p "Chunchao Rd, 7#, Xiaoshan Economic Development Area, Hangzhou, Xiaoshan Economi…" at bounding box center [246, 265] width 142 height 9
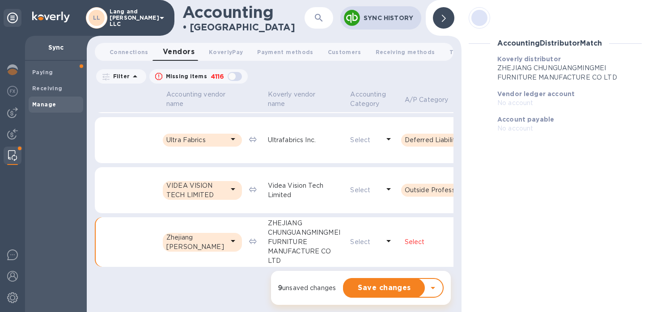
click at [406, 238] on p "Select" at bounding box center [444, 242] width 79 height 9
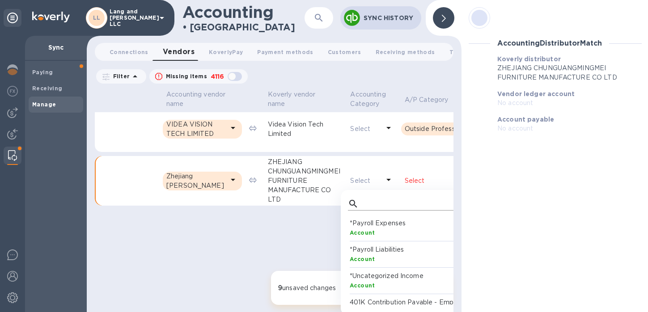
click at [362, 204] on input "text" at bounding box center [421, 203] width 119 height 13
type input "defe"
click at [350, 232] on b "Account" at bounding box center [363, 233] width 26 height 7
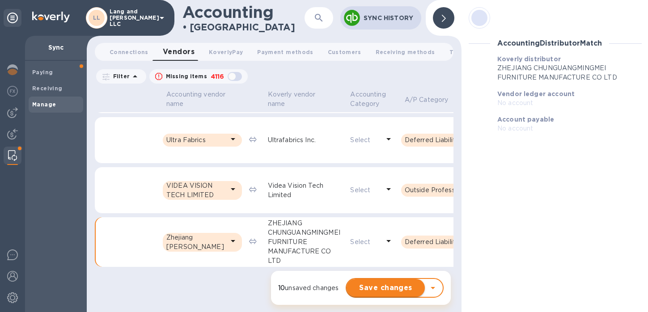
click at [386, 286] on span "Save changes" at bounding box center [386, 288] width 64 height 11
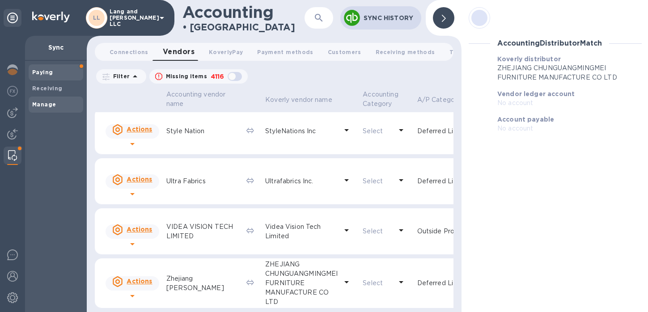
click at [39, 73] on b "Paying" at bounding box center [42, 72] width 21 height 7
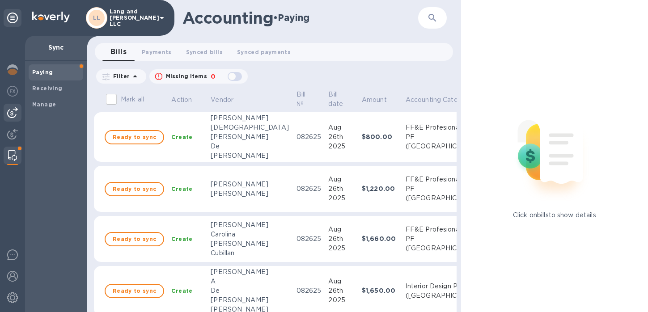
click at [17, 114] on img at bounding box center [12, 112] width 11 height 11
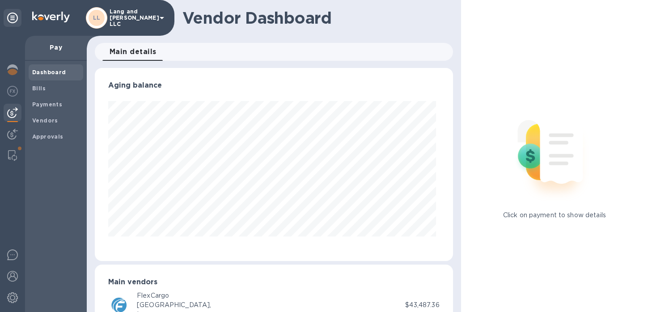
scroll to position [193, 355]
click at [46, 119] on b "Vendors" at bounding box center [45, 120] width 26 height 7
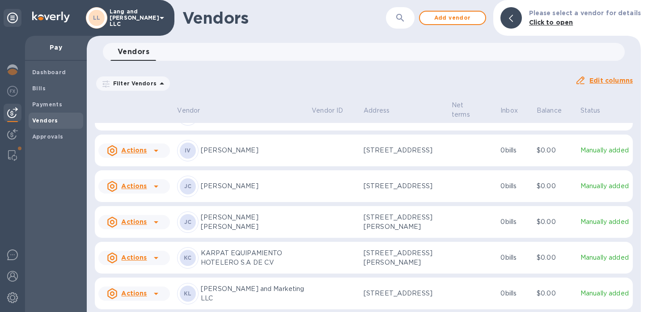
scroll to position [570, 0]
click at [156, 149] on icon at bounding box center [156, 150] width 4 height 2
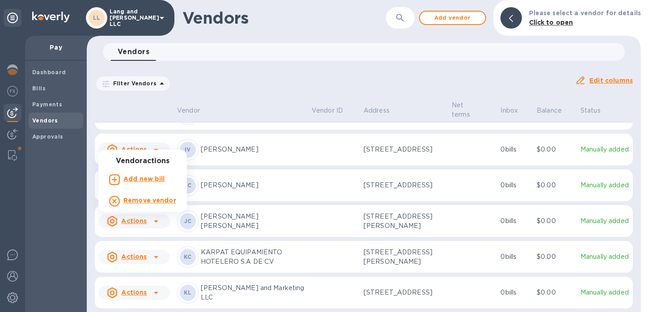
click at [147, 181] on b "Add new bill" at bounding box center [144, 178] width 42 height 7
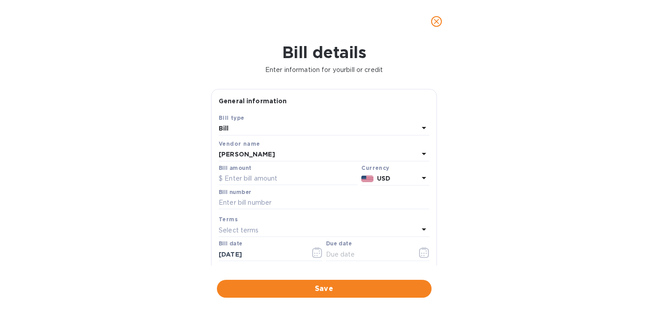
click at [272, 126] on div "Bill" at bounding box center [319, 129] width 200 height 13
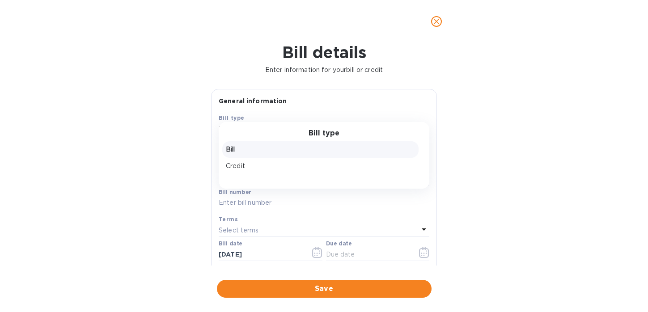
click at [190, 136] on div "Bill details Enter information for your bill or credit General information Save…" at bounding box center [324, 177] width 648 height 269
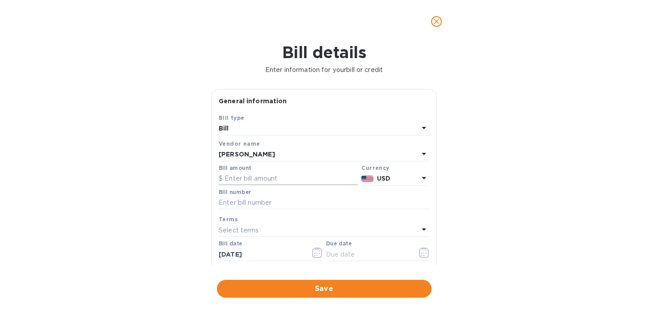
click at [246, 177] on input "text" at bounding box center [288, 178] width 139 height 13
type input "4,720.83"
click at [254, 204] on input "text" at bounding box center [324, 202] width 211 height 13
type input "082625"
click at [242, 233] on p "Select terms" at bounding box center [239, 230] width 40 height 9
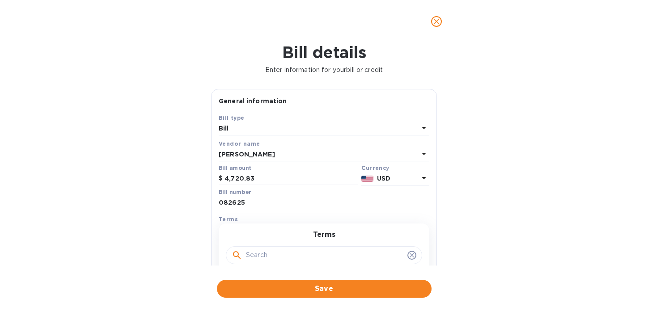
click at [267, 253] on input "text" at bounding box center [325, 255] width 158 height 13
click at [184, 246] on div "Bill details Enter information for your bill or credit General information Save…" at bounding box center [324, 177] width 648 height 269
click at [330, 258] on input "text" at bounding box center [368, 254] width 85 height 13
type input "[DATE]"
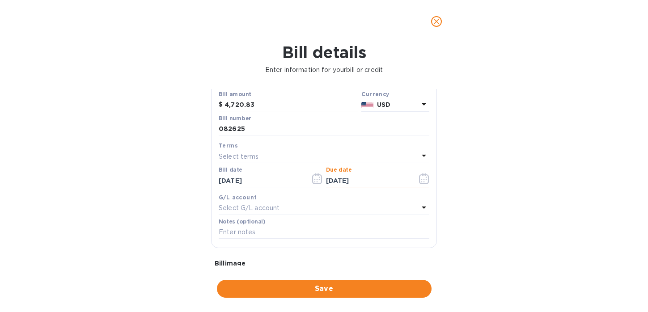
scroll to position [111, 0]
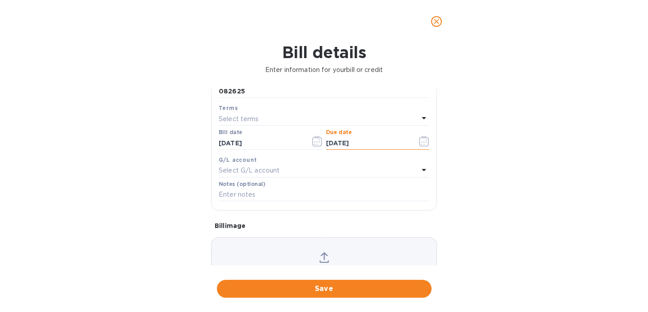
click at [243, 174] on p "Select G/L account" at bounding box center [249, 170] width 61 height 9
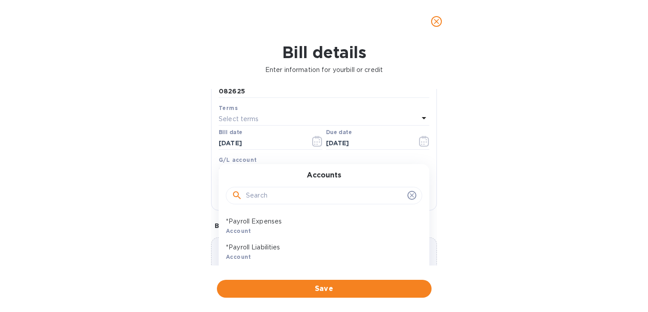
click at [251, 198] on input "text" at bounding box center [325, 195] width 158 height 13
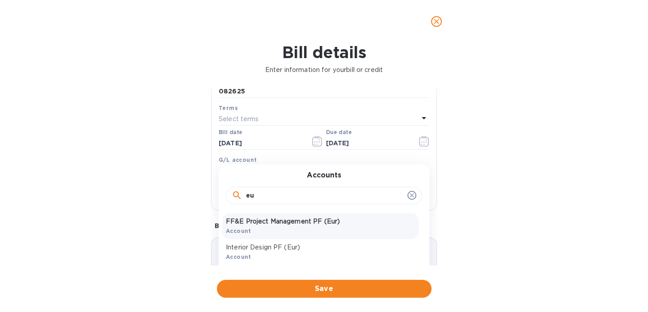
type input "eu"
click at [264, 226] on p "FF&E Project Management PF (Eur)" at bounding box center [320, 221] width 189 height 9
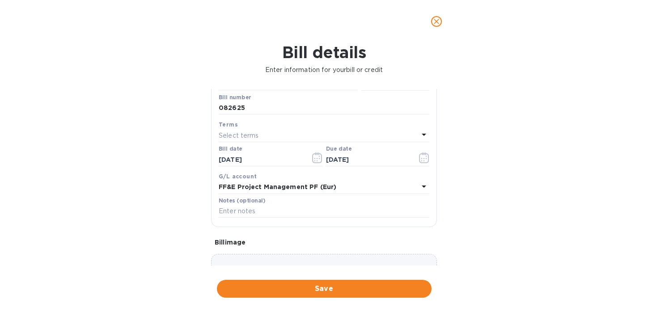
scroll to position [102, 0]
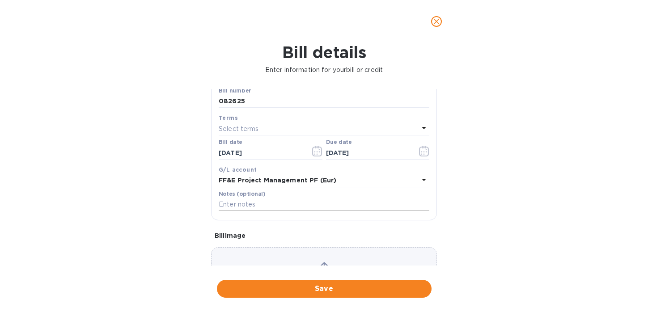
click at [238, 210] on input "text" at bounding box center [324, 204] width 211 height 13
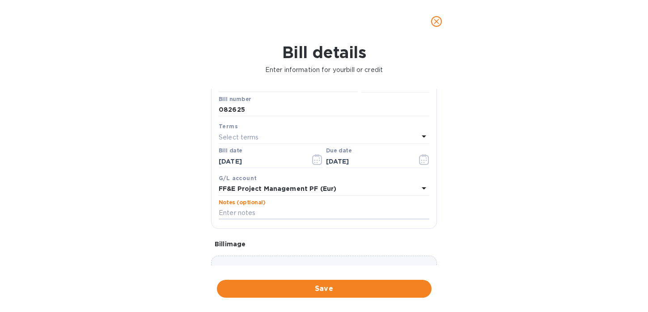
scroll to position [102, 0]
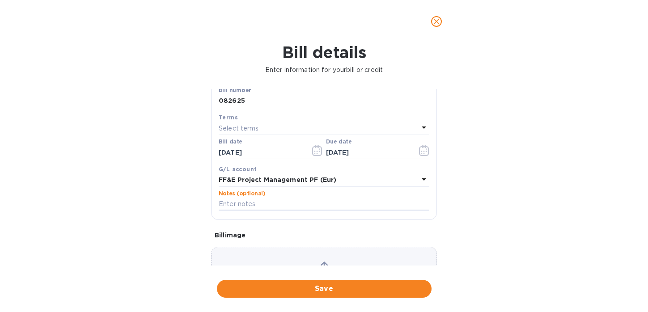
type input "FF&E Aug 2025"
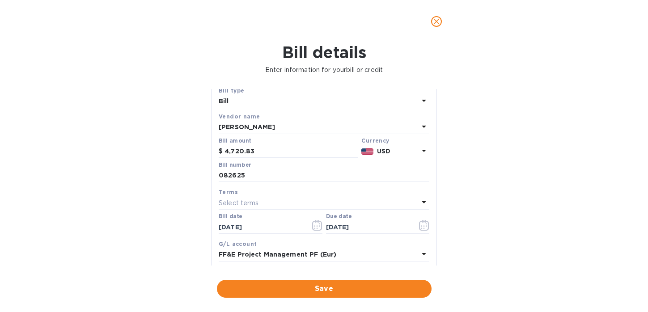
scroll to position [26, 0]
click at [320, 288] on span "Save" at bounding box center [324, 289] width 200 height 11
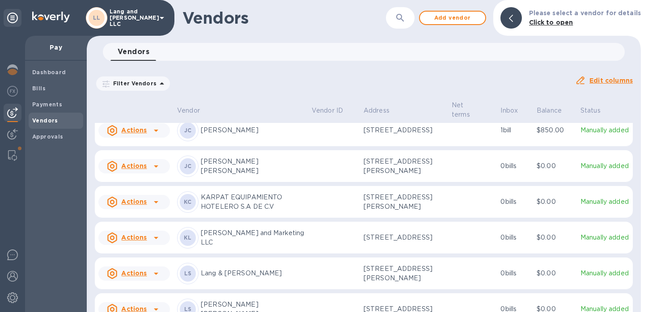
scroll to position [640, 0]
click at [406, 16] on icon "button" at bounding box center [400, 18] width 11 height 11
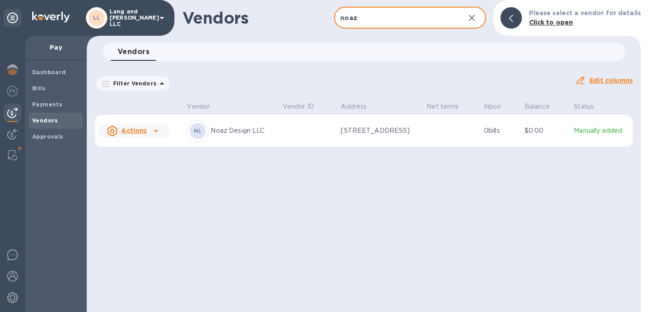
type input "noaz"
click at [157, 133] on icon at bounding box center [156, 131] width 11 height 11
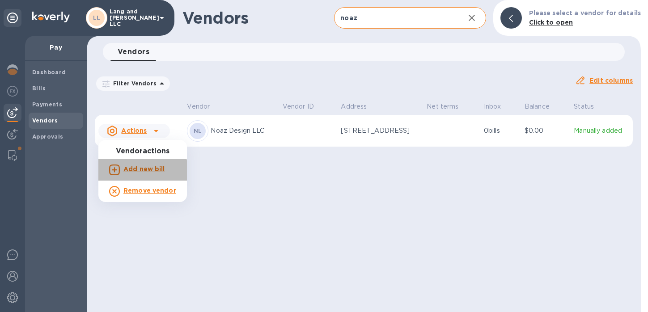
click at [142, 171] on b "Add new bill" at bounding box center [144, 169] width 42 height 7
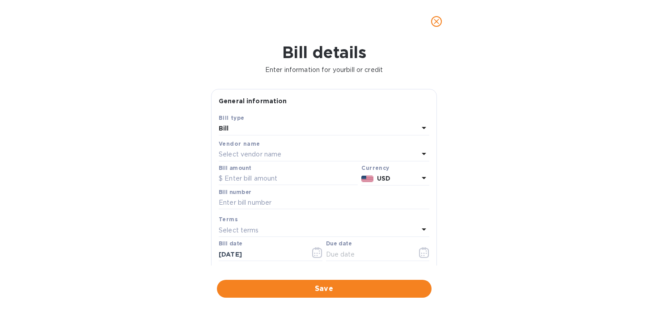
click at [233, 157] on p "Select vendor name" at bounding box center [250, 154] width 63 height 9
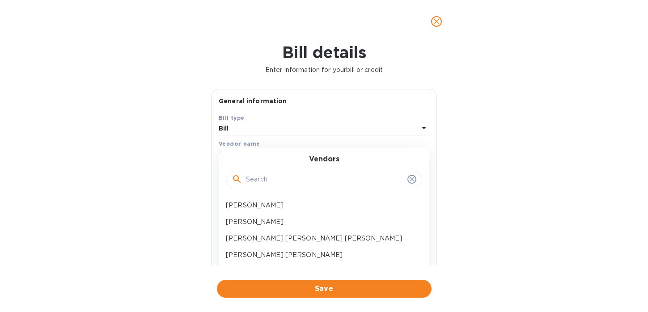
click at [253, 182] on input "text" at bounding box center [325, 179] width 158 height 13
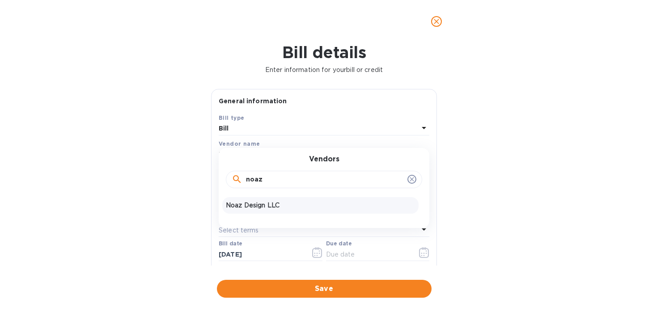
type input "noaz"
click at [251, 206] on p "Noaz Design LLC" at bounding box center [320, 205] width 189 height 9
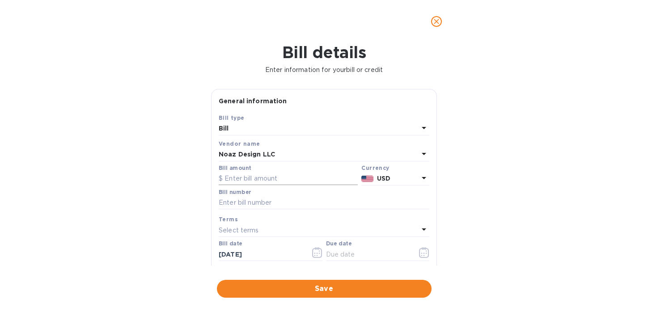
click at [243, 178] on input "text" at bounding box center [288, 178] width 139 height 13
type input "4,553.25"
click at [229, 204] on input "text" at bounding box center [324, 202] width 211 height 13
type input "082625"
click at [344, 255] on input "text" at bounding box center [368, 254] width 85 height 13
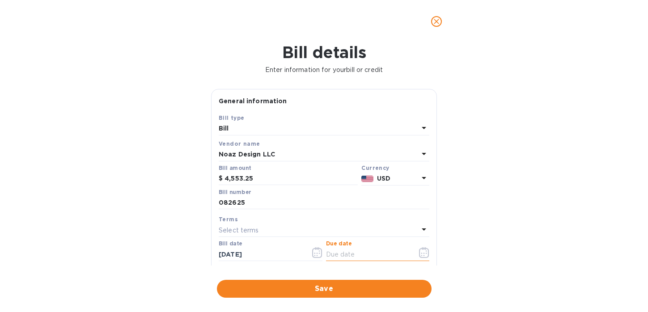
type input "[DATE]"
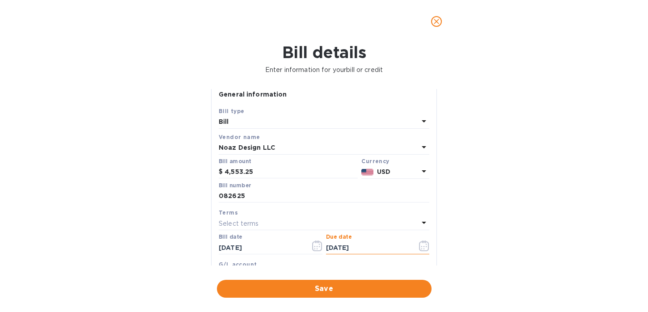
scroll to position [0, 0]
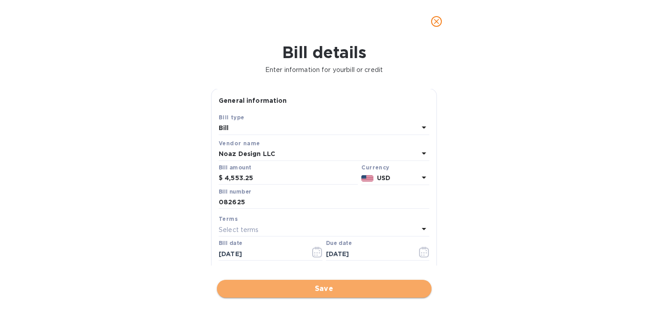
click at [321, 289] on span "Save" at bounding box center [324, 289] width 200 height 11
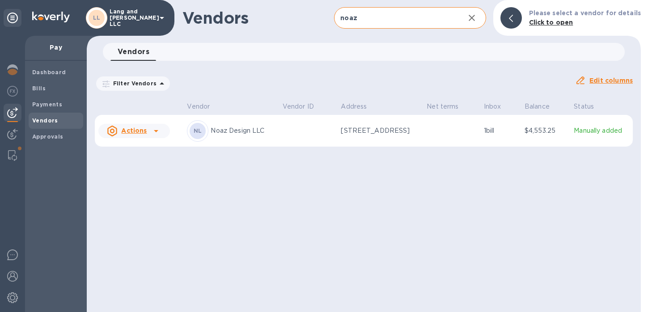
click at [384, 18] on input "noaz" at bounding box center [395, 18] width 123 height 22
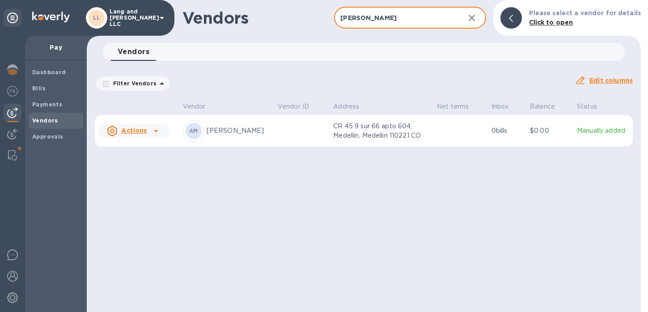
type input "angelo"
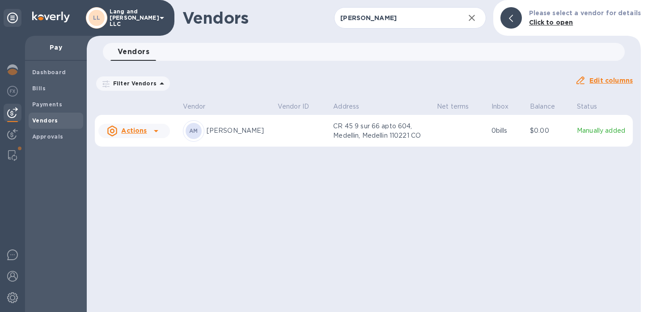
click at [151, 131] on icon at bounding box center [156, 131] width 11 height 11
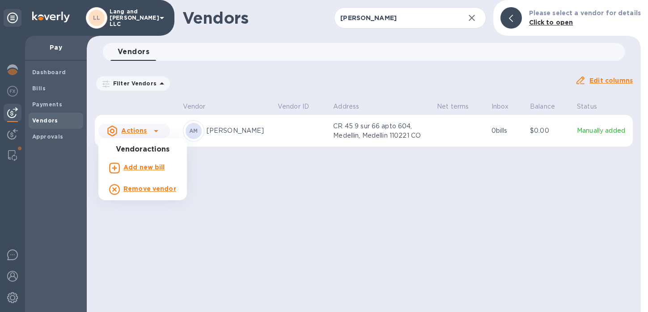
click at [149, 170] on b "Add new bill" at bounding box center [144, 167] width 42 height 7
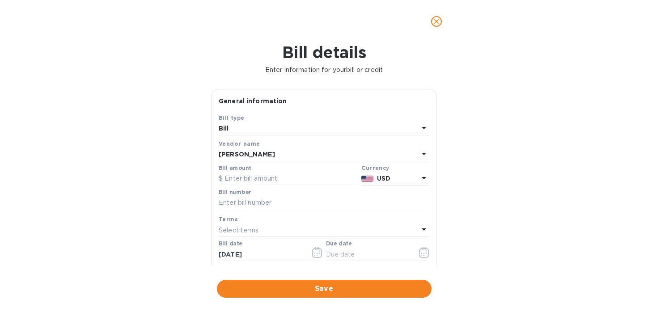
click at [242, 172] on div "Bill amount" at bounding box center [288, 175] width 139 height 21
click at [240, 178] on input "text" at bounding box center [288, 178] width 139 height 13
type input "2,700"
click at [243, 202] on input "text" at bounding box center [324, 202] width 211 height 13
type input "082625"
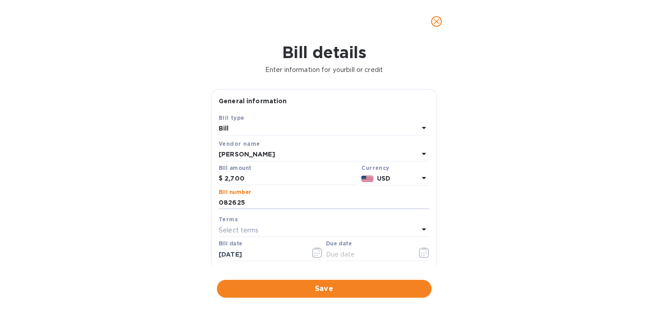
click at [242, 230] on p "Select terms" at bounding box center [239, 230] width 40 height 9
click at [213, 216] on div "Save Bill type Bill Vendor name Angelo Mora Bill amount $ 2,700 Currency USD Bi…" at bounding box center [324, 217] width 225 height 209
click at [346, 255] on input "text" at bounding box center [368, 254] width 85 height 13
type input "[DATE]"
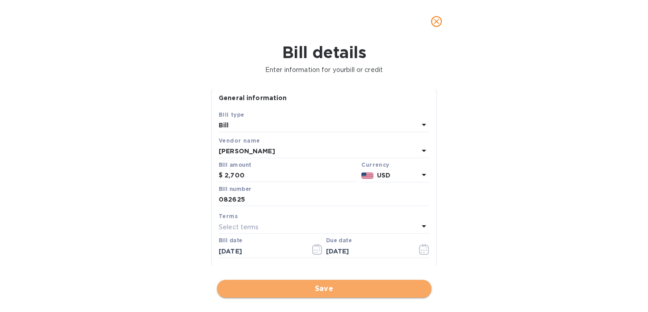
click at [319, 289] on span "Save" at bounding box center [324, 289] width 200 height 11
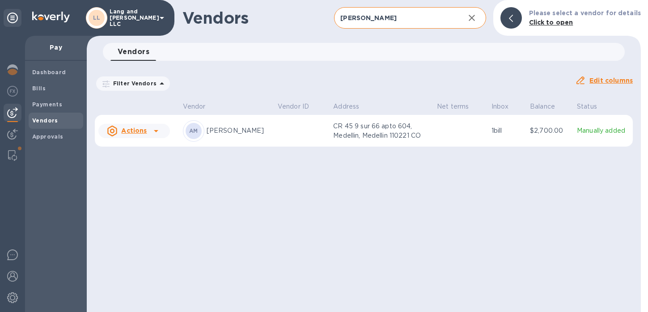
click at [384, 18] on input "angelo" at bounding box center [395, 18] width 123 height 22
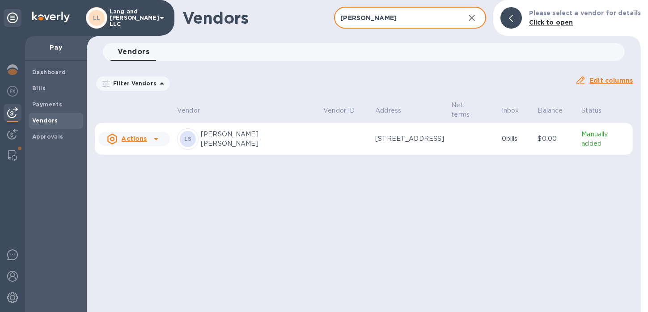
type input "marcel"
click at [155, 138] on icon at bounding box center [156, 139] width 4 height 2
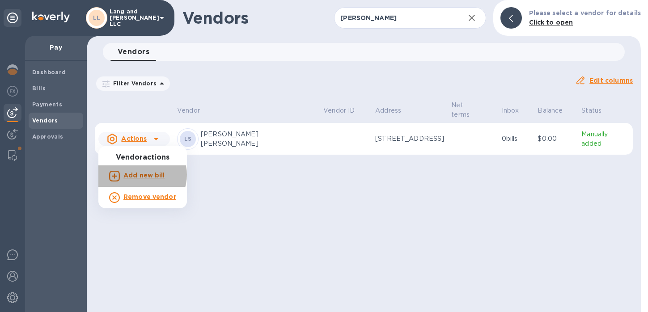
click at [141, 175] on b "Add new bill" at bounding box center [144, 175] width 42 height 7
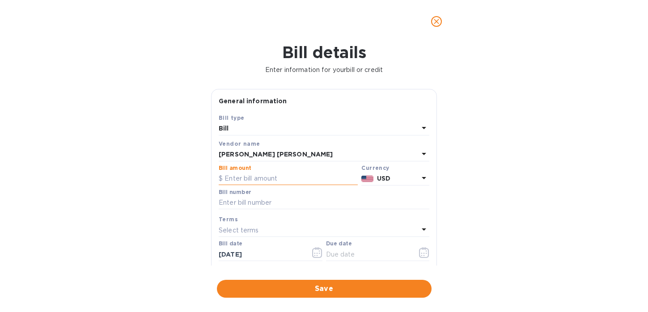
click at [238, 181] on input "text" at bounding box center [288, 178] width 139 height 13
type input "1,600"
click at [223, 195] on label "Bill number" at bounding box center [235, 192] width 32 height 5
click at [231, 202] on input "text" at bounding box center [324, 202] width 211 height 13
type input "082625"
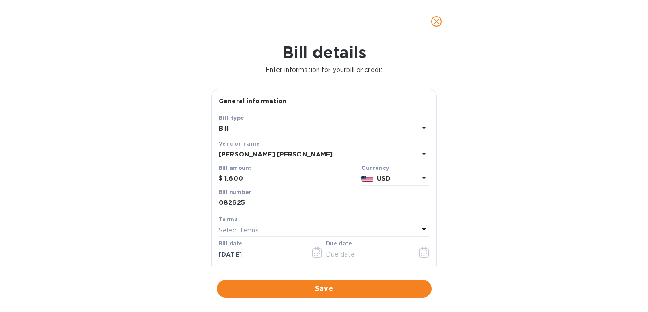
click at [245, 226] on p "Select terms" at bounding box center [239, 230] width 40 height 9
click at [237, 228] on div "Terms NET 30 NET 60 1/10 NET 60 2/10 NET 60 Create new" at bounding box center [324, 297] width 211 height 146
click at [208, 231] on div "General information Save Bill type Bill Vendor name Laura Marcela Gonzalez Sant…" at bounding box center [324, 177] width 235 height 177
click at [354, 257] on input "text" at bounding box center [368, 254] width 85 height 13
type input "[DATE]"
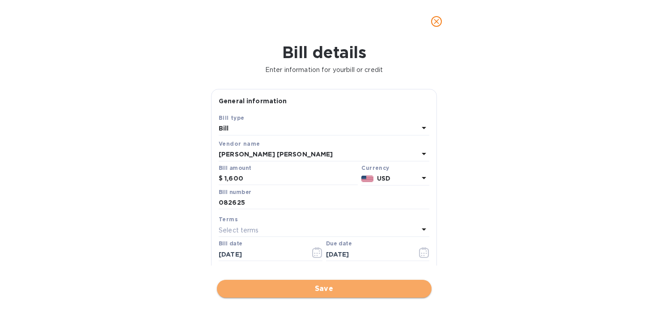
click at [306, 290] on span "Save" at bounding box center [324, 289] width 200 height 11
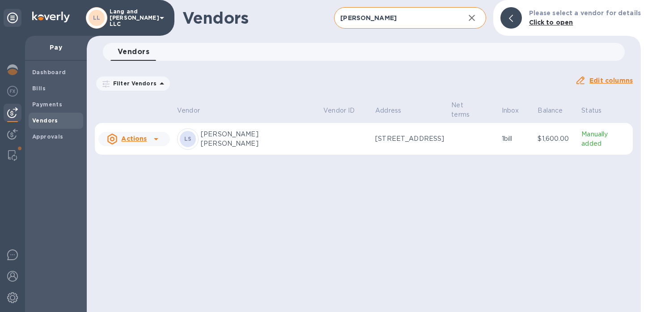
click at [392, 17] on input "[PERSON_NAME]" at bounding box center [395, 18] width 123 height 22
type input "[PERSON_NAME]"
click at [153, 137] on icon at bounding box center [156, 139] width 11 height 11
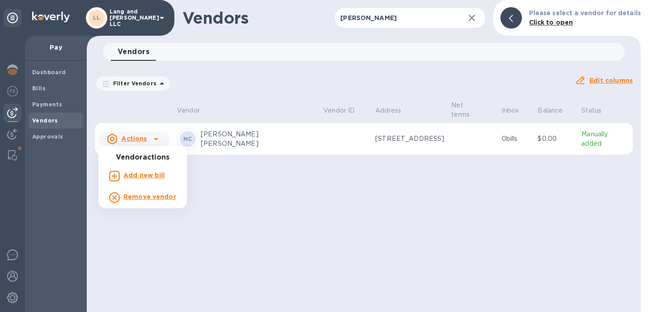
click at [140, 174] on b "Add new bill" at bounding box center [144, 175] width 42 height 7
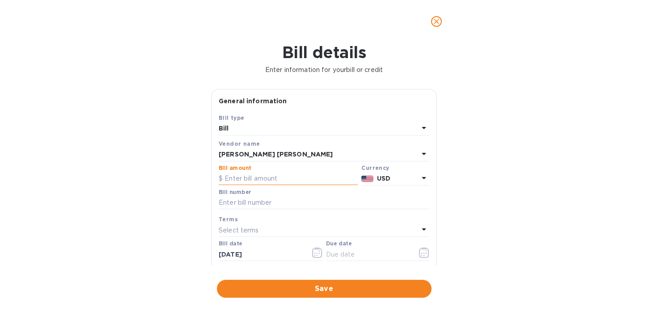
click at [235, 179] on input "text" at bounding box center [288, 178] width 139 height 13
type input "1,940"
click at [246, 205] on input "text" at bounding box center [324, 202] width 211 height 13
type input "082625"
click at [347, 251] on input "text" at bounding box center [368, 254] width 85 height 13
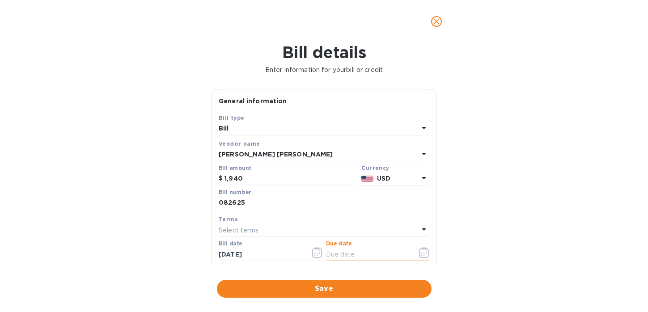
type input "[DATE]"
click at [301, 294] on span "Save" at bounding box center [324, 289] width 200 height 11
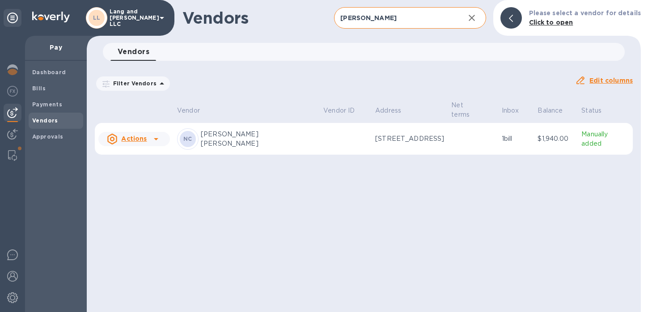
click at [363, 22] on input "[PERSON_NAME]" at bounding box center [395, 18] width 123 height 22
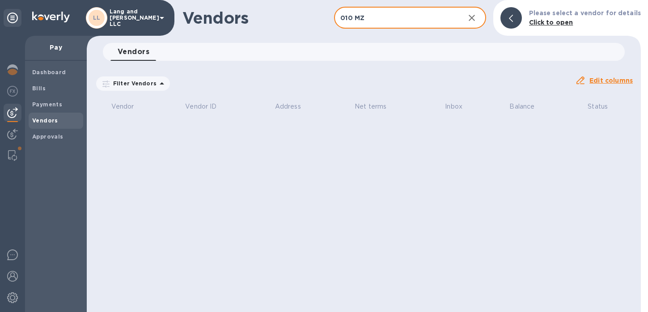
click at [375, 17] on input "010 MZ" at bounding box center [395, 18] width 123 height 22
type input "[PERSON_NAME]"
click at [476, 15] on icon "button" at bounding box center [472, 18] width 11 height 11
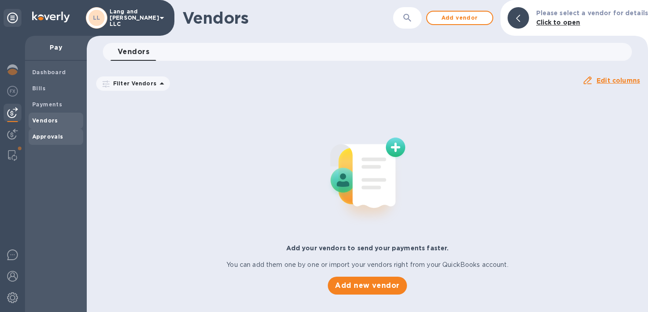
click at [56, 135] on b "Approvals" at bounding box center [47, 136] width 31 height 7
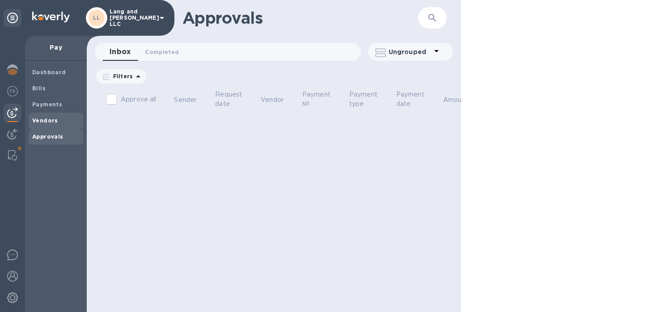
click at [51, 118] on b "Vendors" at bounding box center [45, 120] width 26 height 7
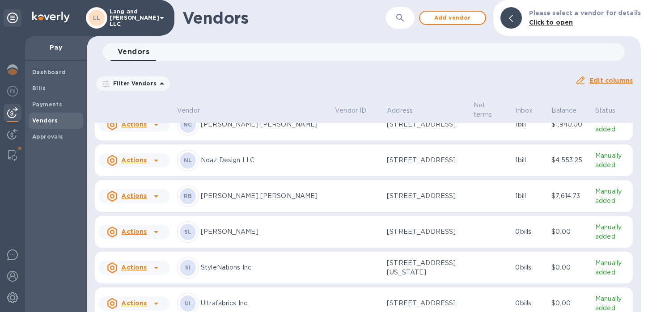
scroll to position [1511, 0]
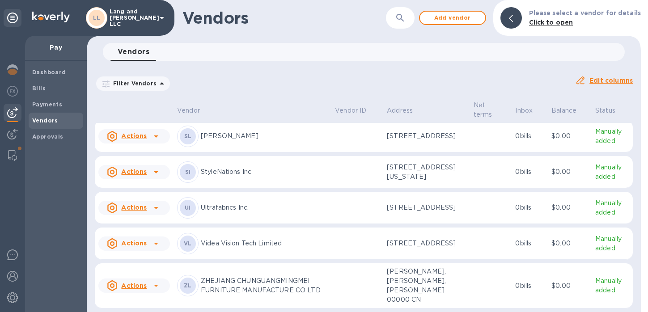
click at [396, 21] on button "button" at bounding box center [400, 17] width 21 height 21
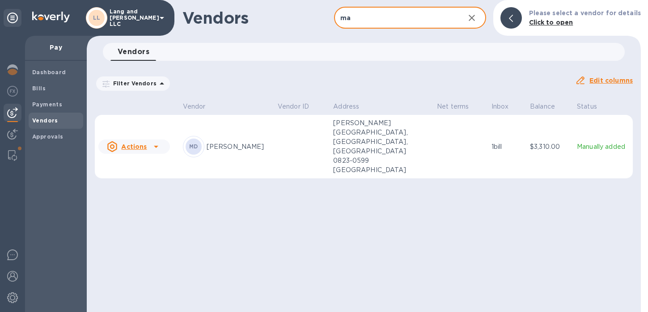
type input "m"
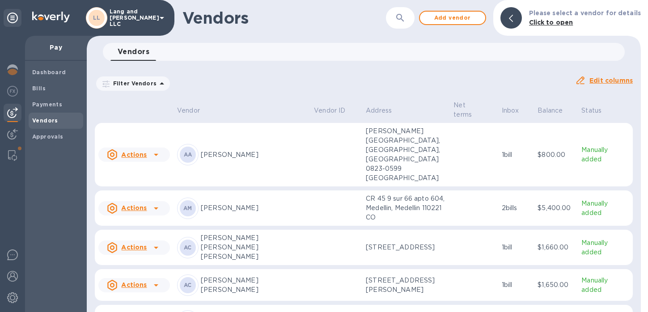
click at [394, 21] on div "​" at bounding box center [400, 18] width 29 height 22
click at [402, 23] on button "button" at bounding box center [400, 17] width 21 height 21
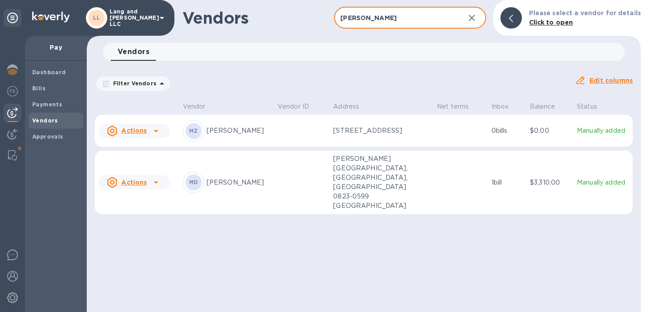
type input "[PERSON_NAME]"
click at [157, 132] on icon at bounding box center [156, 131] width 11 height 11
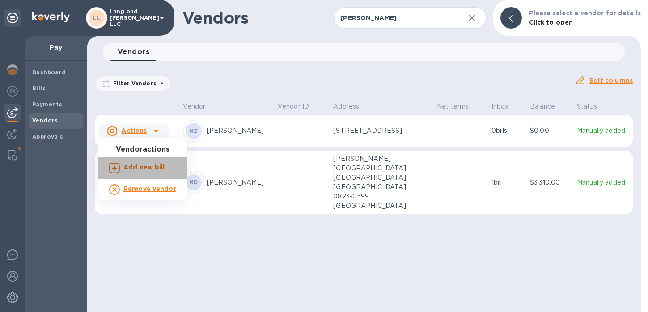
click at [144, 170] on b "Add new bill" at bounding box center [144, 167] width 42 height 7
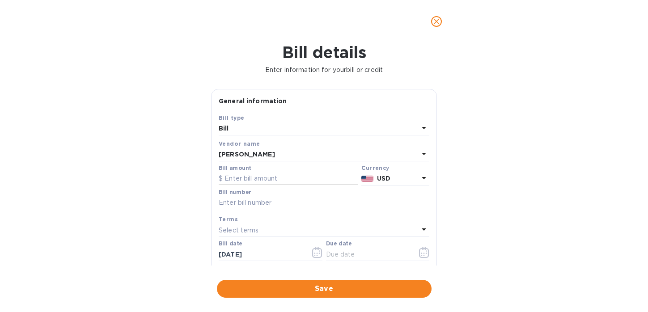
click at [235, 177] on input "text" at bounding box center [288, 178] width 139 height 13
type input "2,557.22"
click at [234, 204] on input "text" at bounding box center [324, 202] width 211 height 13
type input "082625"
click at [249, 233] on p "Select terms" at bounding box center [239, 230] width 40 height 9
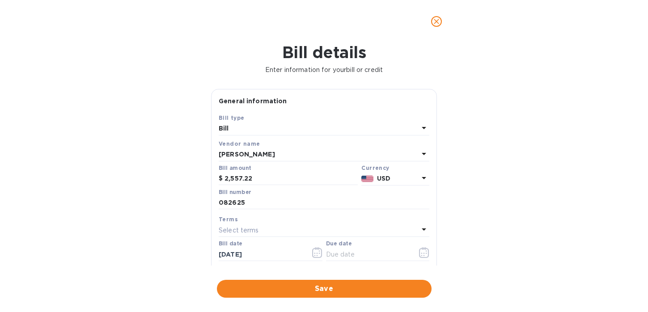
click at [186, 236] on div "Bill details Enter information for your bill or credit General information Save…" at bounding box center [324, 177] width 648 height 269
click at [331, 251] on input "text" at bounding box center [368, 254] width 85 height 13
type input "[DATE]"
click at [317, 289] on span "Save" at bounding box center [324, 289] width 200 height 11
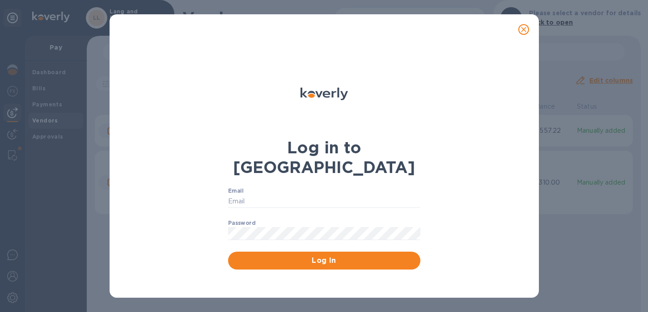
type input "[PERSON_NAME][EMAIL_ADDRESS][DOMAIN_NAME]"
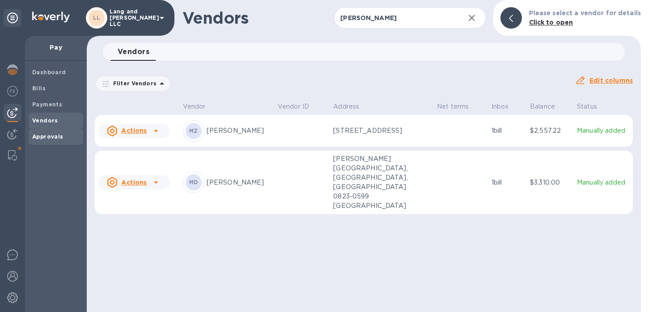
click at [43, 138] on b "Approvals" at bounding box center [47, 136] width 31 height 7
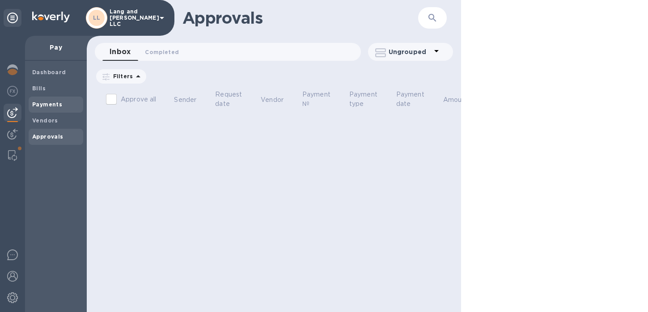
click at [46, 104] on b "Payments" at bounding box center [47, 104] width 30 height 7
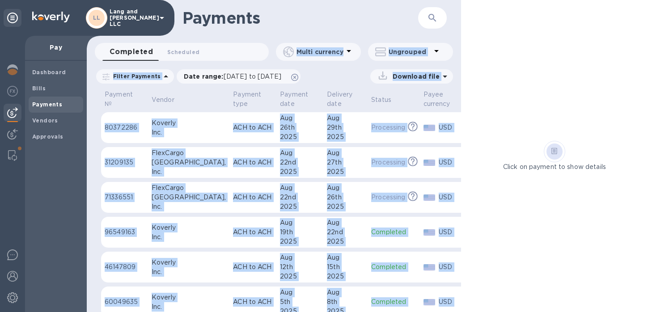
drag, startPoint x: 460, startPoint y: 10, endPoint x: 563, endPoint y: 7, distance: 103.0
click at [563, 8] on div "Payments ​ Completed 0 Scheduled 0 Multi currency Ungrouped Filter Payments Dat…" at bounding box center [368, 156] width 562 height 312
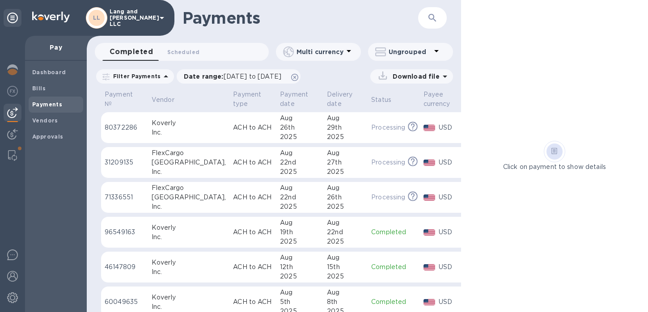
click at [277, 36] on div "Payments ​ Completed 0 Scheduled 0 Multi currency Ungrouped Filter Payments Dat…" at bounding box center [274, 156] width 375 height 312
click at [47, 76] on span "Dashboard" at bounding box center [49, 72] width 34 height 9
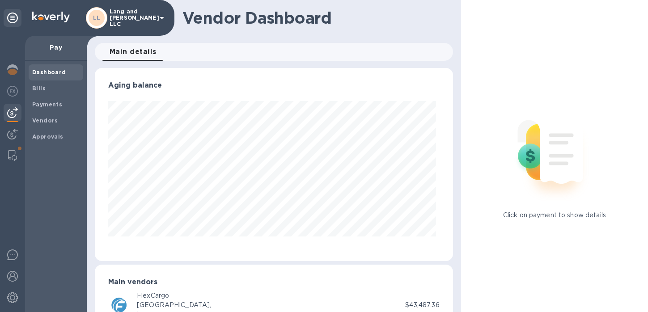
scroll to position [193, 355]
click at [13, 112] on img at bounding box center [12, 112] width 11 height 11
click at [49, 106] on b "Payments" at bounding box center [47, 104] width 30 height 7
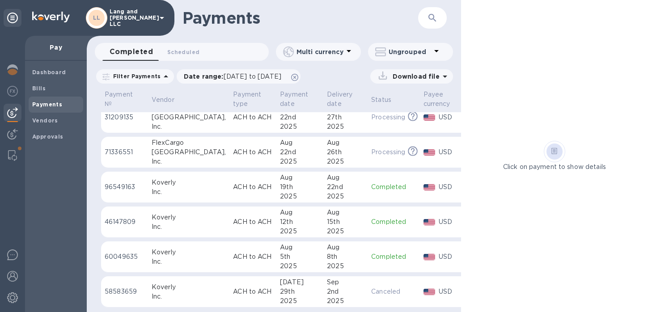
scroll to position [56, 0]
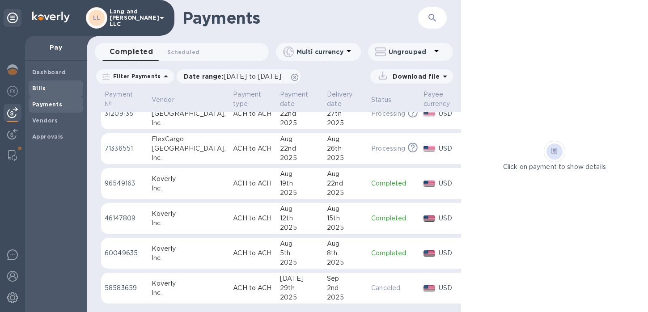
click at [48, 88] on span "Bills" at bounding box center [55, 88] width 47 height 9
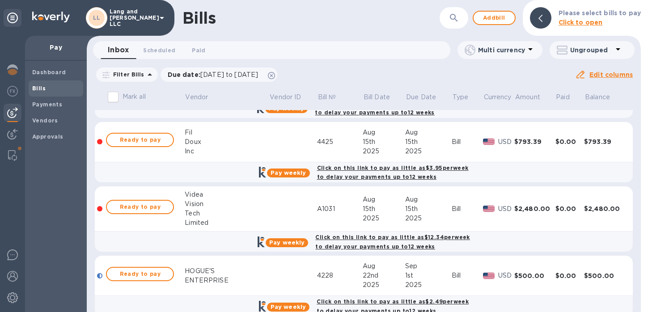
scroll to position [376, 0]
click at [460, 17] on icon "button" at bounding box center [454, 18] width 11 height 11
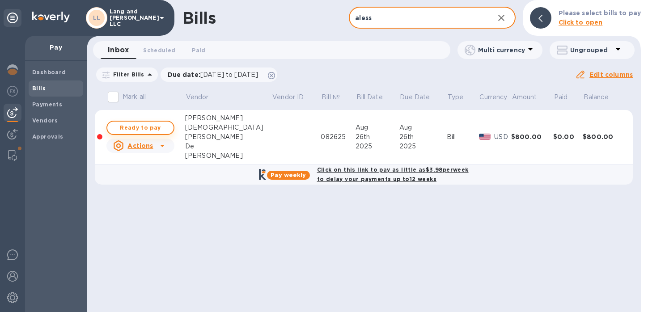
type input "aless"
click at [149, 129] on span "Ready to pay" at bounding box center [141, 128] width 52 height 11
checkbox input "true"
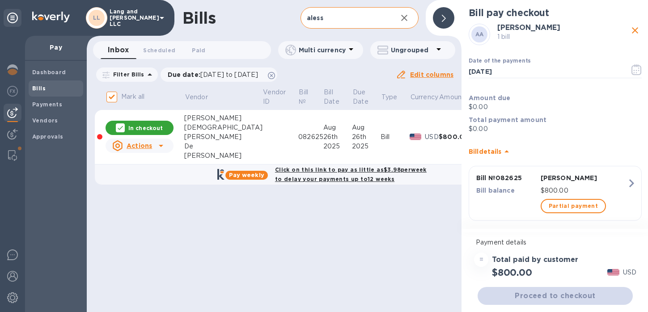
click at [405, 17] on icon "button" at bounding box center [404, 18] width 6 height 6
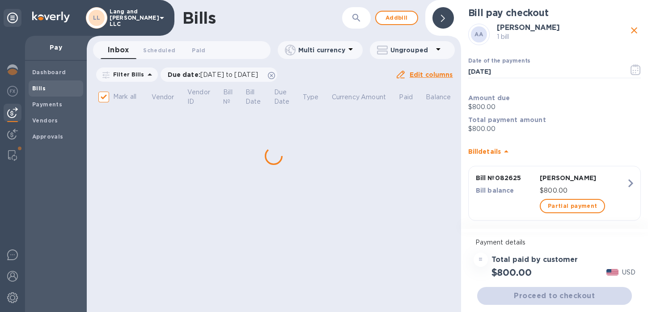
checkbox input "false"
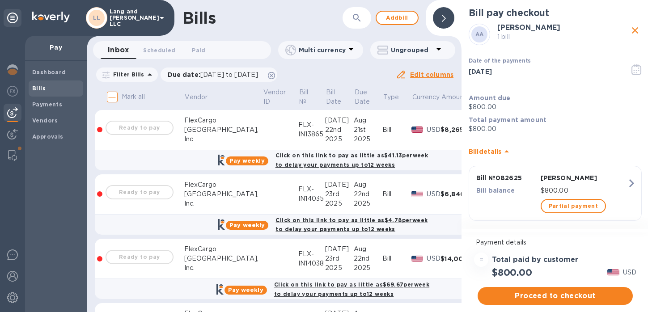
click at [356, 19] on icon "button" at bounding box center [357, 18] width 8 height 8
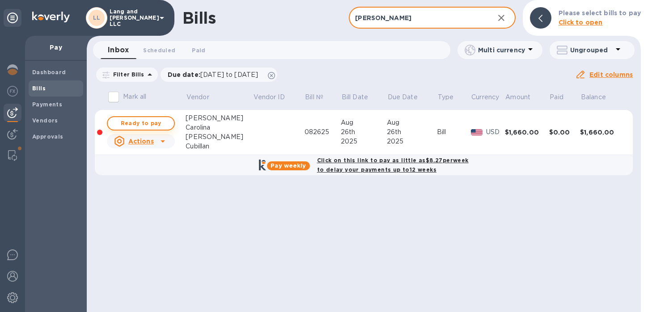
type input "[PERSON_NAME]"
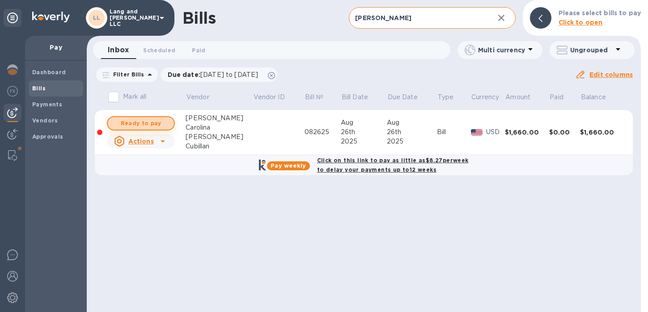
click at [160, 122] on span "Ready to pay" at bounding box center [141, 123] width 52 height 11
checkbox input "true"
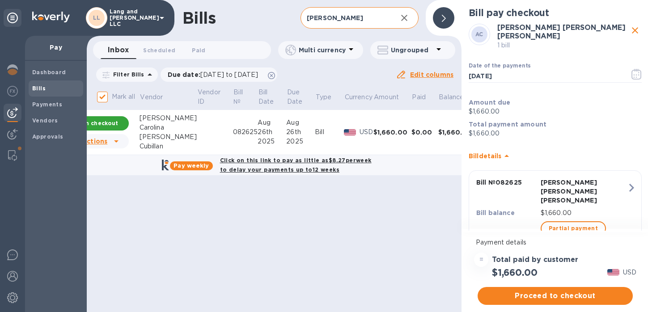
scroll to position [0, 47]
click at [327, 17] on input "[PERSON_NAME]" at bounding box center [345, 18] width 89 height 22
click at [327, 17] on input "ann" at bounding box center [345, 18] width 89 height 22
type input "astrid"
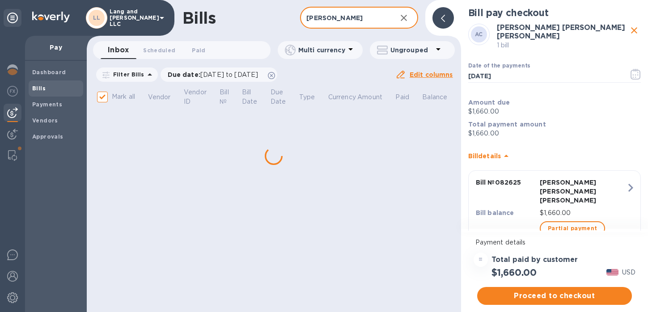
checkbox input "false"
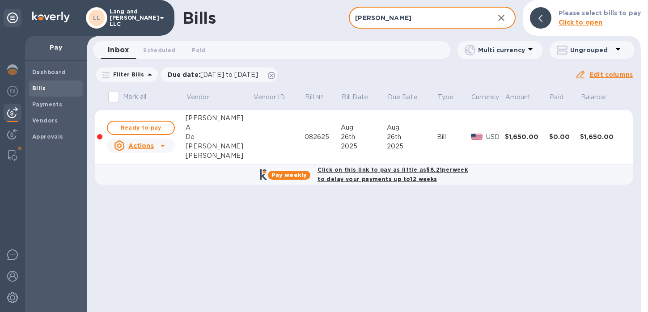
scroll to position [0, 0]
type input "astrid"
click at [142, 126] on span "Ready to pay" at bounding box center [141, 128] width 52 height 11
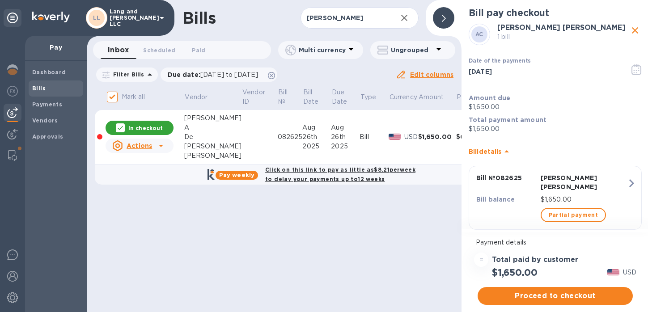
click at [632, 30] on icon "close" at bounding box center [635, 30] width 6 height 6
checkbox input "false"
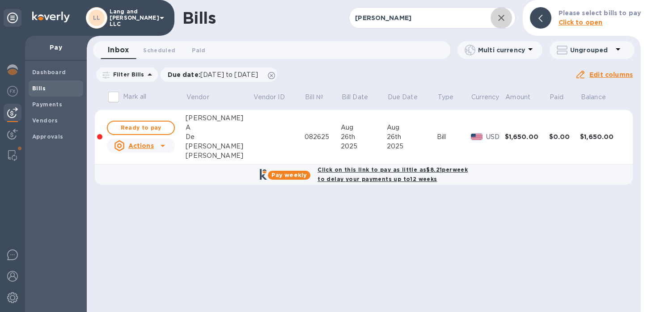
click at [502, 14] on icon "button" at bounding box center [501, 18] width 11 height 11
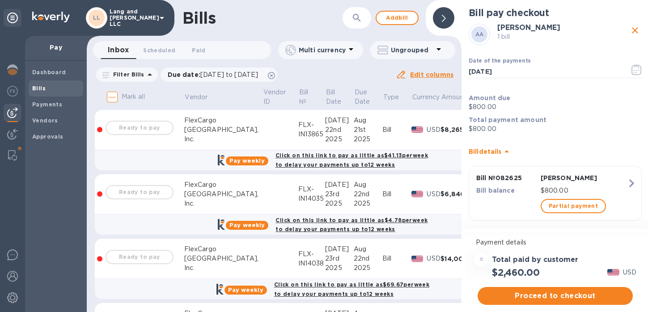
click at [358, 19] on icon "button" at bounding box center [357, 18] width 11 height 11
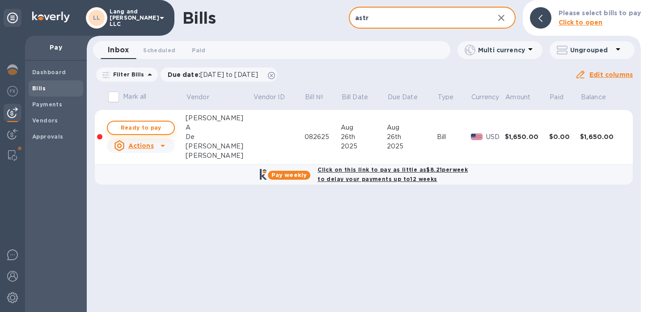
type input "astr"
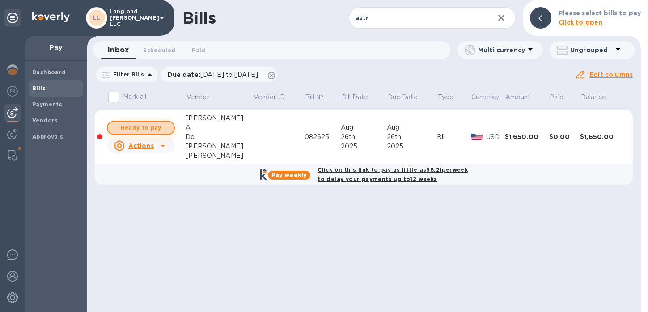
click at [148, 124] on span "Ready to pay" at bounding box center [141, 128] width 52 height 11
checkbox input "true"
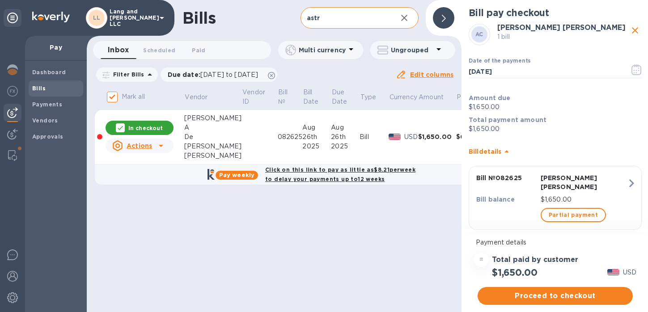
click at [341, 17] on input "astr" at bounding box center [345, 18] width 89 height 22
type input "gabr"
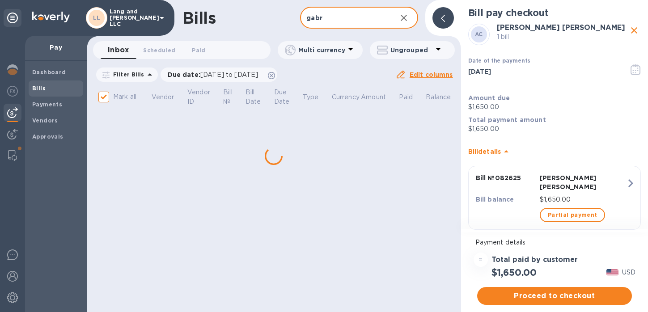
checkbox input "false"
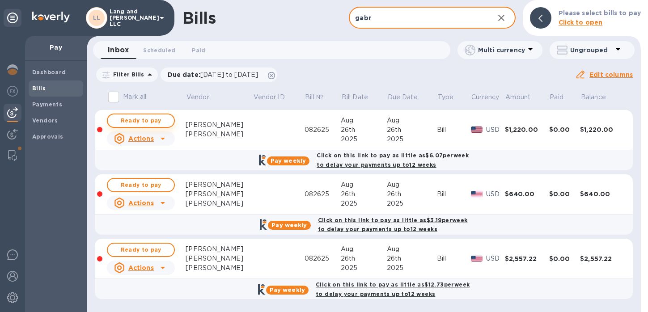
click at [159, 119] on span "Ready to pay" at bounding box center [141, 120] width 52 height 11
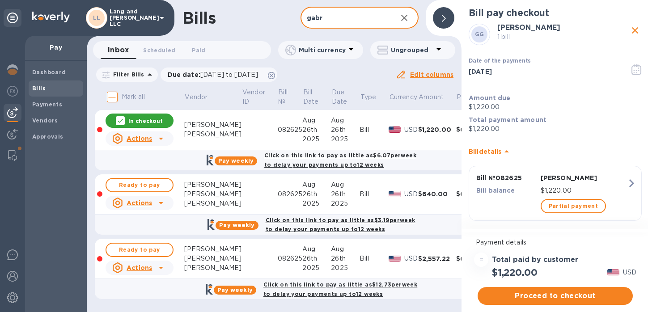
click at [344, 18] on input "gabr" at bounding box center [345, 18] width 89 height 22
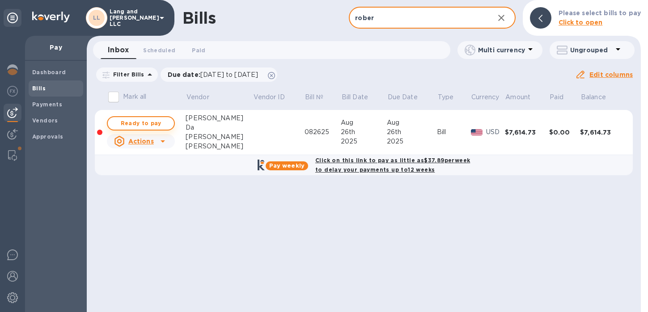
type input "rober"
click at [153, 126] on span "Ready to pay" at bounding box center [141, 123] width 52 height 11
checkbox input "true"
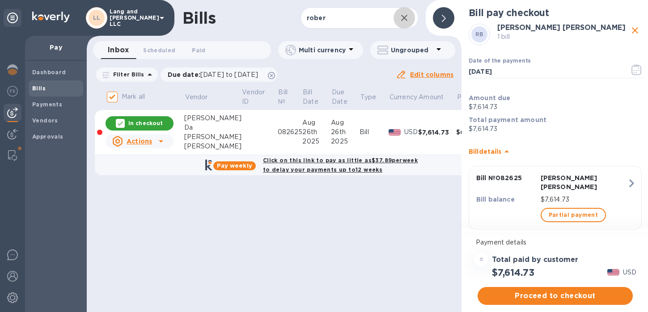
click at [404, 17] on icon "button" at bounding box center [404, 18] width 11 height 11
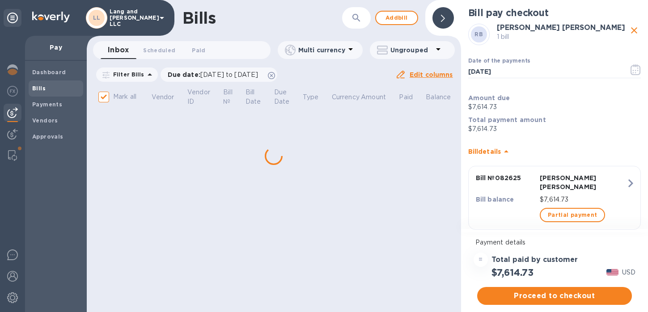
checkbox input "false"
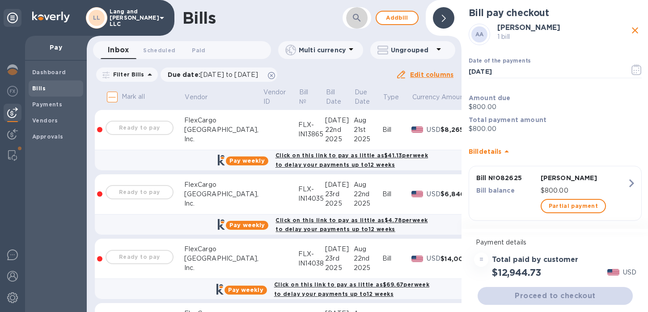
click at [352, 24] on button "button" at bounding box center [356, 17] width 21 height 21
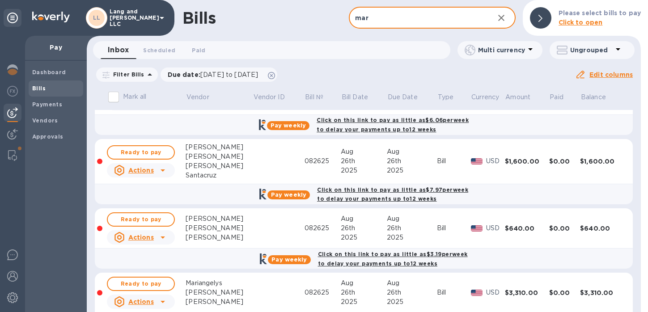
scroll to position [37, 0]
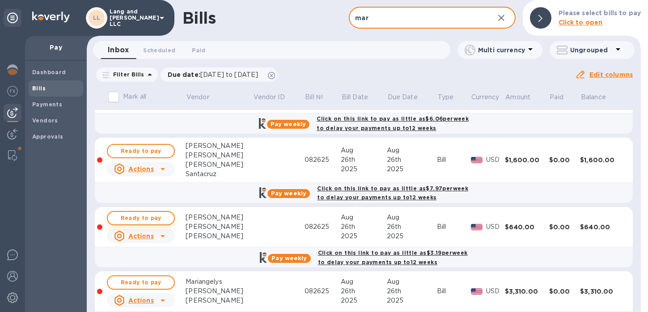
click at [157, 218] on span "Ready to pay" at bounding box center [141, 218] width 52 height 11
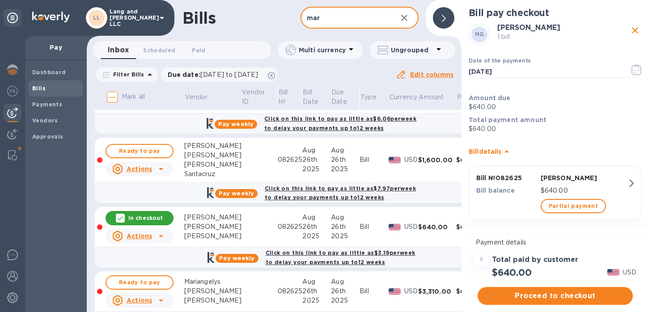
click at [331, 21] on input "mar" at bounding box center [345, 18] width 89 height 22
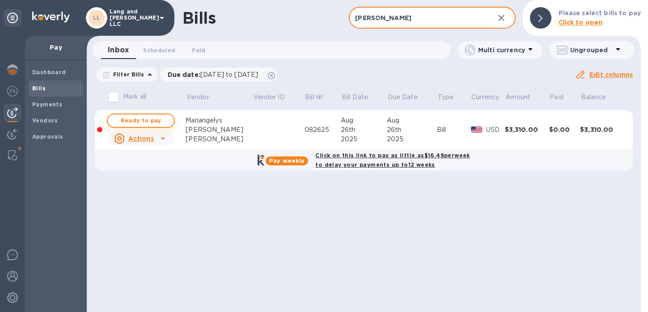
type input "marian"
click at [153, 122] on span "Ready to pay" at bounding box center [141, 120] width 52 height 11
checkbox input "true"
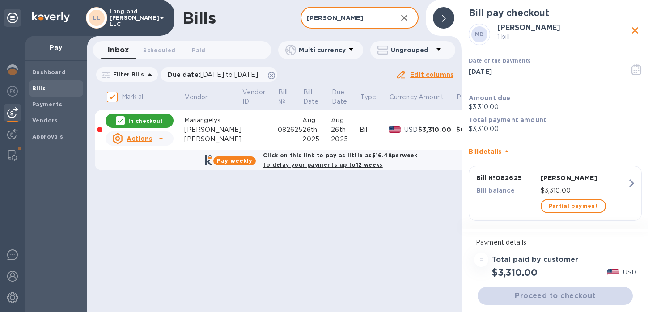
click at [349, 17] on input "marian" at bounding box center [345, 18] width 89 height 22
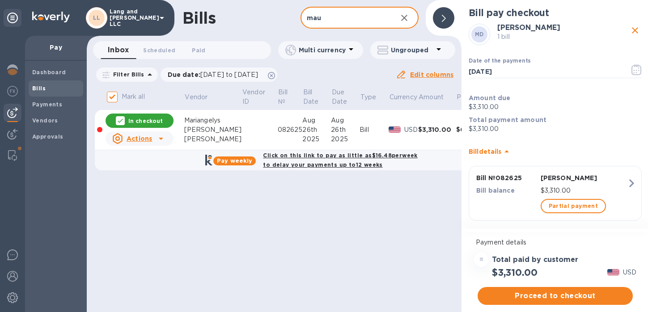
type input "maur"
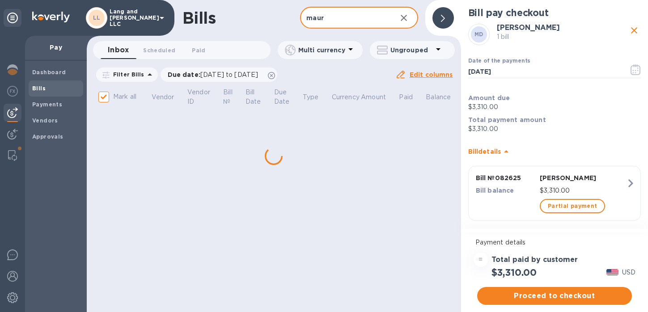
checkbox input "false"
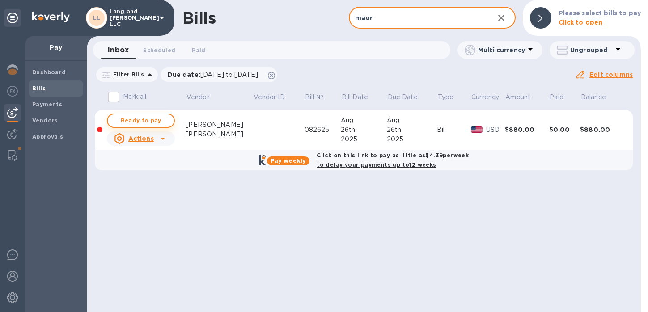
type input "maur"
click at [160, 121] on span "Ready to pay" at bounding box center [141, 120] width 52 height 11
checkbox input "true"
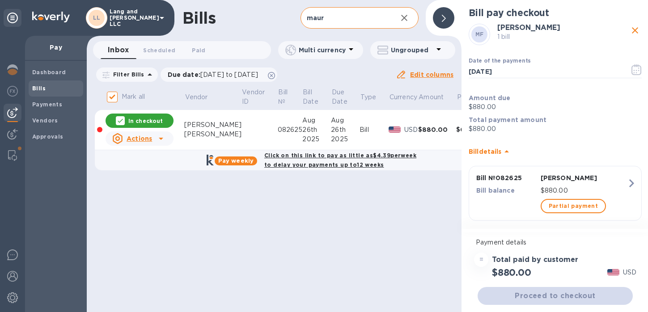
click at [344, 24] on input "maur" at bounding box center [345, 18] width 89 height 22
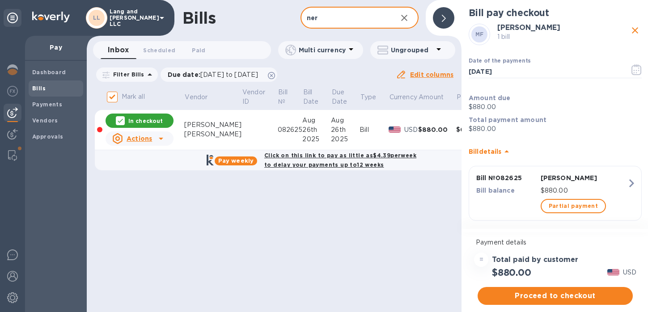
type input "nery"
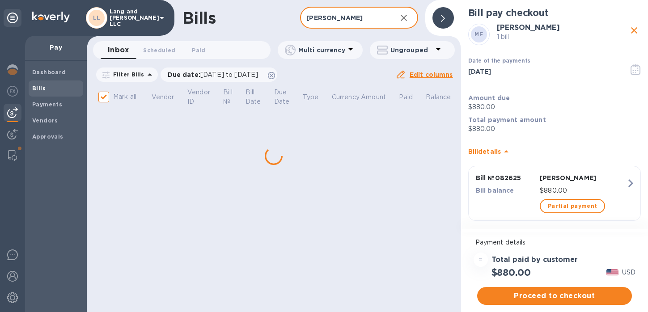
checkbox input "false"
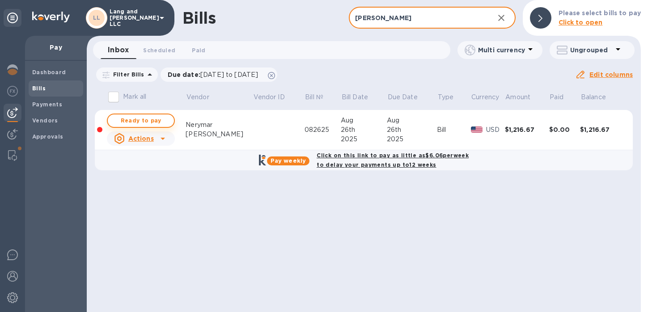
type input "nery"
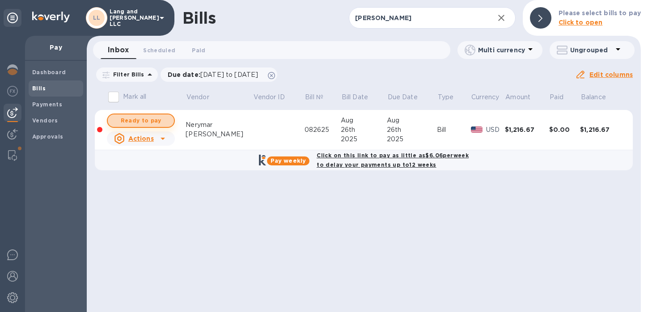
click at [154, 119] on span "Ready to pay" at bounding box center [141, 120] width 52 height 11
checkbox input "true"
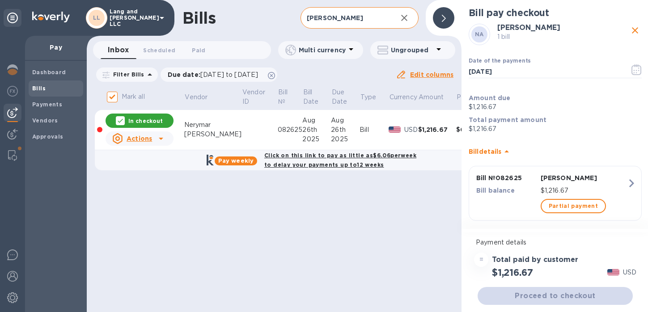
click at [346, 21] on input "nery" at bounding box center [345, 18] width 89 height 22
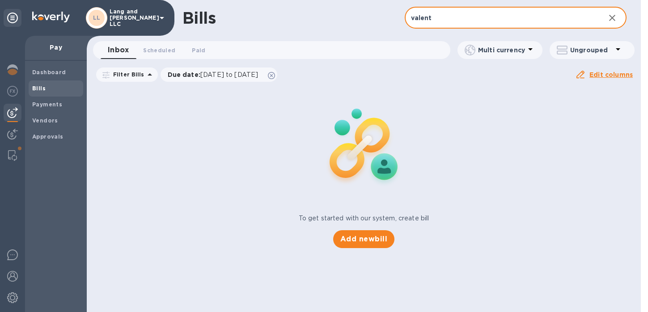
click at [431, 17] on input "valent" at bounding box center [502, 18] width 194 height 22
click at [458, 20] on input "valent" at bounding box center [502, 18] width 194 height 22
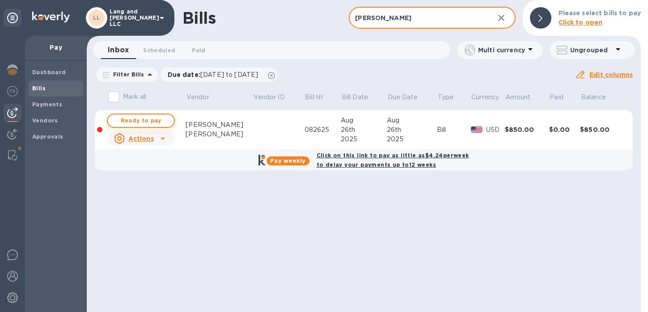
type input "juan"
click at [149, 120] on span "Ready to pay" at bounding box center [141, 120] width 52 height 11
checkbox input "true"
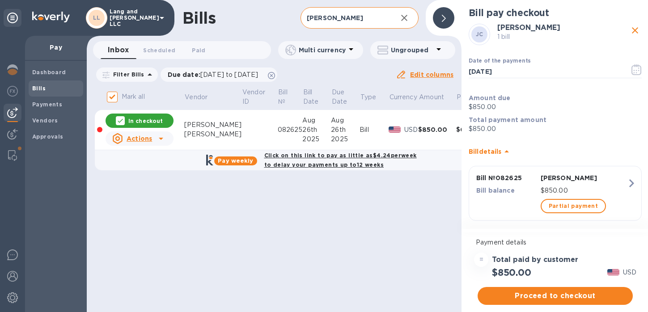
click at [329, 21] on input "juan" at bounding box center [345, 18] width 89 height 22
type input "hadas"
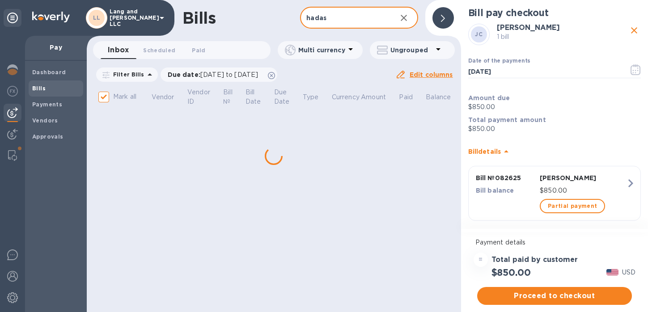
checkbox input "false"
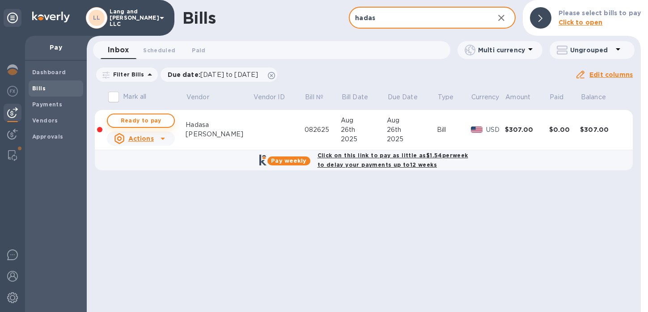
type input "hadas"
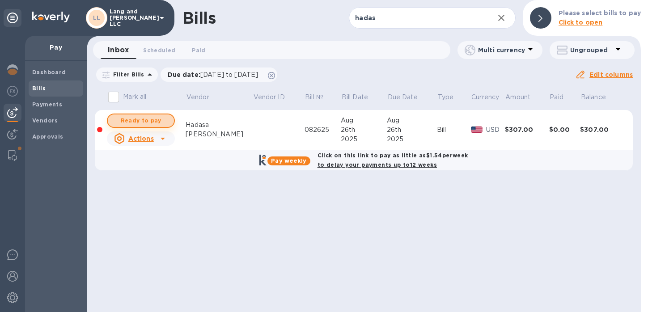
click at [158, 125] on span "Ready to pay" at bounding box center [141, 120] width 52 height 11
checkbox input "true"
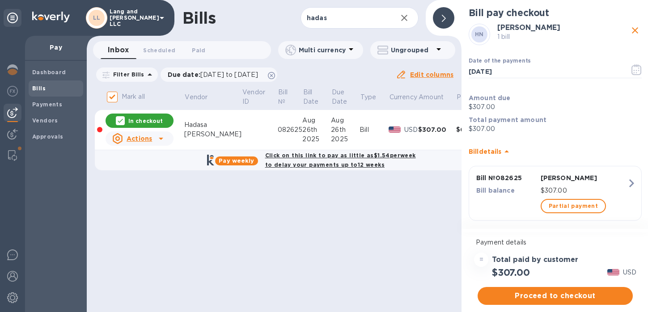
click at [405, 18] on icon "button" at bounding box center [404, 18] width 6 height 6
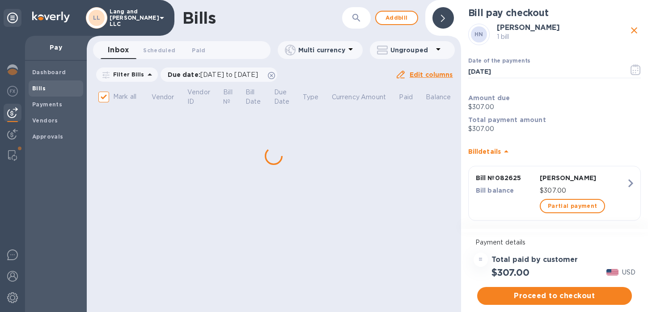
checkbox input "false"
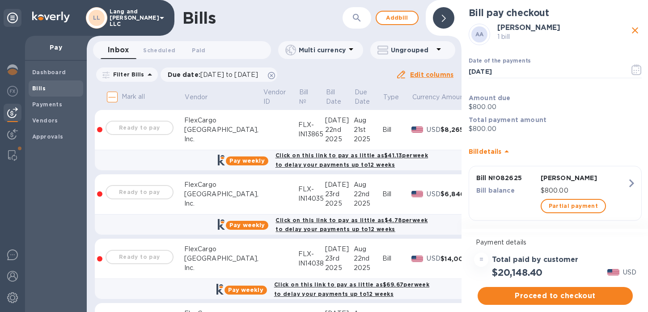
click at [348, 19] on button "button" at bounding box center [356, 17] width 21 height 21
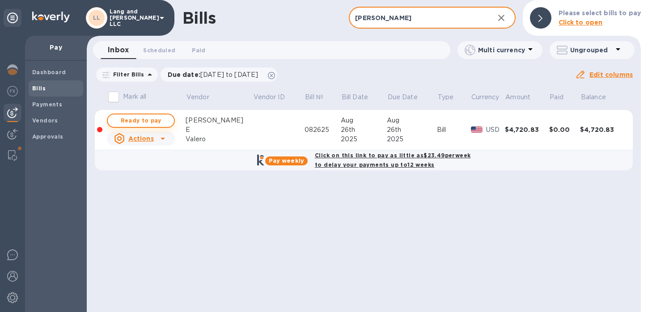
type input "isabel"
click at [131, 125] on span "Ready to pay" at bounding box center [141, 120] width 52 height 11
checkbox input "true"
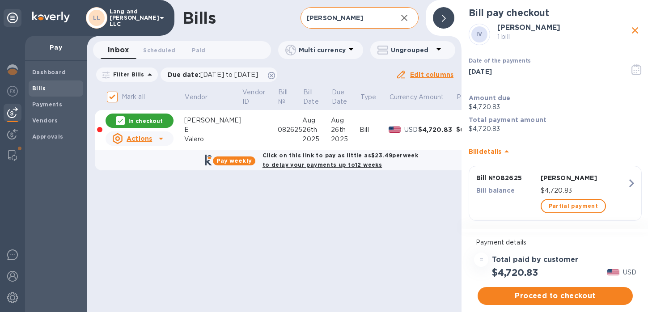
click at [332, 16] on input "isabel" at bounding box center [345, 18] width 89 height 22
type input "noaz"
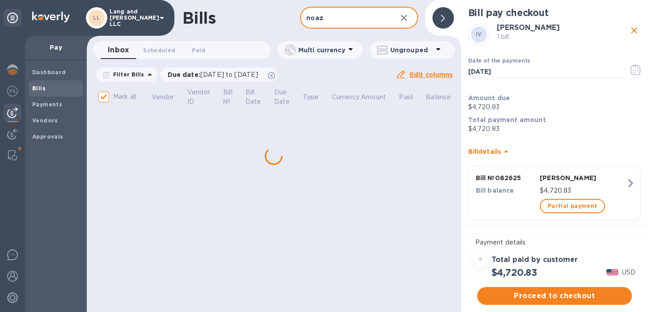
checkbox input "false"
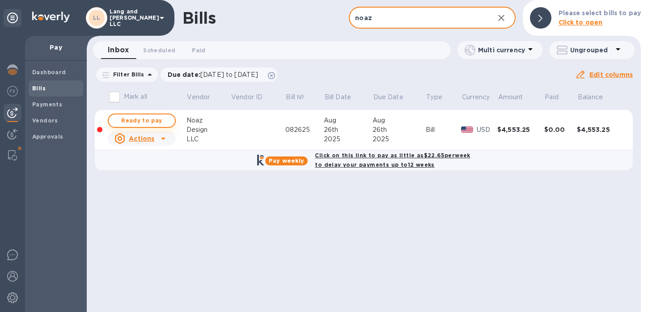
type input "noaz"
click at [161, 115] on span "Ready to pay" at bounding box center [142, 120] width 52 height 11
checkbox input "true"
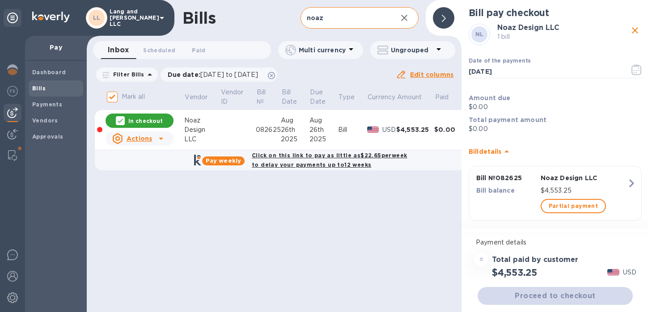
click at [365, 21] on input "noaz" at bounding box center [345, 18] width 89 height 22
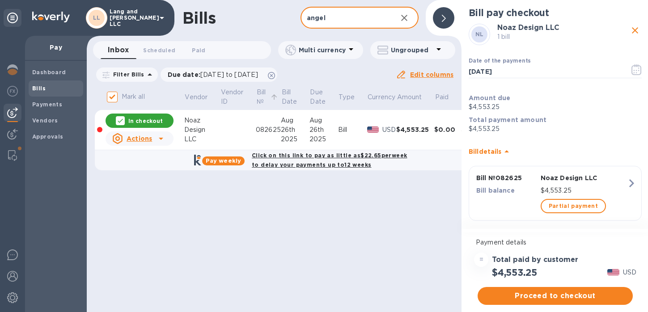
type input "angelo"
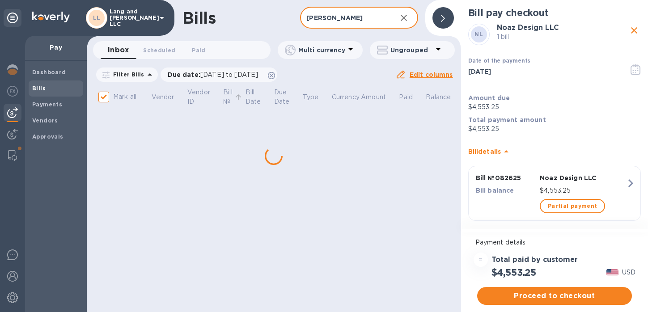
checkbox input "false"
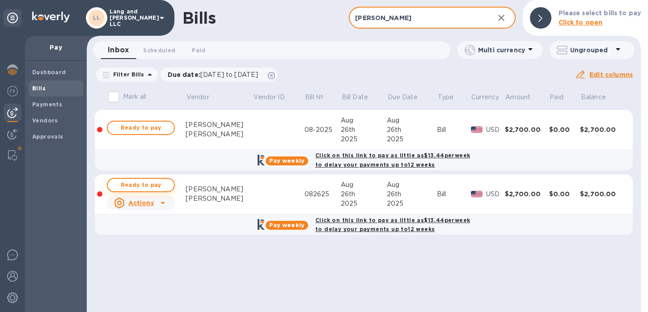
click at [157, 187] on span "Ready to pay" at bounding box center [141, 185] width 52 height 11
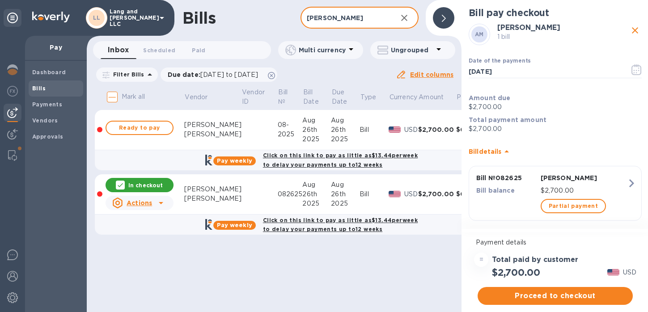
click at [344, 20] on input "angelo" at bounding box center [345, 18] width 89 height 22
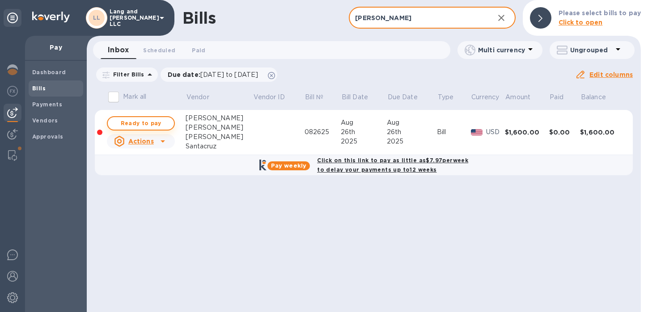
type input "marcel"
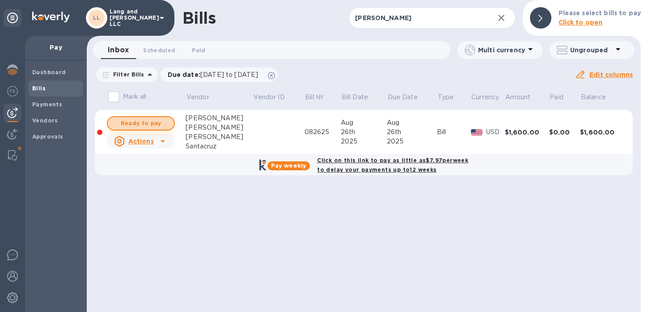
click at [159, 120] on span "Ready to pay" at bounding box center [141, 123] width 52 height 11
checkbox input "true"
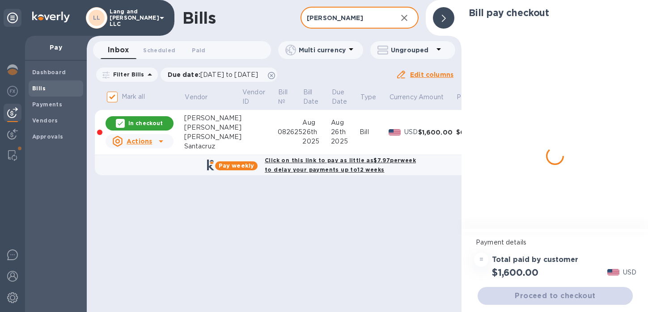
click at [355, 20] on input "marcel" at bounding box center [345, 18] width 89 height 22
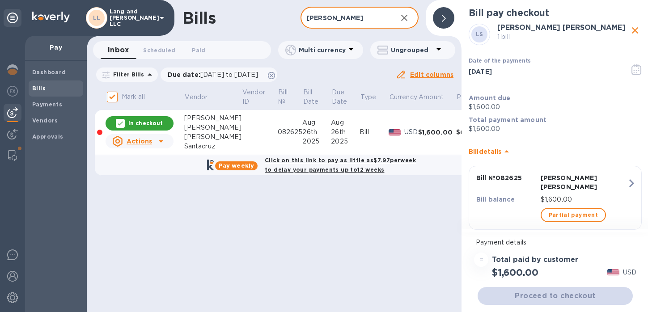
type input "nikol"
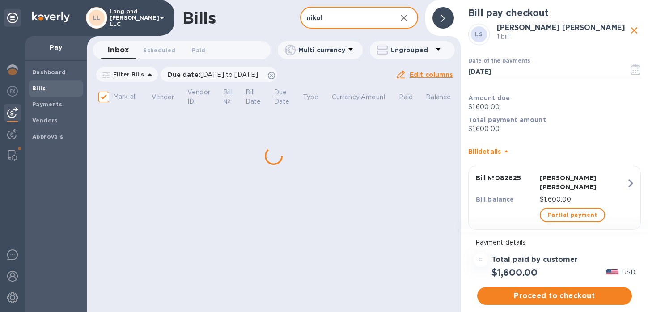
checkbox input "false"
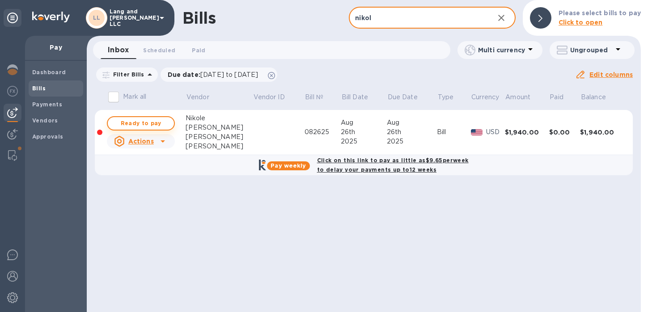
type input "nikol"
click at [155, 123] on span "Ready to pay" at bounding box center [141, 123] width 52 height 11
checkbox input "true"
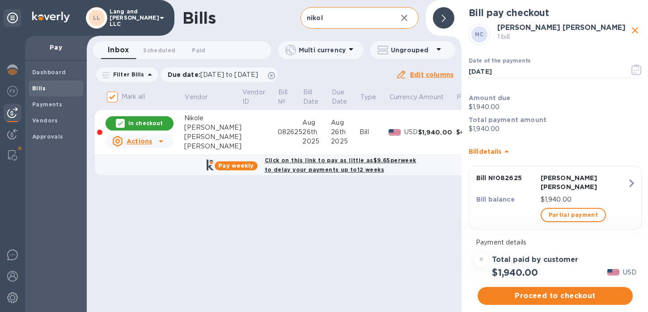
click at [340, 20] on input "nikol" at bounding box center [345, 18] width 89 height 22
click at [340, 19] on input "nikol" at bounding box center [345, 18] width 89 height 22
type input "[PERSON_NAME]"
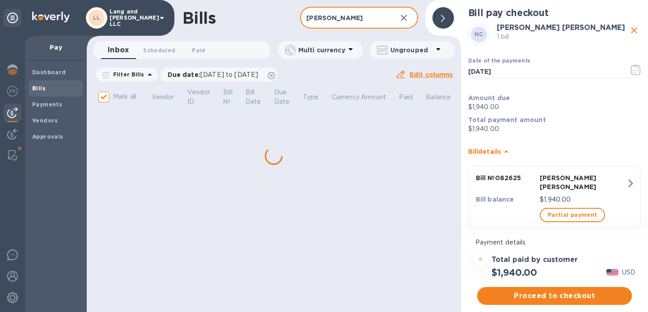
checkbox input "false"
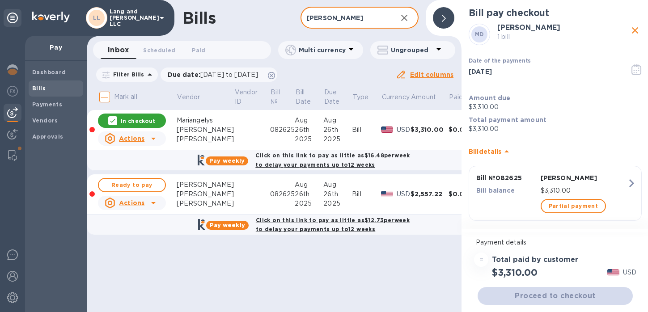
scroll to position [0, 10]
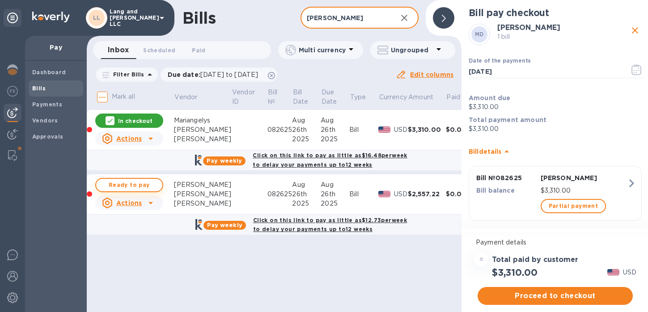
type input "[PERSON_NAME]"
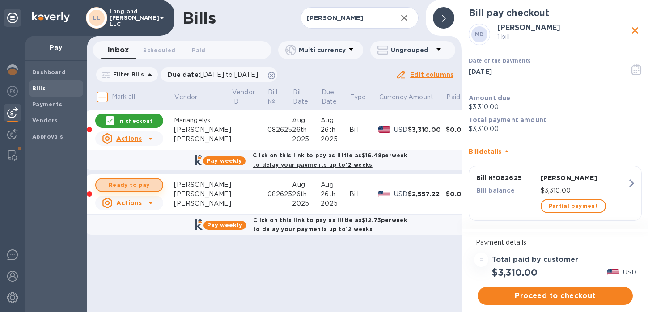
click at [148, 189] on span "Ready to pay" at bounding box center [129, 185] width 52 height 11
click at [132, 187] on p "In checkout" at bounding box center [135, 186] width 34 height 8
checkbox input "false"
click at [404, 17] on icon "button" at bounding box center [404, 18] width 6 height 6
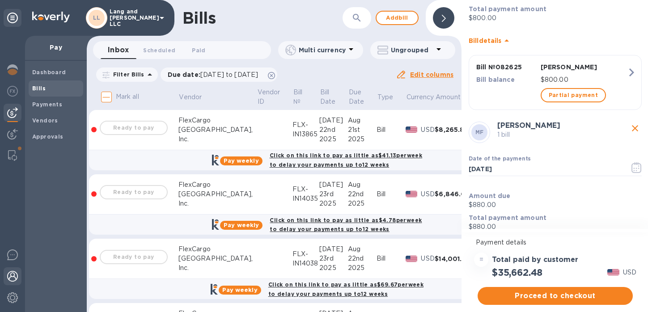
scroll to position [113, 0]
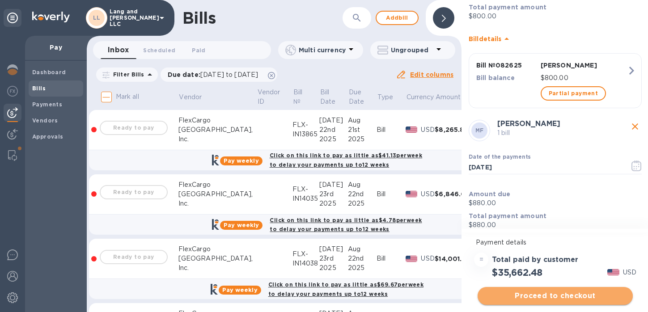
click at [537, 298] on span "Proceed to checkout" at bounding box center [555, 296] width 141 height 11
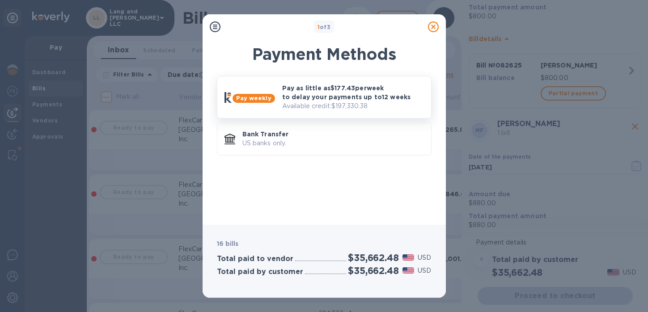
click at [317, 97] on p "Pay as little as $177.43 per week to delay your payments up to 12 weeks" at bounding box center [353, 93] width 142 height 18
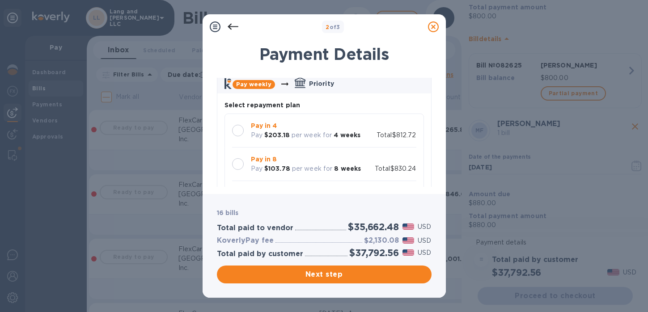
scroll to position [47, 0]
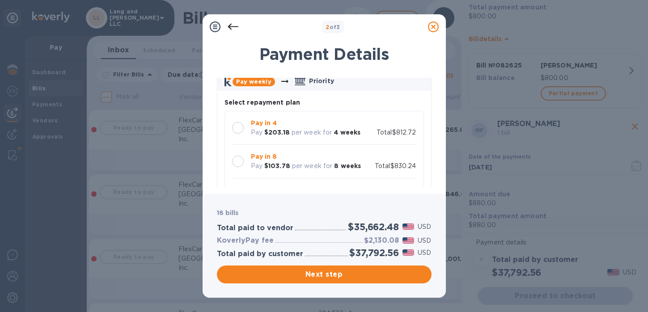
click at [237, 128] on div at bounding box center [238, 128] width 12 height 12
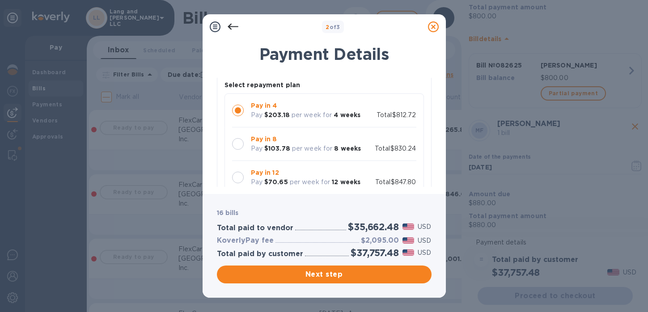
scroll to position [62, 0]
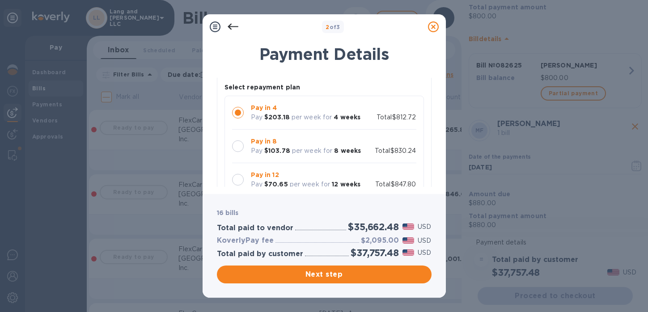
click at [239, 146] on div at bounding box center [238, 146] width 12 height 12
click at [240, 113] on div at bounding box center [238, 113] width 12 height 12
click at [239, 149] on div at bounding box center [238, 146] width 12 height 12
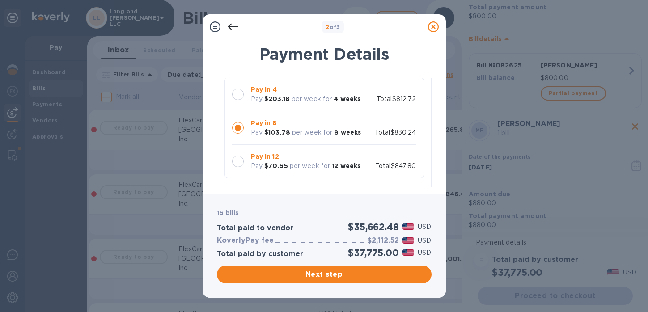
click at [235, 159] on div at bounding box center [238, 162] width 12 height 12
click at [239, 129] on div at bounding box center [238, 128] width 12 height 12
click at [240, 96] on div at bounding box center [238, 95] width 12 height 12
click at [238, 124] on div at bounding box center [238, 128] width 12 height 12
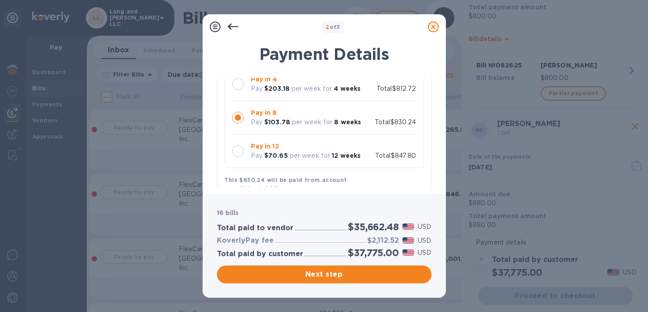
scroll to position [91, 0]
click at [237, 151] on div at bounding box center [238, 151] width 12 height 12
click at [238, 118] on div at bounding box center [238, 117] width 12 height 12
click at [241, 151] on div at bounding box center [238, 151] width 12 height 12
click at [235, 118] on div at bounding box center [238, 117] width 12 height 12
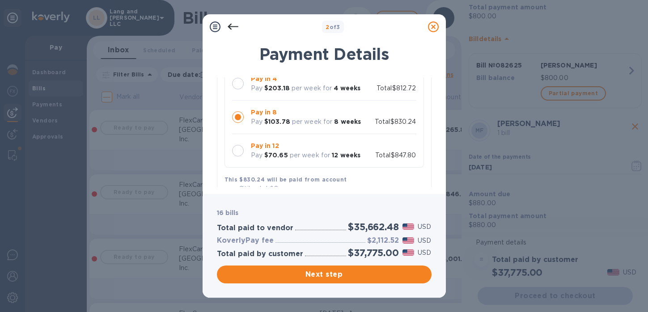
click at [238, 151] on div at bounding box center [238, 151] width 12 height 12
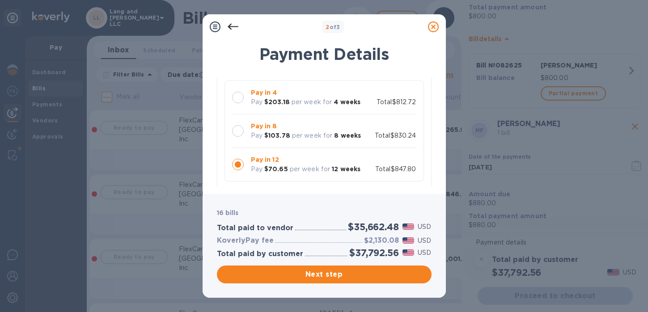
scroll to position [75, 0]
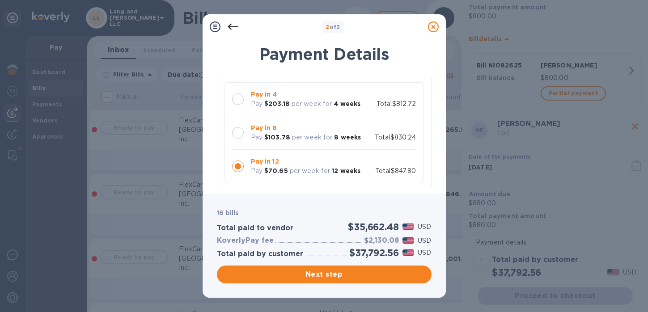
click at [238, 101] on div at bounding box center [238, 100] width 12 height 12
click at [238, 165] on div at bounding box center [238, 167] width 12 height 12
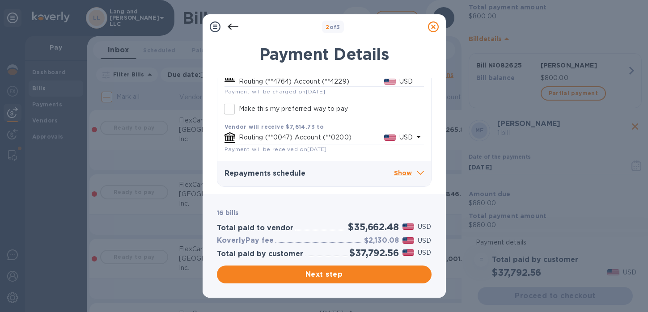
scroll to position [5293, 0]
click at [403, 174] on p "Show" at bounding box center [409, 173] width 30 height 11
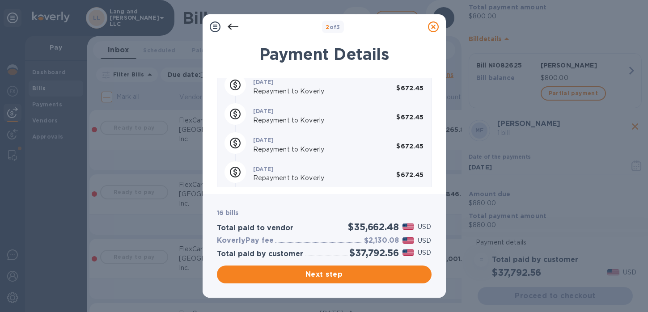
scroll to position [5671, 0]
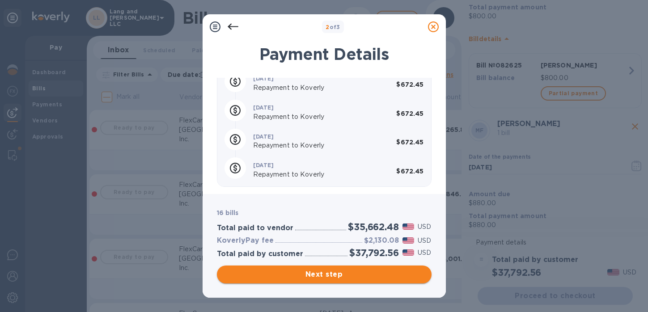
click at [324, 279] on span "Next step" at bounding box center [324, 274] width 200 height 11
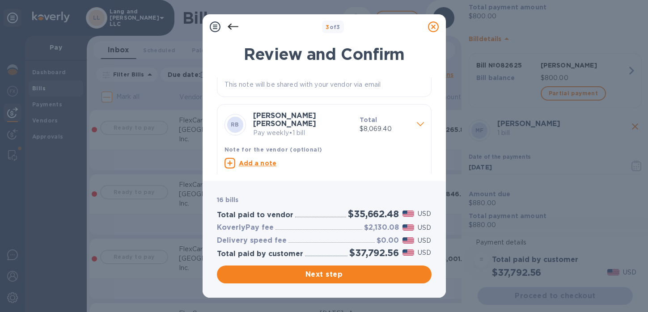
scroll to position [1321, 0]
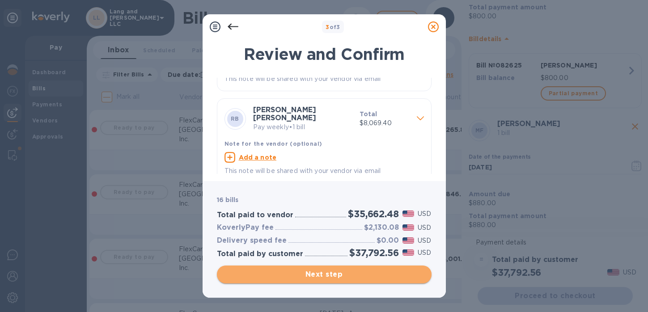
click at [310, 274] on span "Next step" at bounding box center [324, 274] width 200 height 11
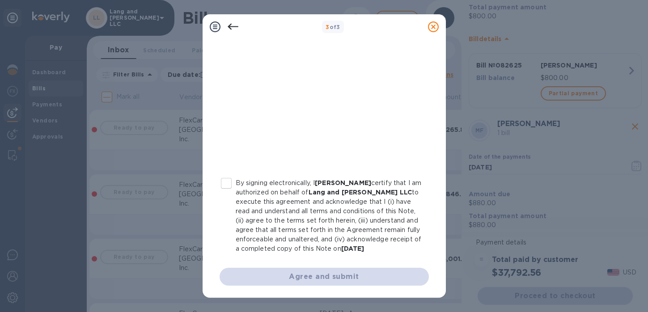
scroll to position [197, 0]
click at [227, 174] on input "By signing electronically, I [PERSON_NAME] certify that I am authorized on beha…" at bounding box center [226, 183] width 19 height 19
checkbox input "true"
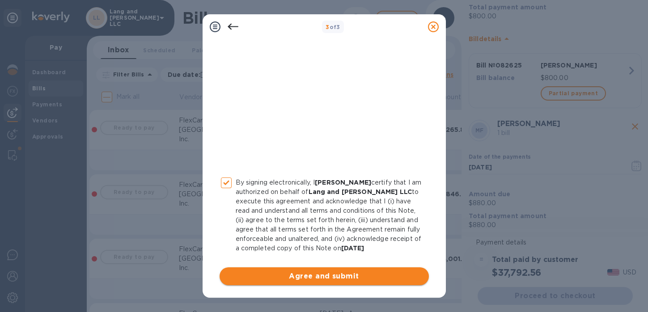
click at [319, 273] on span "Agree and submit" at bounding box center [324, 276] width 195 height 11
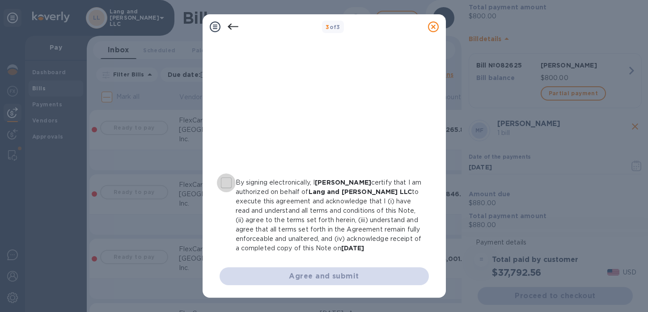
click at [229, 174] on input "By signing electronically, I [PERSON_NAME] certify that I am authorized on beha…" at bounding box center [226, 183] width 19 height 19
checkbox input "true"
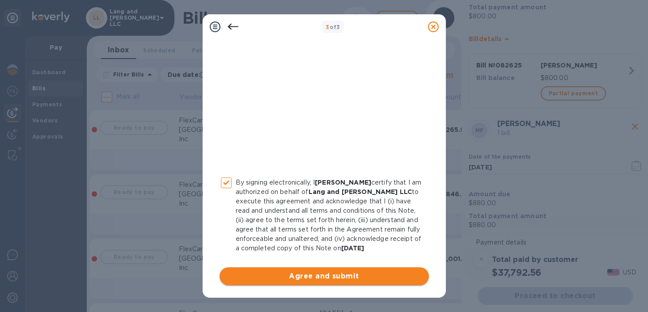
click at [332, 276] on span "Agree and submit" at bounding box center [324, 276] width 195 height 11
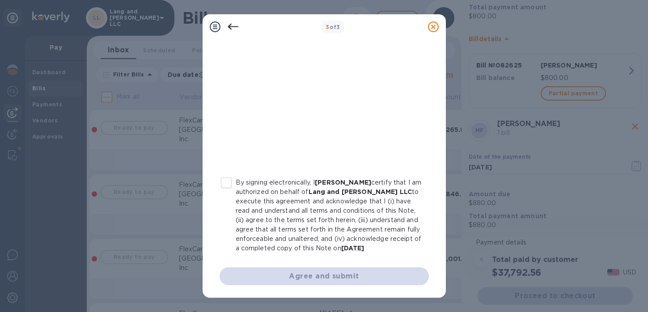
click at [225, 175] on input "By signing electronically, I [PERSON_NAME] certify that I am authorized on beha…" at bounding box center [226, 183] width 19 height 19
checkbox input "true"
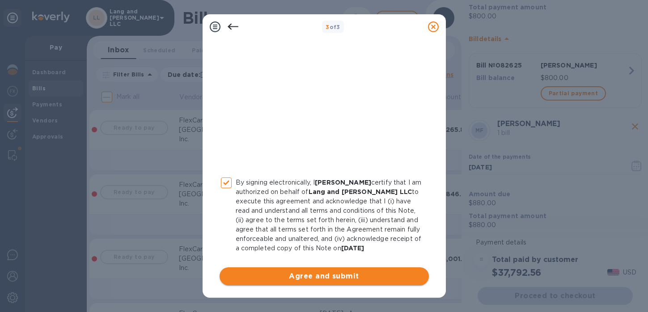
click at [311, 271] on span "Agree and submit" at bounding box center [324, 276] width 195 height 11
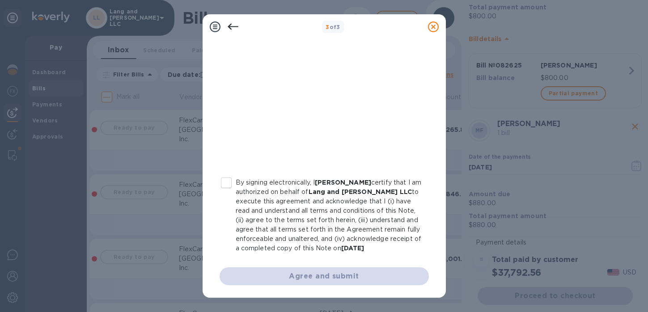
click at [225, 174] on input "By signing electronically, I [PERSON_NAME] certify that I am authorized on beha…" at bounding box center [226, 183] width 19 height 19
checkbox input "true"
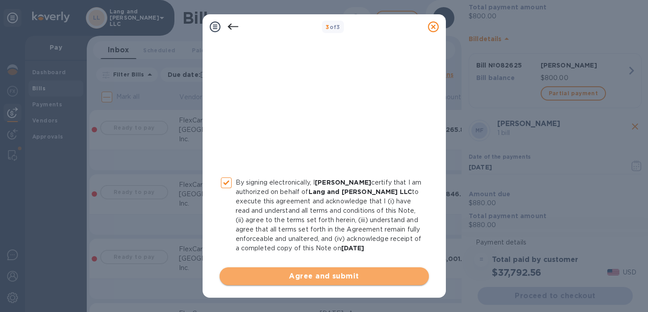
click at [337, 280] on span "Agree and submit" at bounding box center [324, 276] width 195 height 11
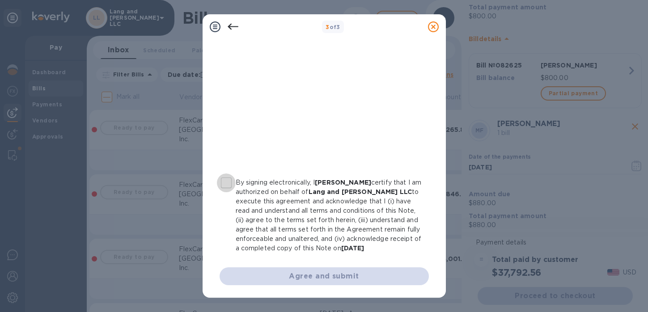
click at [229, 175] on input "By signing electronically, I [PERSON_NAME] certify that I am authorized on beha…" at bounding box center [226, 183] width 19 height 19
checkbox input "true"
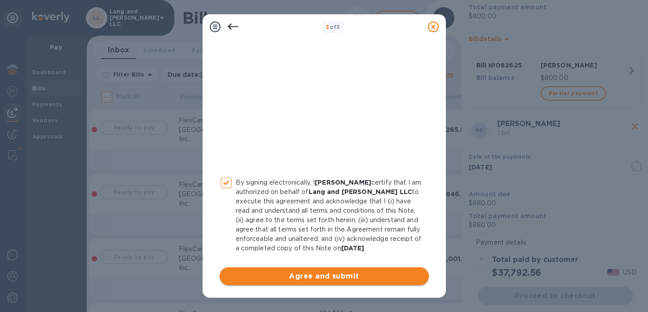
click at [304, 272] on span "Agree and submit" at bounding box center [324, 276] width 195 height 11
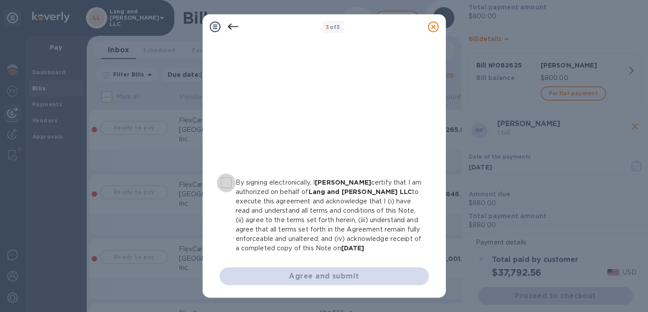
click at [231, 174] on input "By signing electronically, I [PERSON_NAME] certify that I am authorized on beha…" at bounding box center [226, 183] width 19 height 19
checkbox input "true"
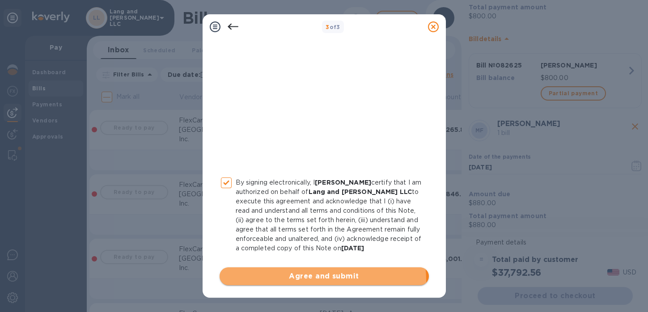
click at [304, 281] on span "Agree and submit" at bounding box center [324, 276] width 195 height 11
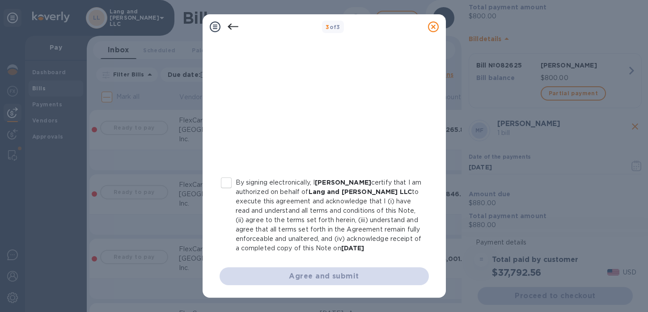
click at [222, 177] on input "By signing electronically, I [PERSON_NAME] certify that I am authorized on beha…" at bounding box center [226, 183] width 19 height 19
checkbox input "true"
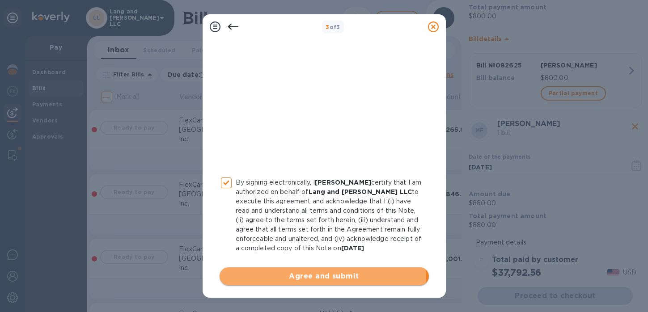
click at [298, 278] on span "Agree and submit" at bounding box center [324, 276] width 195 height 11
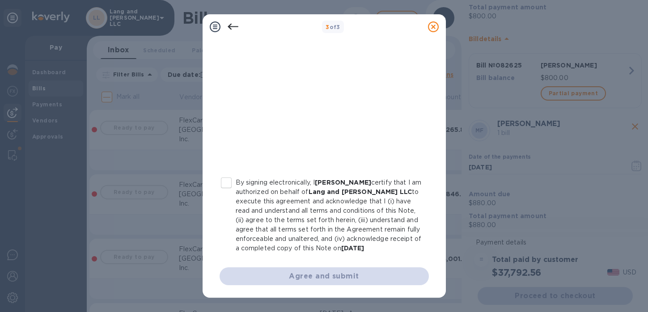
click at [226, 174] on input "By signing electronically, I [PERSON_NAME] certify that I am authorized on beha…" at bounding box center [226, 183] width 19 height 19
checkbox input "true"
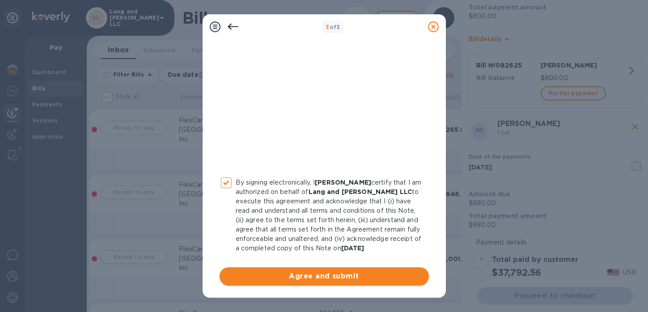
click at [296, 280] on span "Agree and submit" at bounding box center [324, 276] width 195 height 11
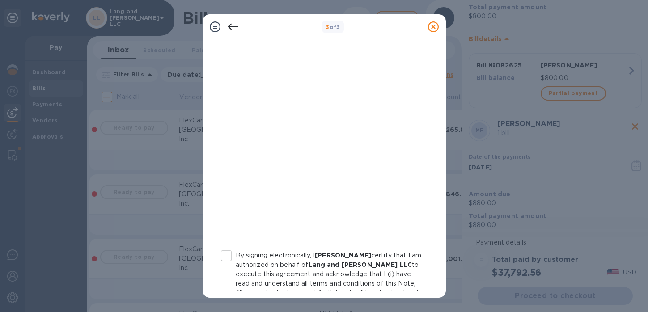
scroll to position [185, 0]
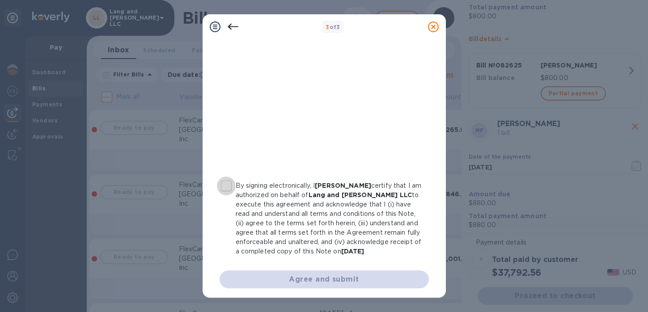
click at [228, 191] on input "By signing electronically, I [PERSON_NAME] certify that I am authorized on beha…" at bounding box center [226, 186] width 19 height 19
checkbox input "true"
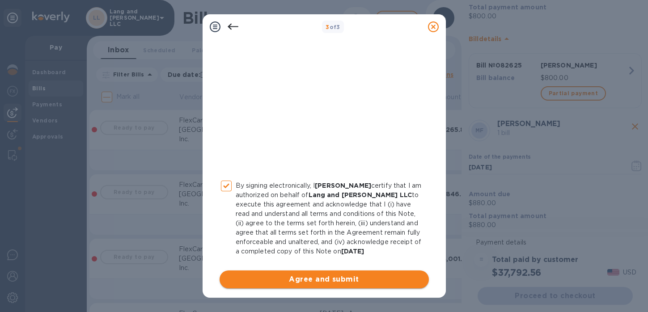
click at [302, 285] on span "Agree and submit" at bounding box center [324, 279] width 195 height 11
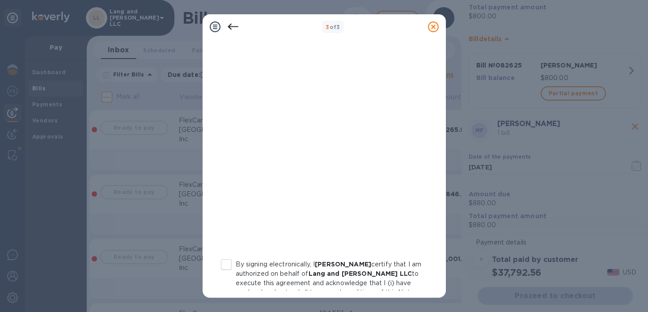
scroll to position [143, 0]
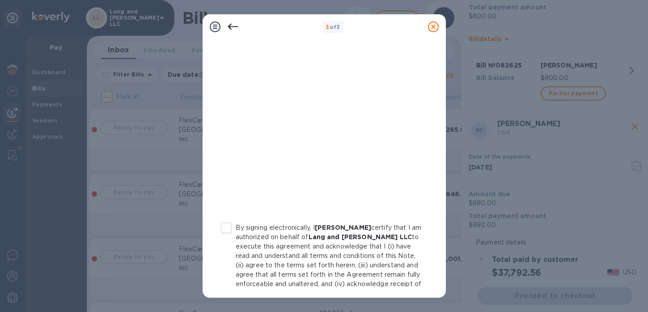
click at [228, 230] on input "By signing electronically, I [PERSON_NAME] certify that I am authorized on beha…" at bounding box center [226, 228] width 19 height 19
checkbox input "true"
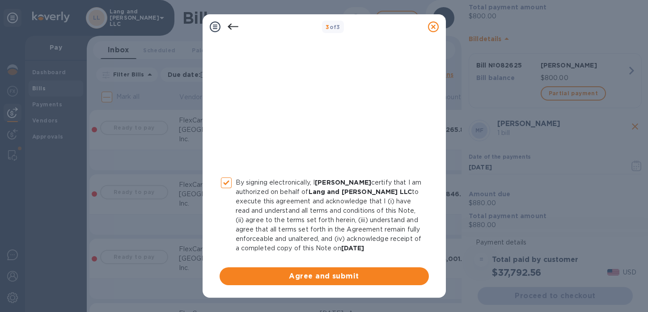
click at [290, 267] on div "By signing electronically, I Gabriela Zambrano certify that I am authorized on …" at bounding box center [324, 89] width 209 height 393
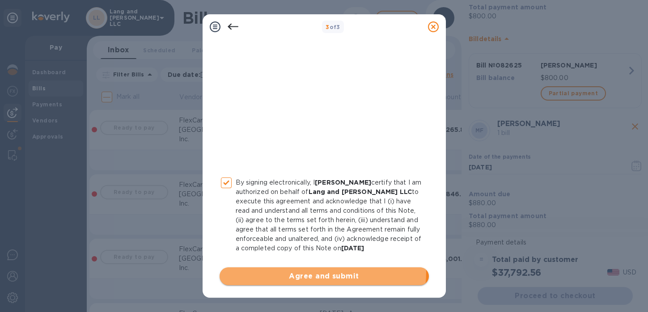
click at [290, 271] on span "Agree and submit" at bounding box center [324, 276] width 195 height 11
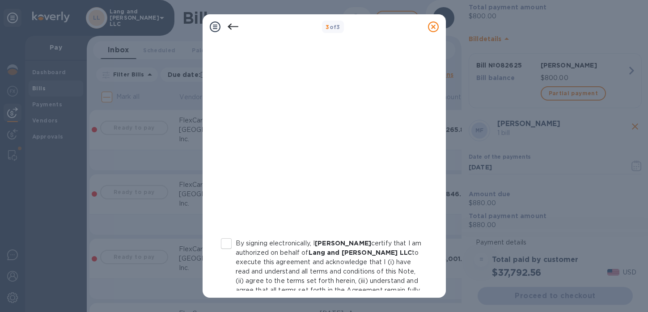
scroll to position [191, 0]
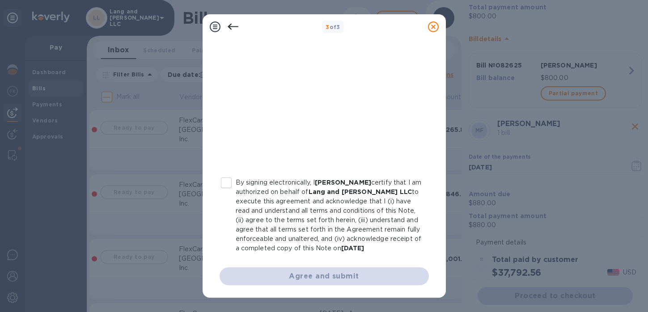
click at [225, 178] on input "By signing electronically, I [PERSON_NAME] certify that I am authorized on beha…" at bounding box center [226, 183] width 19 height 19
checkbox input "true"
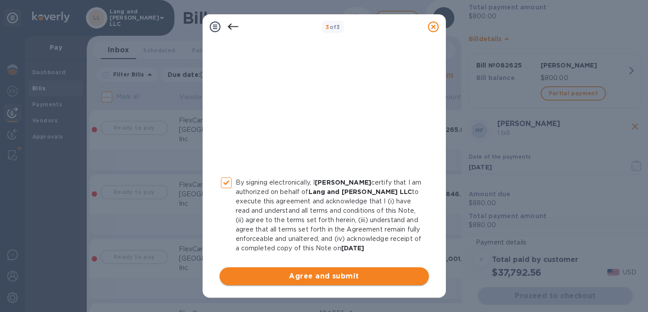
click at [277, 280] on span "Agree and submit" at bounding box center [324, 276] width 195 height 11
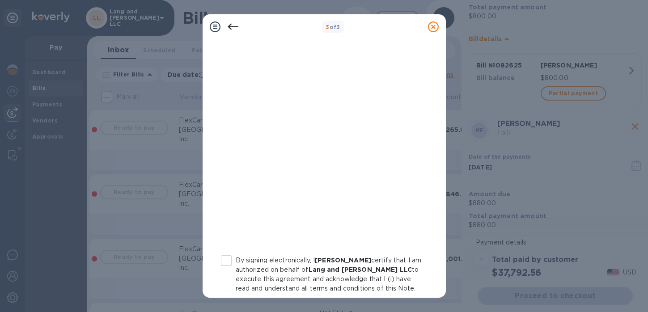
scroll to position [181, 0]
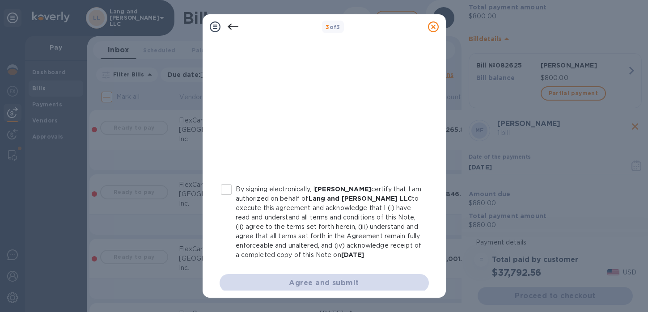
click at [228, 191] on input "By signing electronically, I [PERSON_NAME] certify that I am authorized on beha…" at bounding box center [226, 189] width 19 height 19
checkbox input "true"
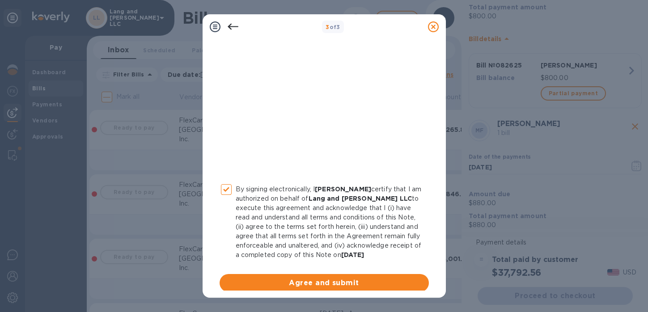
scroll to position [197, 0]
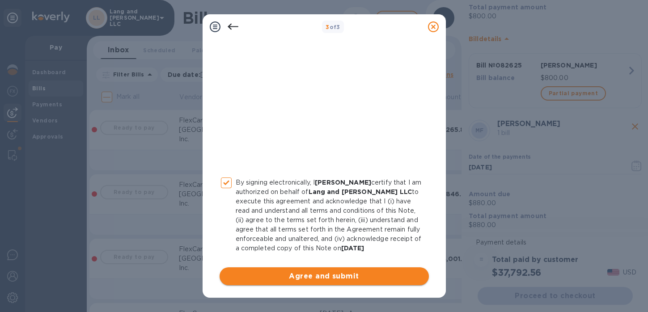
click at [317, 275] on span "Agree and submit" at bounding box center [324, 276] width 195 height 11
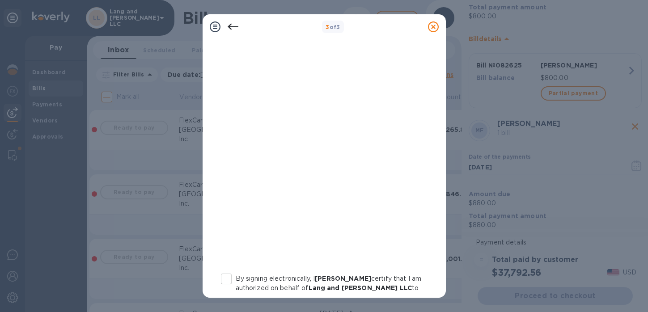
scroll to position [155, 0]
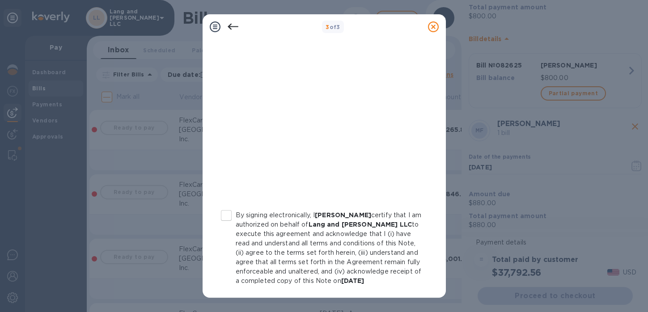
click at [223, 218] on input "By signing electronically, I [PERSON_NAME] certify that I am authorized on beha…" at bounding box center [226, 215] width 19 height 19
checkbox input "true"
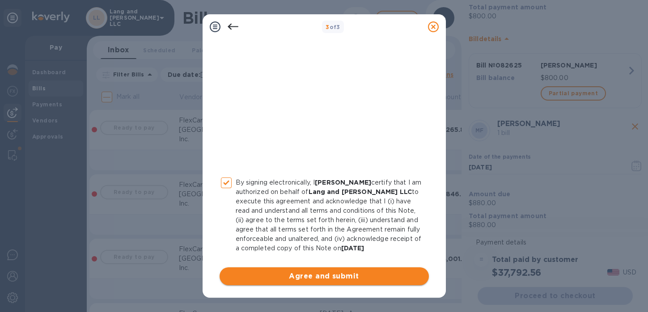
click at [306, 280] on span "Agree and submit" at bounding box center [324, 276] width 195 height 11
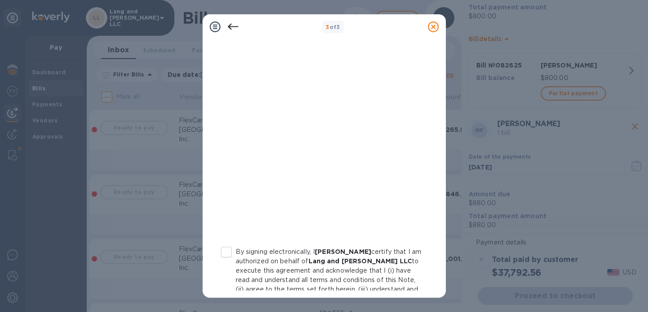
scroll to position [172, 0]
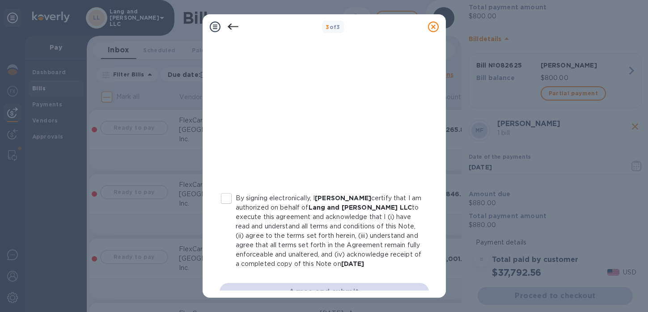
click at [227, 196] on input "By signing electronically, I [PERSON_NAME] certify that I am authorized on beha…" at bounding box center [226, 198] width 19 height 19
checkbox input "true"
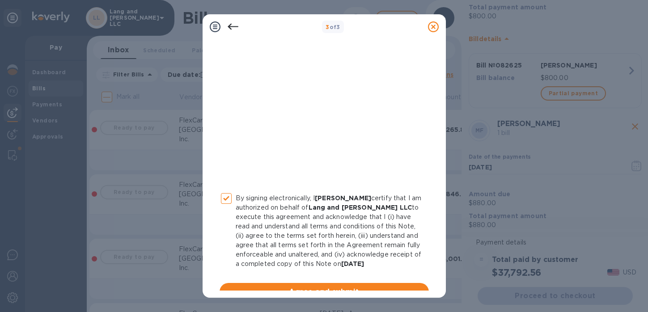
scroll to position [197, 0]
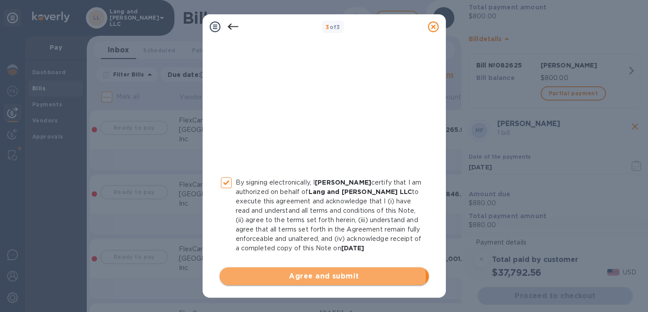
click at [298, 277] on span "Agree and submit" at bounding box center [324, 276] width 195 height 11
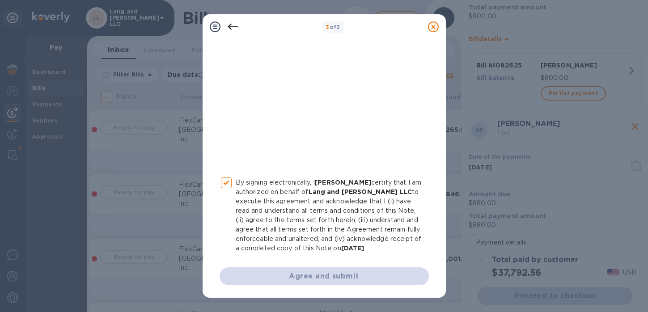
scroll to position [0, 0]
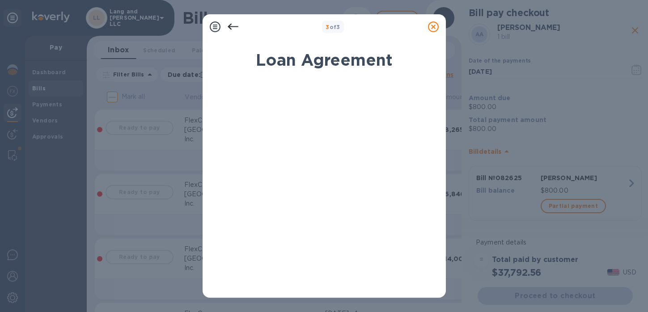
scroll to position [113, 0]
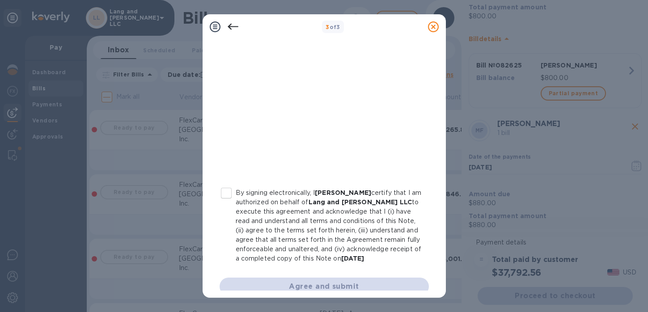
click at [229, 192] on input "By signing electronically, I [PERSON_NAME] certify that I am authorized on beha…" at bounding box center [226, 193] width 19 height 19
checkbox input "true"
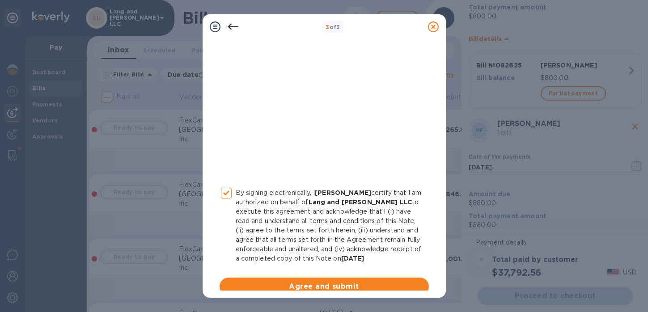
scroll to position [197, 0]
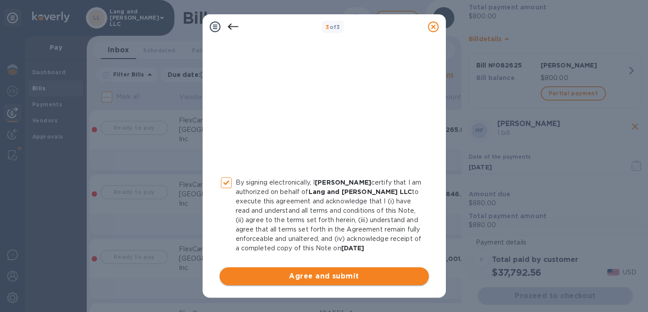
click at [294, 280] on span "Agree and submit" at bounding box center [324, 276] width 195 height 11
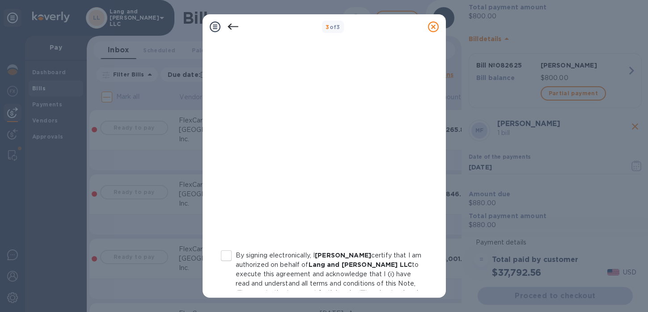
scroll to position [140, 0]
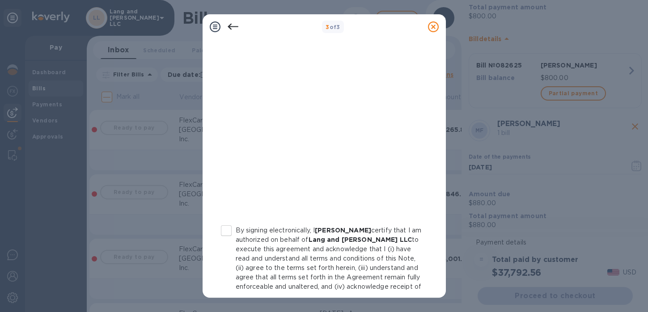
click at [226, 234] on input "By signing electronically, I [PERSON_NAME] certify that I am authorized on beha…" at bounding box center [226, 230] width 19 height 19
checkbox input "true"
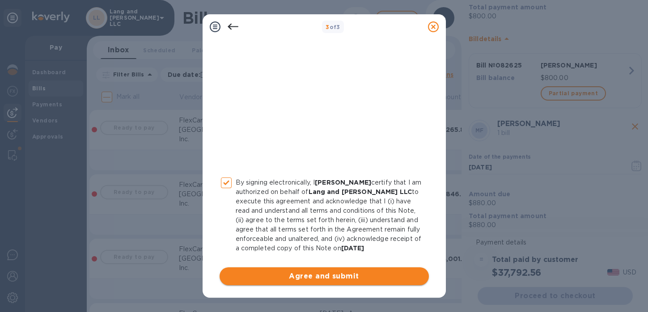
click at [298, 272] on span "Agree and submit" at bounding box center [324, 276] width 195 height 11
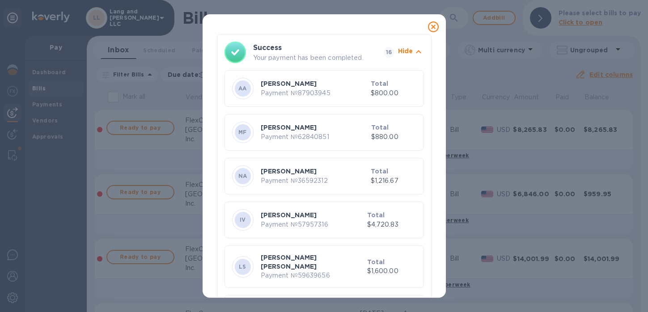
scroll to position [0, 0]
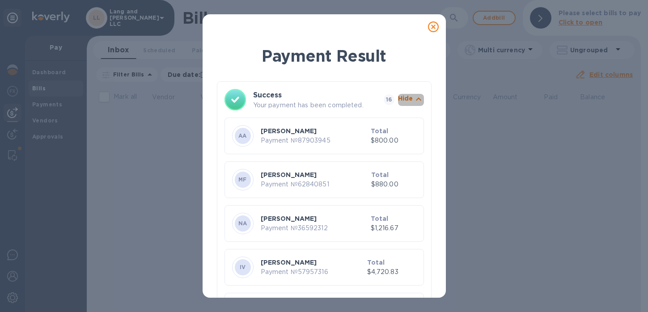
click at [407, 100] on p "Hide" at bounding box center [405, 98] width 15 height 9
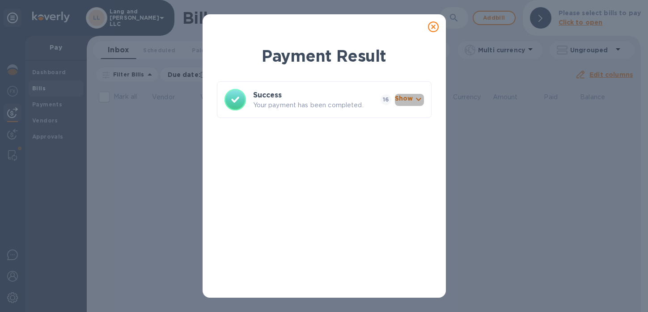
click at [407, 100] on p "Show" at bounding box center [404, 98] width 18 height 9
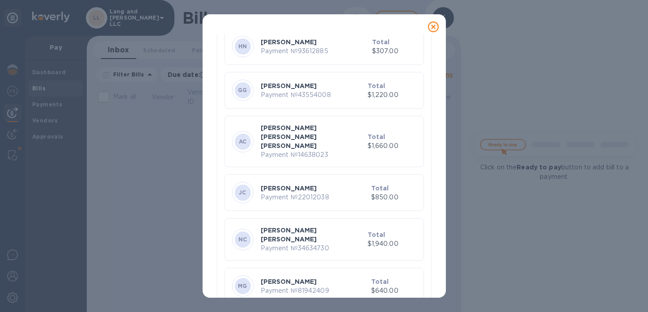
scroll to position [546, 0]
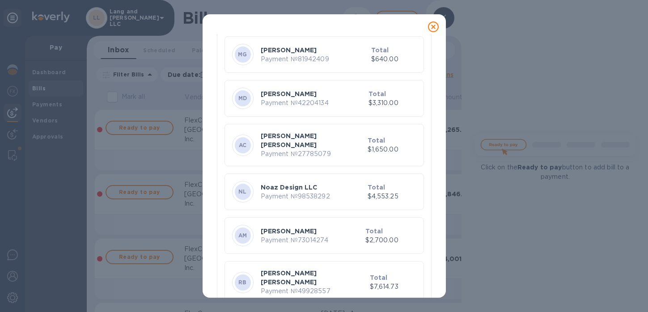
click at [432, 25] on icon at bounding box center [433, 26] width 11 height 11
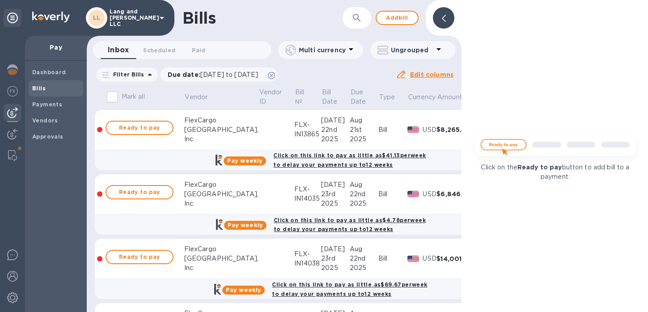
click at [446, 17] on div at bounding box center [443, 17] width 21 height 21
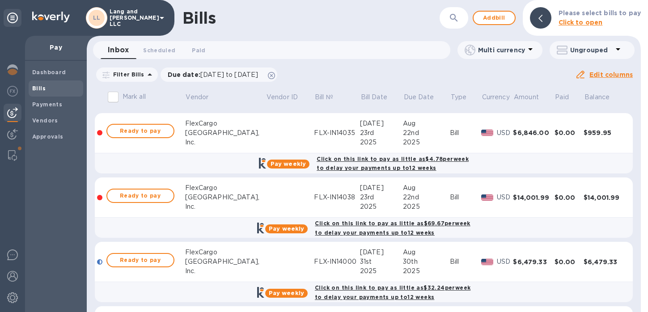
scroll to position [0, 0]
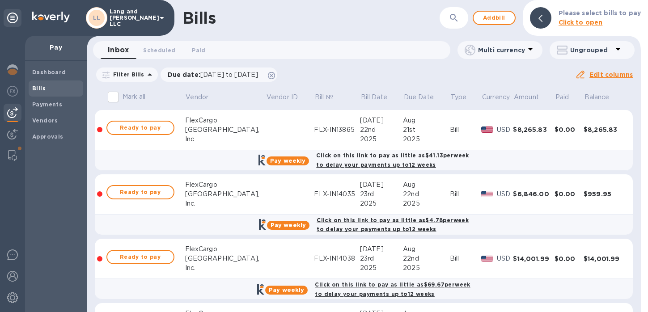
click at [456, 17] on icon "button" at bounding box center [454, 18] width 11 height 11
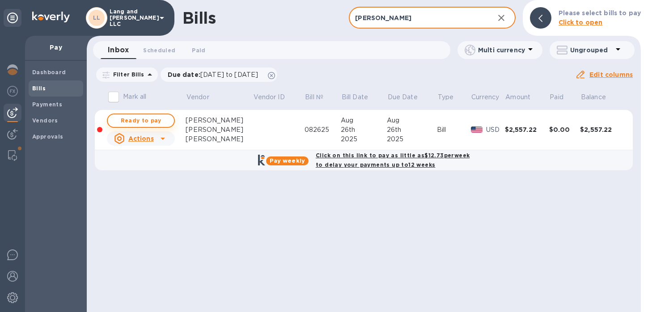
type input "[PERSON_NAME]"
click at [166, 119] on span "Ready to pay" at bounding box center [141, 120] width 52 height 11
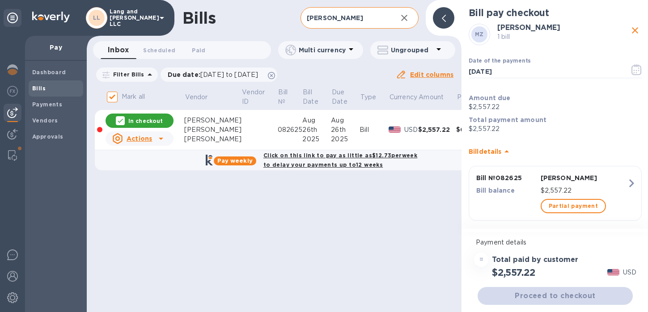
scroll to position [9, 0]
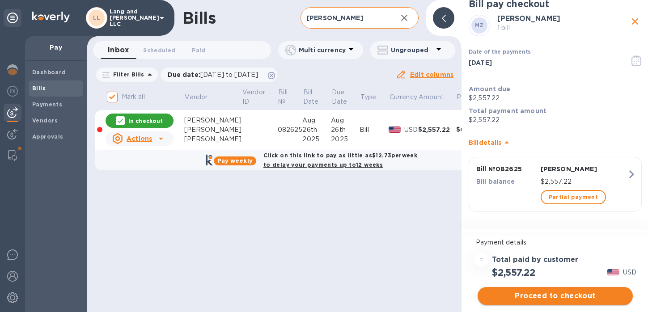
click at [557, 299] on span "Proceed to checkout" at bounding box center [555, 296] width 141 height 11
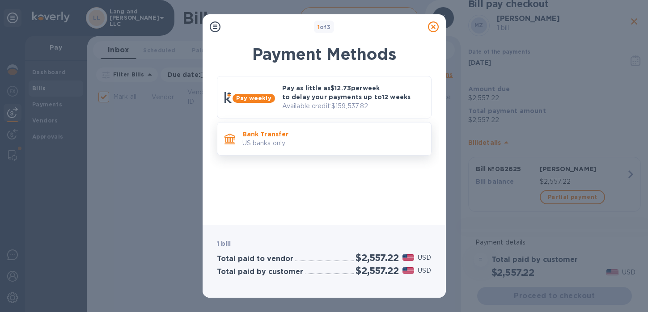
click at [291, 138] on p "Bank Transfer" at bounding box center [334, 134] width 182 height 9
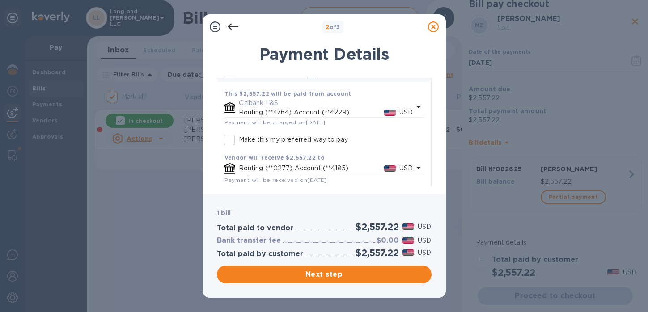
scroll to position [55, 0]
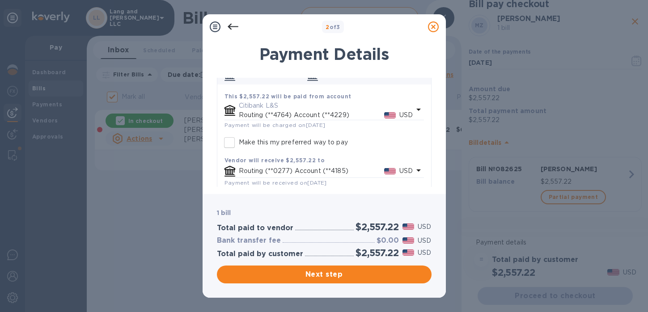
click at [303, 106] on p "Citibank L&S" at bounding box center [326, 105] width 175 height 9
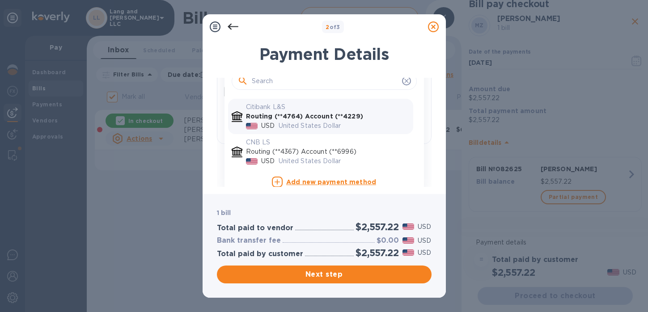
scroll to position [114, 0]
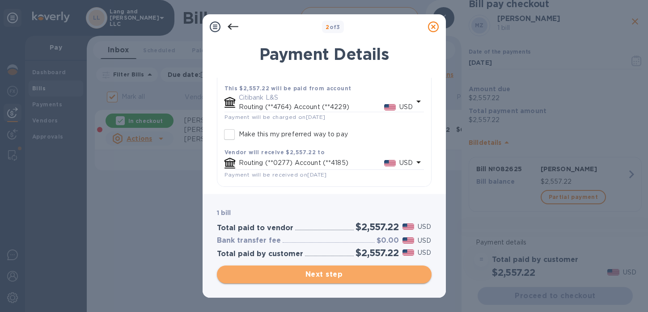
click at [320, 277] on span "Next step" at bounding box center [324, 274] width 200 height 11
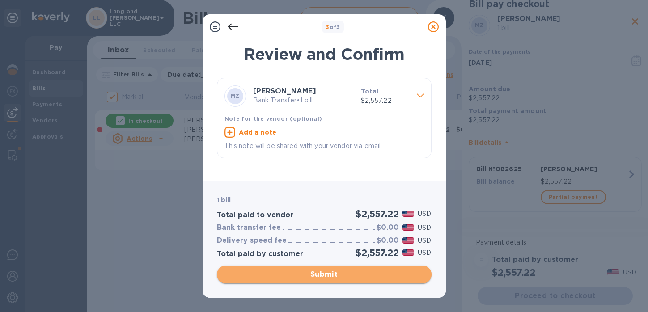
click at [326, 275] on span "Submit" at bounding box center [324, 274] width 200 height 11
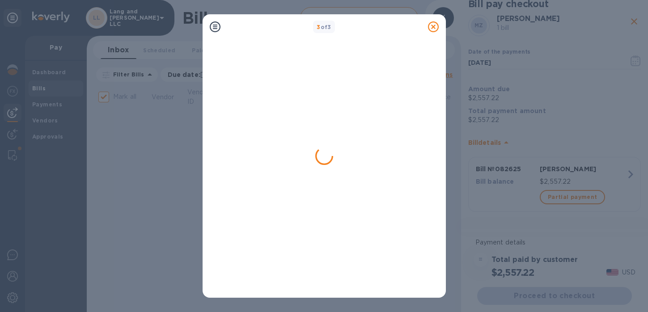
checkbox input "false"
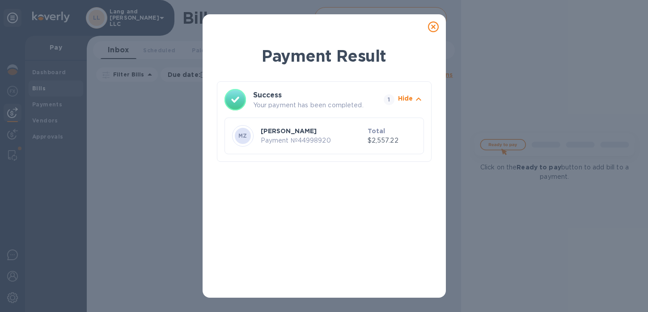
click at [430, 29] on icon at bounding box center [433, 26] width 11 height 11
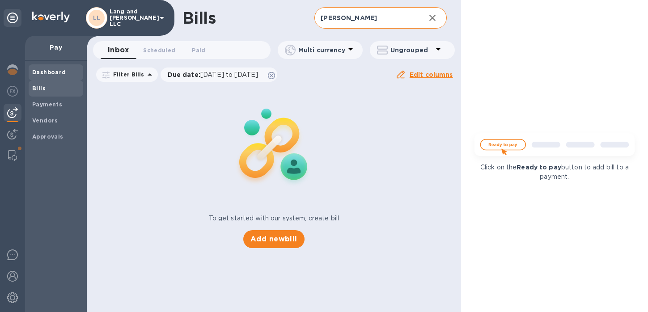
click at [57, 71] on b "Dashboard" at bounding box center [49, 72] width 34 height 7
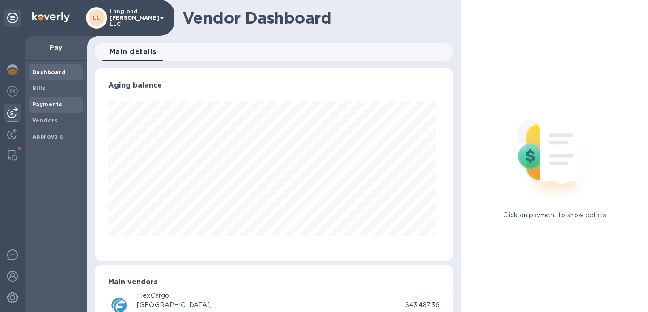
scroll to position [193, 355]
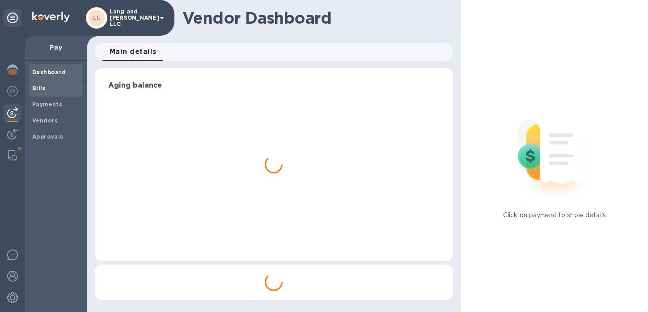
click at [44, 92] on span "Bills" at bounding box center [38, 88] width 13 height 9
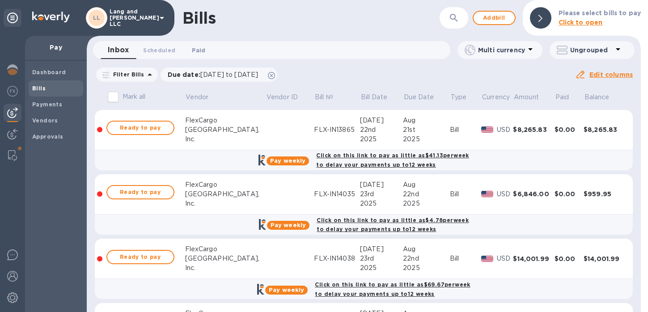
click at [194, 50] on span "Paid 0" at bounding box center [198, 50] width 13 height 9
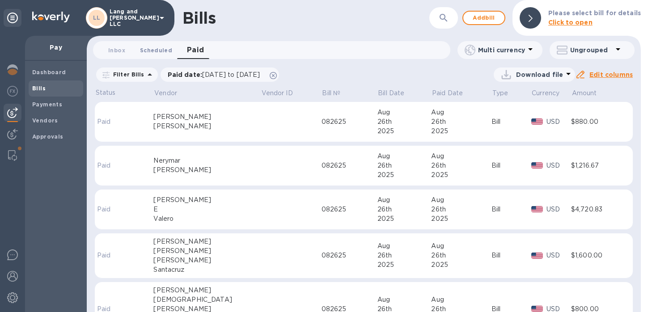
click at [150, 52] on span "Scheduled 0" at bounding box center [156, 50] width 32 height 9
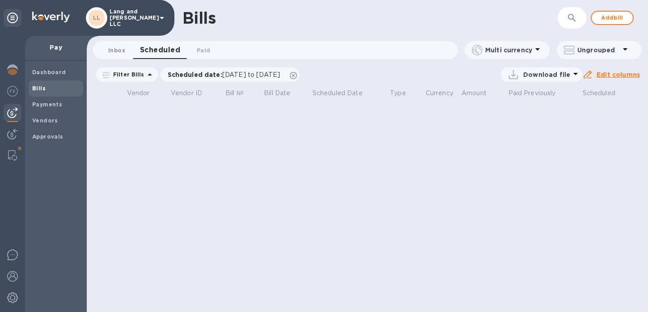
click at [110, 49] on span "Inbox 0" at bounding box center [116, 50] width 17 height 9
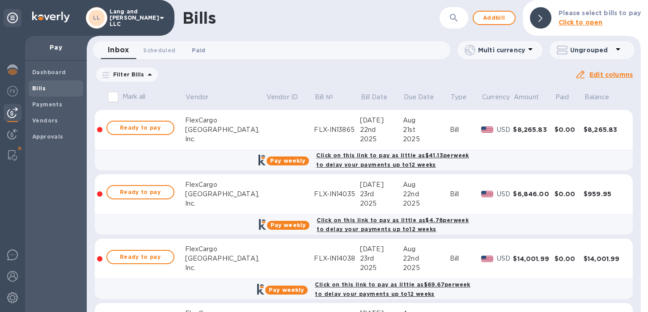
click at [195, 50] on span "Paid 0" at bounding box center [198, 50] width 13 height 9
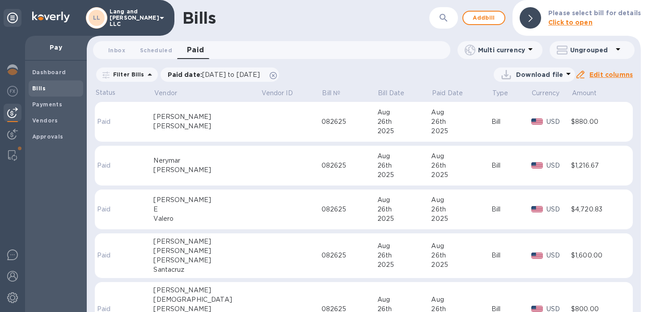
click at [212, 119] on div "[PERSON_NAME]" at bounding box center [206, 116] width 107 height 9
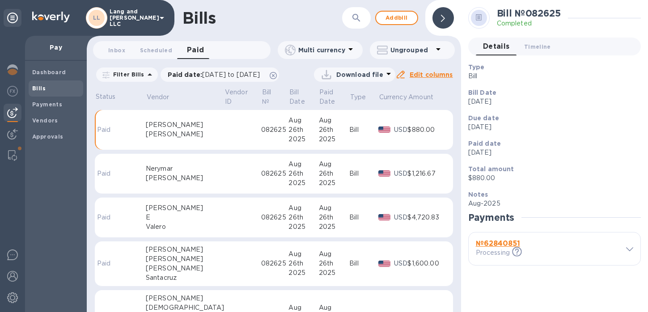
click at [224, 121] on td at bounding box center [242, 130] width 37 height 40
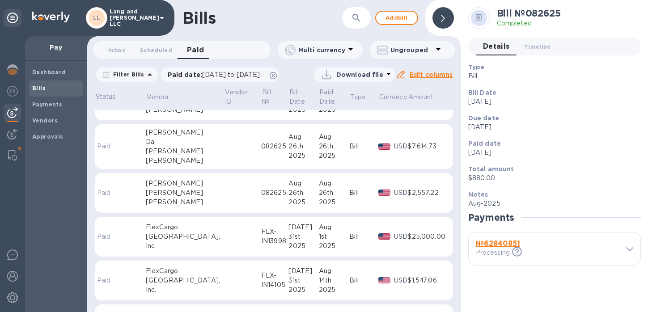
scroll to position [692, 0]
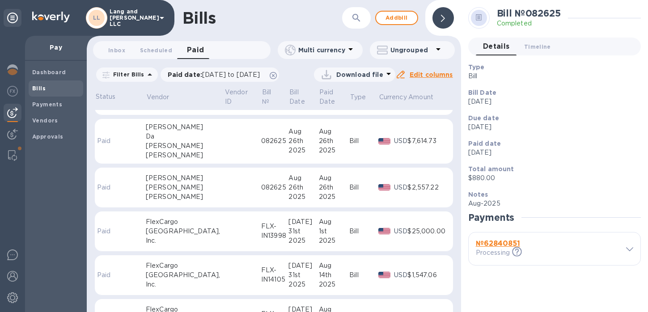
click at [224, 182] on td at bounding box center [242, 188] width 37 height 40
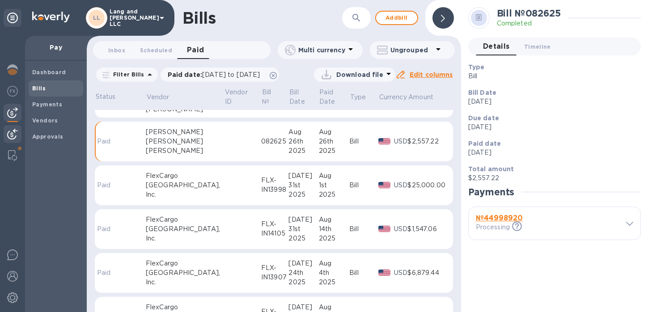
scroll to position [741, 0]
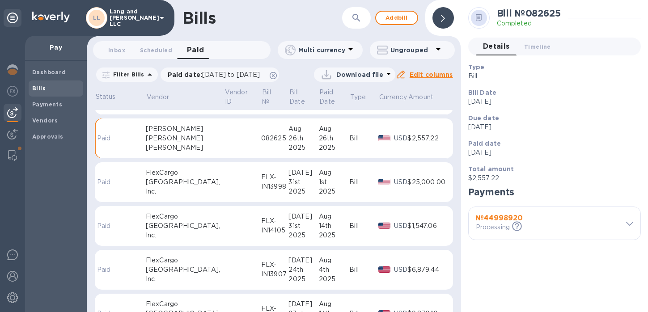
click at [444, 17] on icon at bounding box center [443, 18] width 4 height 7
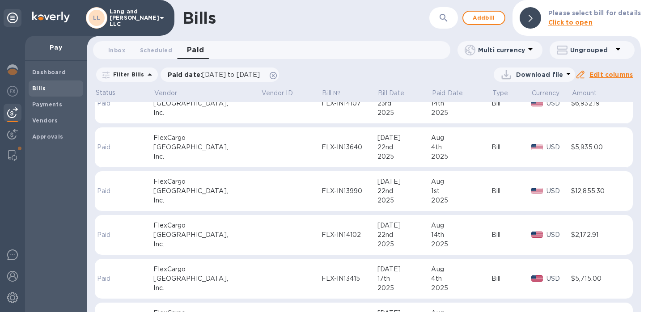
scroll to position [1030, 0]
